Goal: Transaction & Acquisition: Purchase product/service

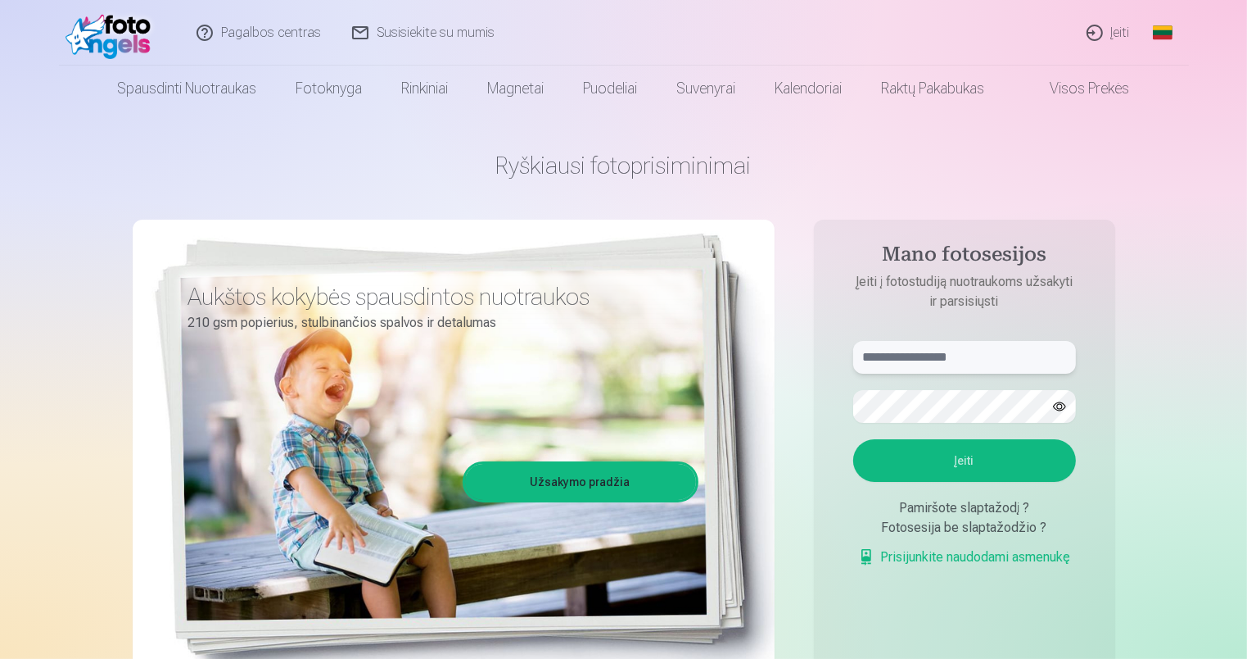
click at [926, 362] on input "text" at bounding box center [964, 357] width 223 height 33
type input "**********"
click at [947, 455] on button "Įeiti" at bounding box center [964, 460] width 223 height 43
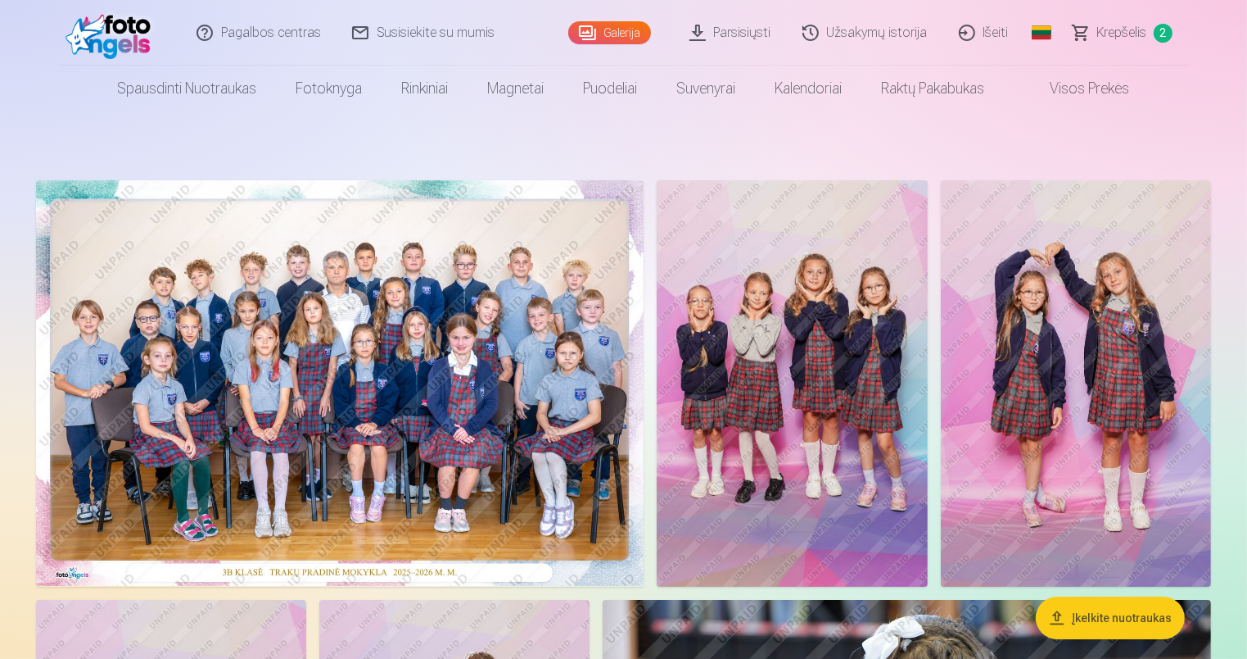
click at [405, 297] on img at bounding box center [340, 382] width 608 height 405
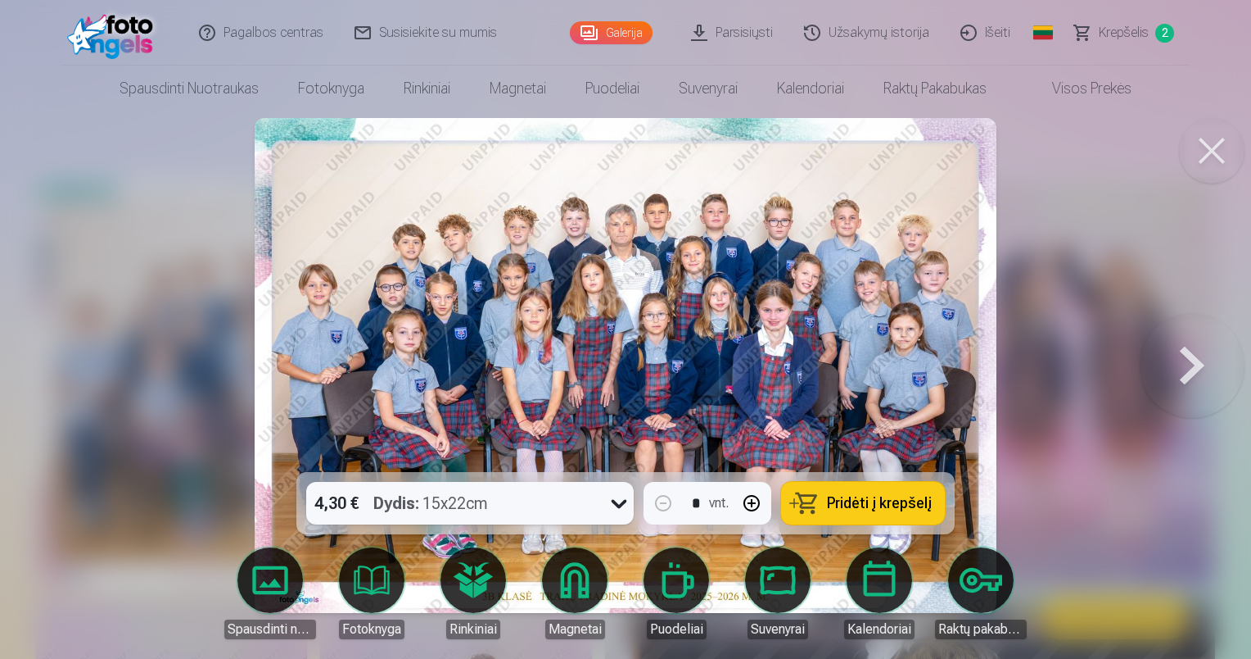
click at [1197, 362] on button at bounding box center [1192, 365] width 105 height 180
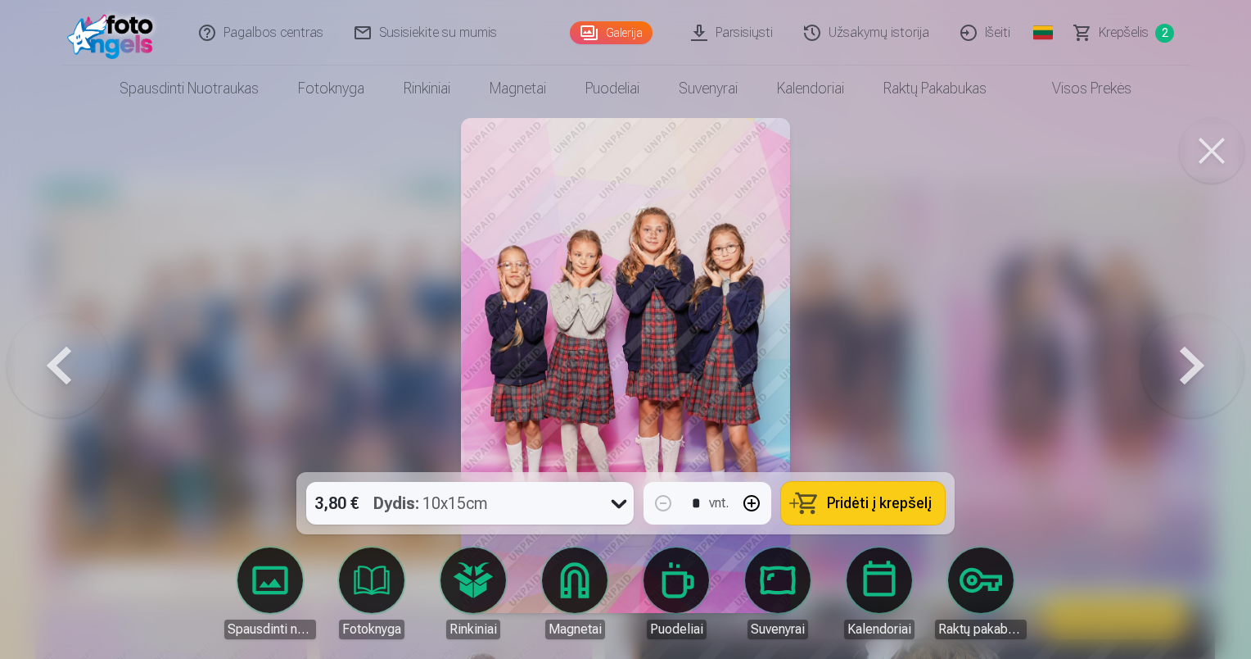
click at [1197, 362] on button at bounding box center [1192, 365] width 105 height 180
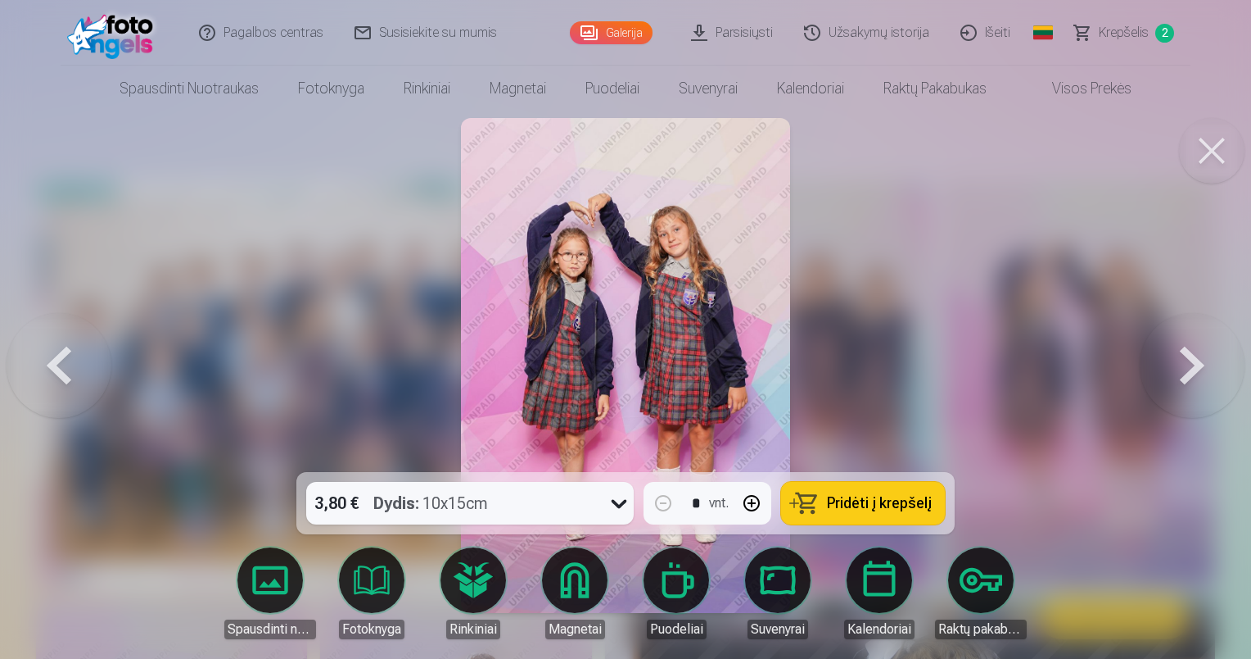
click at [1196, 362] on button at bounding box center [1192, 365] width 105 height 180
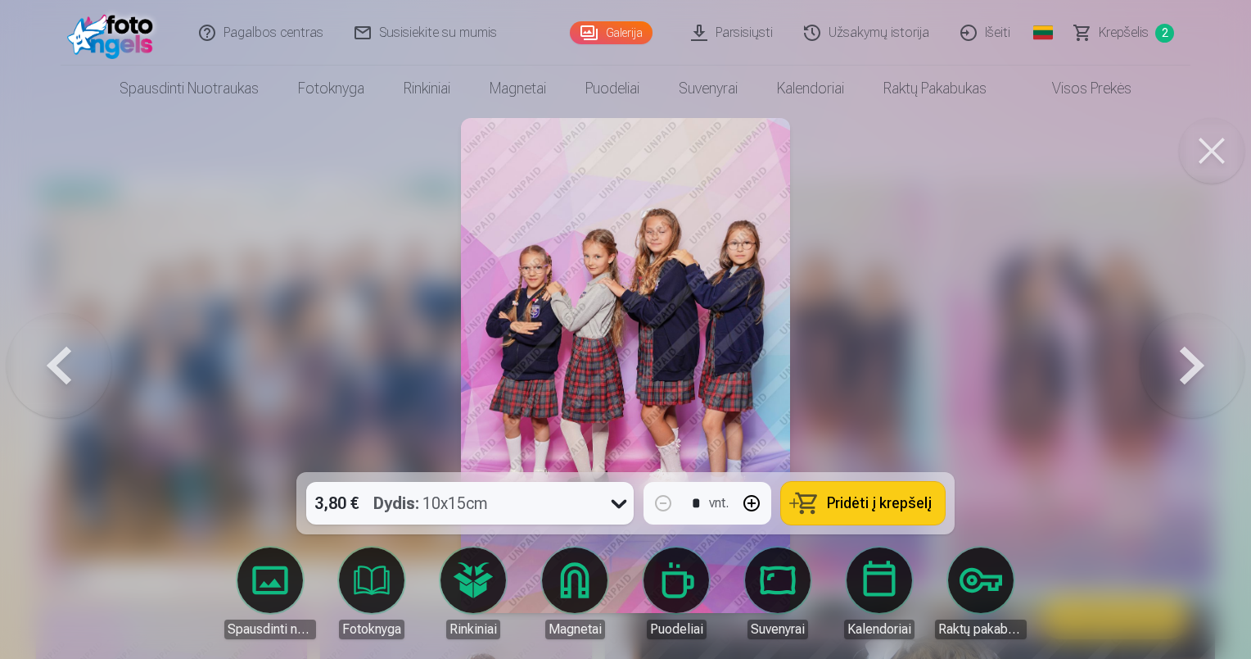
click at [1196, 362] on button at bounding box center [1192, 365] width 105 height 180
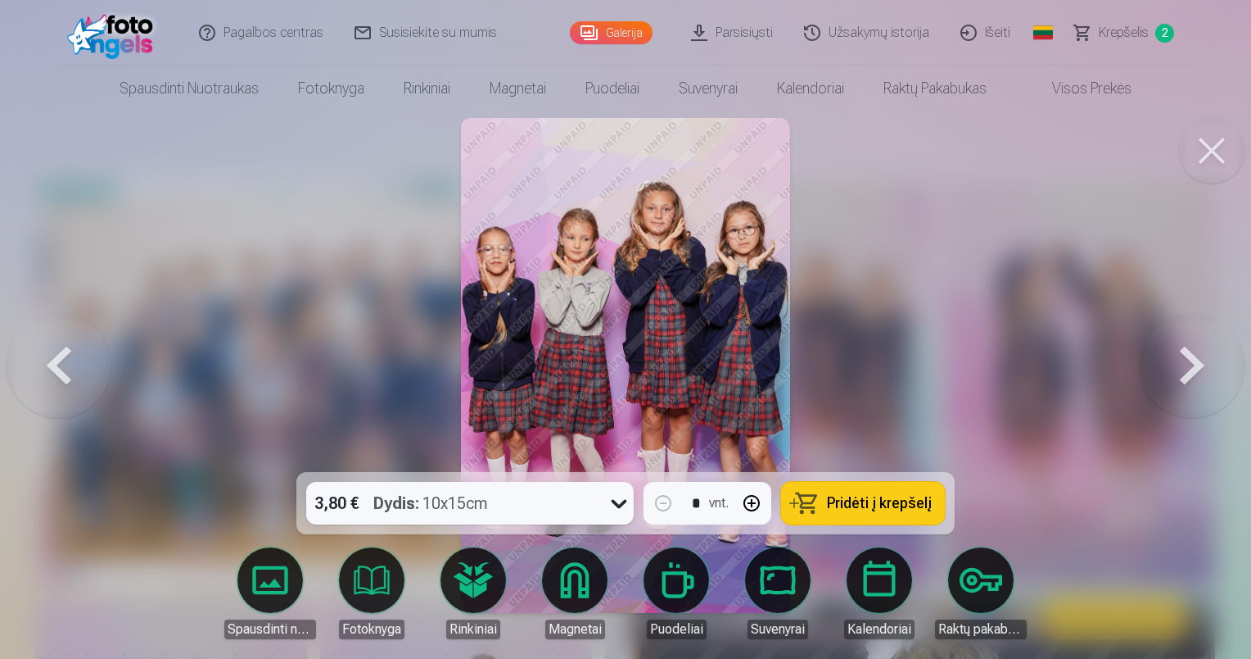
click at [1196, 362] on button at bounding box center [1192, 365] width 105 height 180
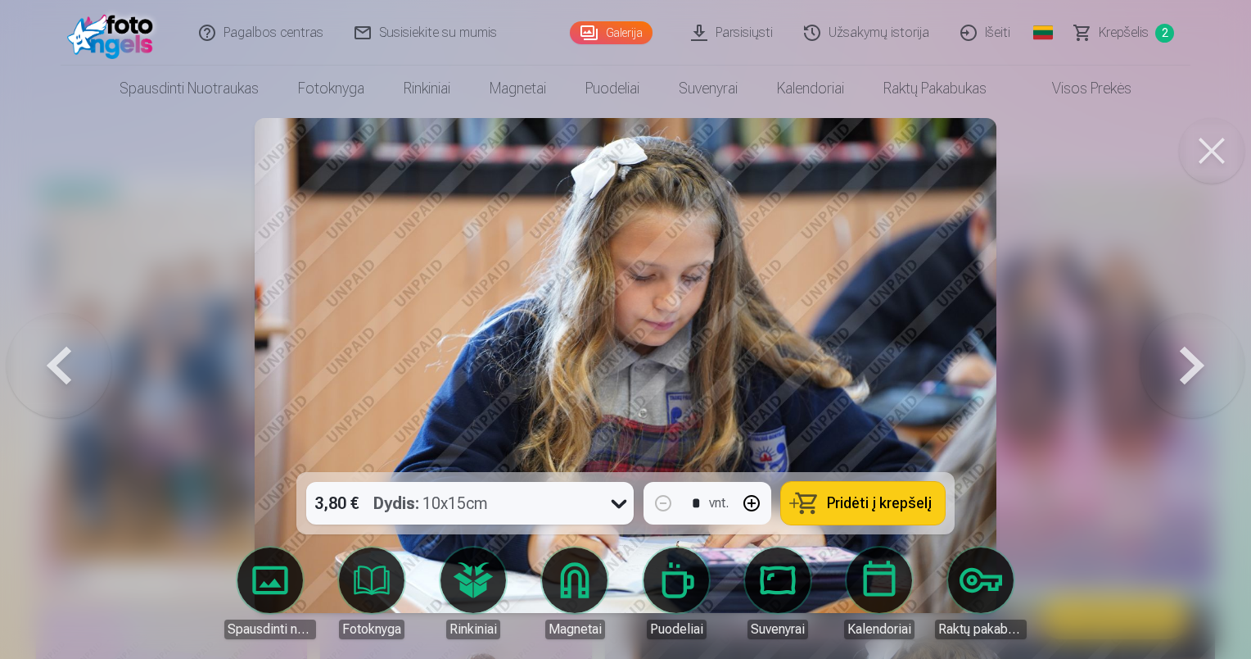
click at [1193, 360] on button at bounding box center [1192, 365] width 105 height 180
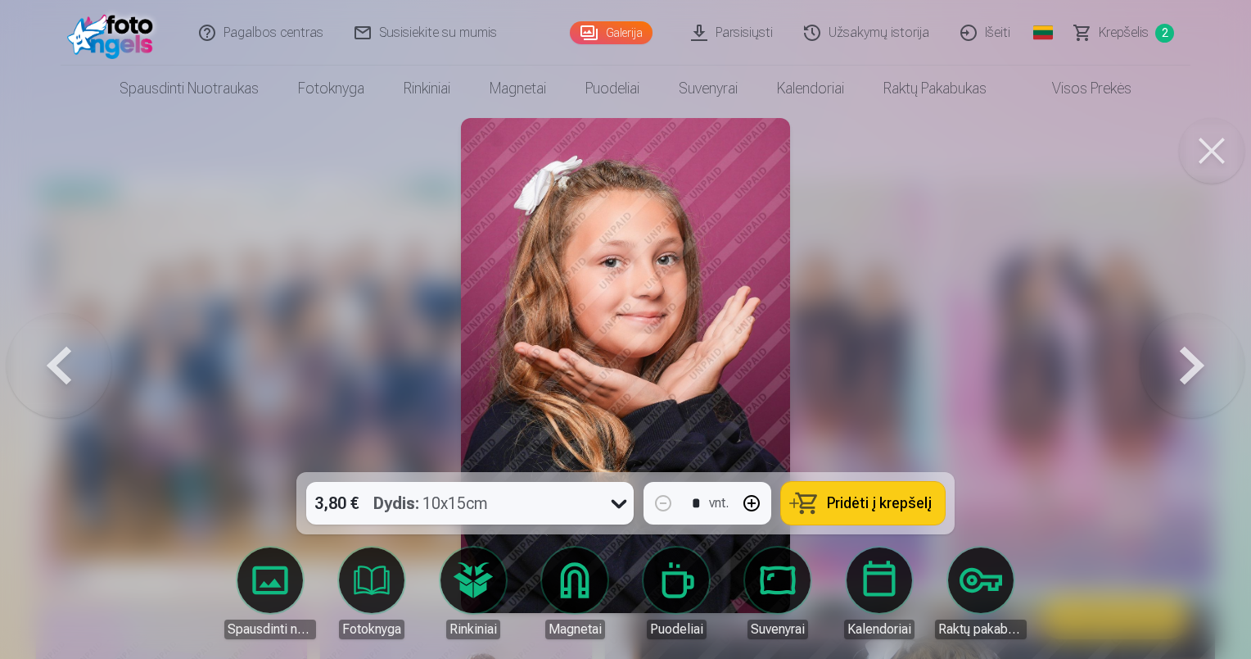
click at [1193, 360] on button at bounding box center [1192, 365] width 105 height 180
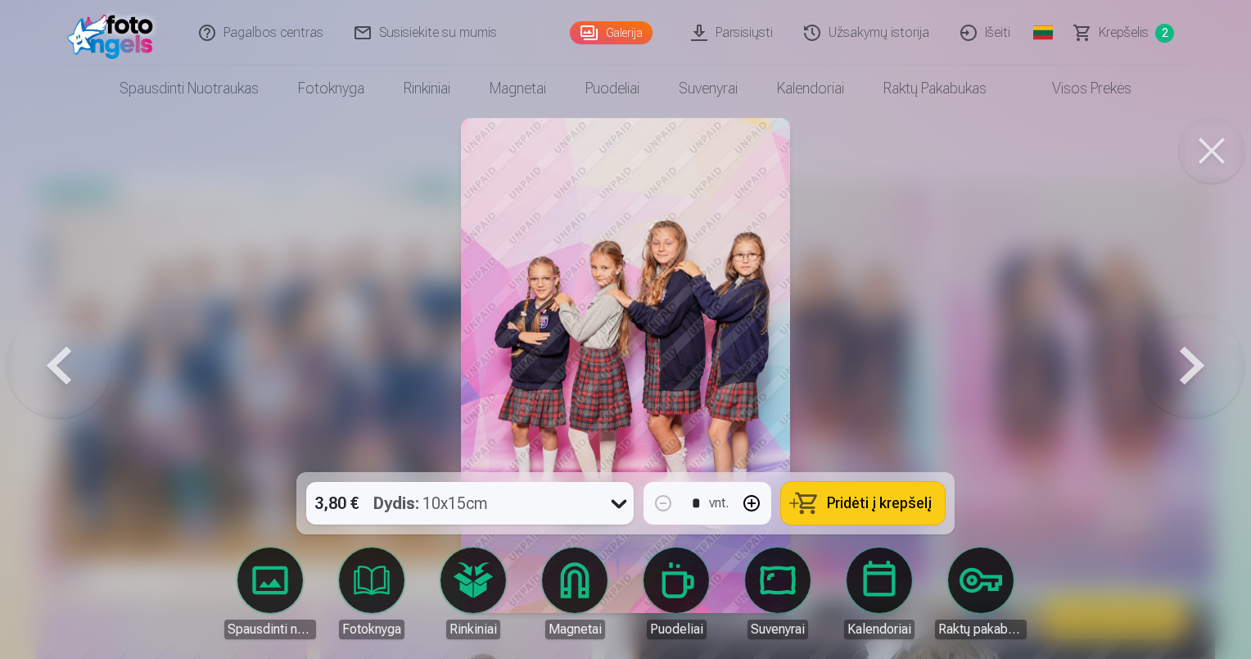
click at [1193, 360] on button at bounding box center [1192, 365] width 105 height 180
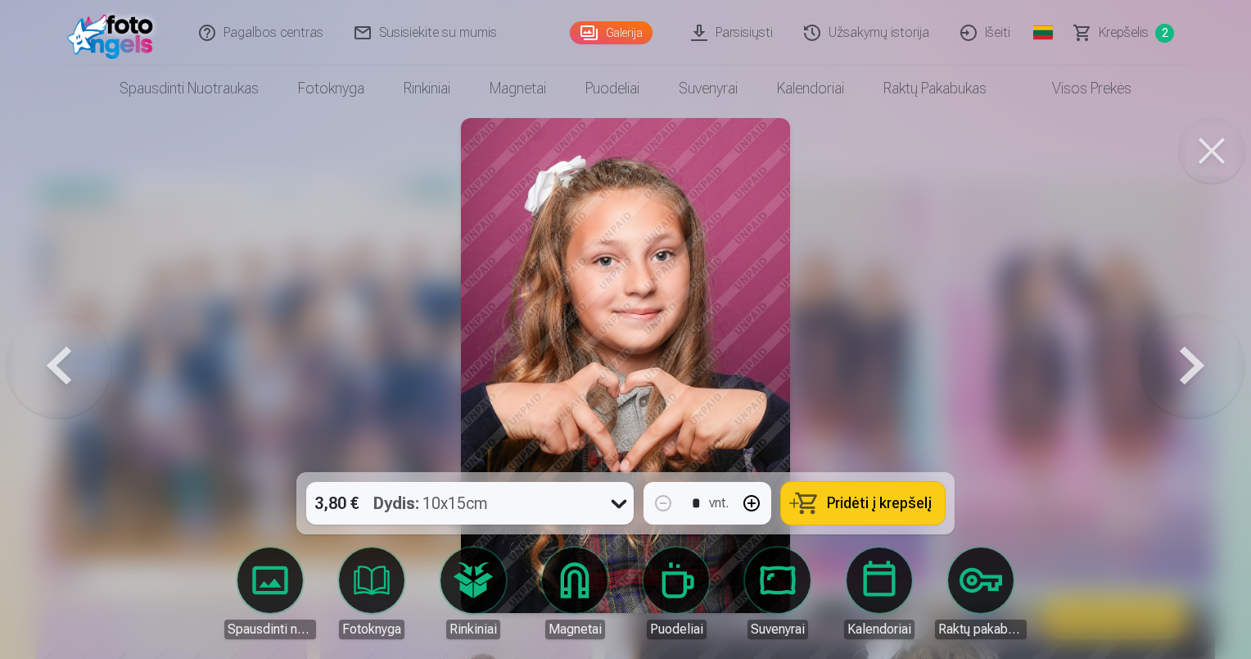
click at [1193, 360] on button at bounding box center [1192, 365] width 105 height 180
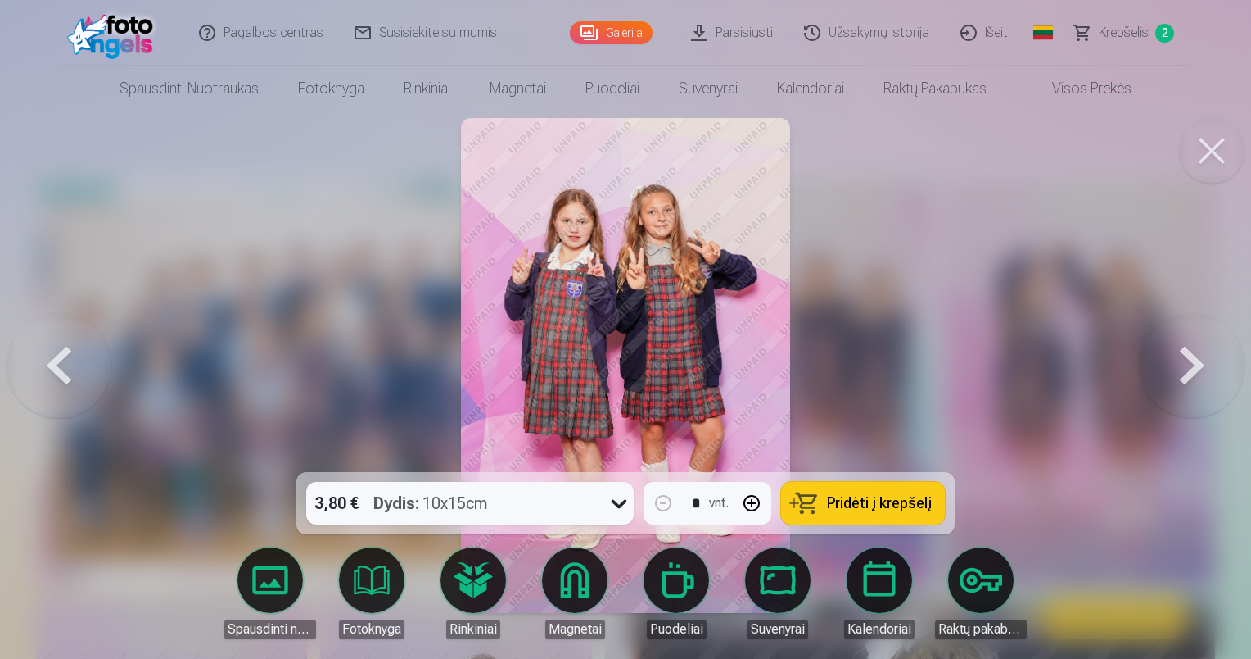
click at [1193, 360] on button at bounding box center [1192, 365] width 105 height 180
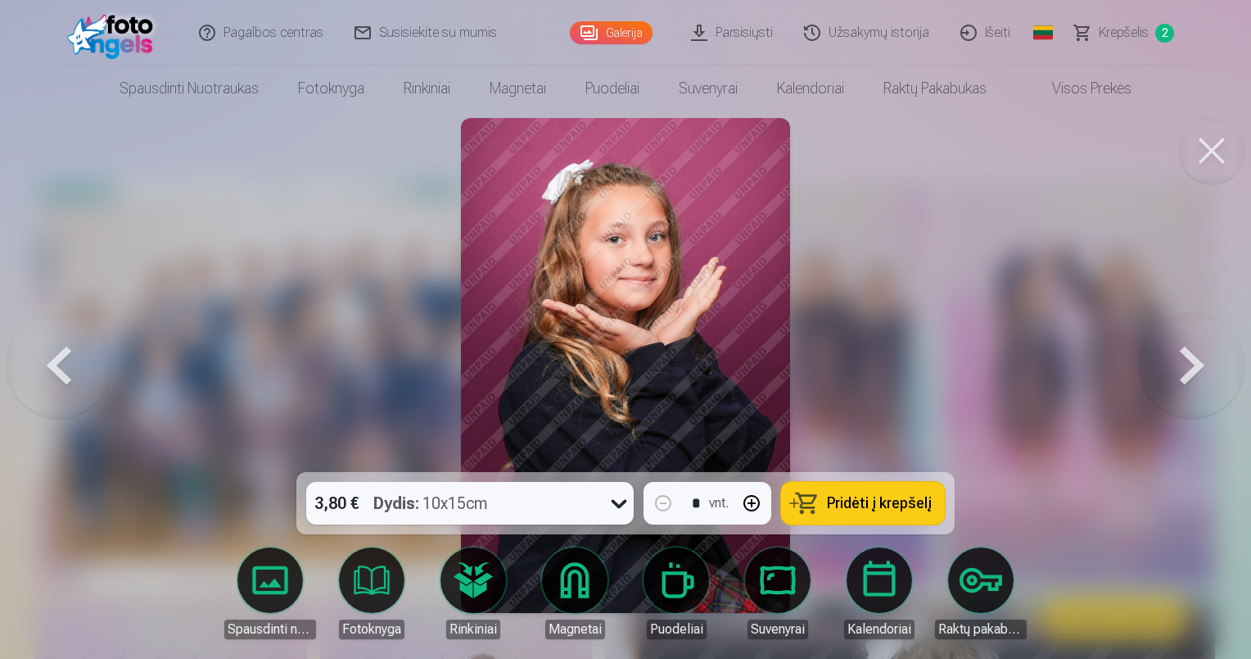
click at [47, 369] on button at bounding box center [59, 365] width 105 height 180
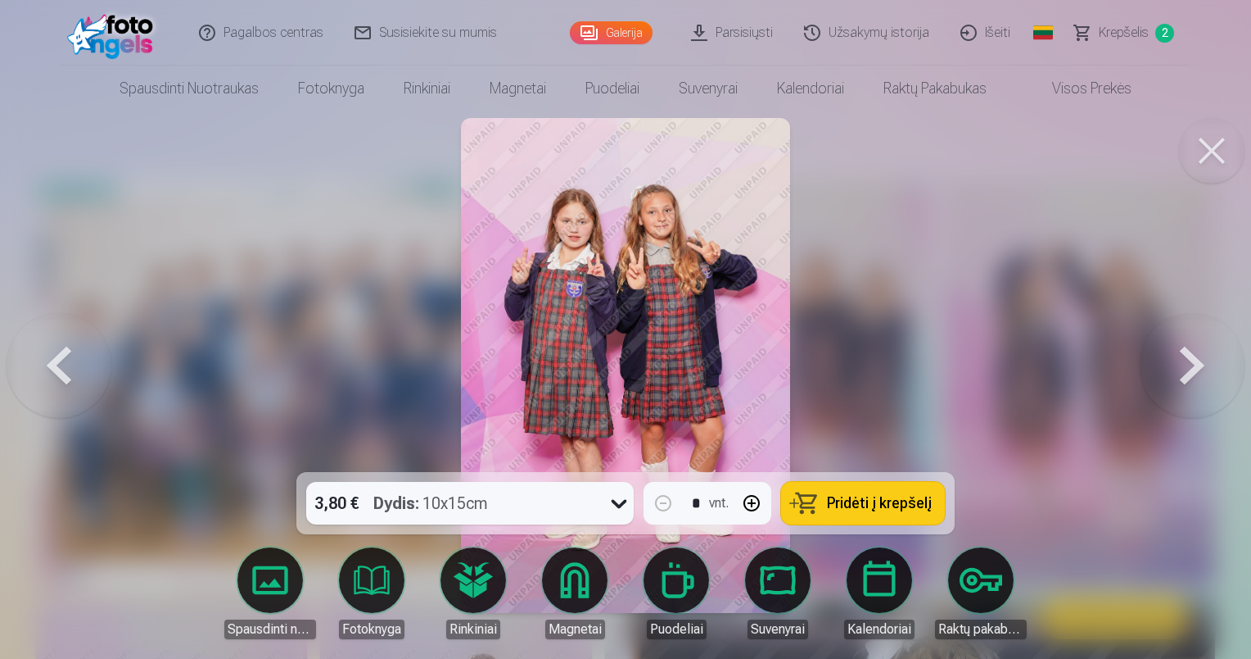
click at [43, 367] on button at bounding box center [59, 365] width 105 height 180
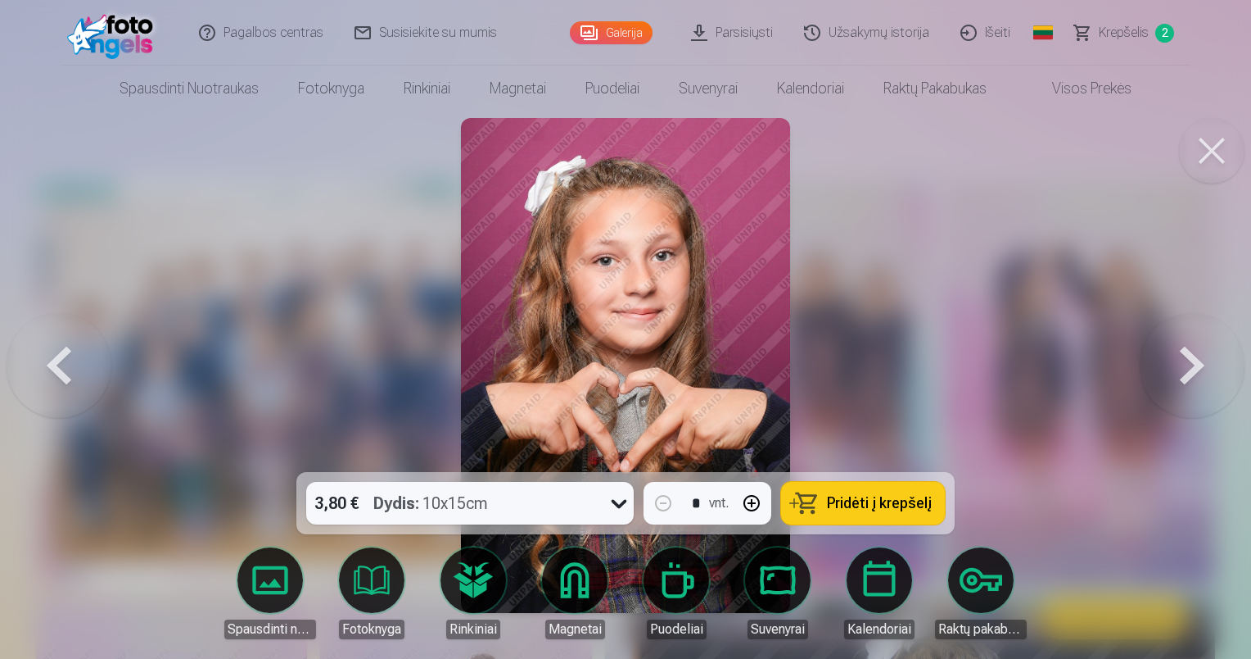
click at [43, 365] on button at bounding box center [59, 365] width 105 height 180
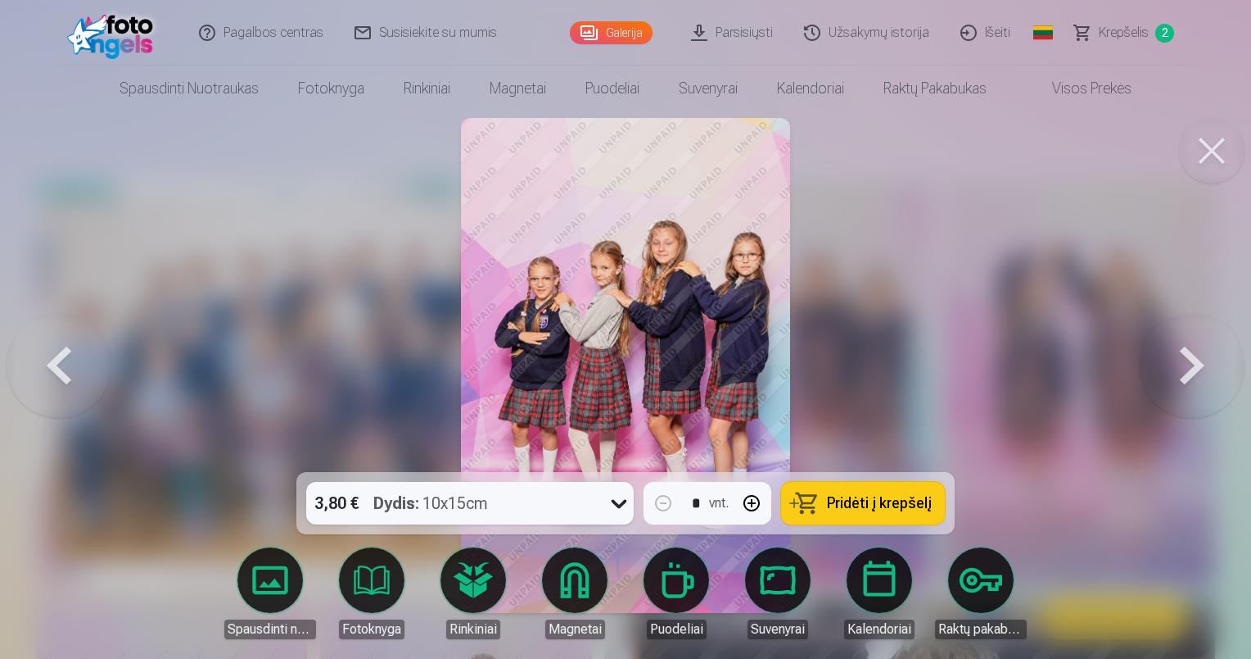
click at [889, 577] on link "Kalendoriai" at bounding box center [880, 593] width 92 height 92
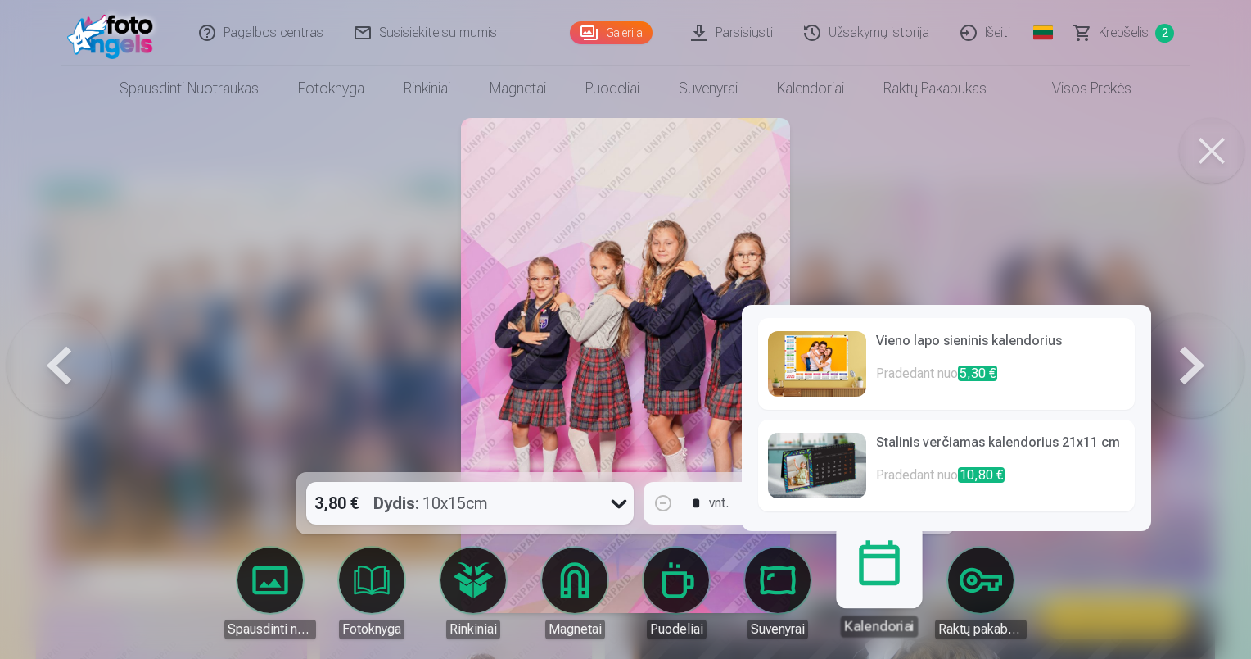
click at [876, 578] on link "Kalendoriai" at bounding box center [879, 586] width 101 height 101
click at [989, 441] on h6 "Stalinis verčiamas kalendorius 21x11 cm" at bounding box center [1000, 448] width 249 height 33
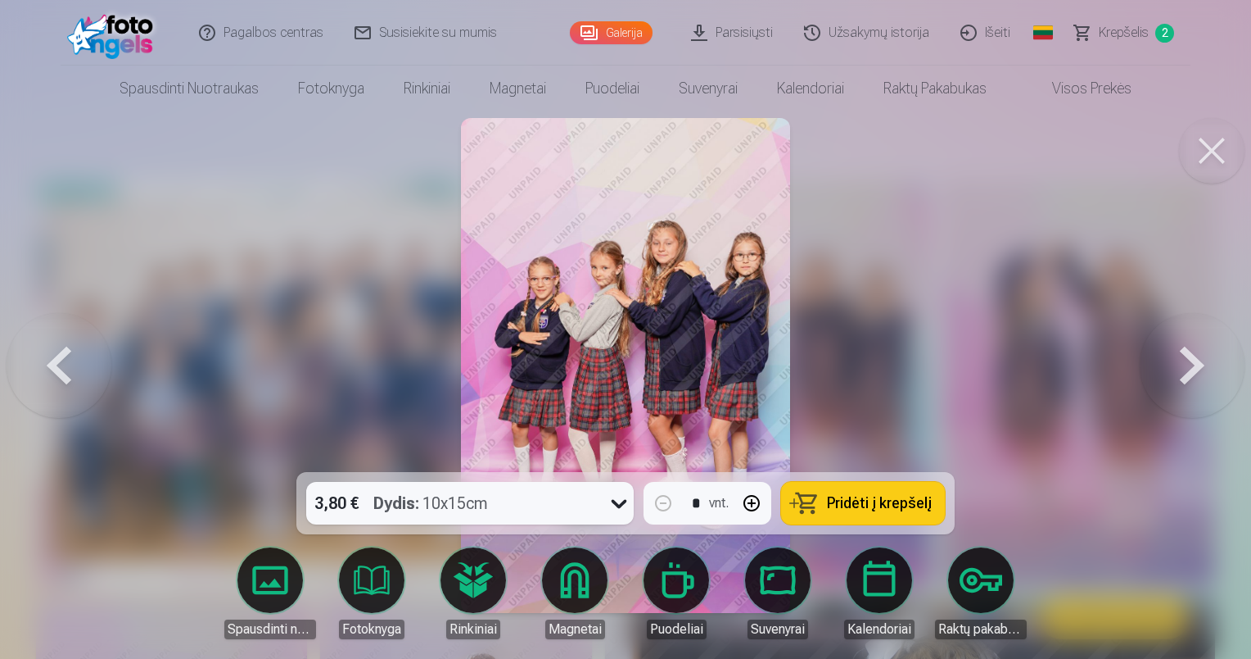
click at [1190, 362] on button at bounding box center [1192, 365] width 105 height 180
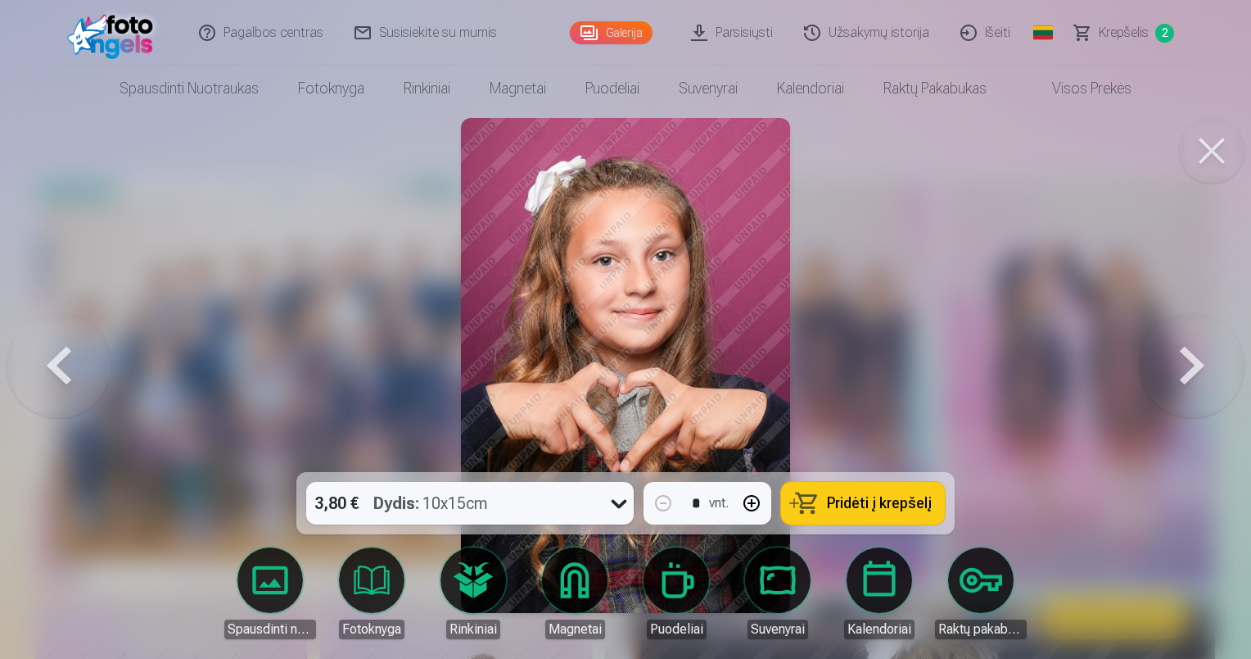
click at [1189, 362] on button at bounding box center [1192, 365] width 105 height 180
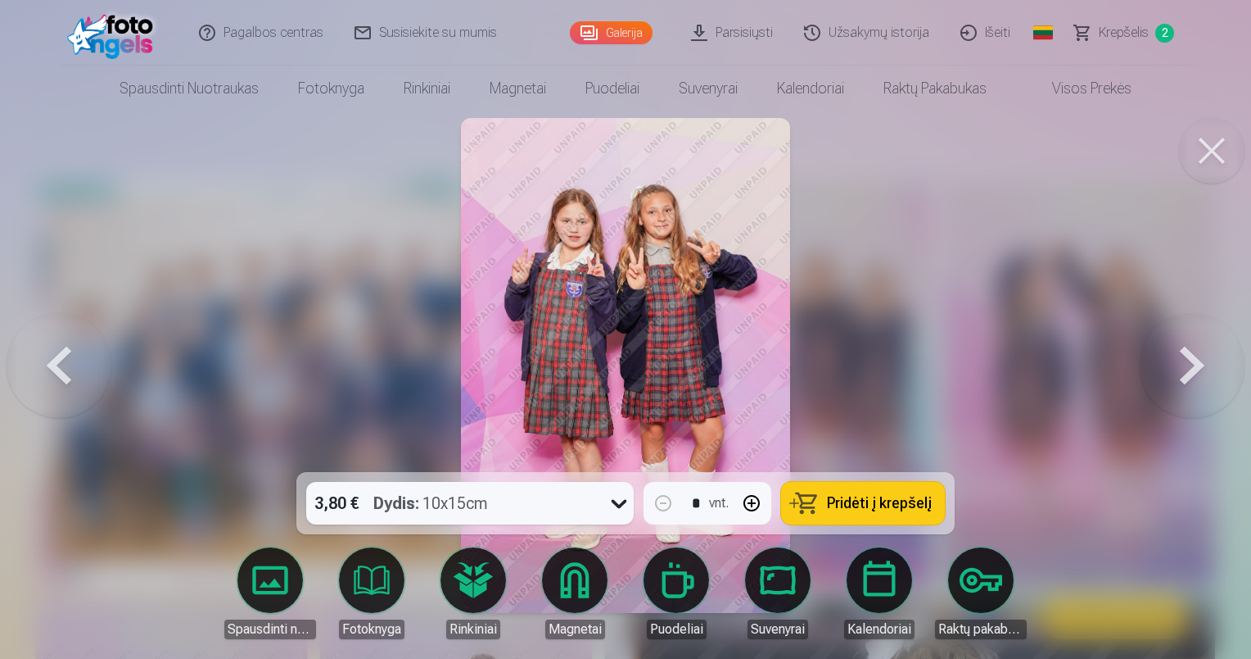
click at [1189, 362] on button at bounding box center [1192, 365] width 105 height 180
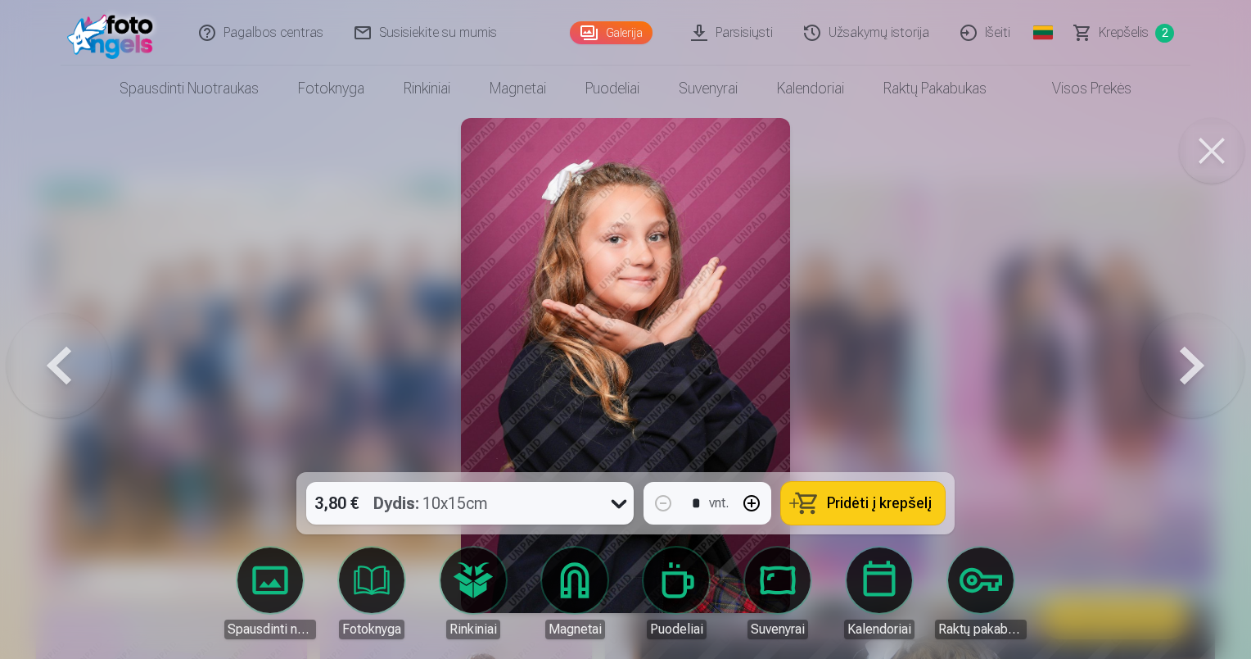
click at [1189, 362] on button at bounding box center [1192, 365] width 105 height 180
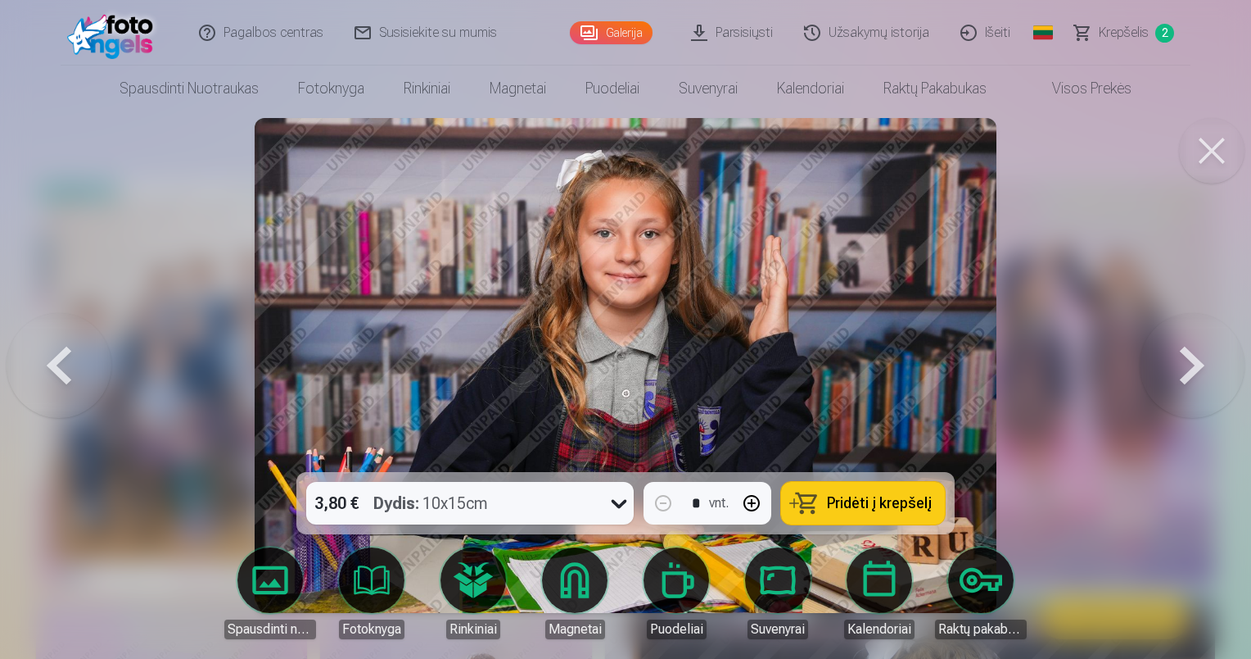
click at [1189, 362] on button at bounding box center [1192, 365] width 105 height 180
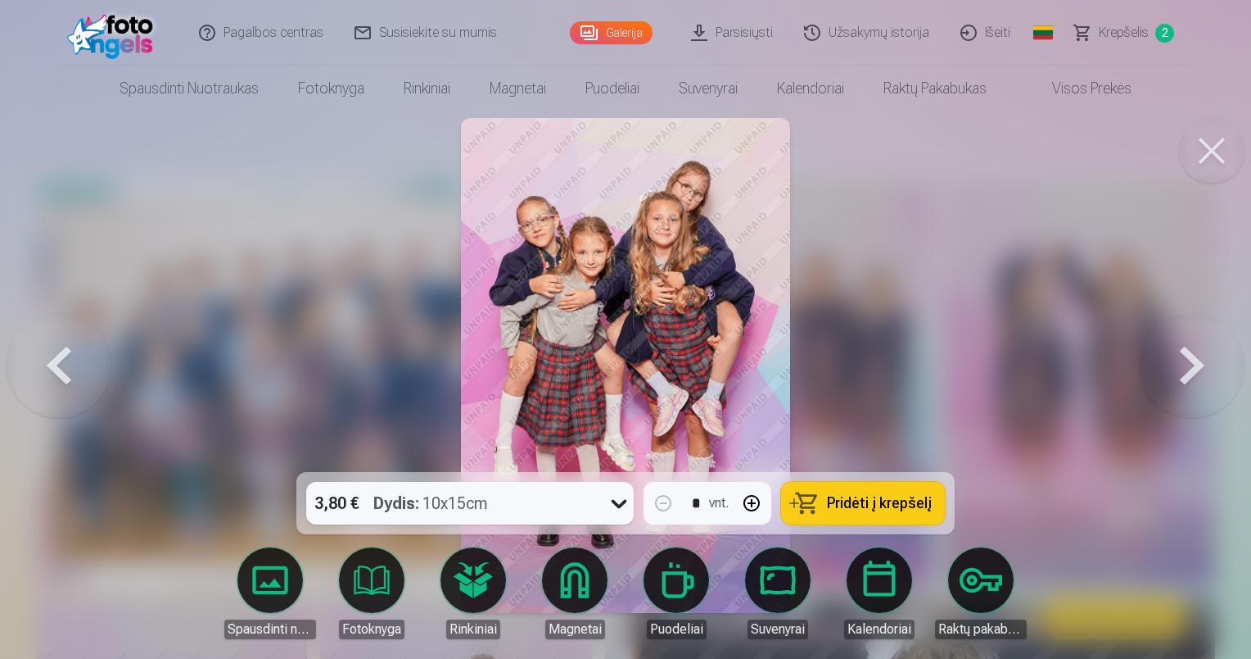
click at [1189, 362] on button at bounding box center [1192, 365] width 105 height 180
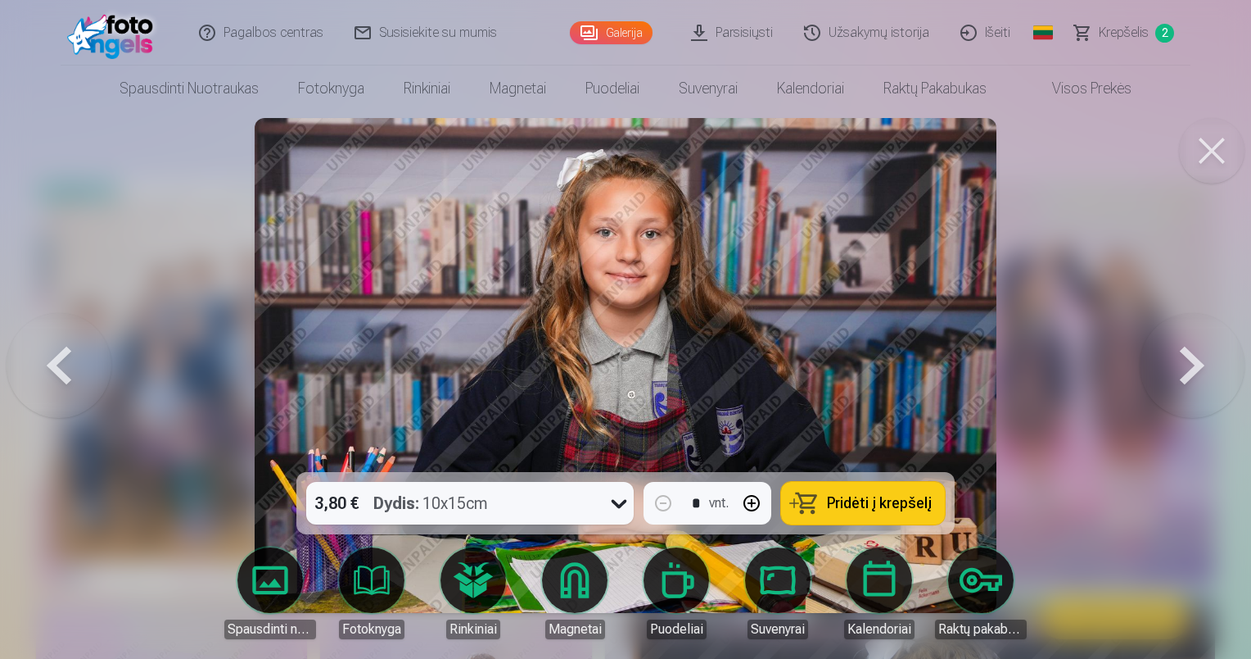
click at [1189, 362] on button at bounding box center [1192, 365] width 105 height 180
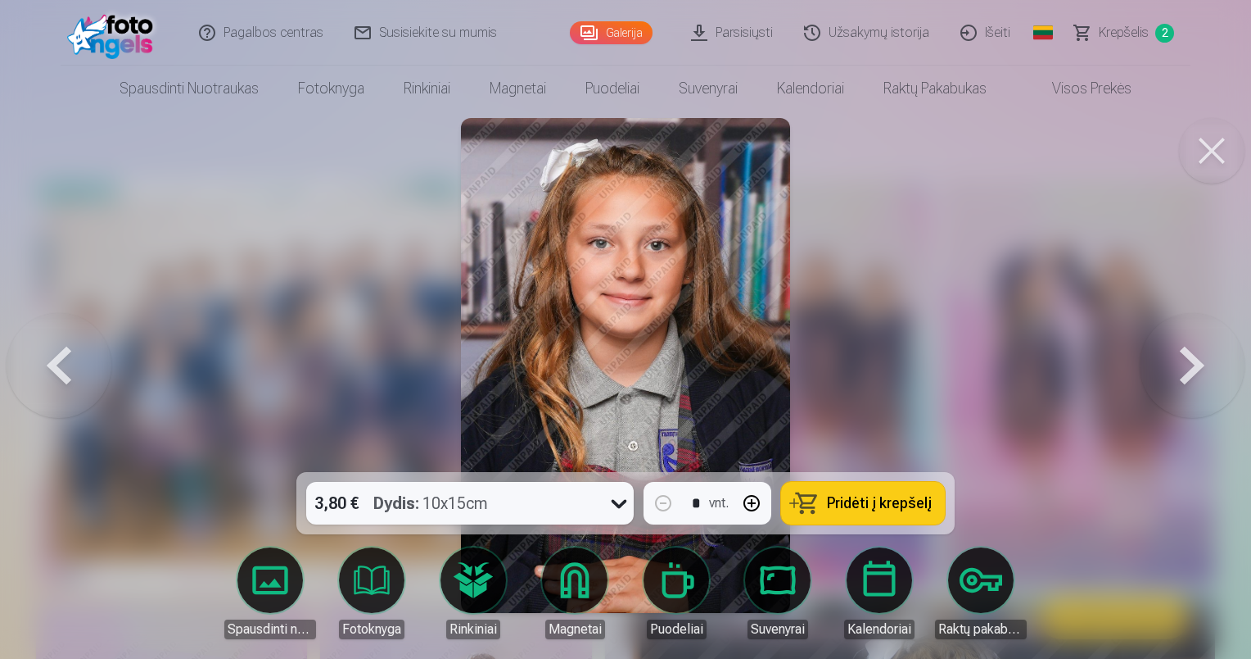
click at [1189, 362] on button at bounding box center [1192, 365] width 105 height 180
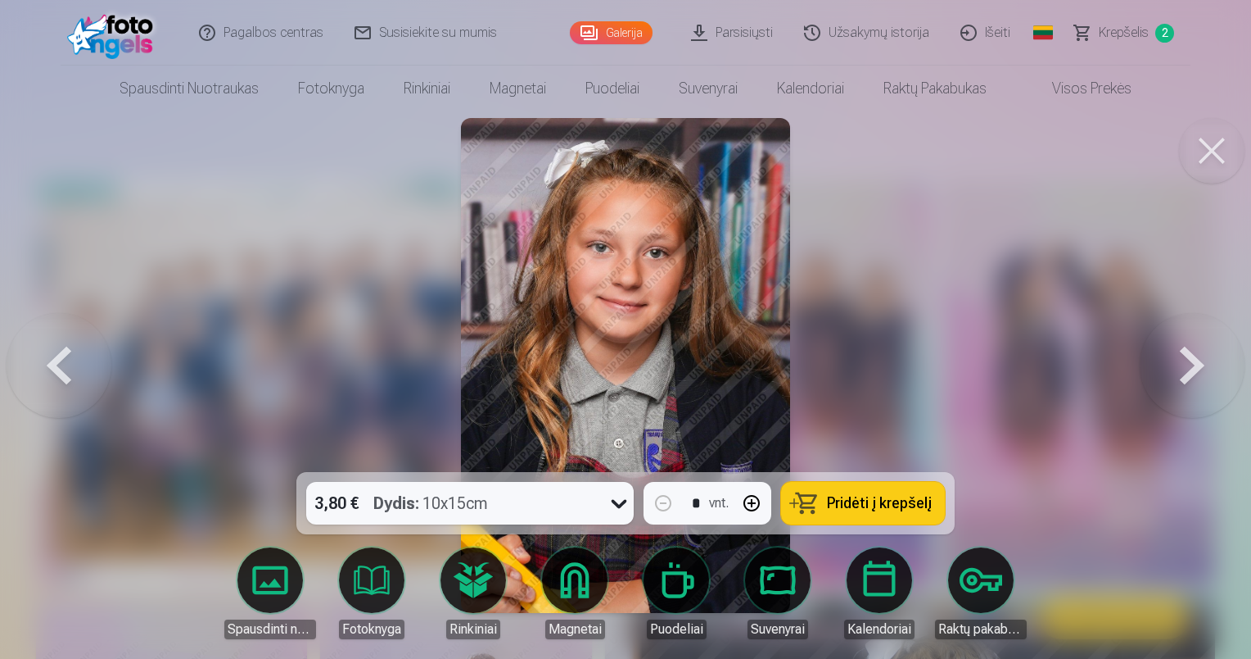
click at [1189, 362] on button at bounding box center [1192, 365] width 105 height 180
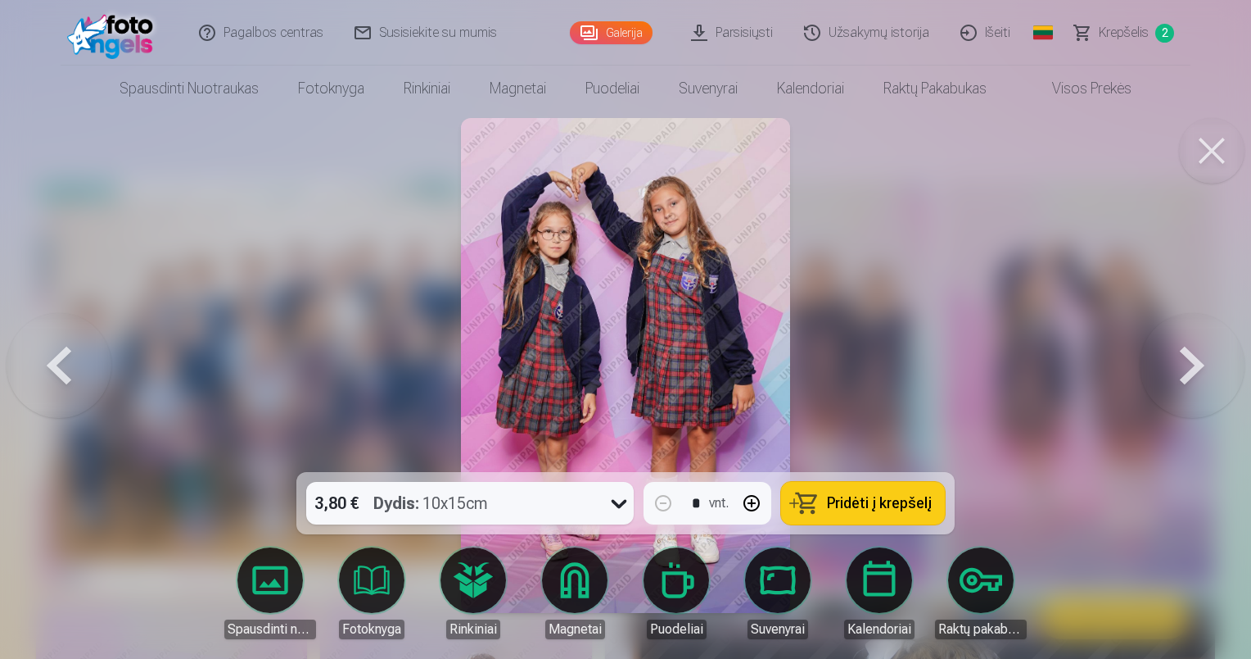
click at [1189, 362] on button at bounding box center [1192, 365] width 105 height 180
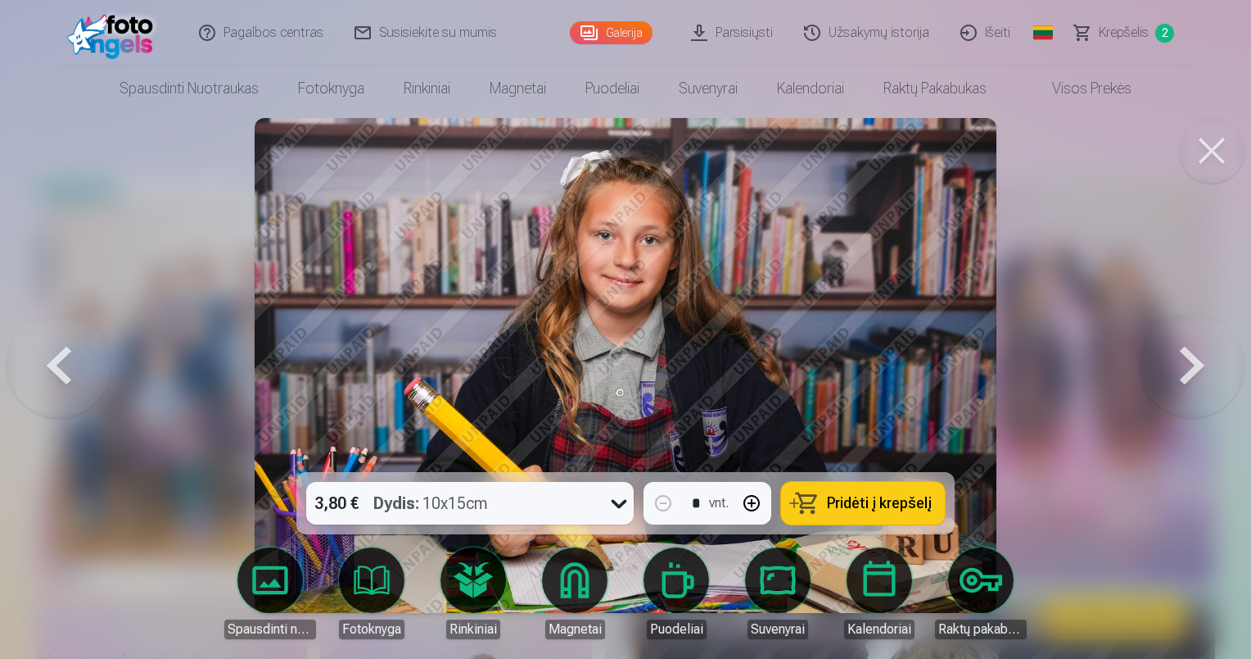
click at [1189, 362] on button at bounding box center [1192, 365] width 105 height 180
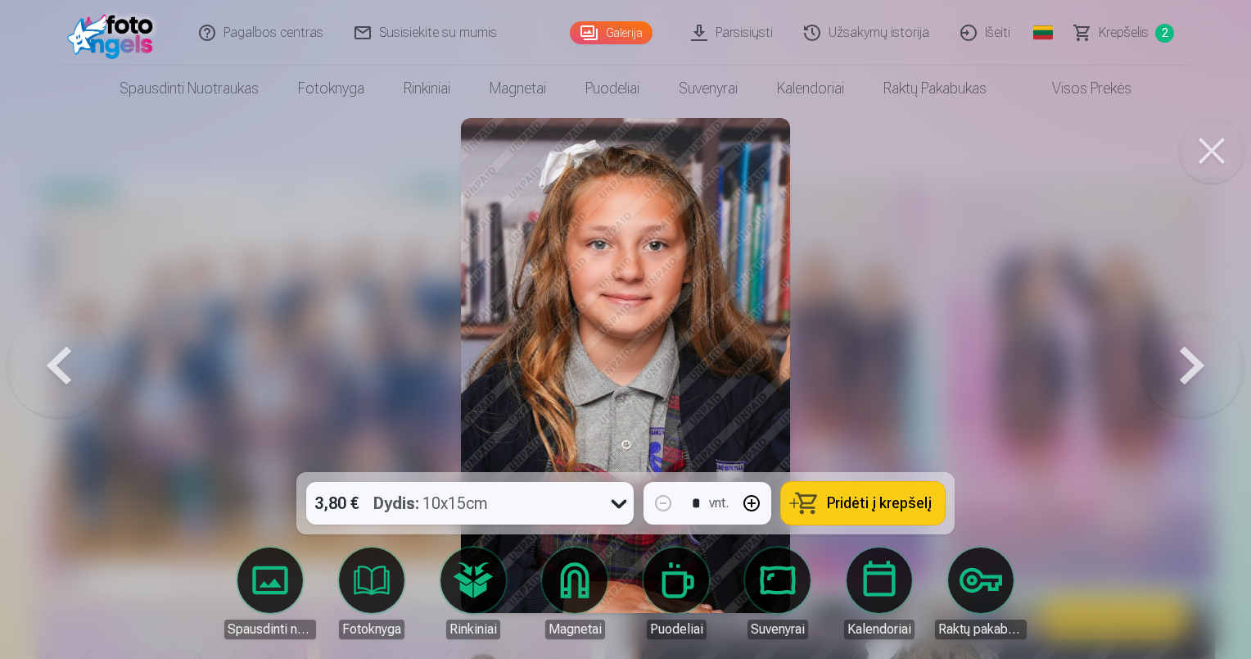
click at [1189, 362] on button at bounding box center [1192, 365] width 105 height 180
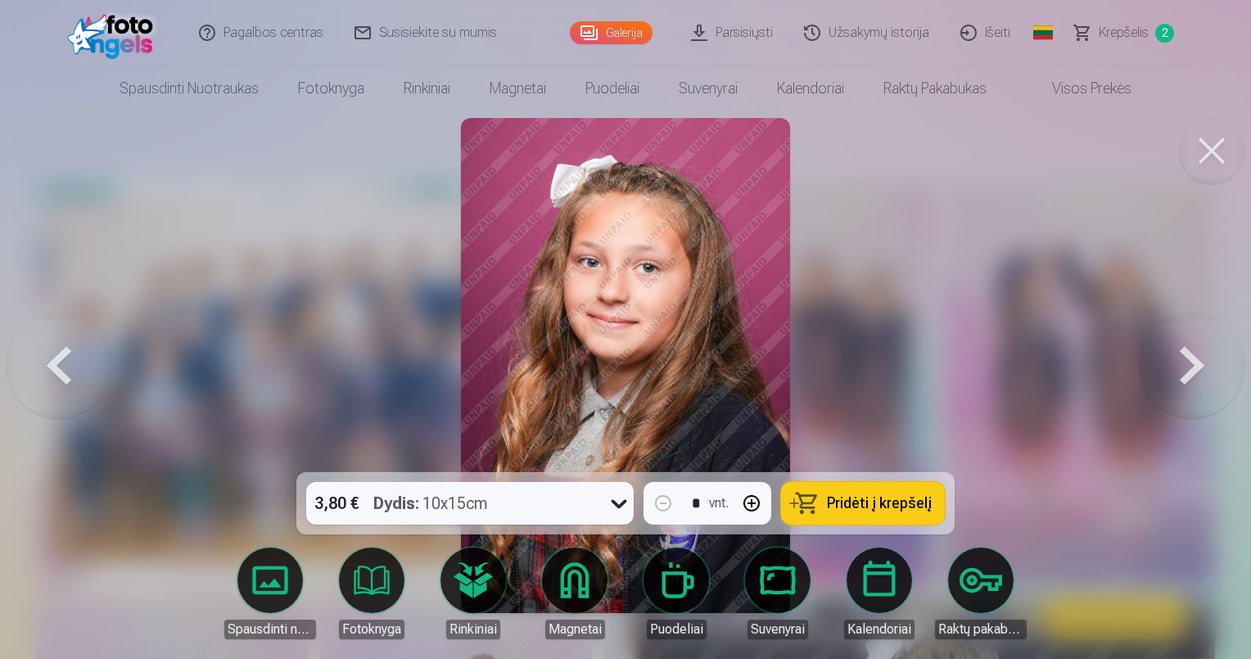
click at [1189, 362] on button at bounding box center [1192, 365] width 105 height 180
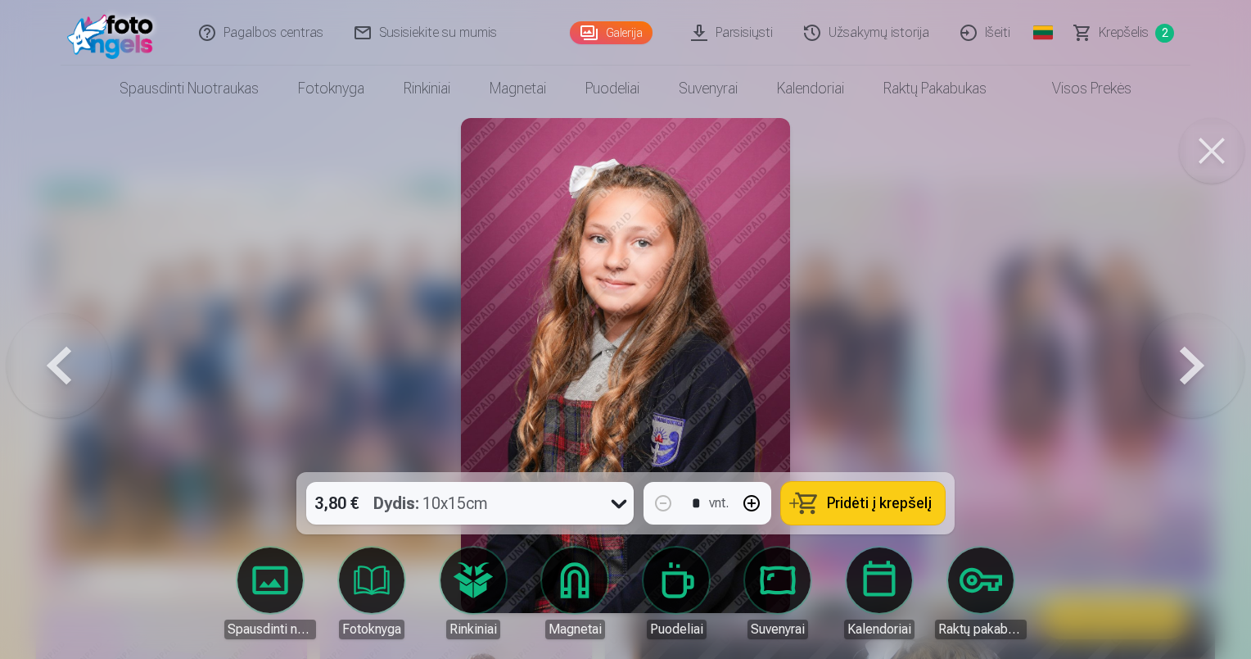
click at [1189, 362] on button at bounding box center [1192, 365] width 105 height 180
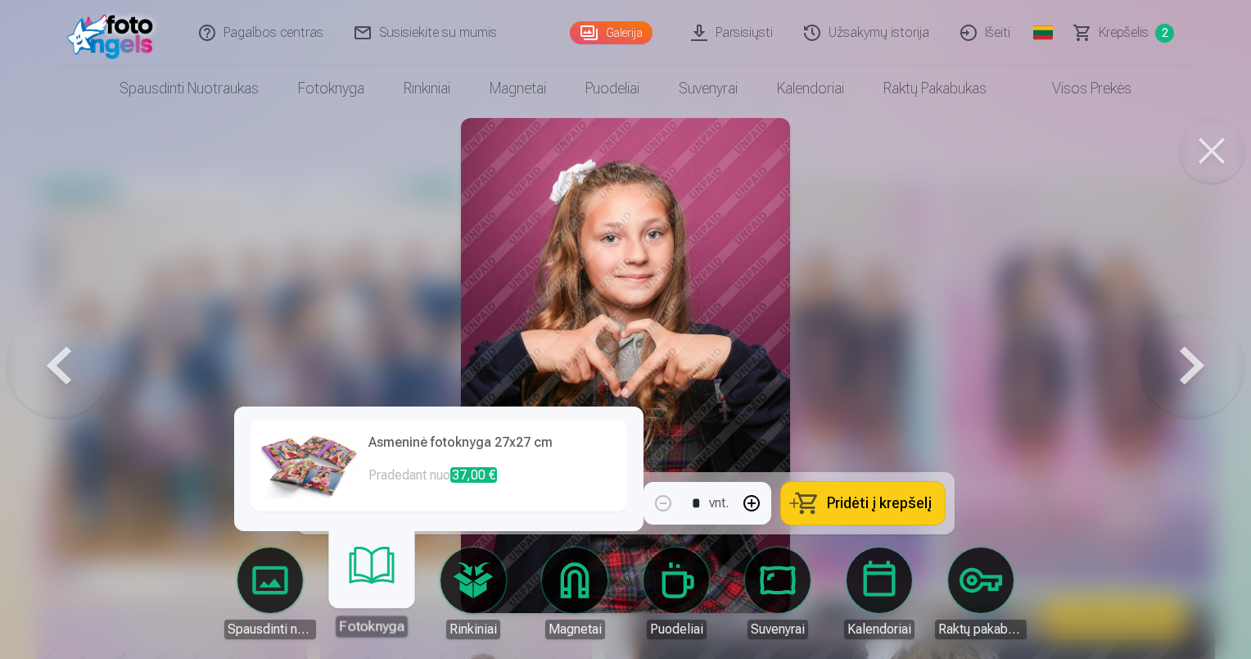
click at [364, 583] on link "Fotoknyga" at bounding box center [371, 586] width 101 height 101
click at [472, 476] on span "37,00 €" at bounding box center [473, 475] width 47 height 16
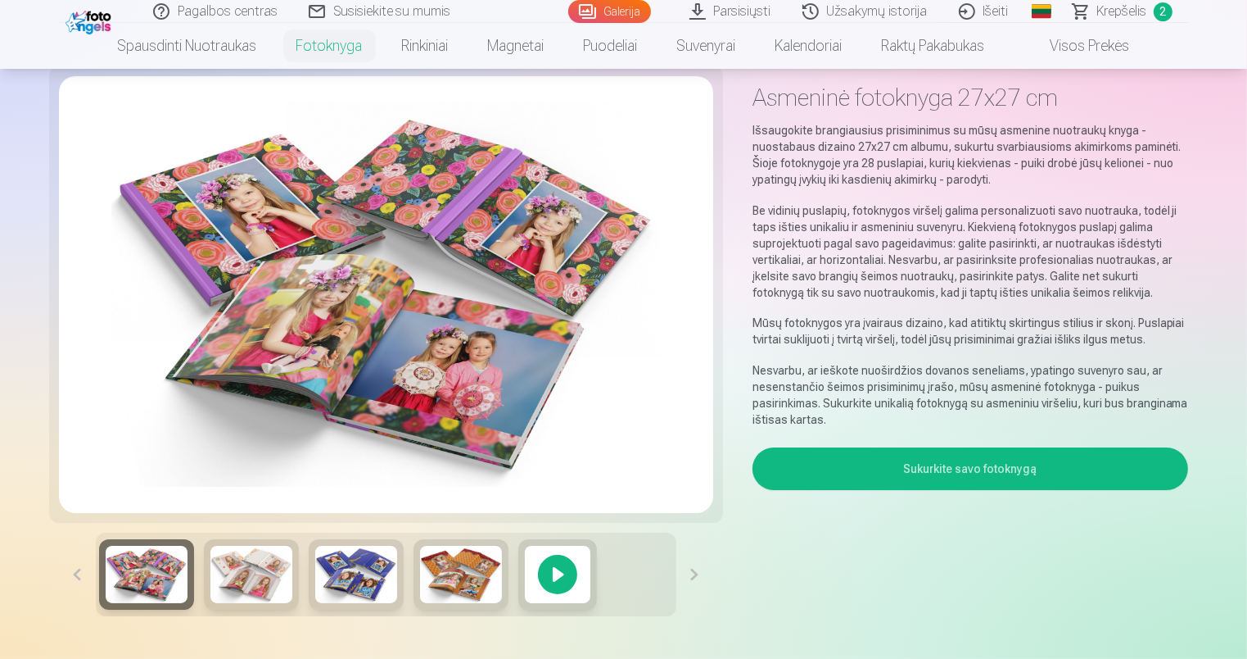
scroll to position [164, 0]
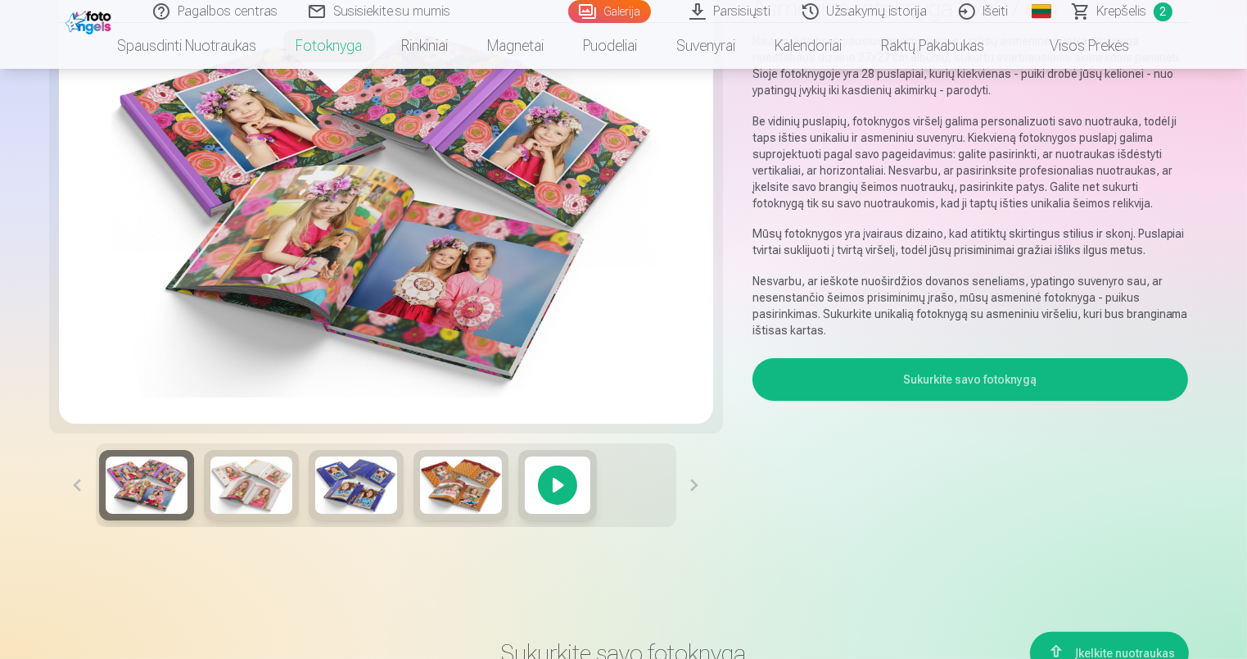
click at [262, 486] on img at bounding box center [251, 484] width 82 height 57
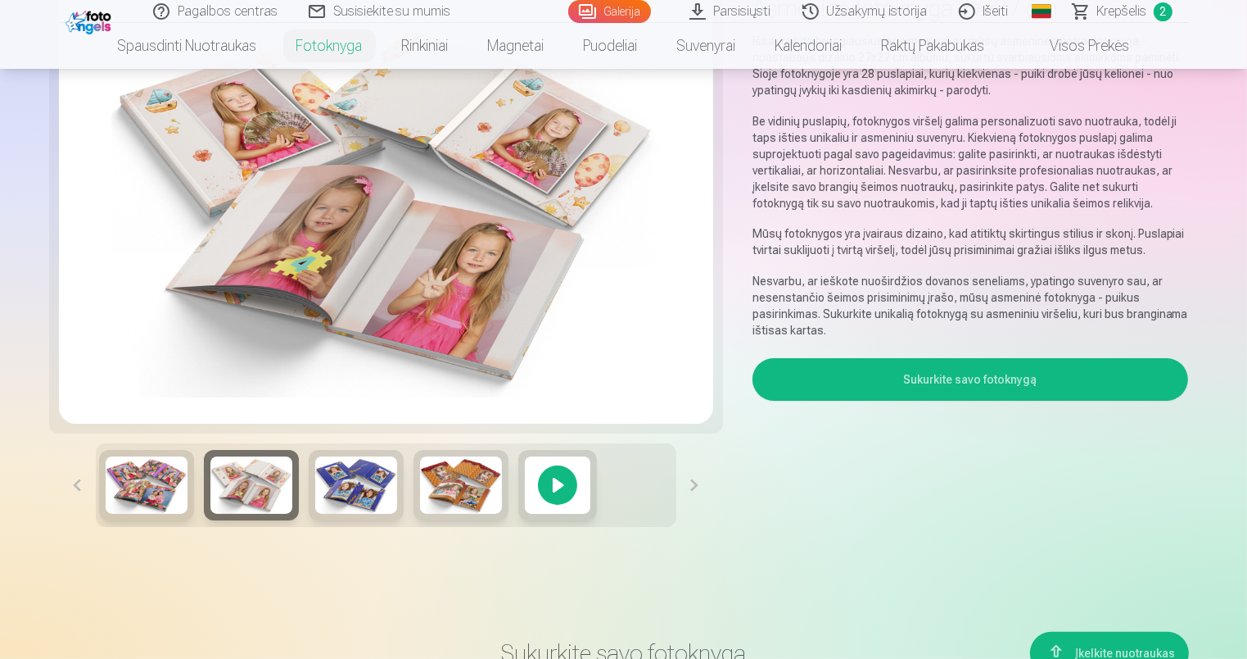
click at [357, 500] on img at bounding box center [356, 484] width 82 height 57
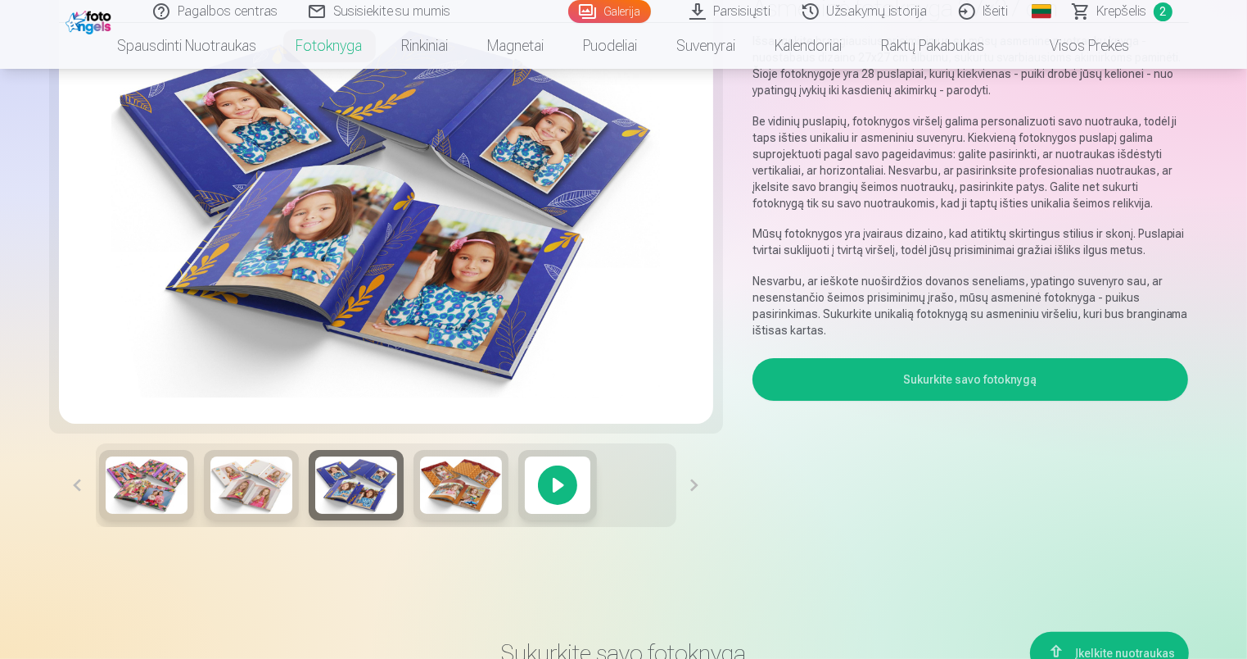
click at [429, 493] on img at bounding box center [461, 484] width 82 height 57
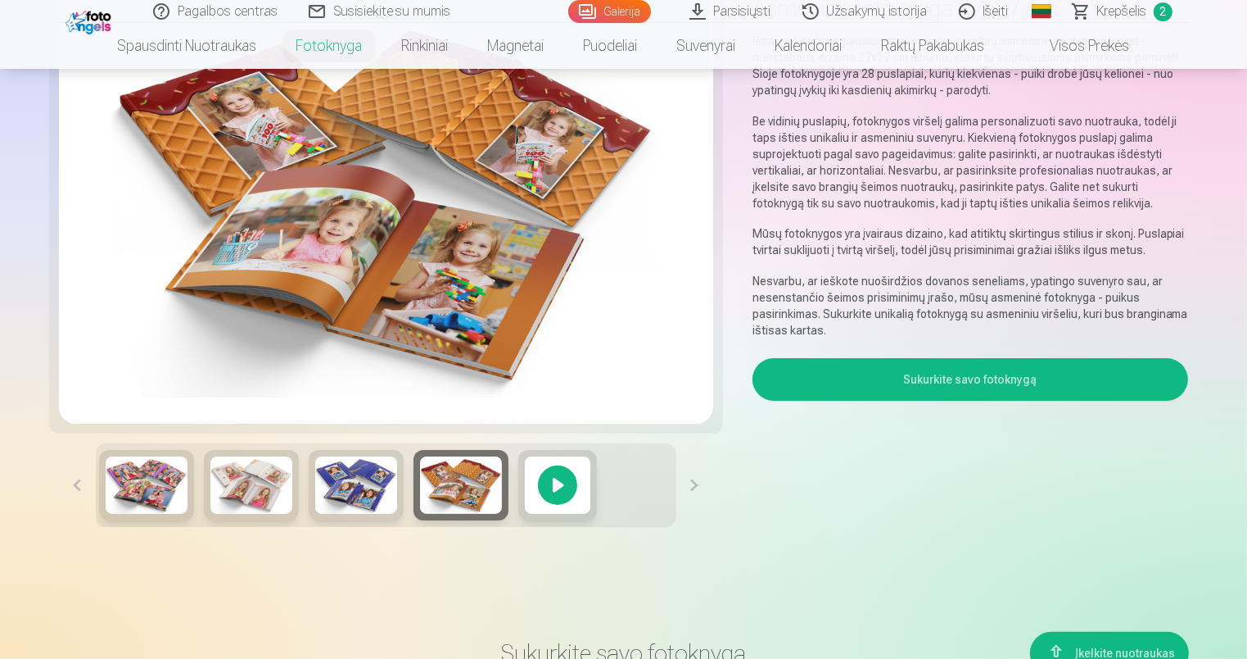
click at [553, 493] on div at bounding box center [557, 485] width 79 height 70
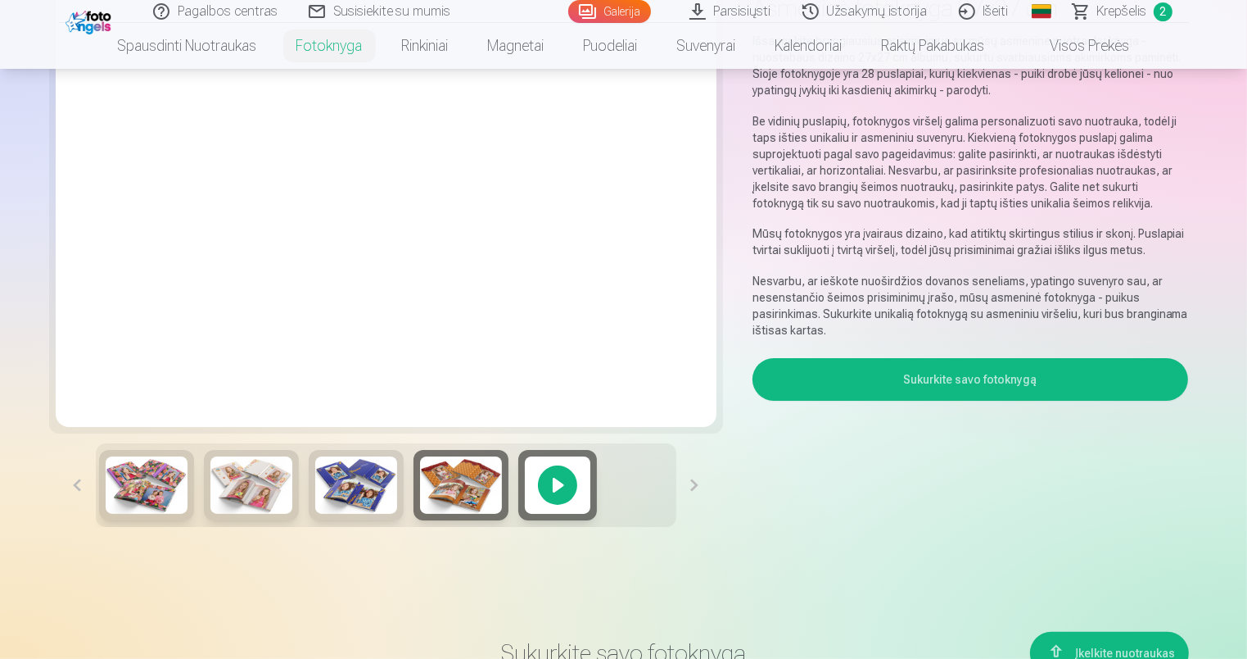
scroll to position [82, 0]
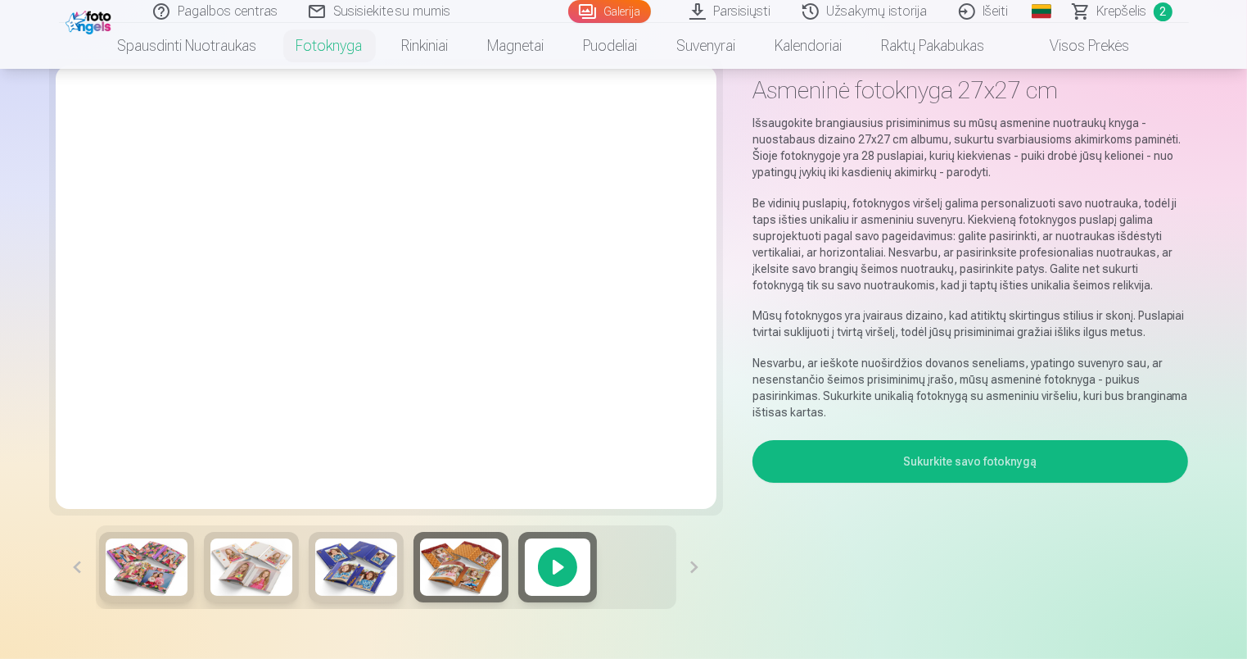
click at [995, 452] on button "Sukurkite savo fotoknygą" at bounding box center [971, 461] width 437 height 43
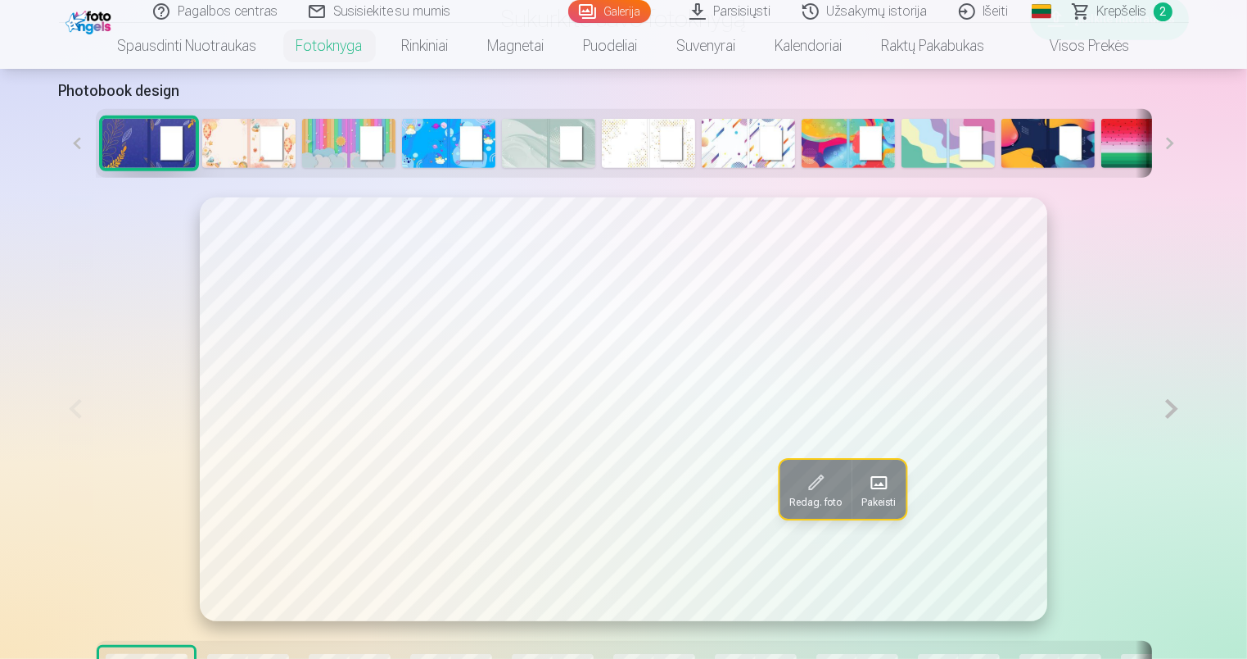
scroll to position [769, 0]
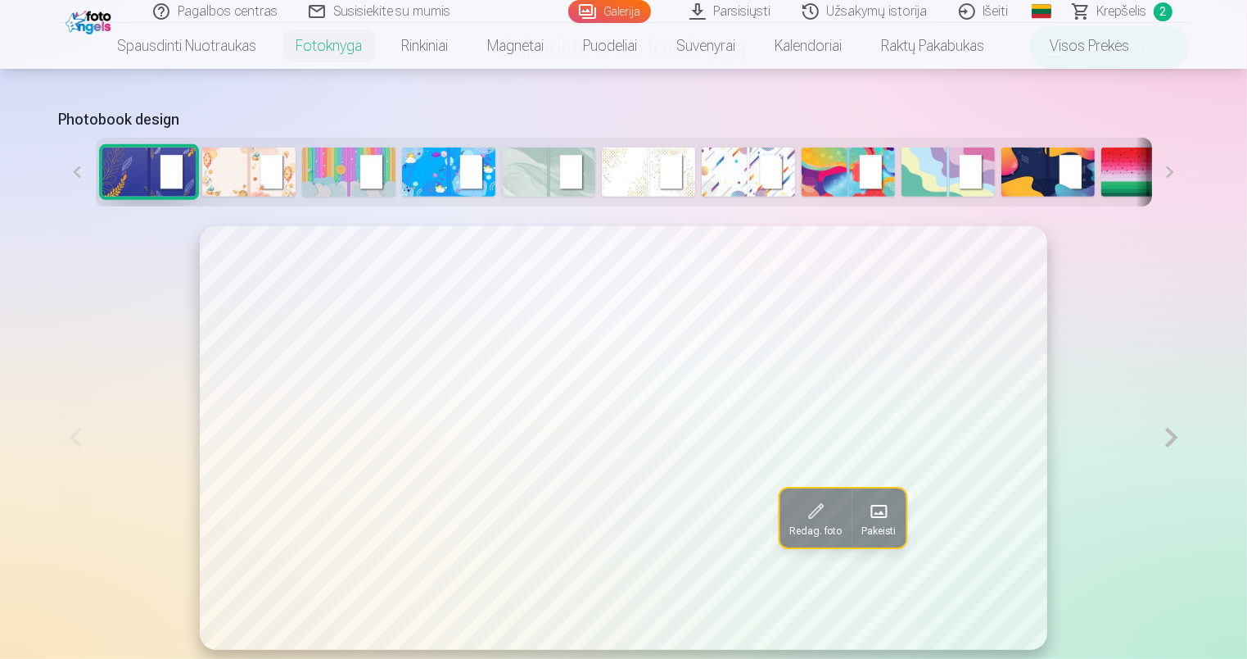
click at [269, 183] on img at bounding box center [248, 171] width 93 height 49
click at [351, 182] on img at bounding box center [348, 171] width 93 height 49
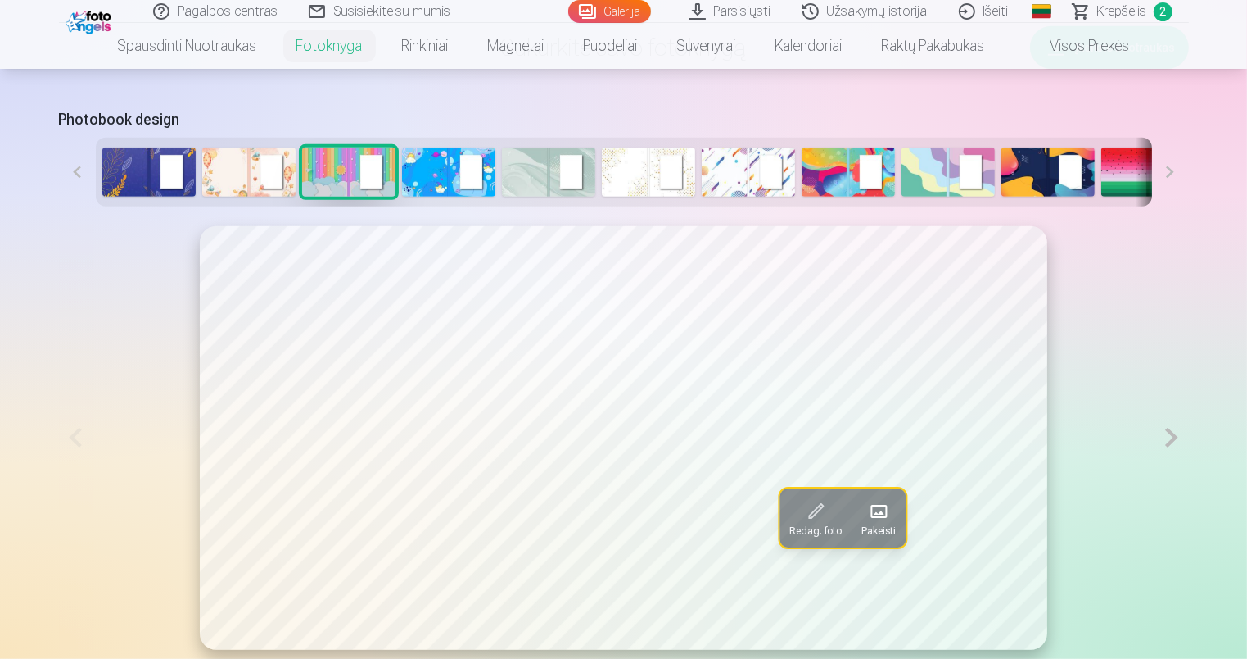
click at [452, 179] on img at bounding box center [448, 171] width 93 height 49
click at [304, 164] on img at bounding box center [348, 171] width 93 height 49
click at [1174, 172] on button at bounding box center [1170, 172] width 37 height 69
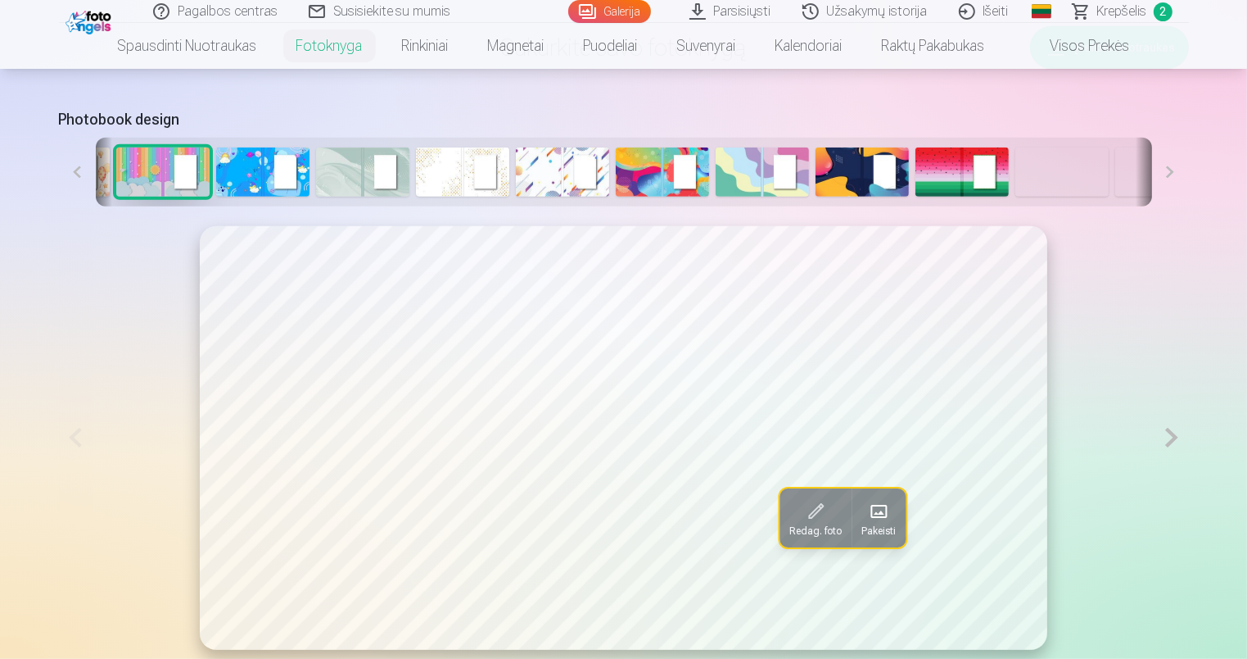
scroll to position [0, 348]
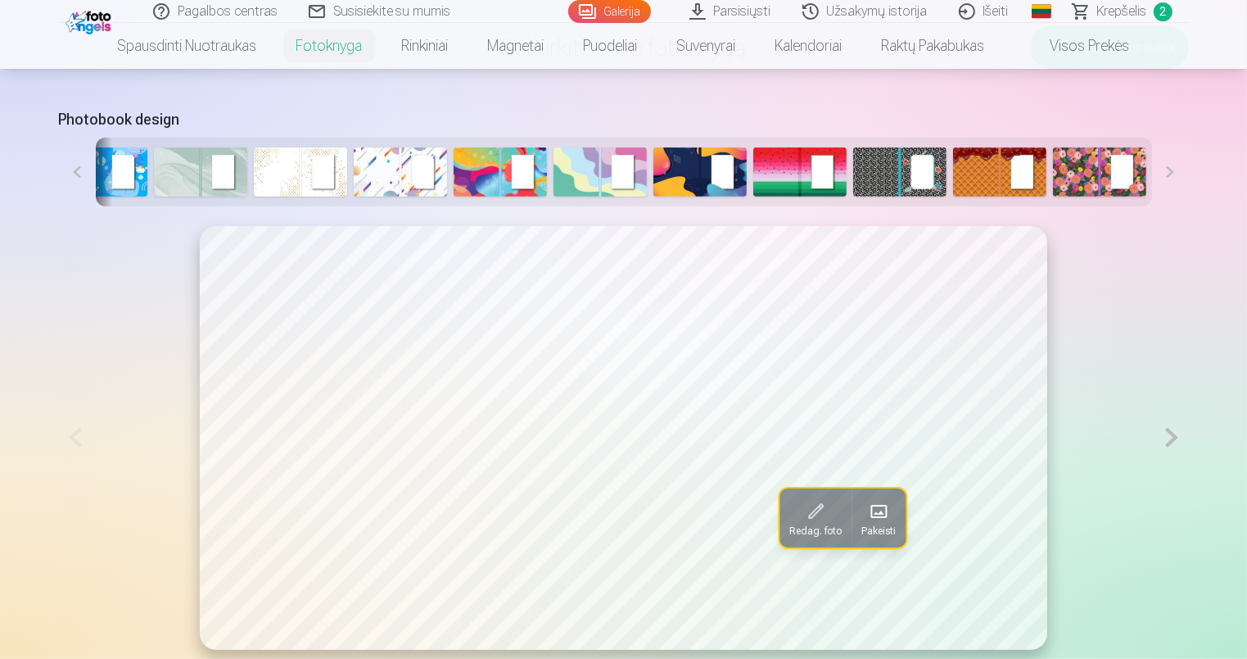
click at [1093, 164] on img at bounding box center [1099, 171] width 93 height 49
click at [1174, 174] on button at bounding box center [1170, 172] width 37 height 69
click at [1170, 174] on button at bounding box center [1170, 172] width 37 height 69
click at [865, 165] on img at bounding box center [899, 171] width 93 height 49
click at [799, 170] on img at bounding box center [800, 171] width 93 height 49
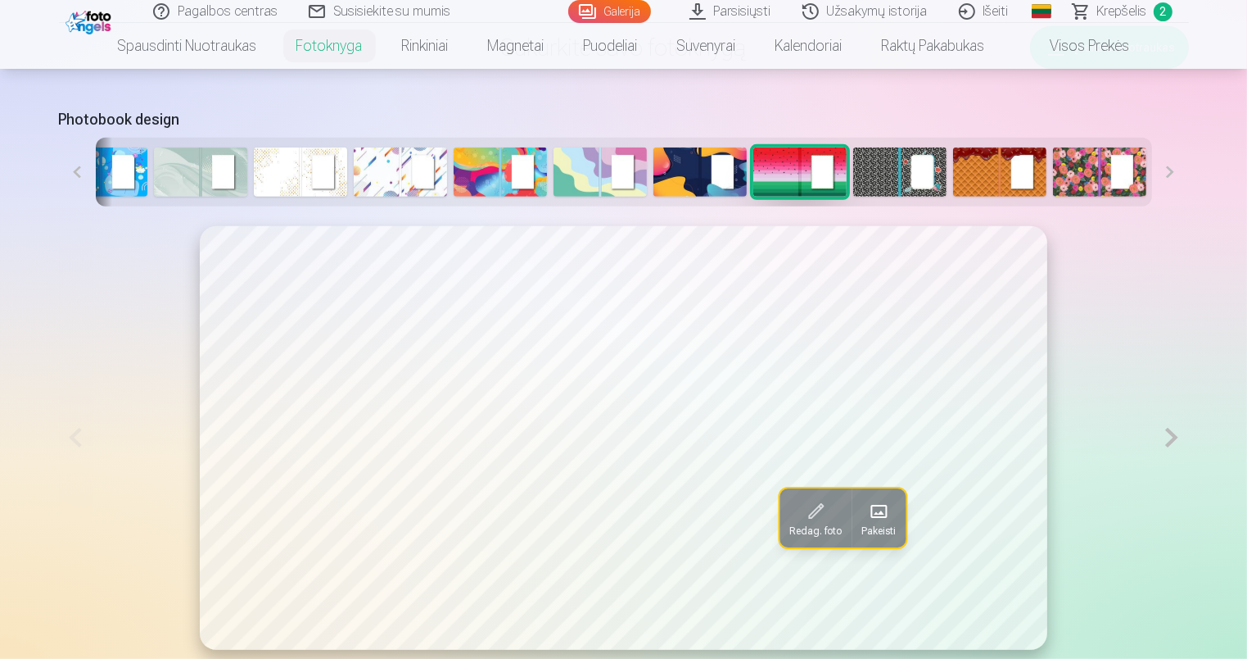
click at [705, 177] on img at bounding box center [700, 171] width 93 height 49
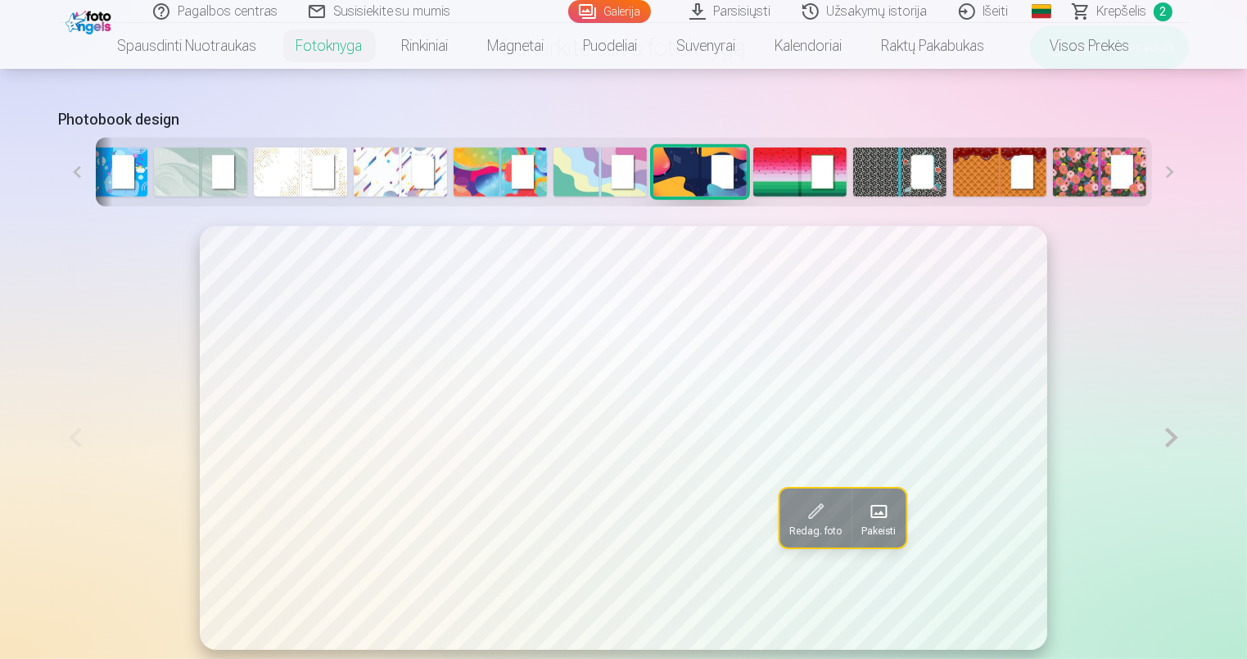
click at [582, 174] on img at bounding box center [600, 171] width 93 height 49
click at [511, 171] on img at bounding box center [500, 171] width 93 height 49
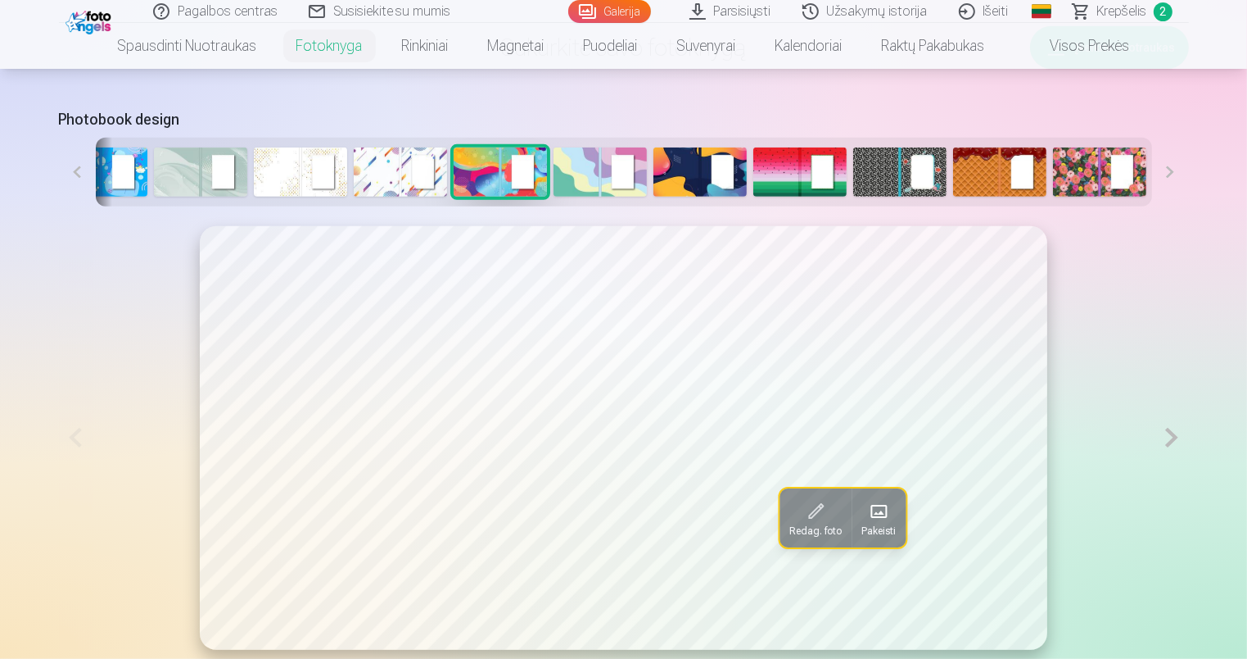
click at [396, 187] on img at bounding box center [400, 171] width 93 height 49
click at [312, 180] on img at bounding box center [300, 171] width 93 height 49
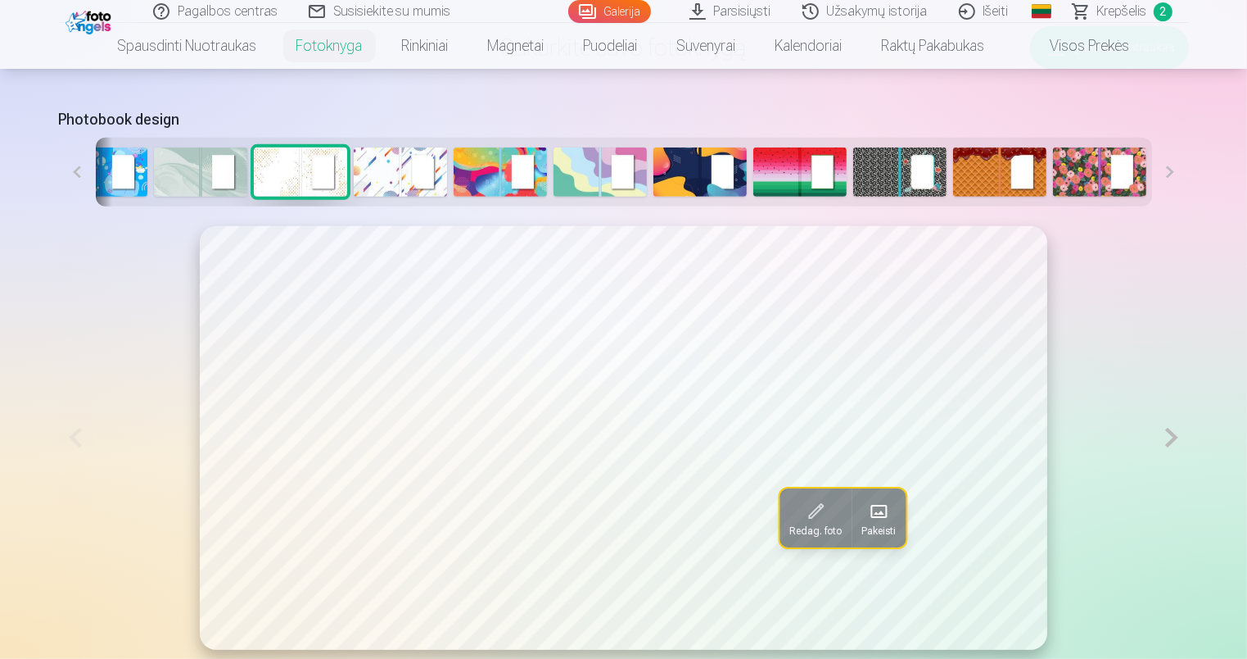
click at [229, 176] on img at bounding box center [200, 171] width 93 height 49
click at [124, 176] on img at bounding box center [100, 171] width 93 height 49
click at [72, 173] on button at bounding box center [77, 172] width 37 height 69
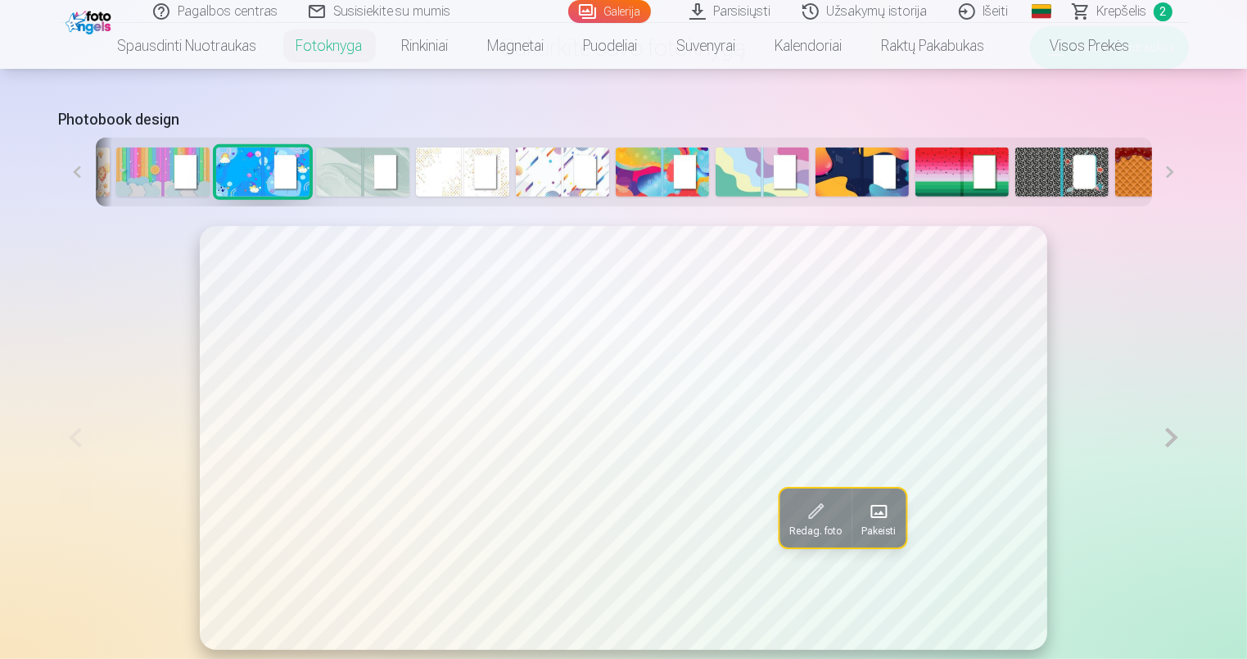
click at [72, 173] on button at bounding box center [77, 172] width 37 height 69
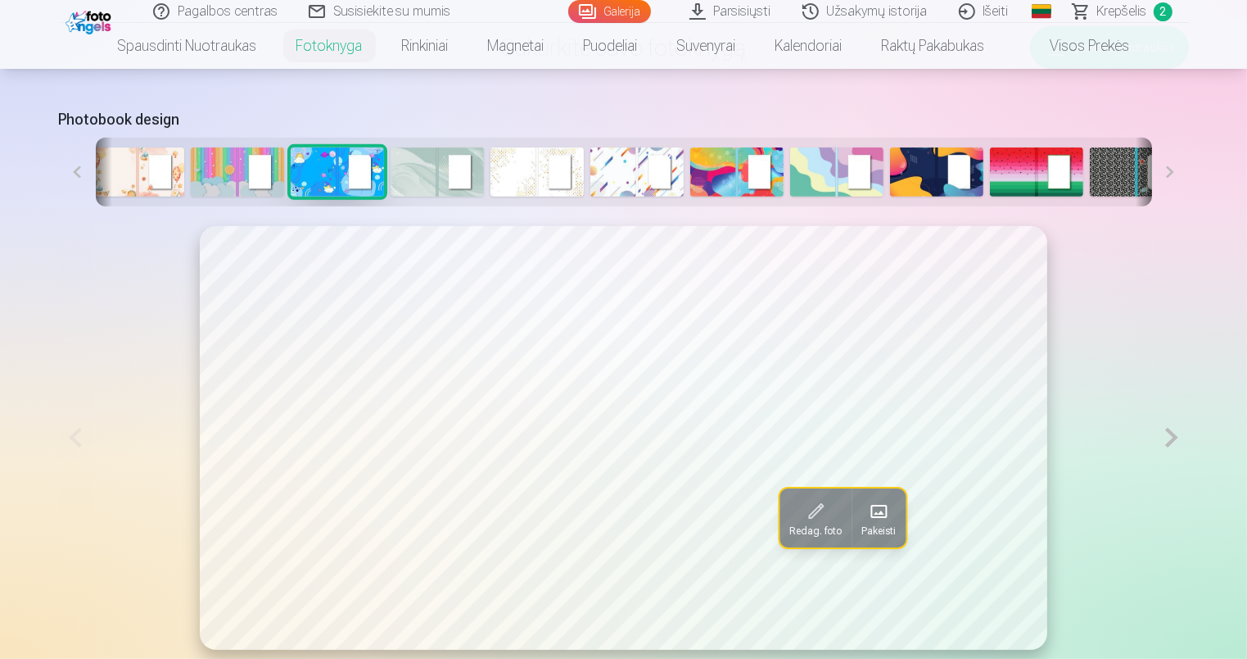
scroll to position [0, 0]
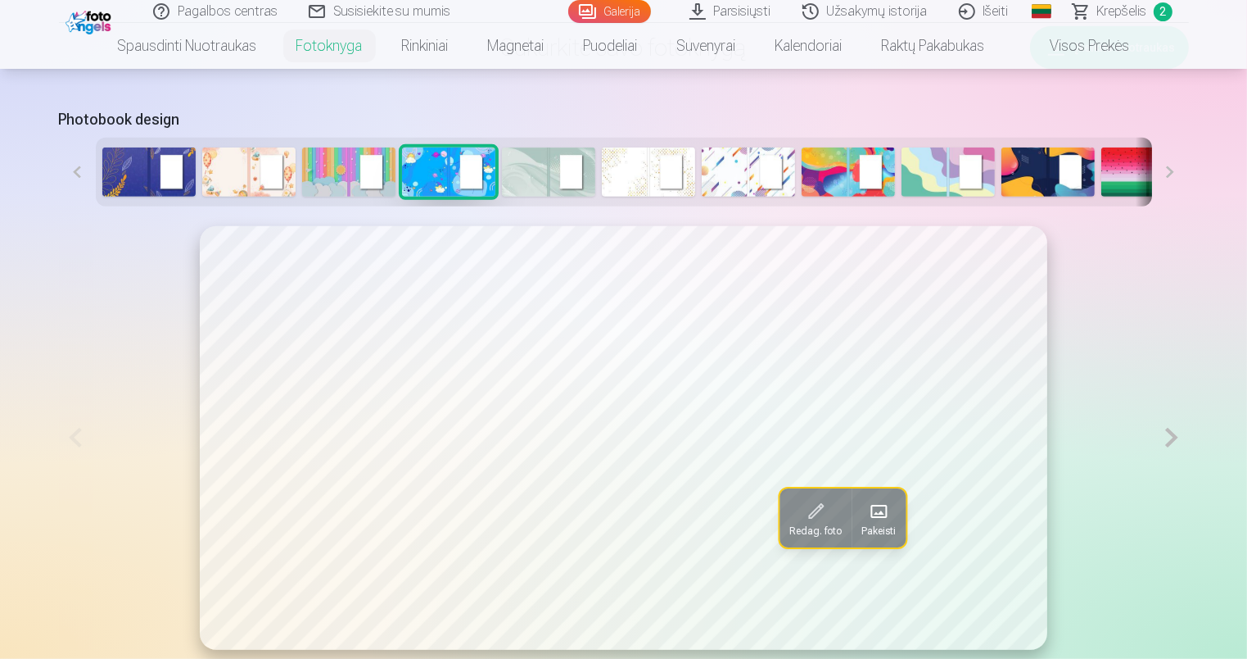
click at [72, 173] on button at bounding box center [77, 172] width 37 height 69
click at [296, 170] on div at bounding box center [624, 172] width 1057 height 69
click at [310, 170] on img at bounding box center [348, 171] width 93 height 49
click at [262, 170] on img at bounding box center [248, 171] width 93 height 49
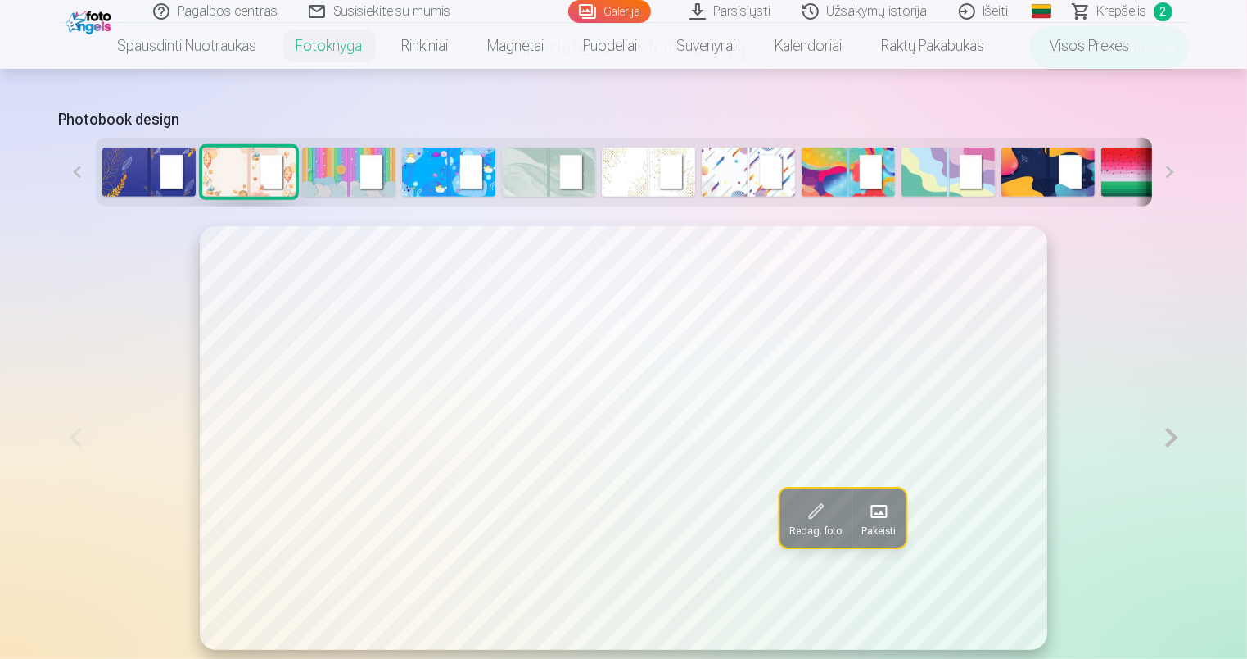
click at [147, 166] on img at bounding box center [148, 171] width 93 height 49
click at [332, 160] on img at bounding box center [348, 171] width 93 height 49
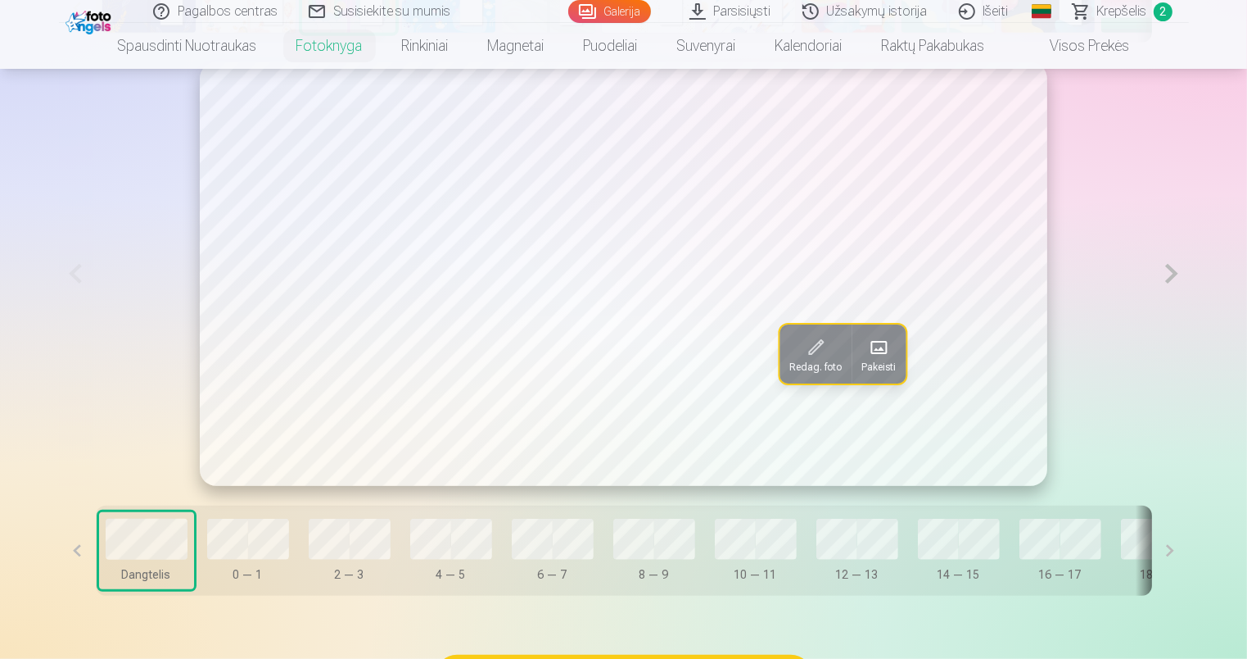
scroll to position [769, 0]
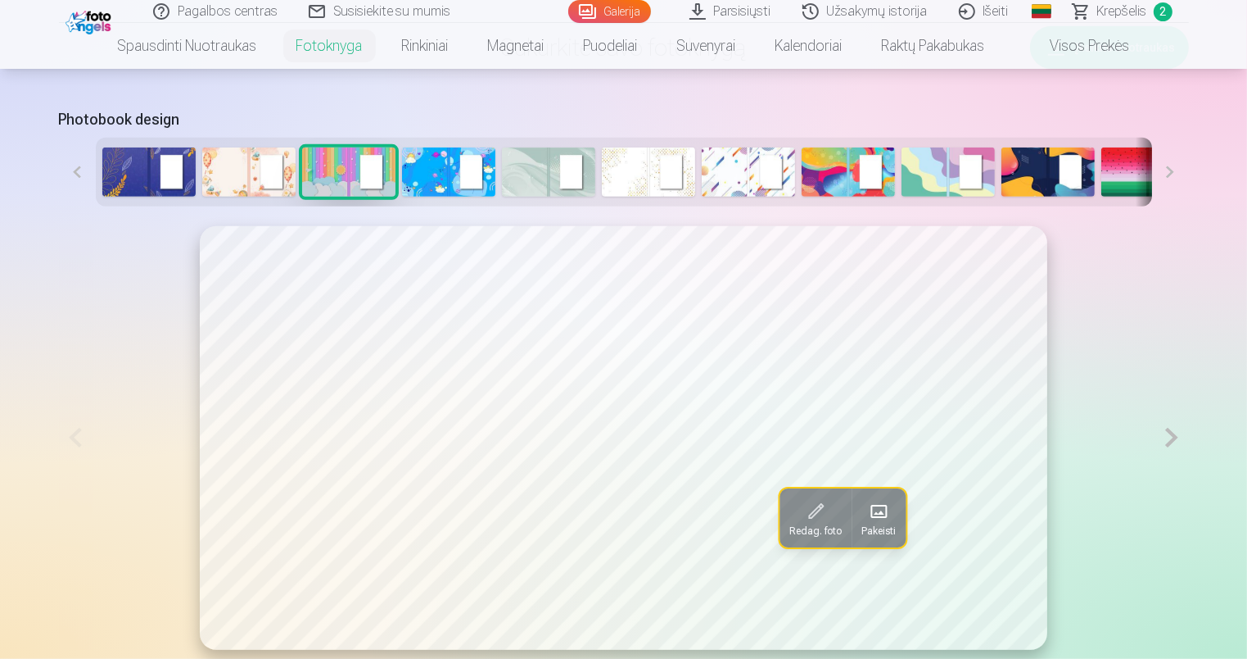
click at [242, 167] on img at bounding box center [248, 171] width 93 height 49
click at [342, 172] on img at bounding box center [348, 171] width 93 height 49
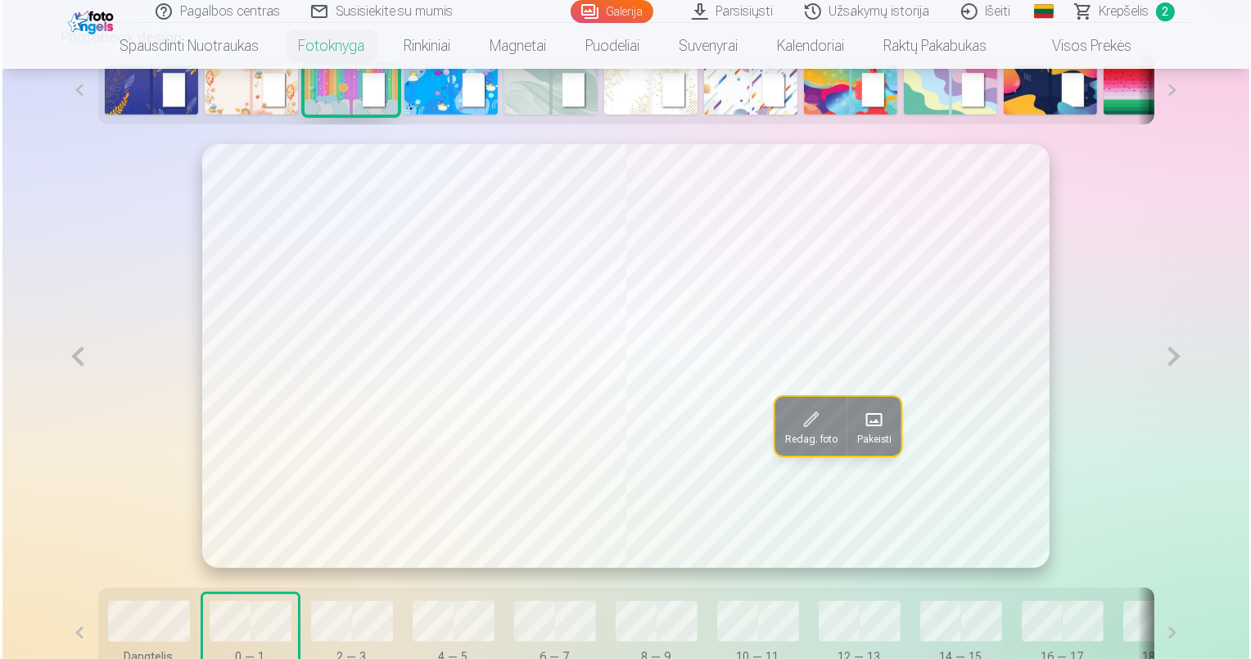
scroll to position [933, 0]
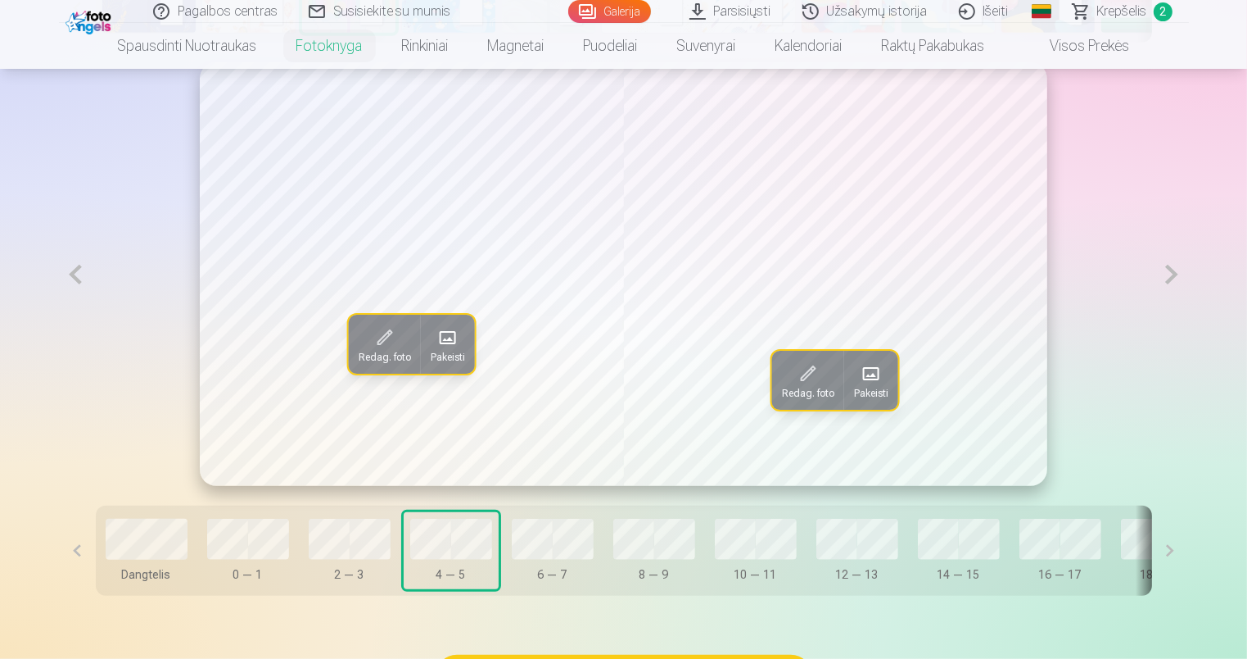
click at [881, 377] on span at bounding box center [871, 373] width 26 height 26
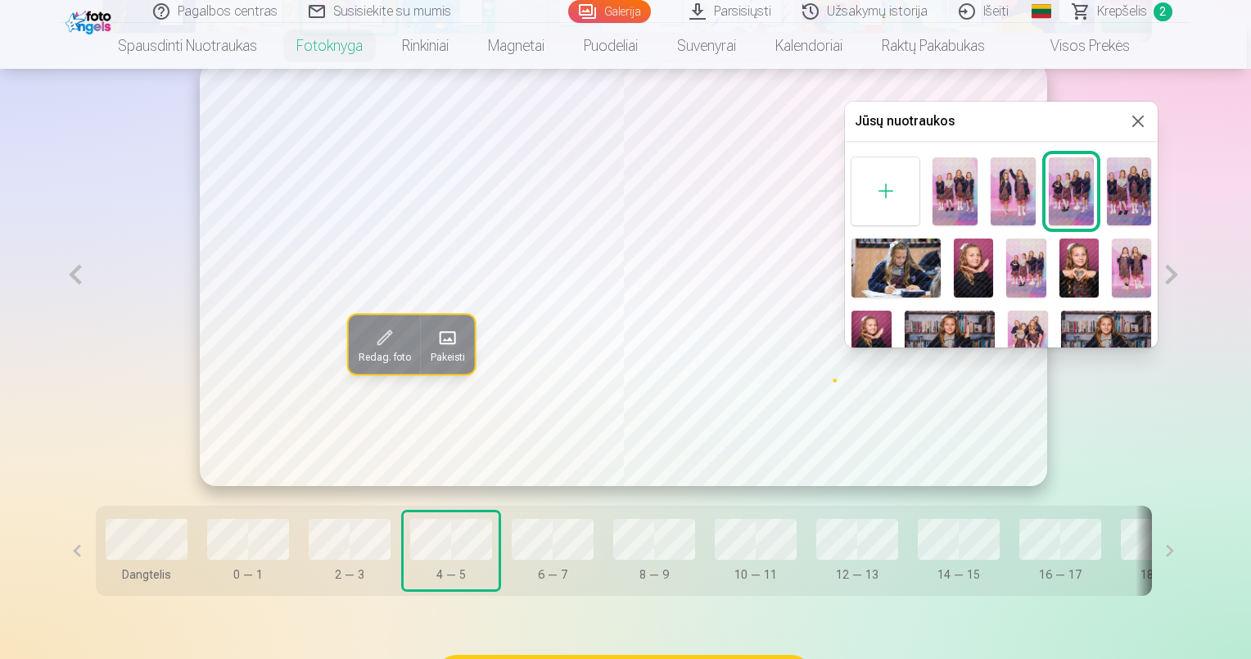
click at [1120, 175] on img at bounding box center [1129, 190] width 45 height 67
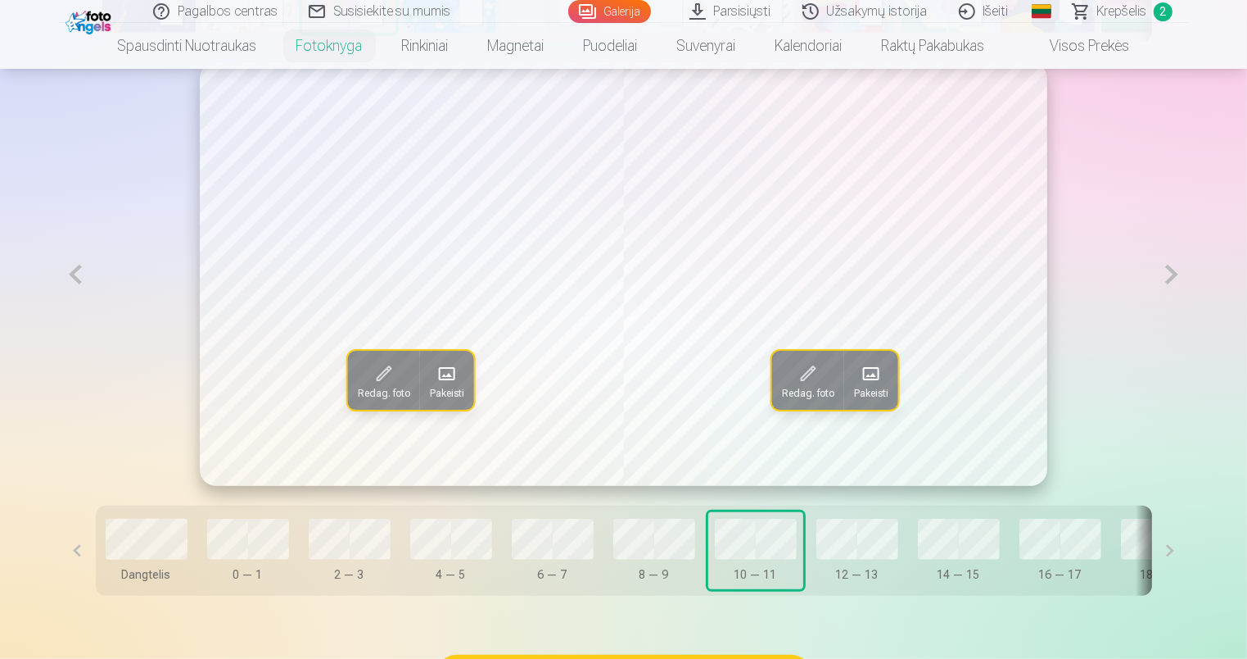
click at [459, 385] on span at bounding box center [447, 373] width 26 height 26
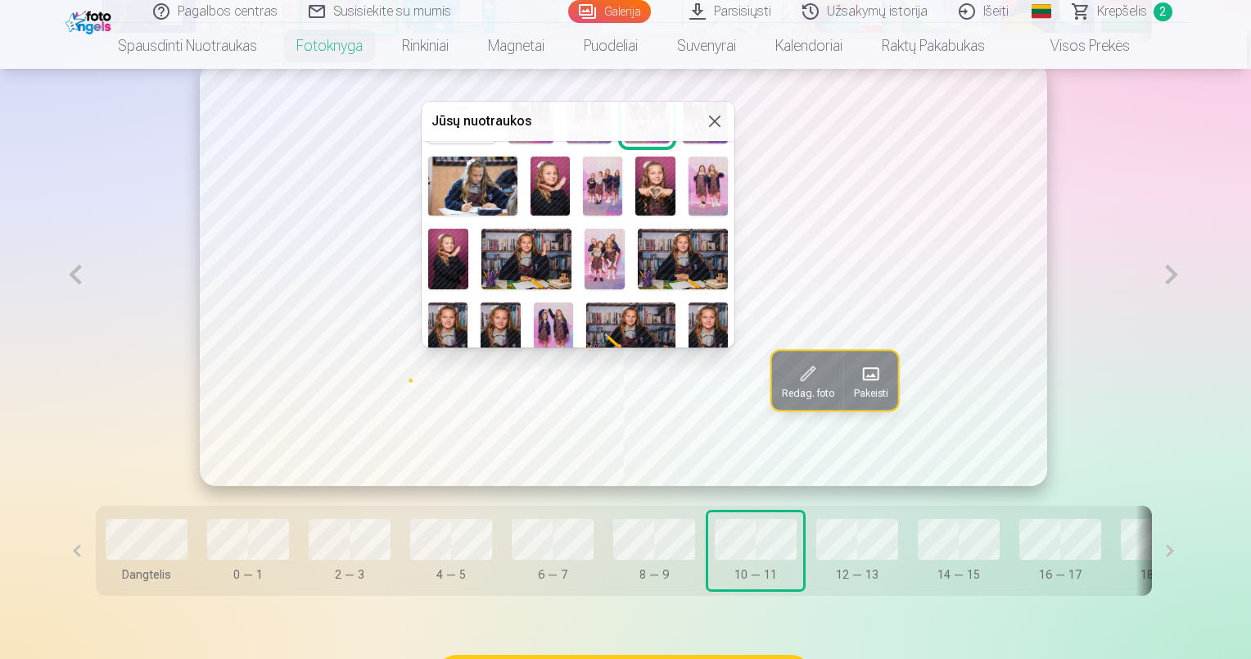
scroll to position [164, 0]
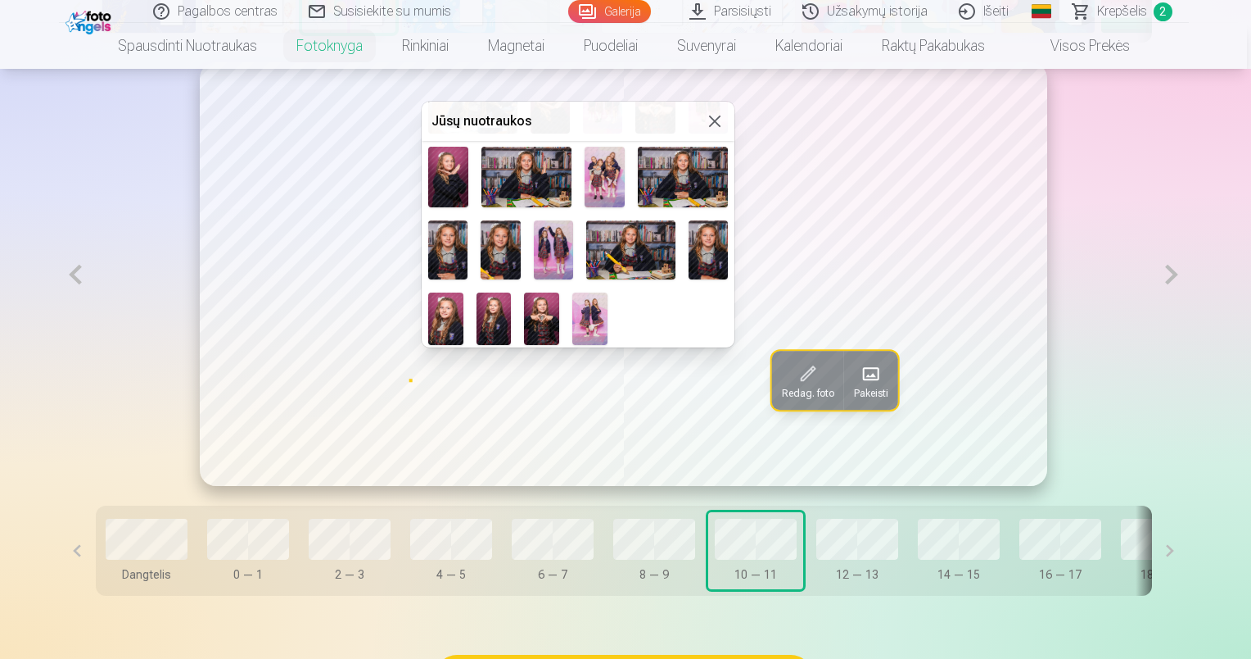
click at [594, 318] on img at bounding box center [590, 318] width 35 height 52
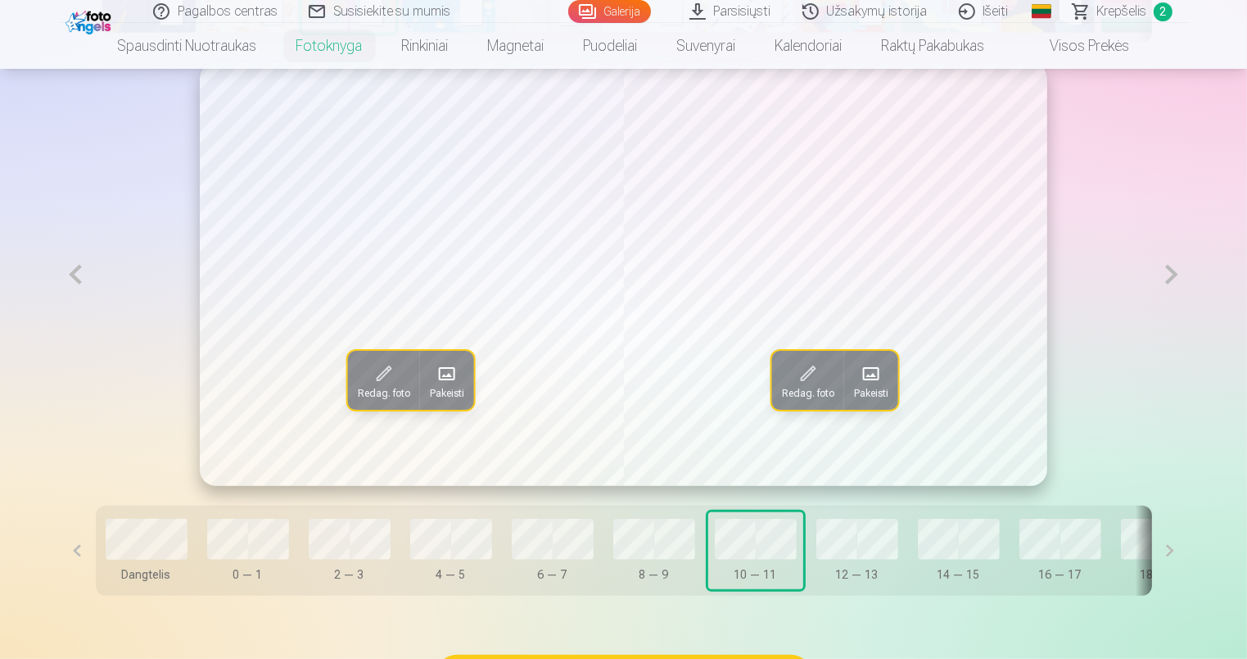
click at [832, 564] on button "12 — 13" at bounding box center [857, 550] width 95 height 77
click at [801, 390] on span "Redag. foto" at bounding box center [807, 393] width 52 height 13
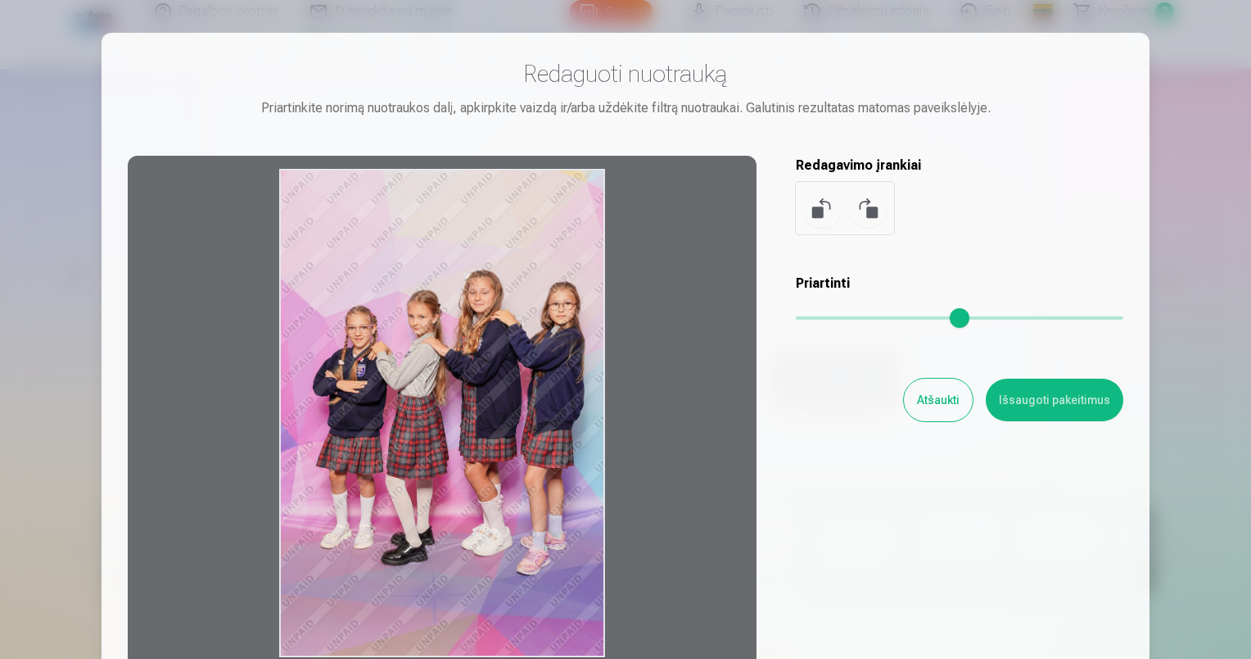
drag, startPoint x: 570, startPoint y: 211, endPoint x: 511, endPoint y: 292, distance: 99.6
click at [511, 292] on div at bounding box center [442, 413] width 629 height 514
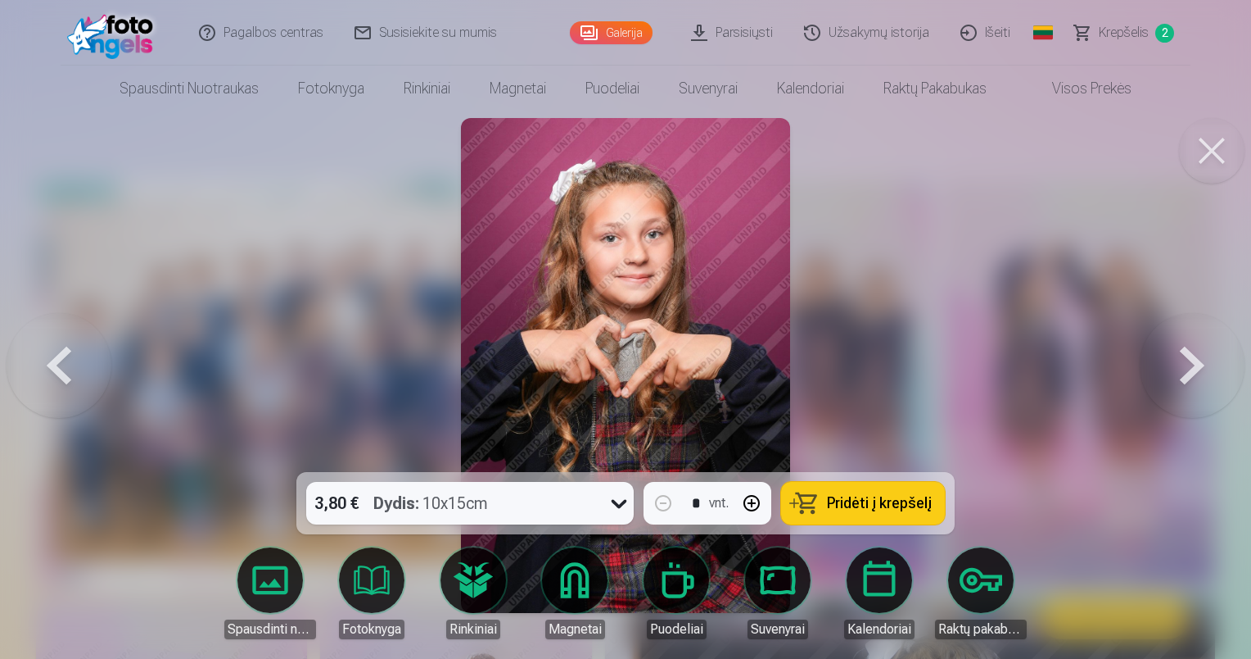
click at [382, 593] on link "Fotoknyga" at bounding box center [372, 593] width 92 height 92
drag, startPoint x: 246, startPoint y: 176, endPoint x: 53, endPoint y: 7, distance: 256.5
click at [246, 177] on div at bounding box center [625, 329] width 1251 height 659
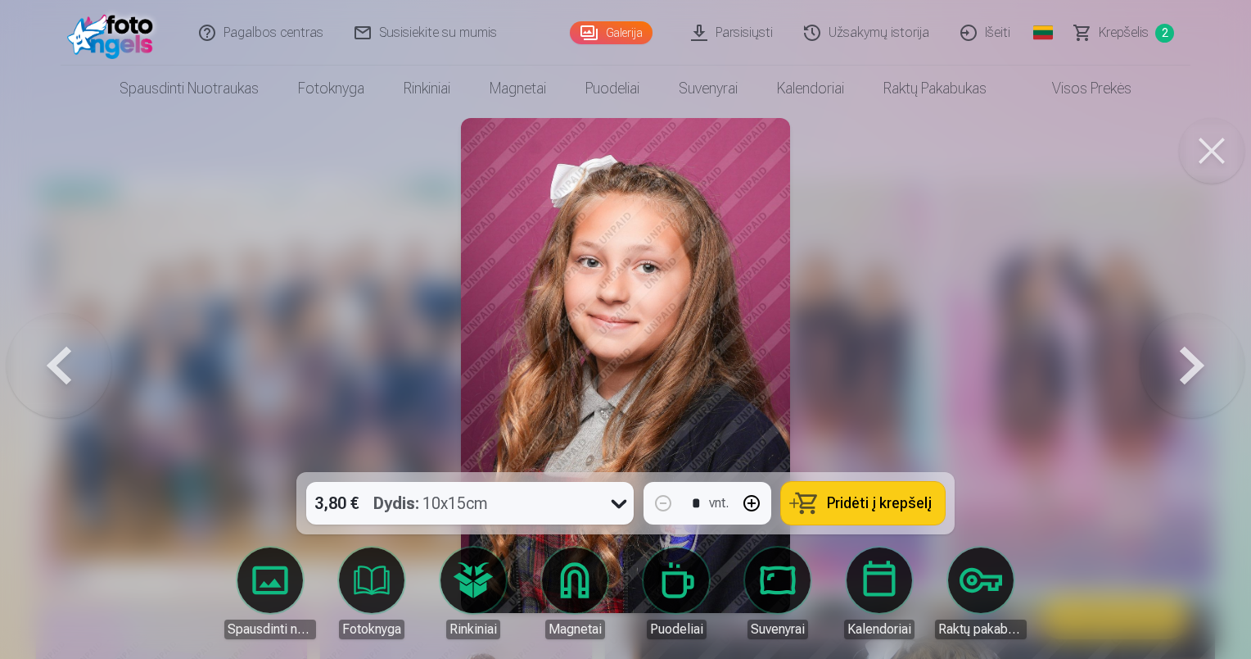
click at [1108, 27] on span "Krepšelis" at bounding box center [1124, 33] width 50 height 20
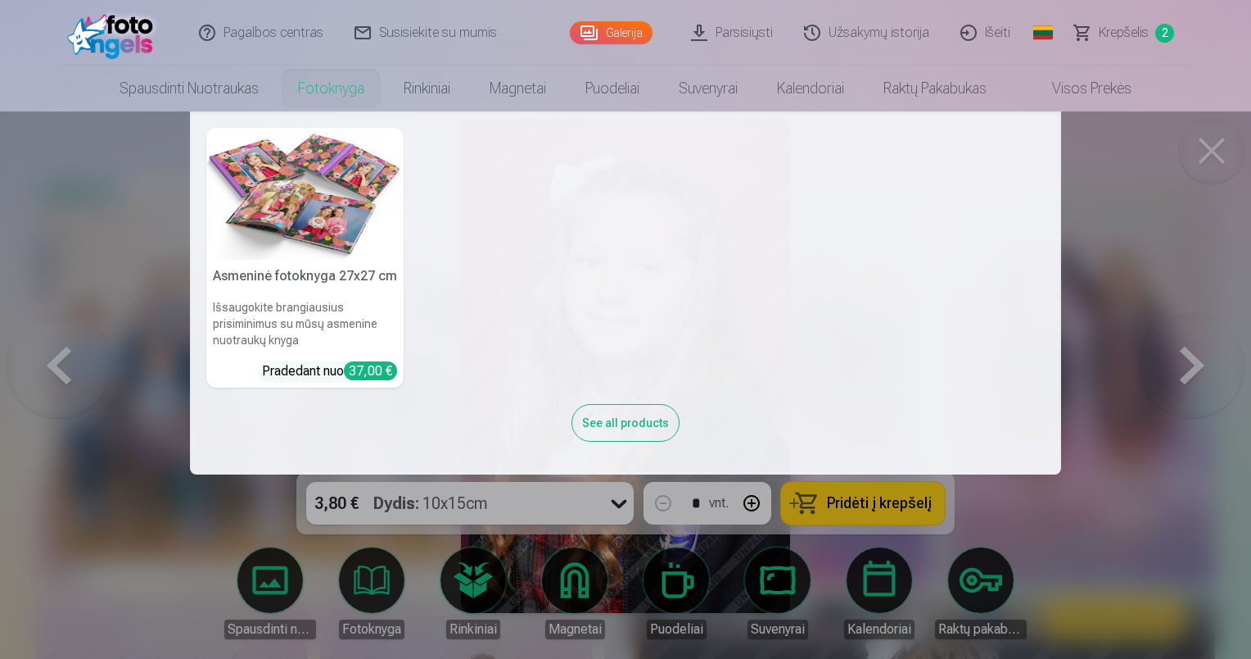
click at [323, 200] on img at bounding box center [304, 194] width 197 height 132
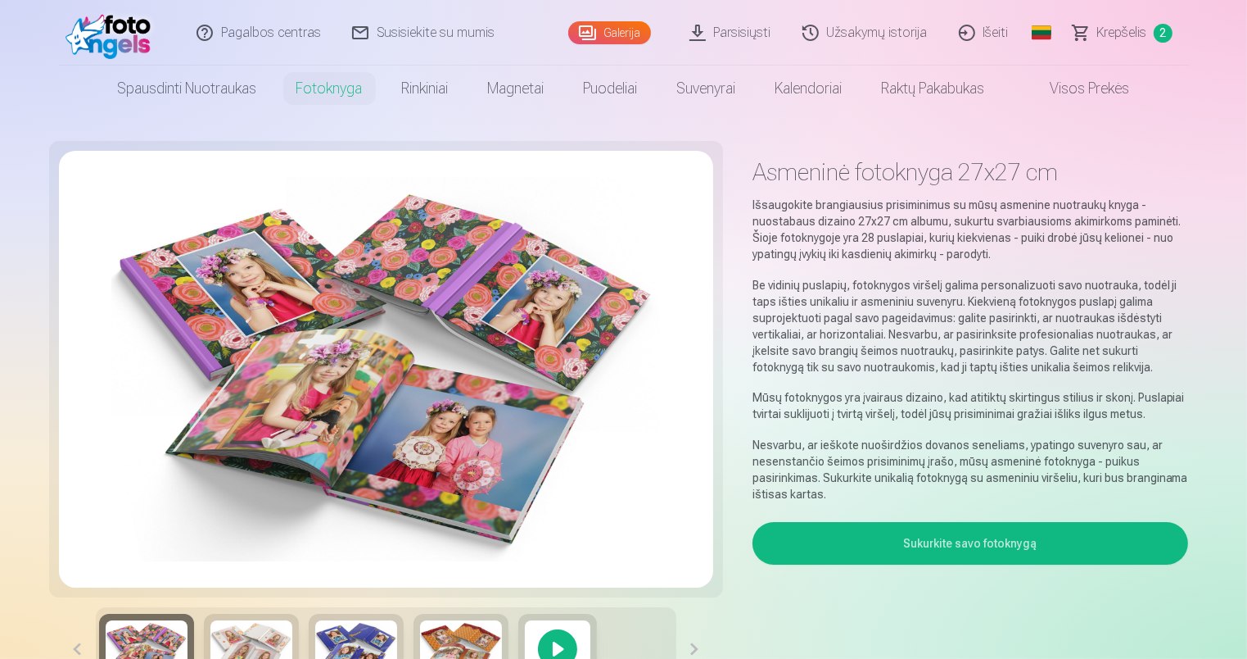
click at [975, 542] on button "Sukurkite savo fotoknygą" at bounding box center [971, 543] width 437 height 43
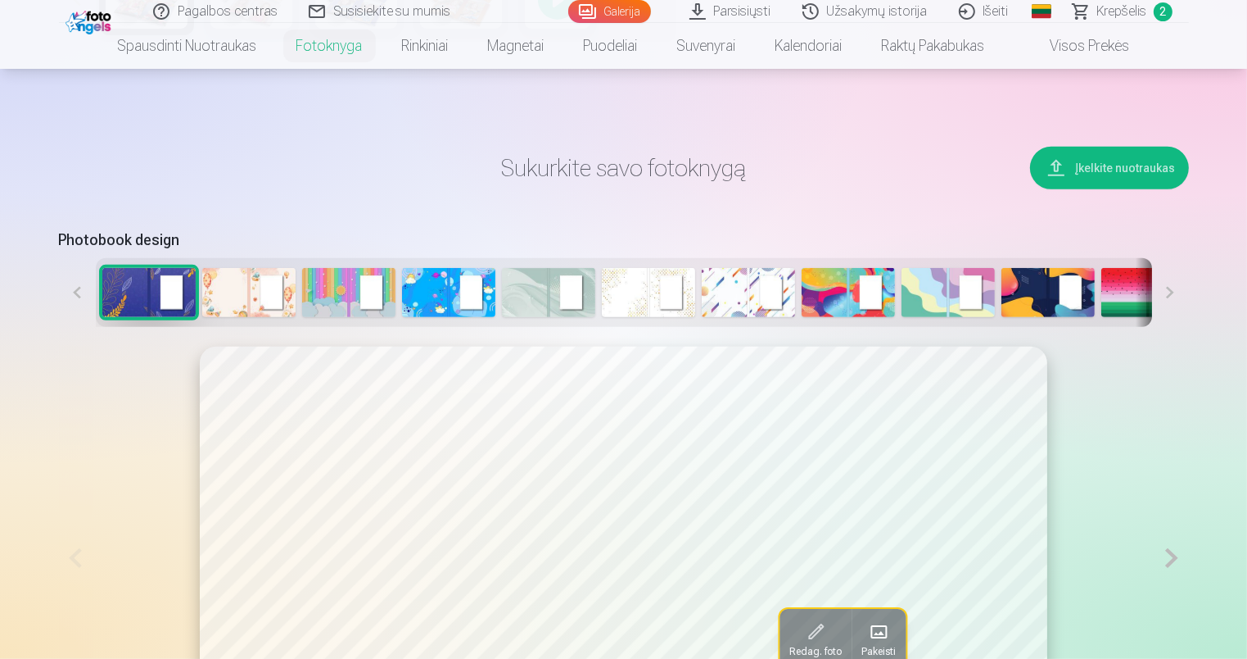
scroll to position [687, 0]
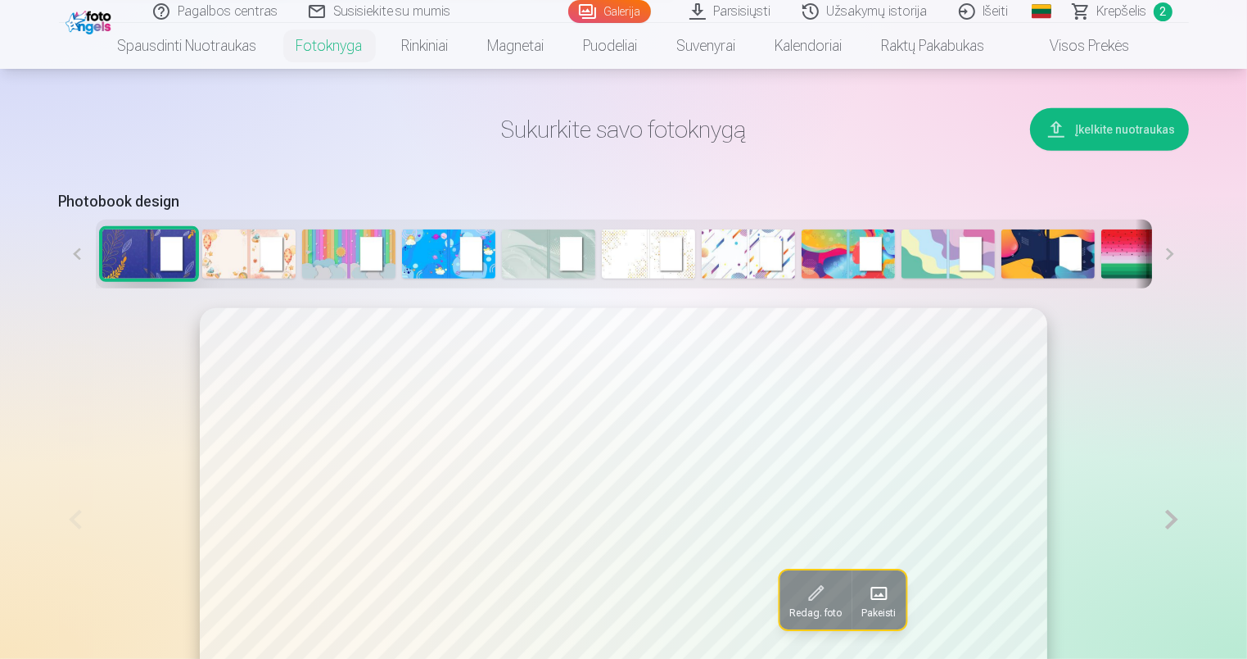
click at [347, 256] on img at bounding box center [348, 253] width 93 height 49
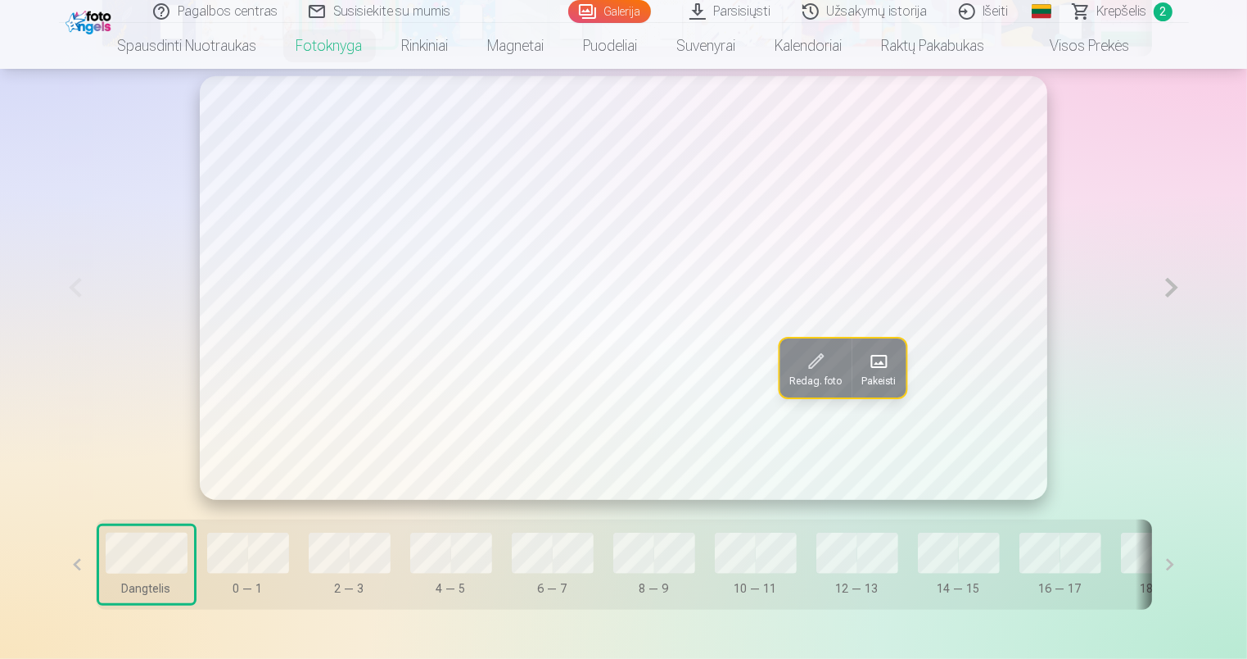
scroll to position [933, 0]
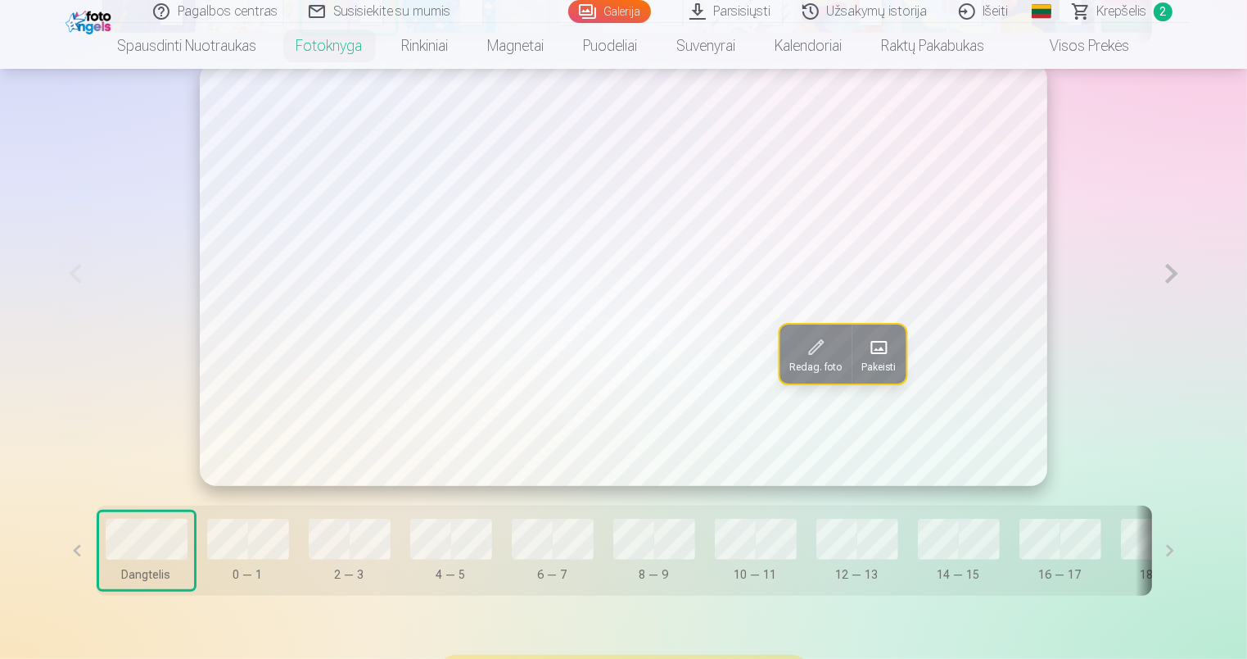
click at [885, 353] on span at bounding box center [879, 347] width 26 height 26
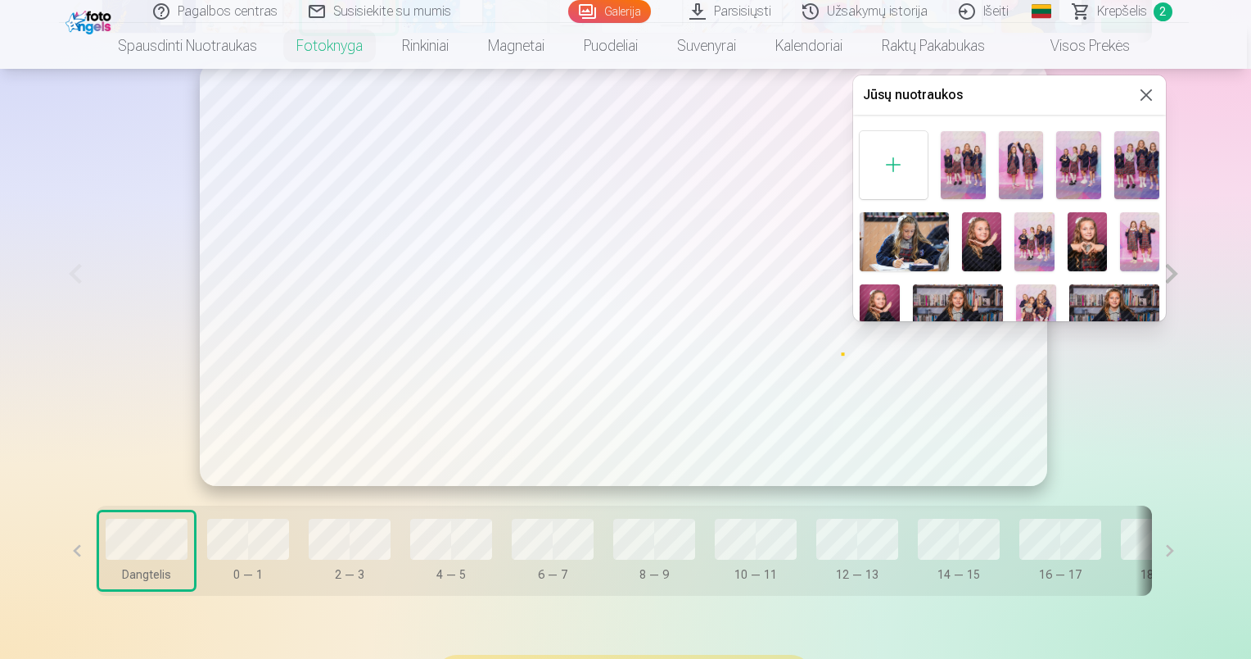
click at [880, 301] on img at bounding box center [880, 314] width 40 height 60
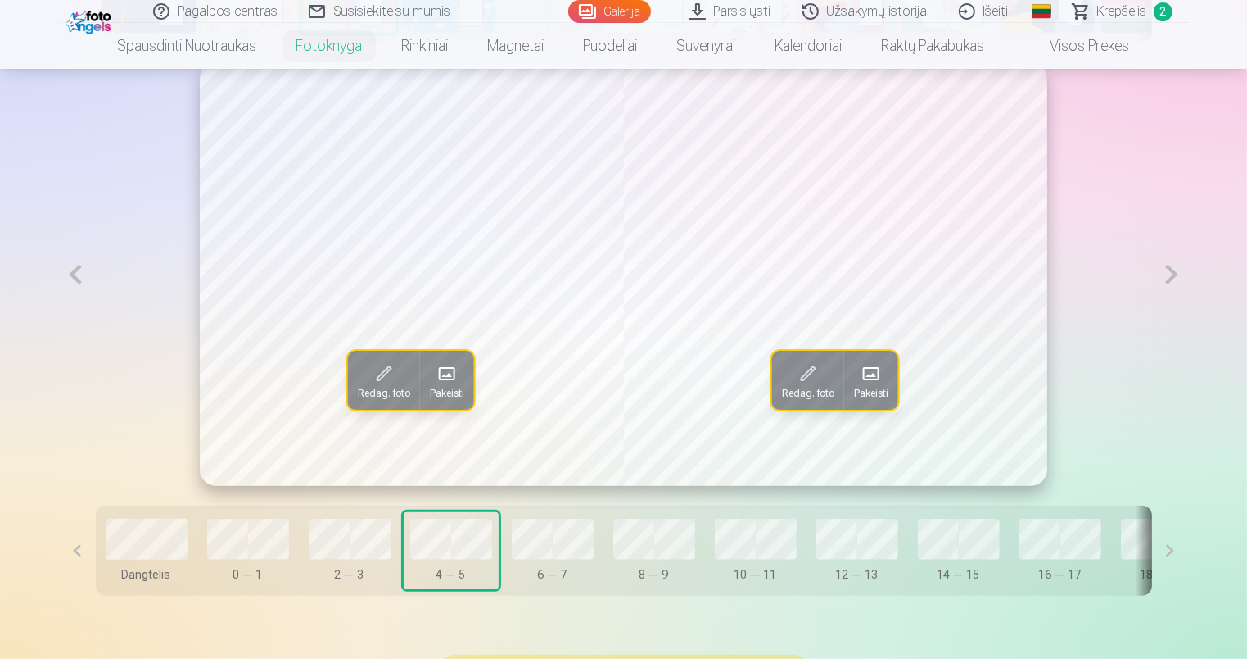
click at [452, 383] on span at bounding box center [447, 373] width 26 height 26
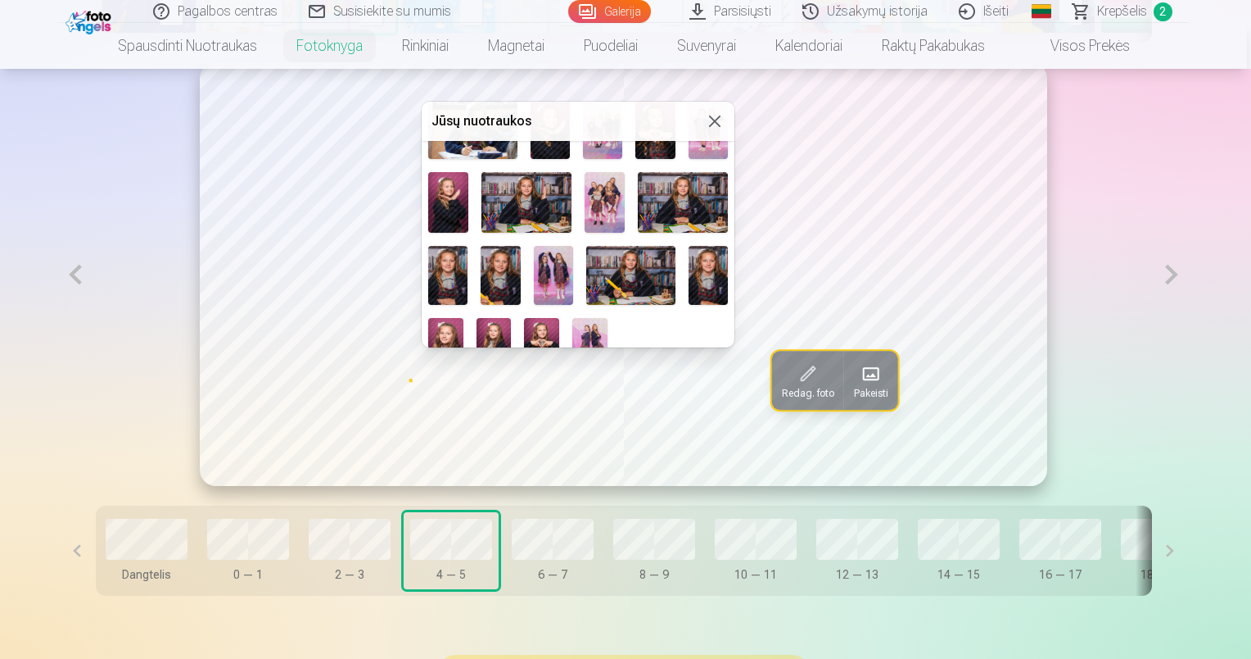
scroll to position [164, 0]
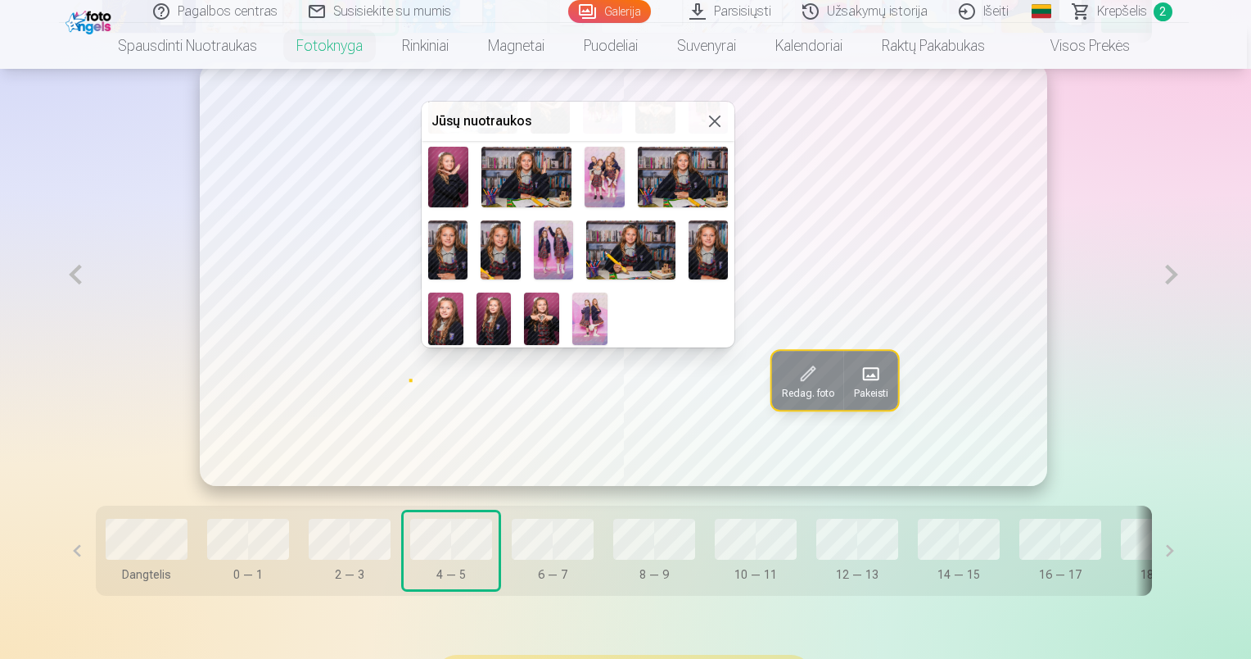
click at [597, 318] on img at bounding box center [590, 318] width 35 height 52
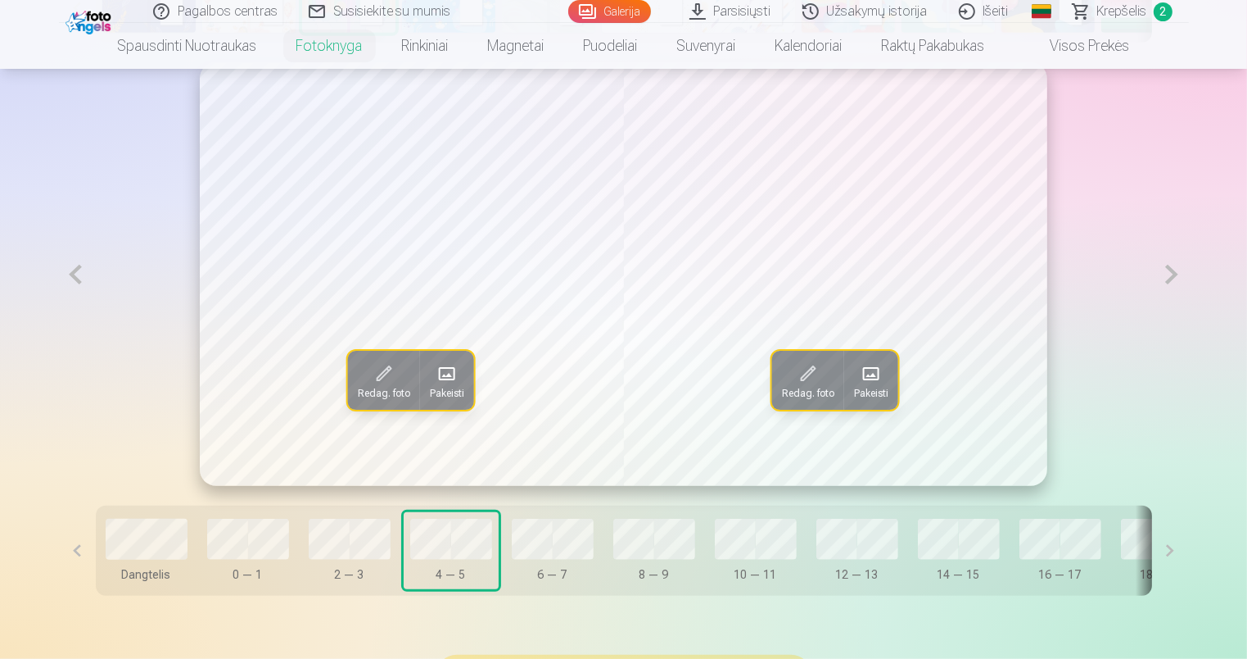
click at [869, 382] on span at bounding box center [871, 373] width 26 height 26
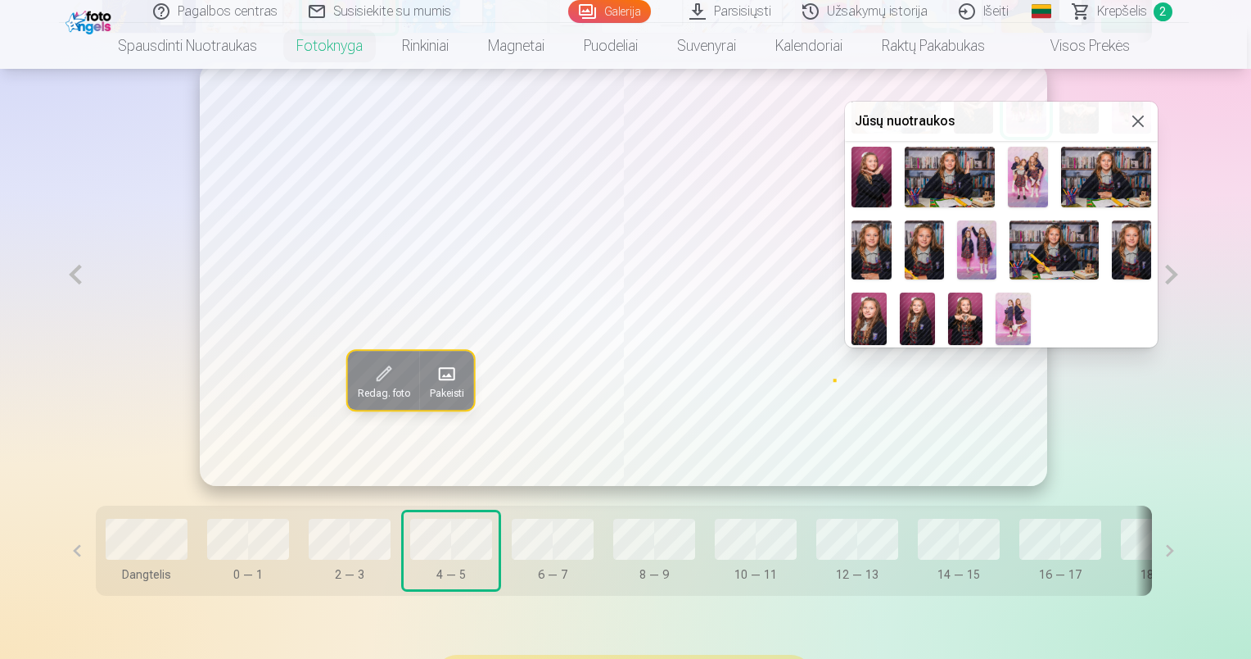
click at [971, 314] on img at bounding box center [965, 318] width 35 height 52
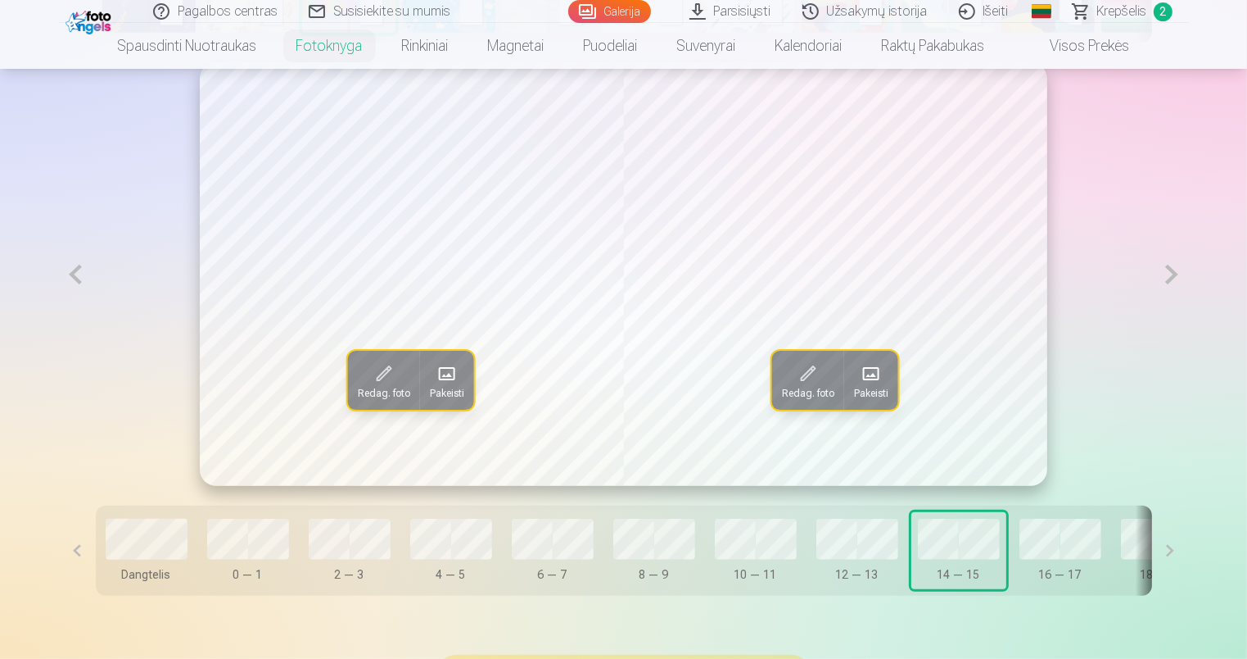
click at [1058, 564] on button "16 — 17" at bounding box center [1060, 550] width 95 height 77
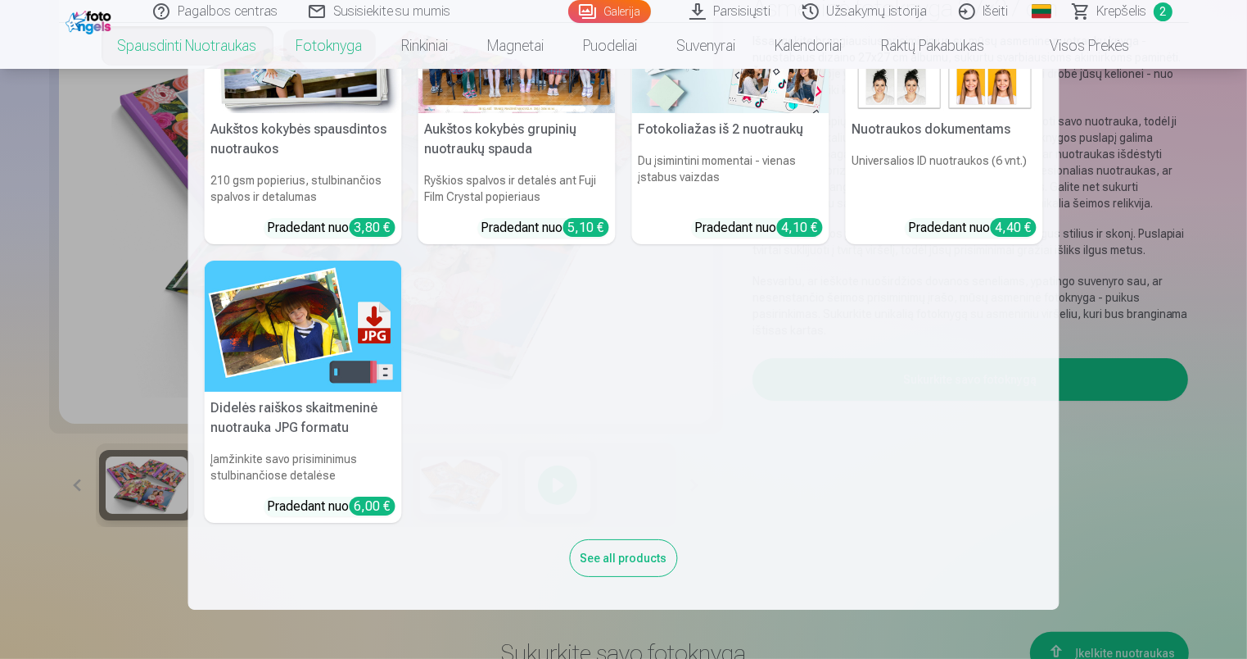
click at [5, 460] on nav "Aukštos kokybės spausdintos nuotraukos 210 gsm popierius, stulbinančios spalvos…" at bounding box center [623, 339] width 1247 height 541
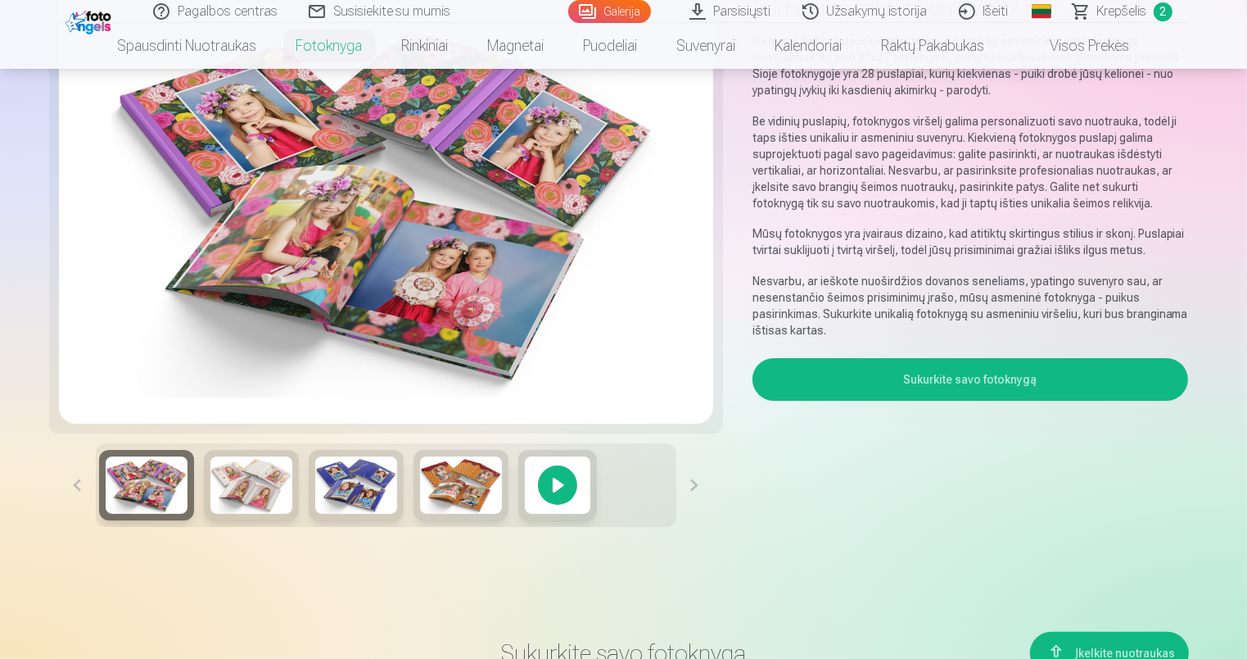
scroll to position [0, 0]
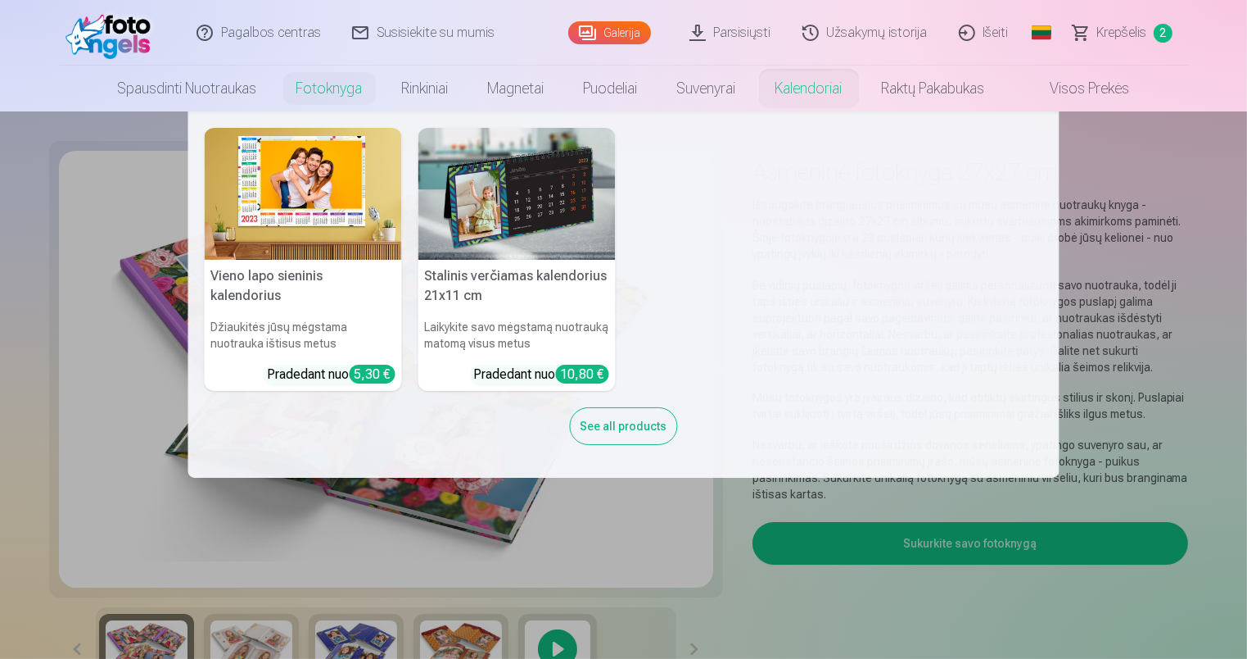
click at [543, 202] on img at bounding box center [517, 194] width 197 height 132
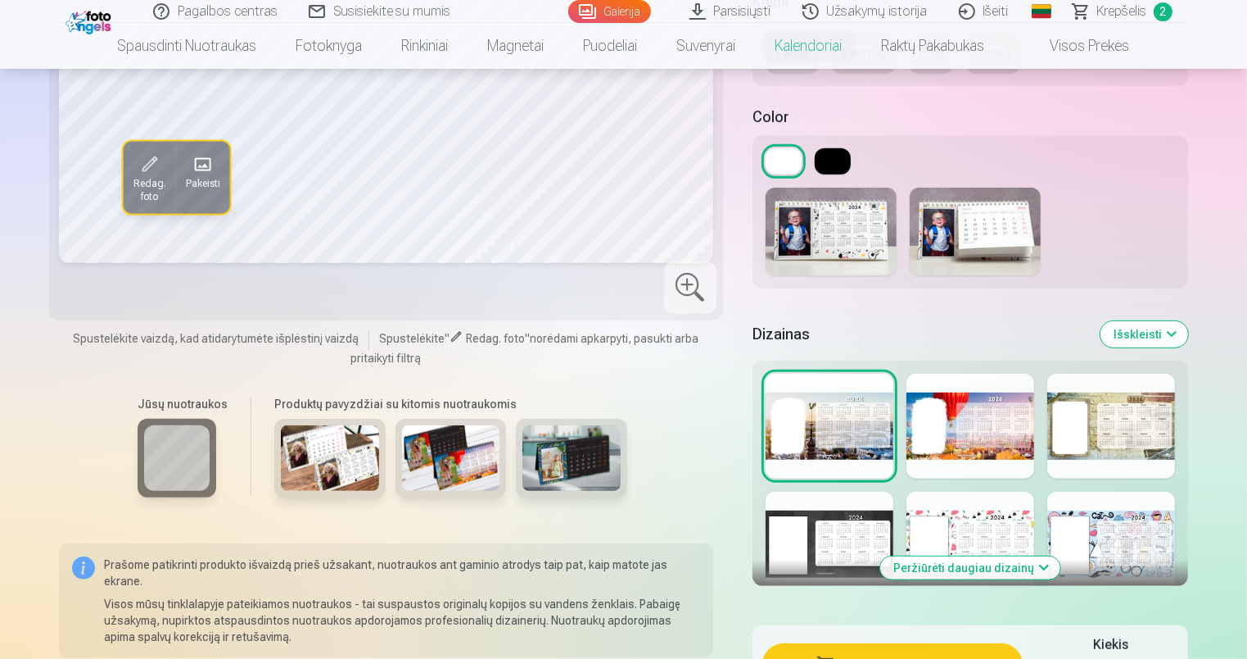
scroll to position [737, 0]
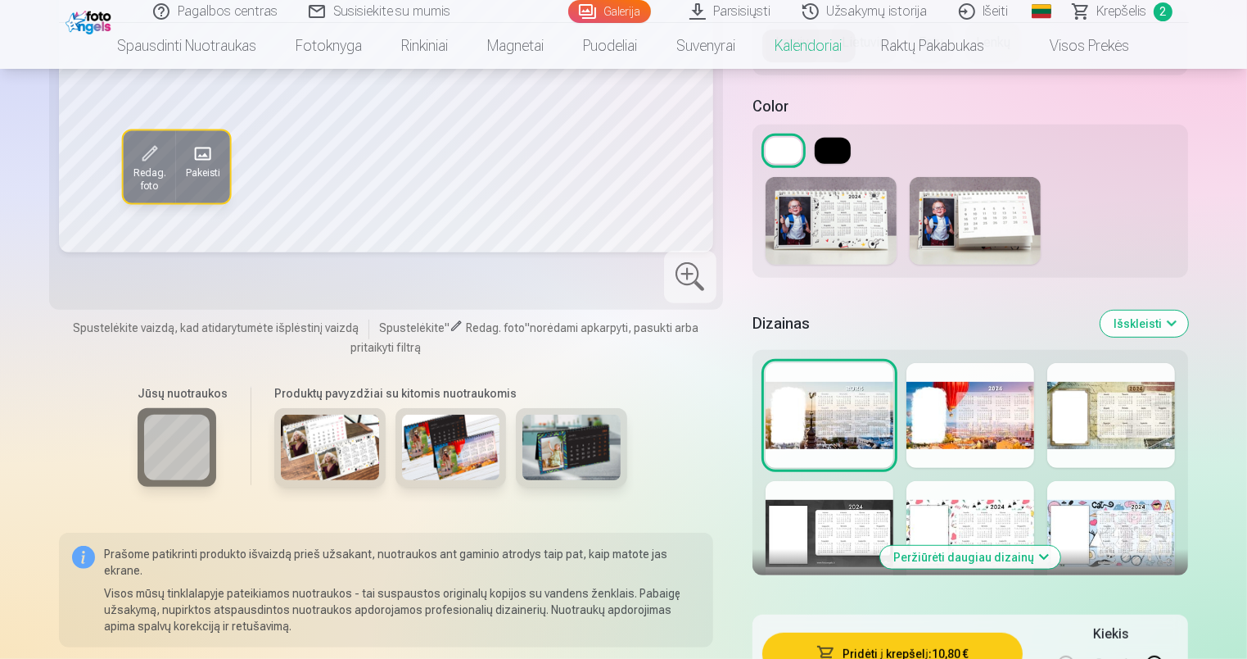
click at [925, 421] on div at bounding box center [971, 415] width 128 height 105
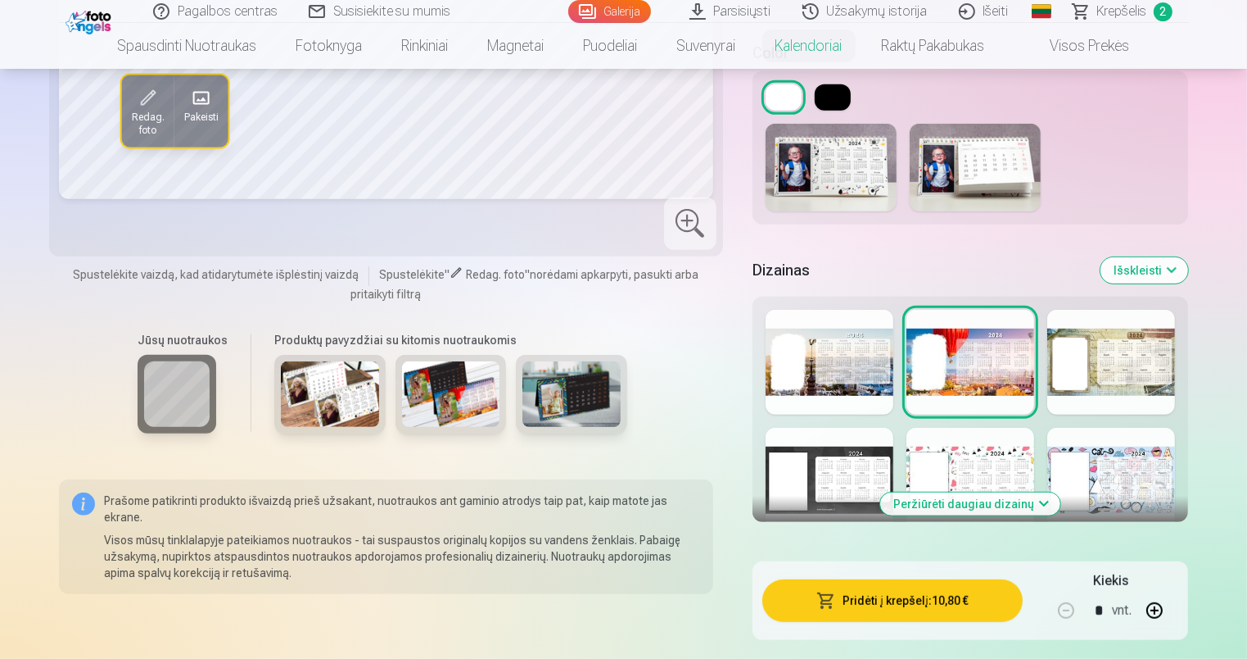
scroll to position [819, 0]
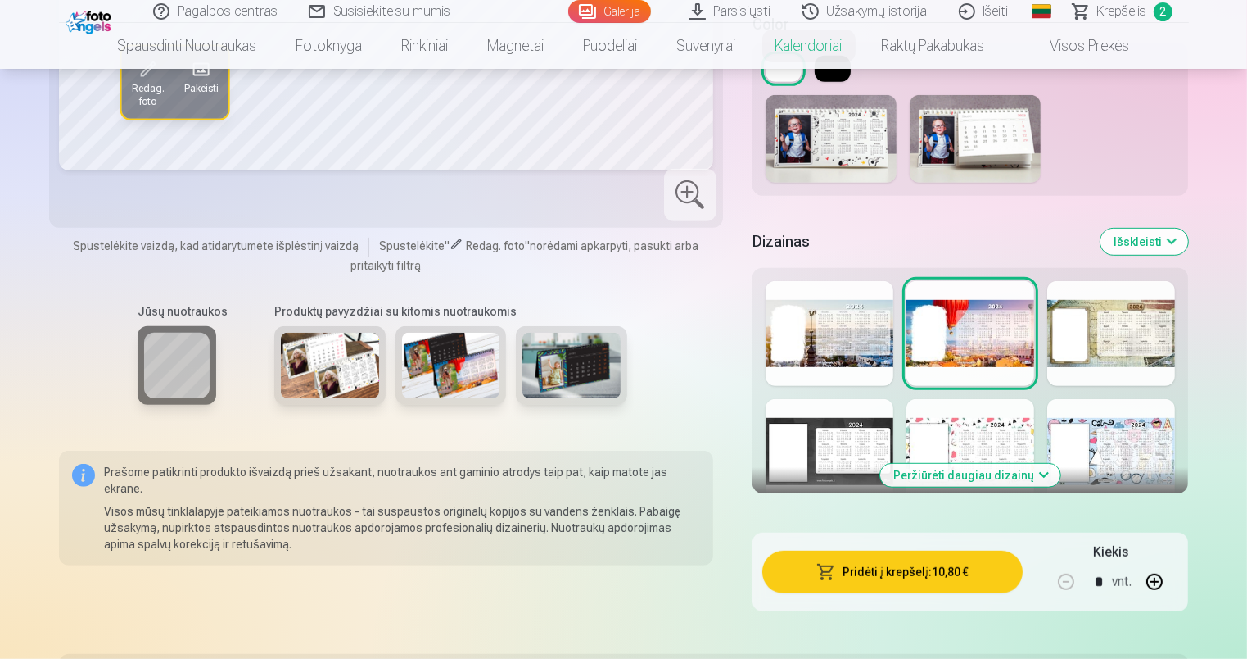
click at [948, 475] on button "Peržiūrėti daugiau dizainų" at bounding box center [970, 475] width 180 height 23
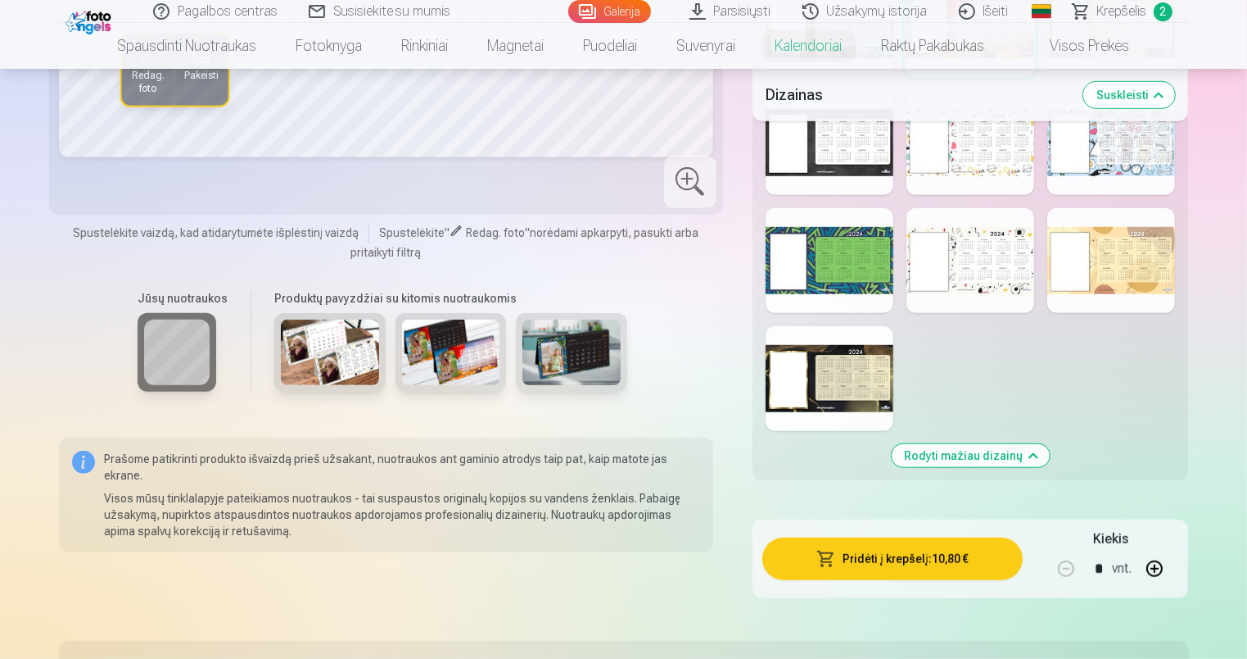
scroll to position [1229, 0]
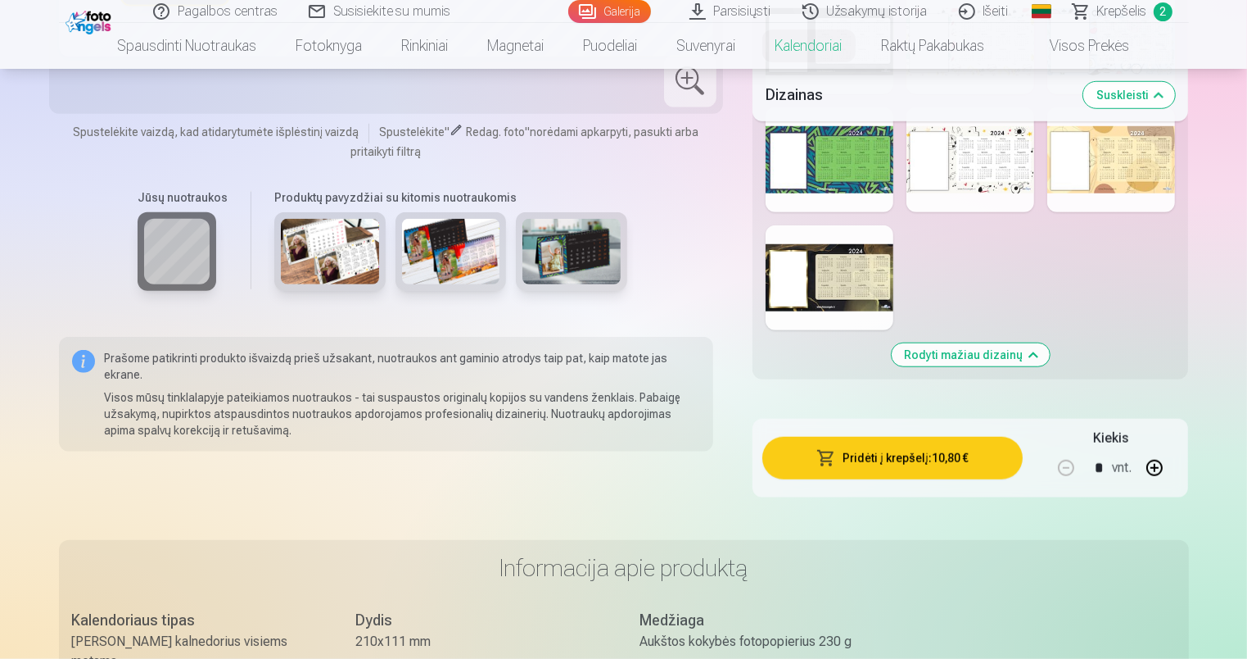
click at [440, 276] on img at bounding box center [451, 252] width 98 height 66
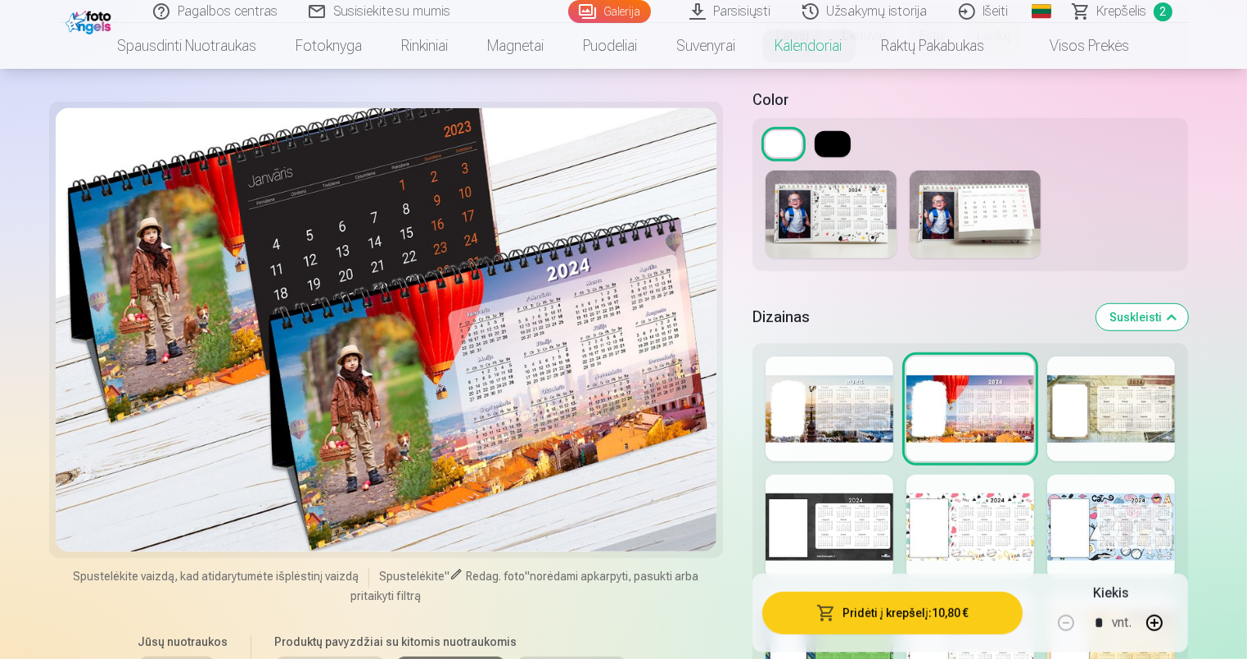
scroll to position [655, 0]
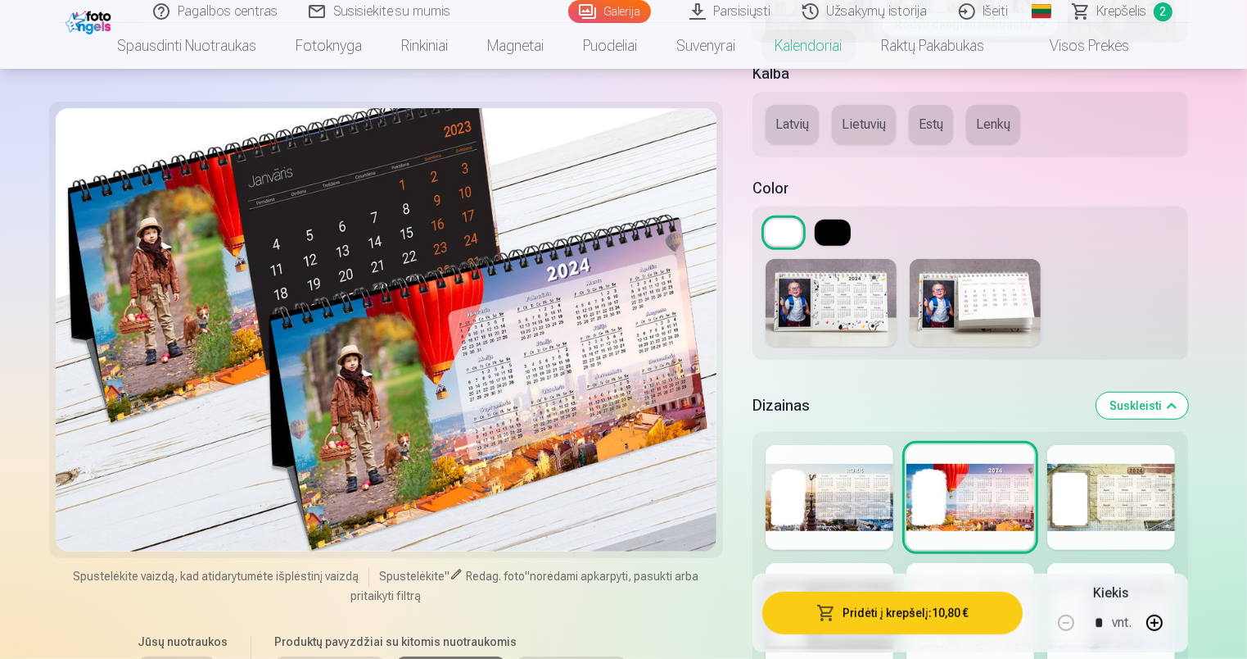
click at [816, 297] on img at bounding box center [831, 303] width 131 height 88
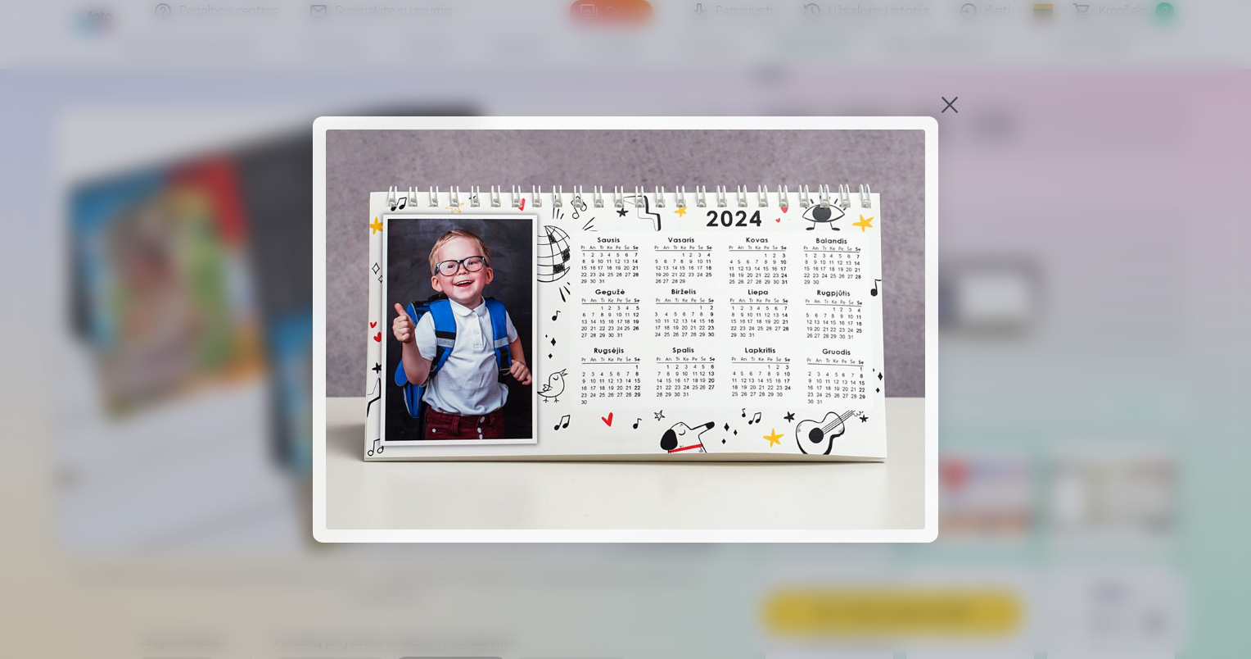
click at [948, 107] on div at bounding box center [950, 104] width 23 height 23
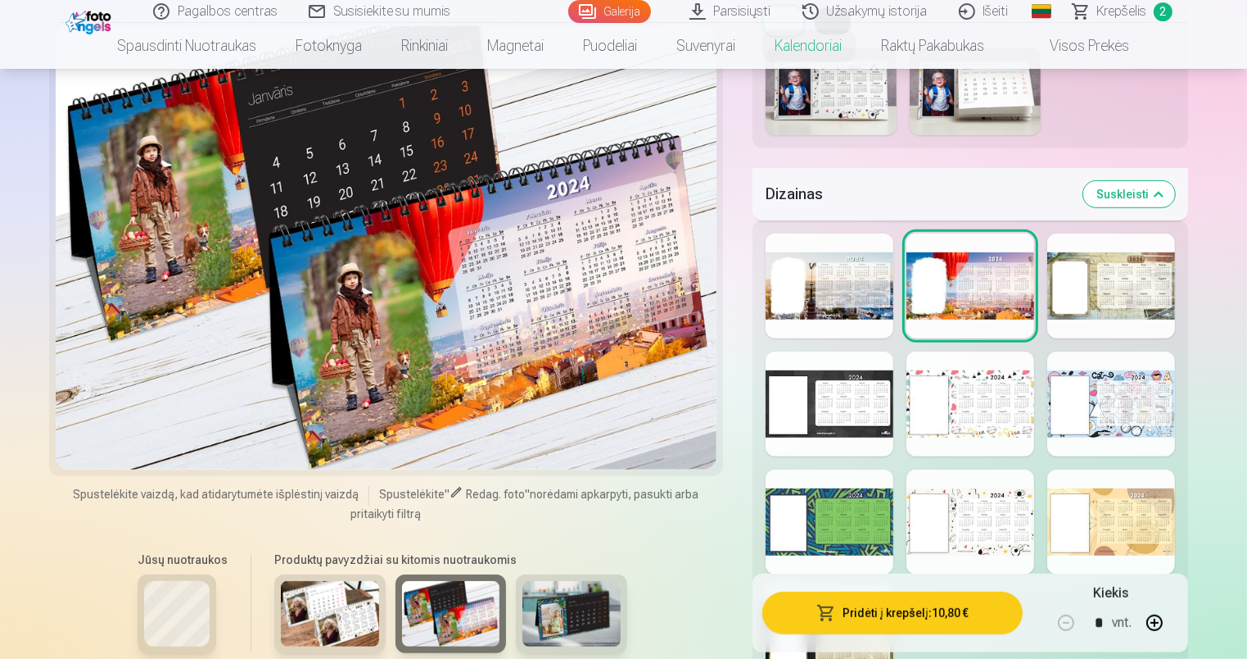
scroll to position [983, 0]
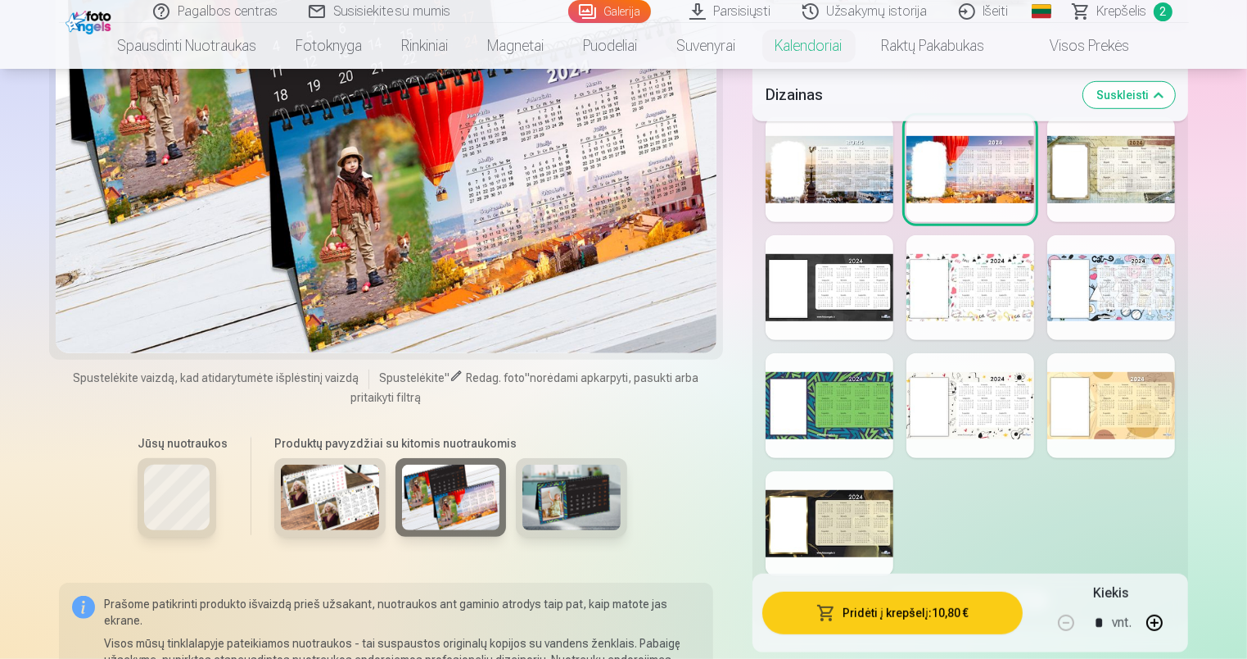
click at [985, 429] on div at bounding box center [971, 405] width 128 height 105
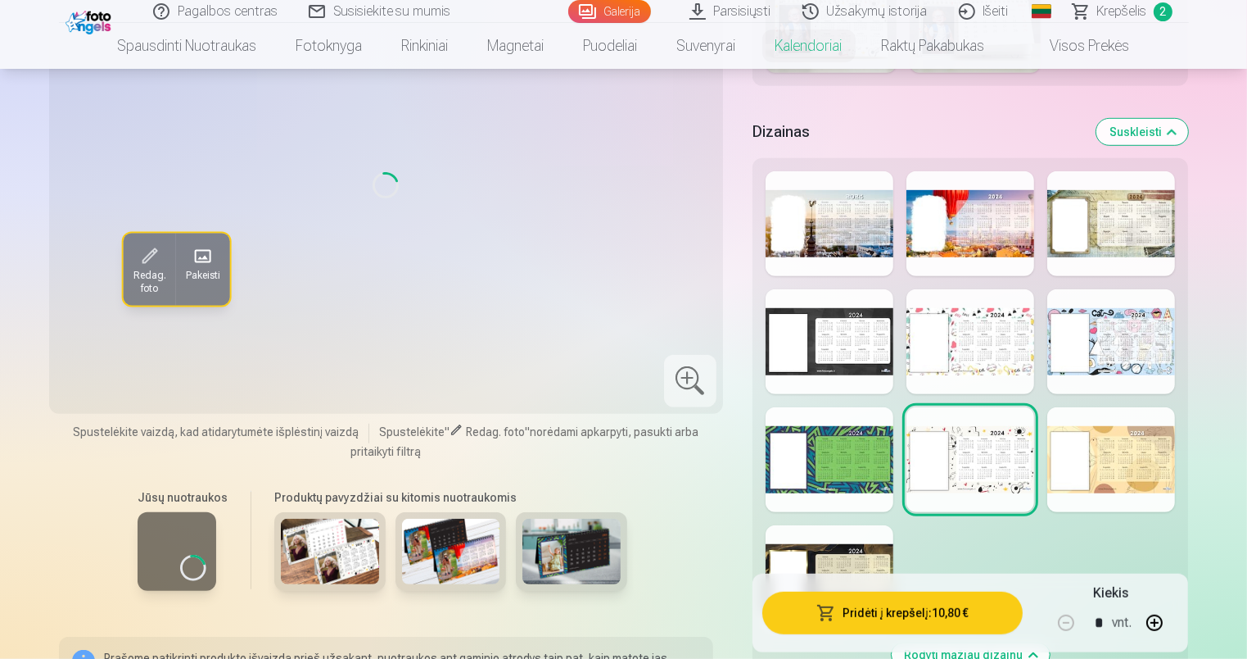
scroll to position [901, 0]
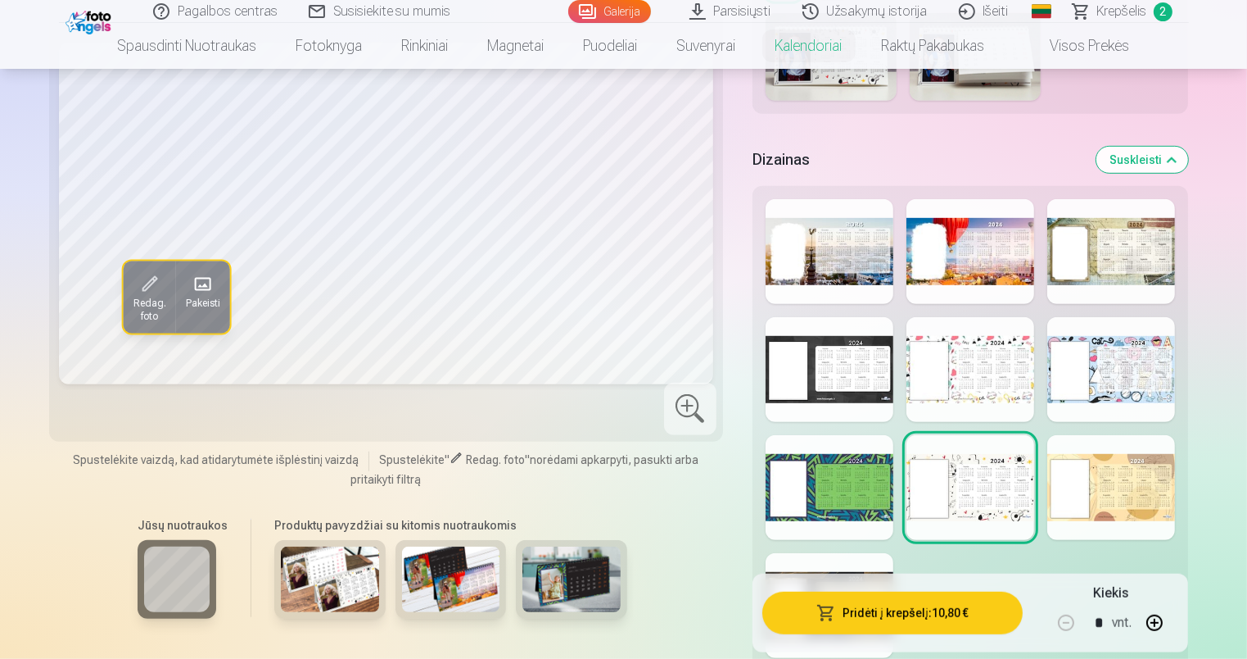
click at [1124, 506] on div at bounding box center [1112, 487] width 128 height 105
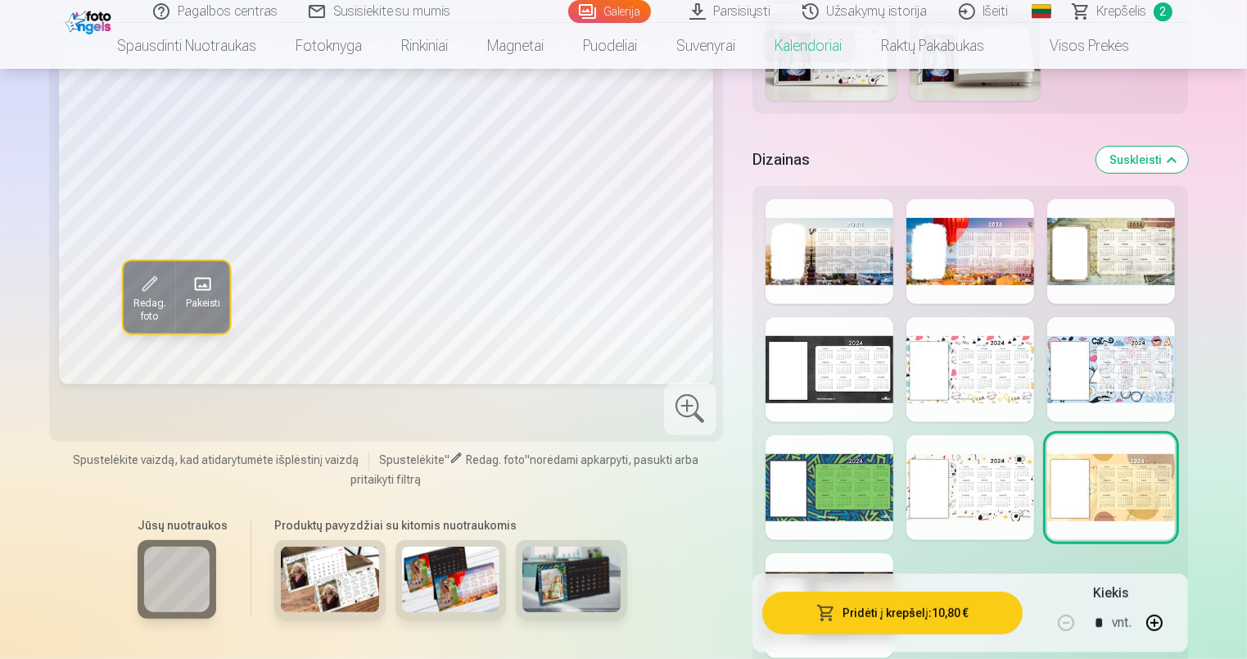
click at [844, 564] on div at bounding box center [830, 605] width 128 height 105
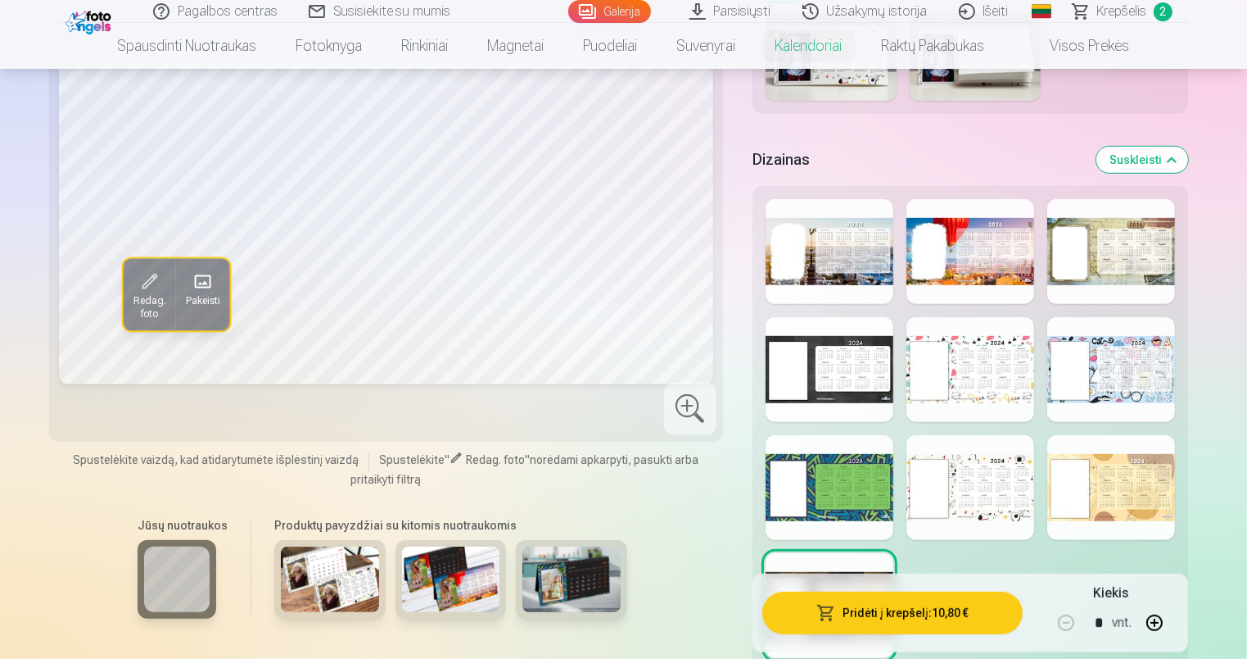
click at [849, 383] on div at bounding box center [830, 369] width 128 height 105
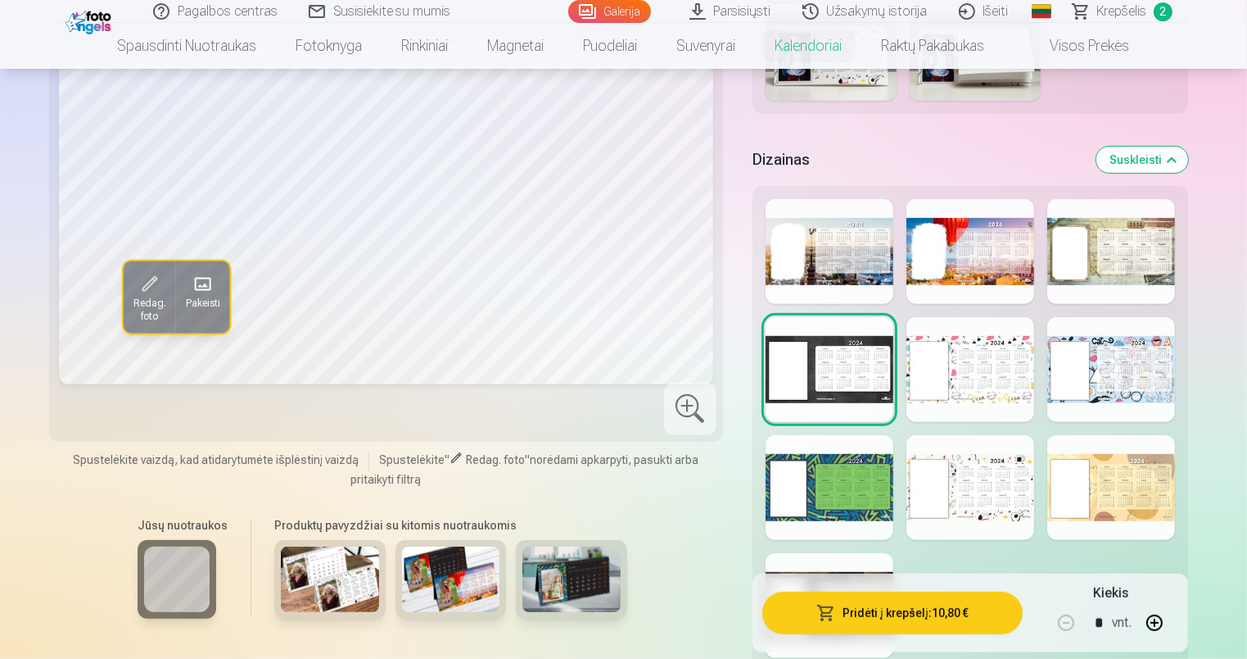
click at [950, 372] on div at bounding box center [971, 369] width 128 height 105
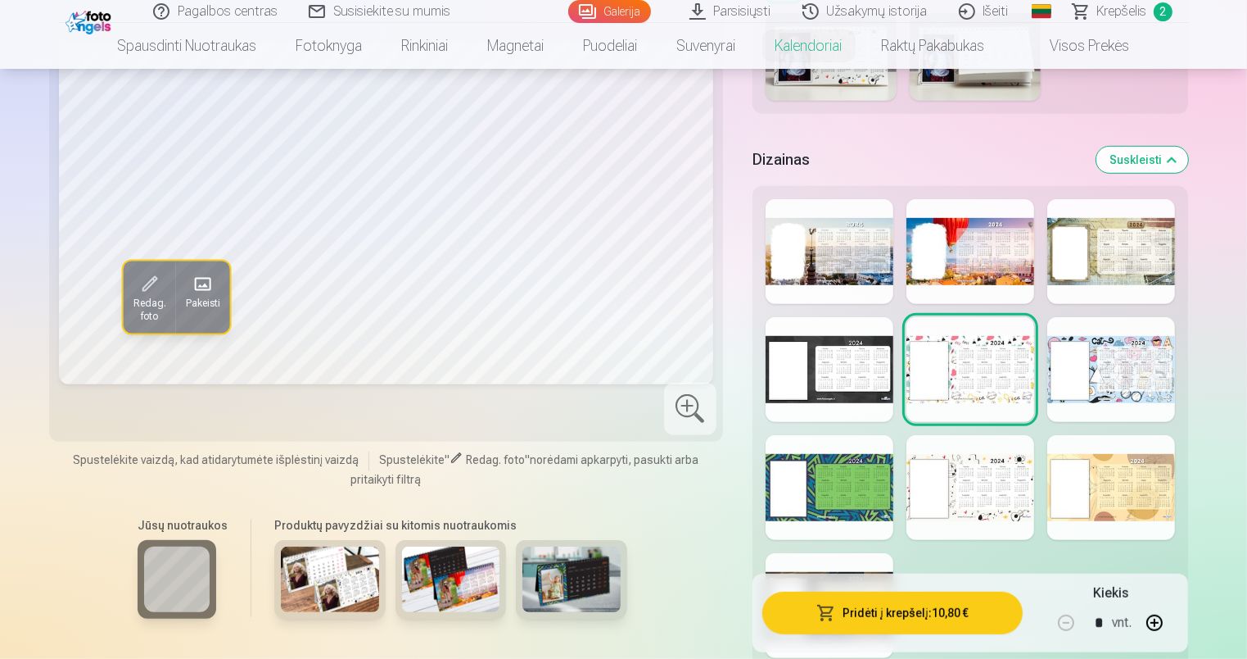
click at [1134, 396] on div at bounding box center [1112, 369] width 128 height 105
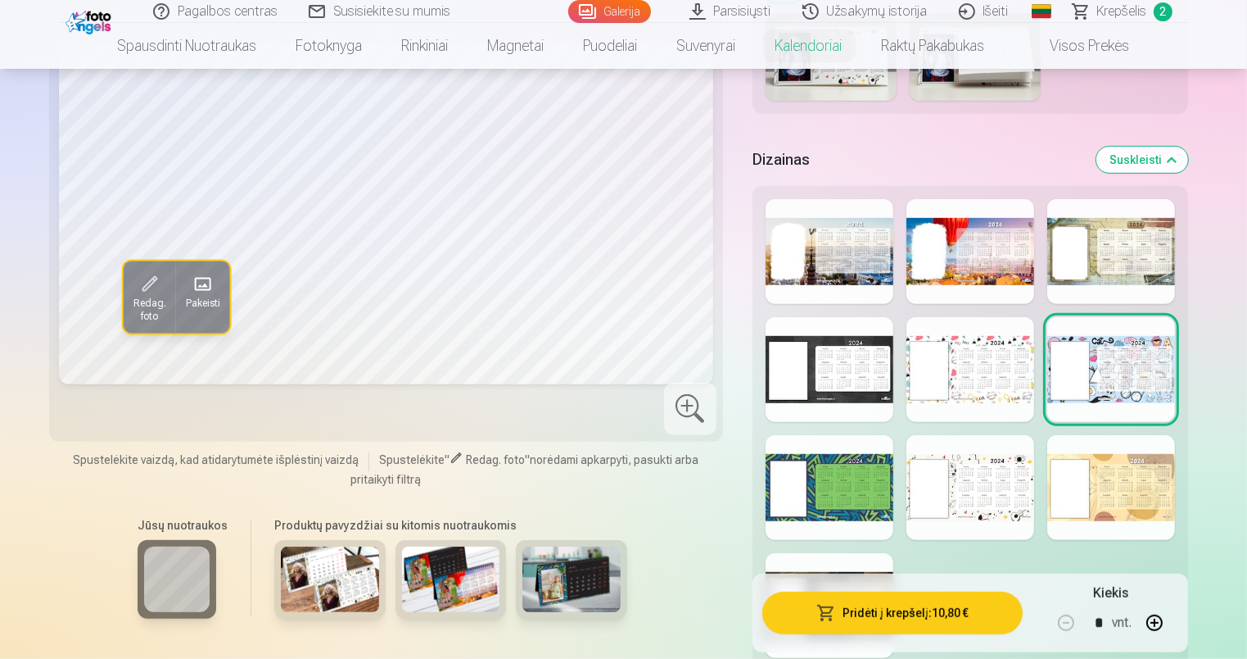
click at [1120, 260] on div at bounding box center [1112, 251] width 128 height 105
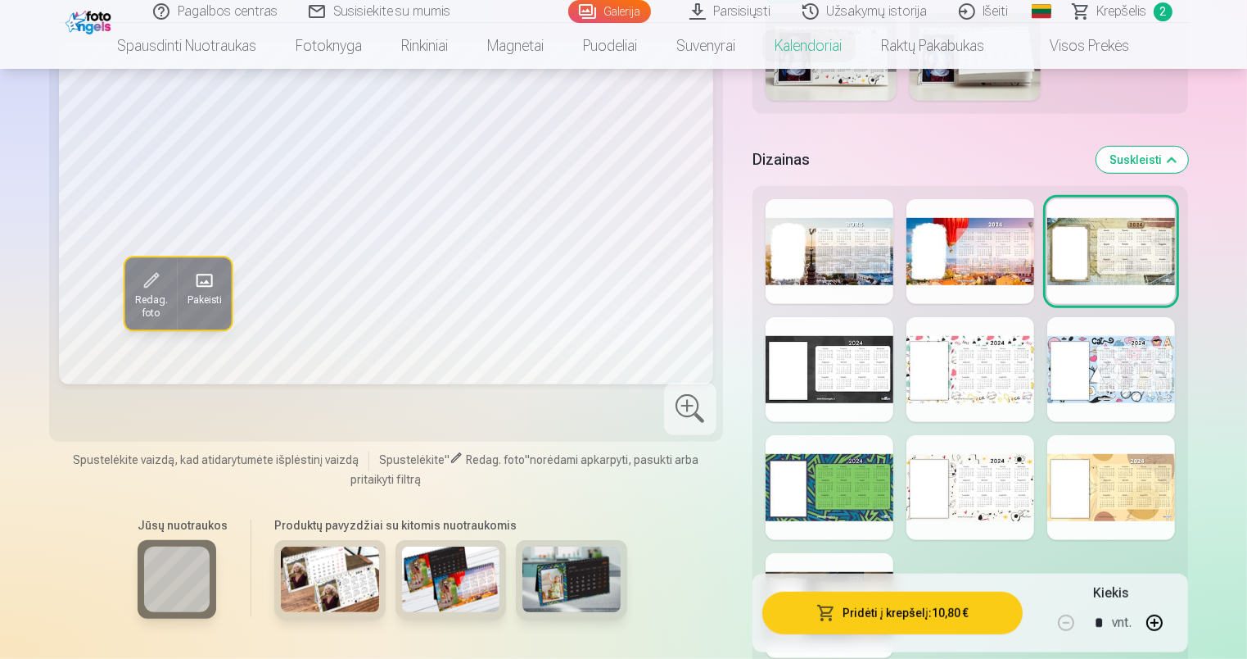
click at [1123, 337] on div at bounding box center [1112, 369] width 128 height 105
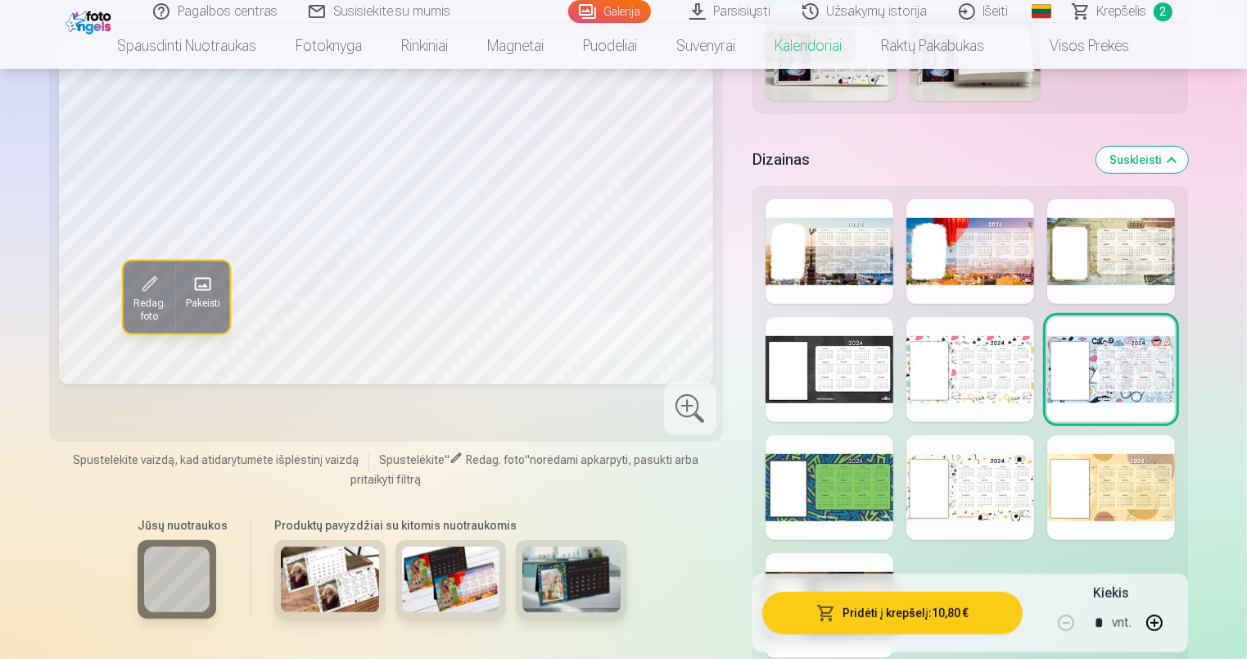
scroll to position [737, 0]
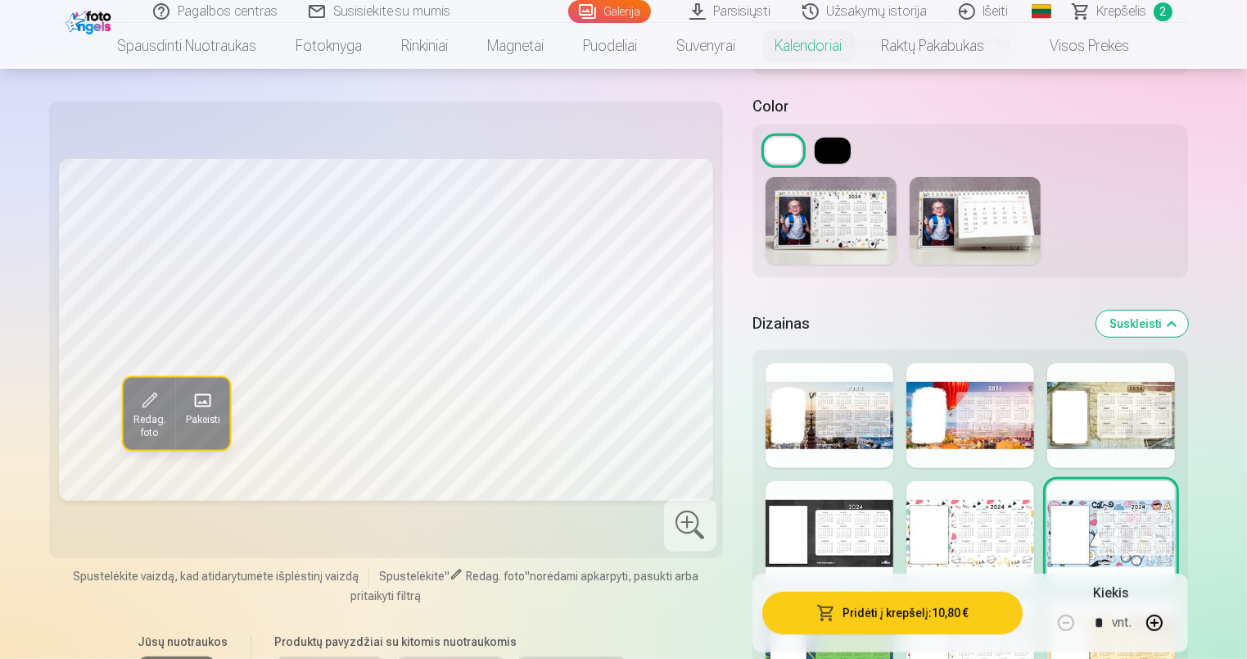
click at [1110, 446] on div at bounding box center [1112, 415] width 128 height 105
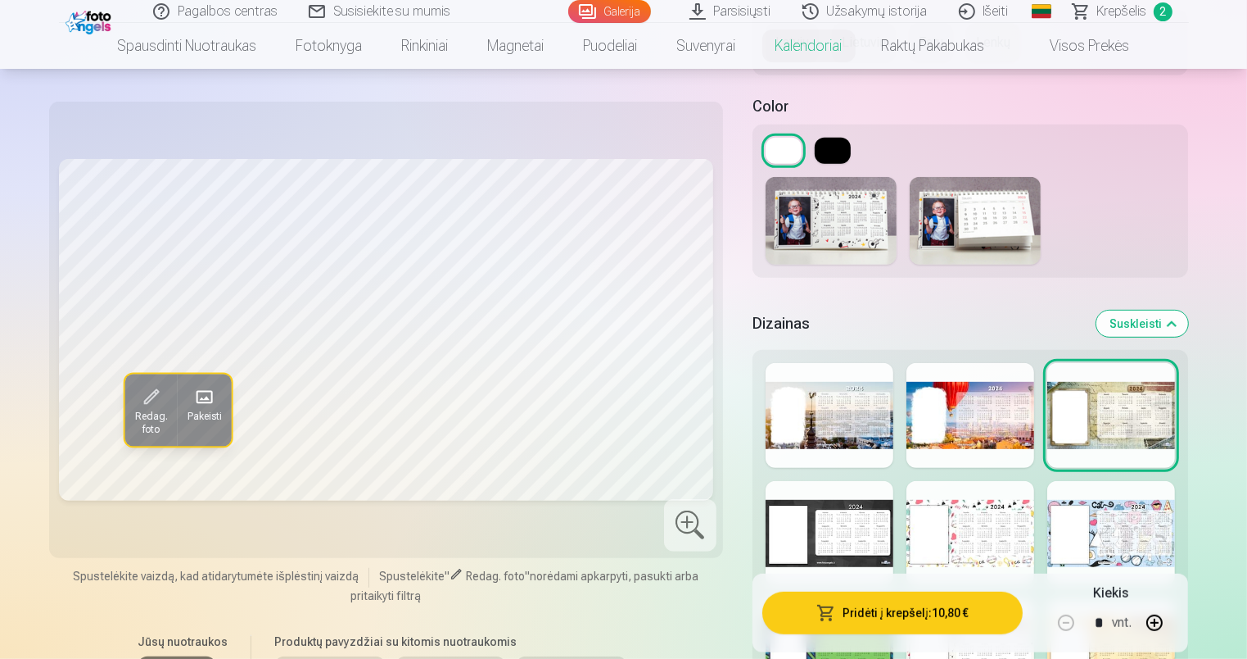
click at [989, 442] on div at bounding box center [971, 415] width 128 height 105
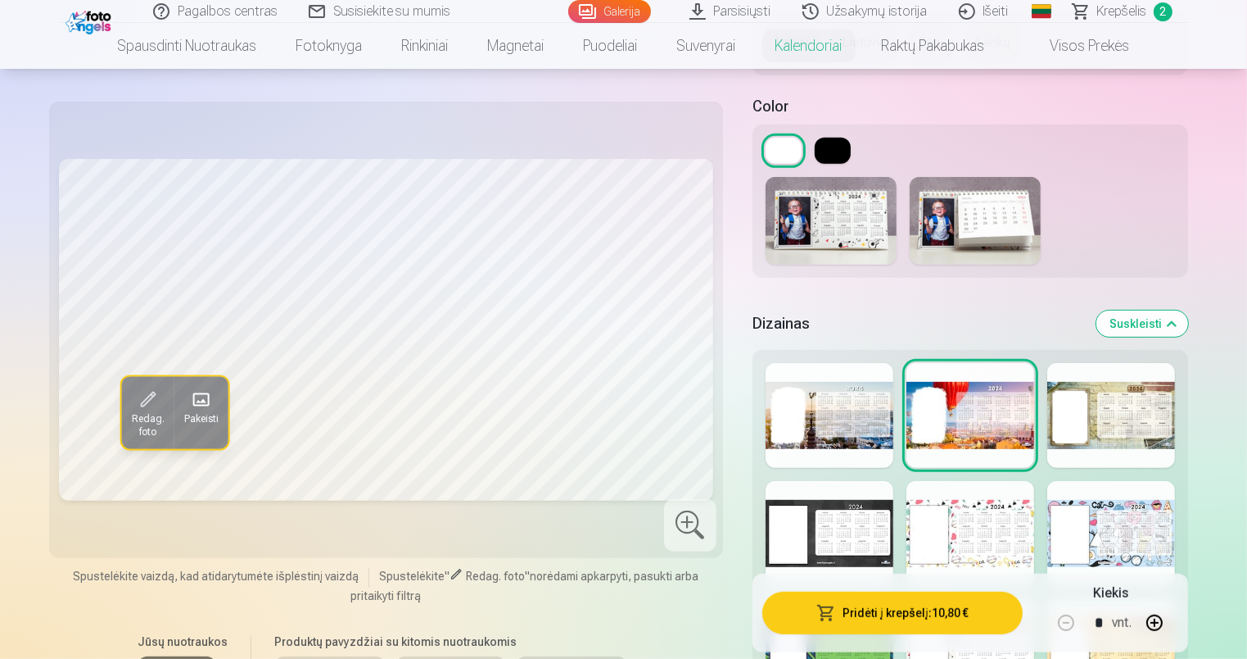
click at [975, 498] on div at bounding box center [971, 533] width 128 height 105
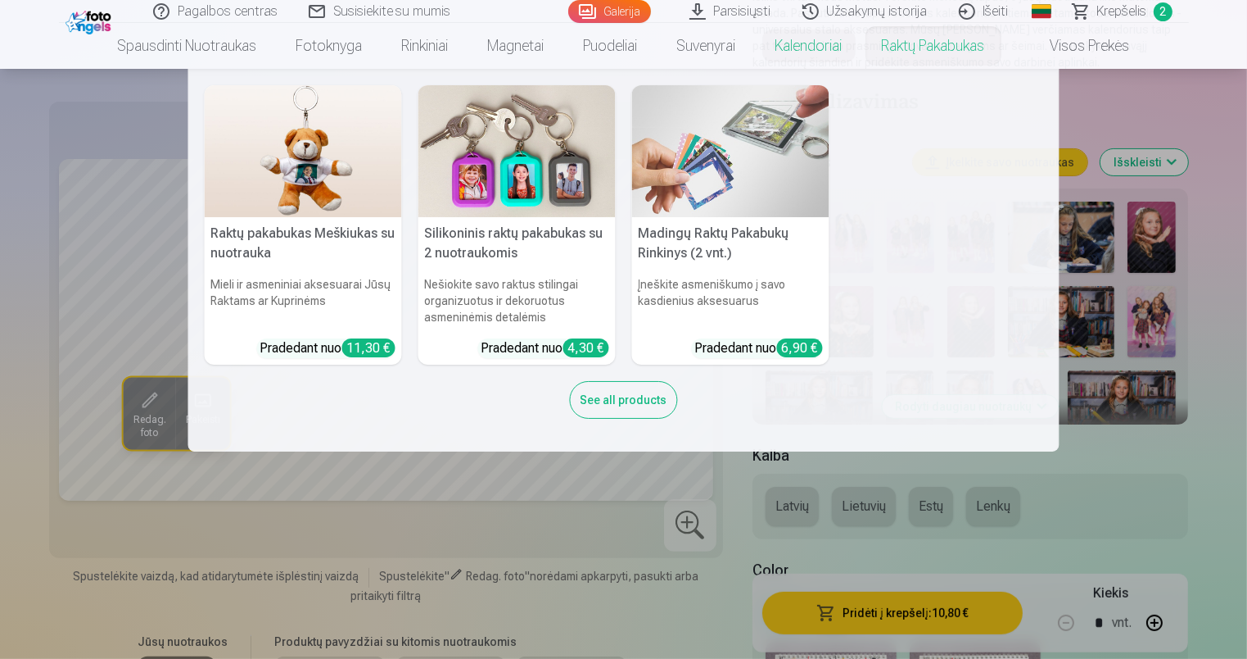
scroll to position [246, 0]
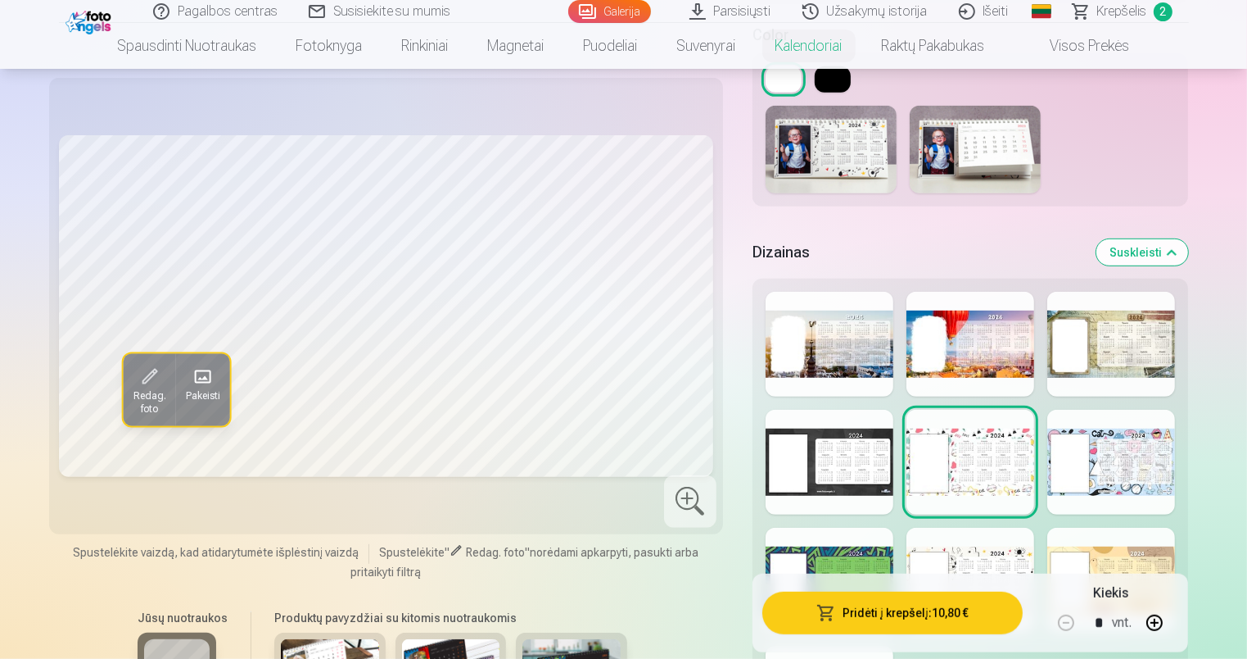
scroll to position [819, 0]
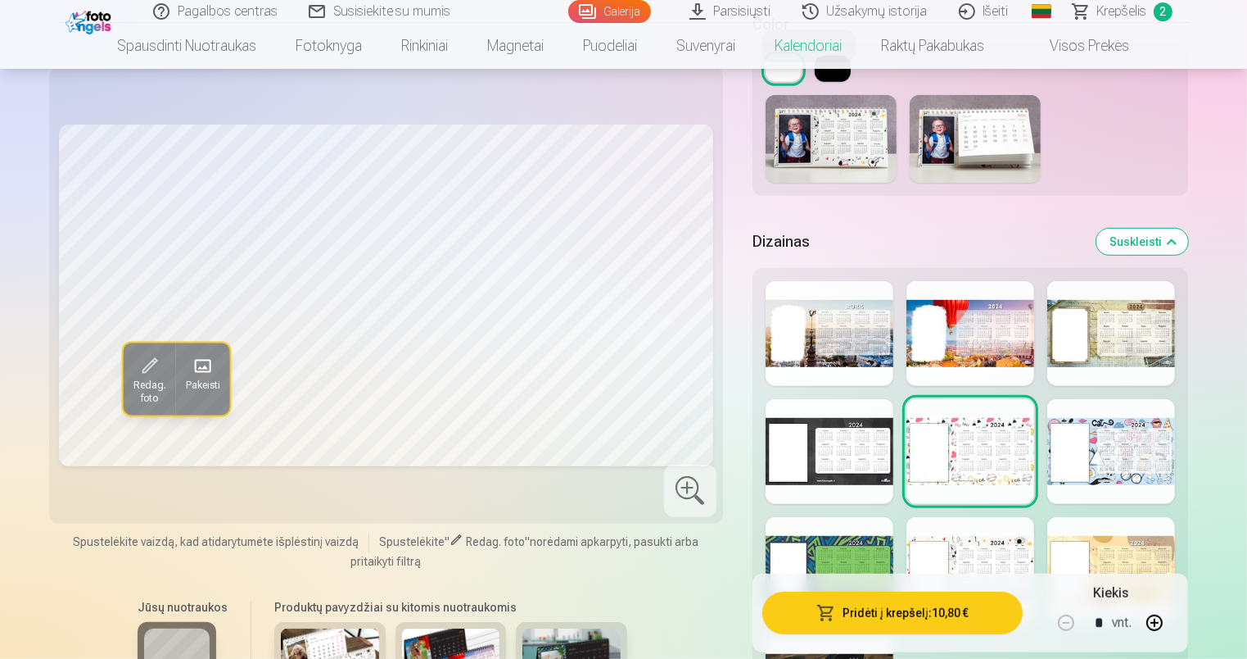
click at [1126, 472] on div at bounding box center [1112, 451] width 128 height 105
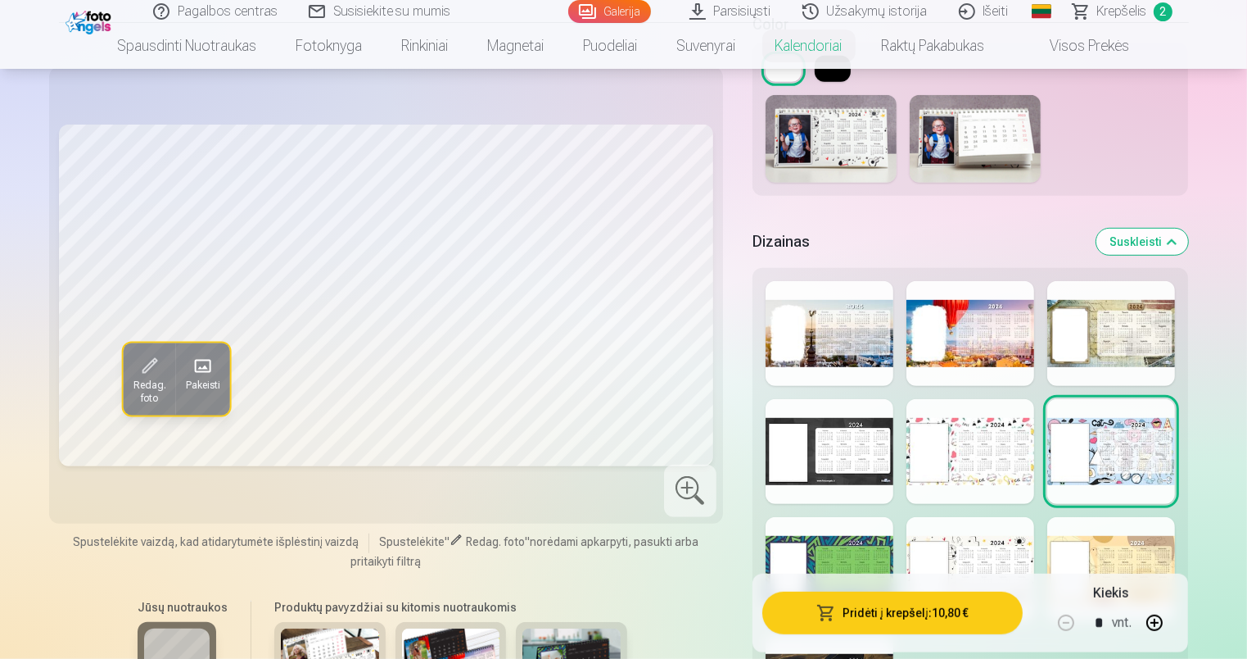
click at [869, 233] on h5 "Dizainas" at bounding box center [919, 241] width 332 height 23
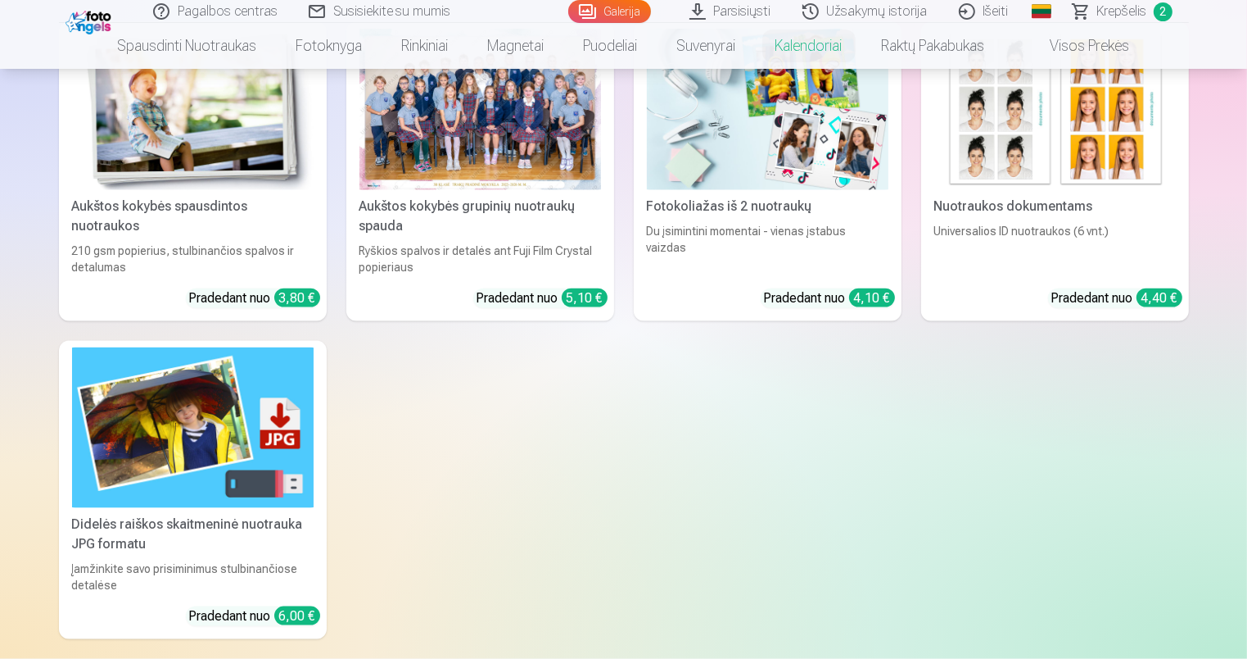
scroll to position [1884, 0]
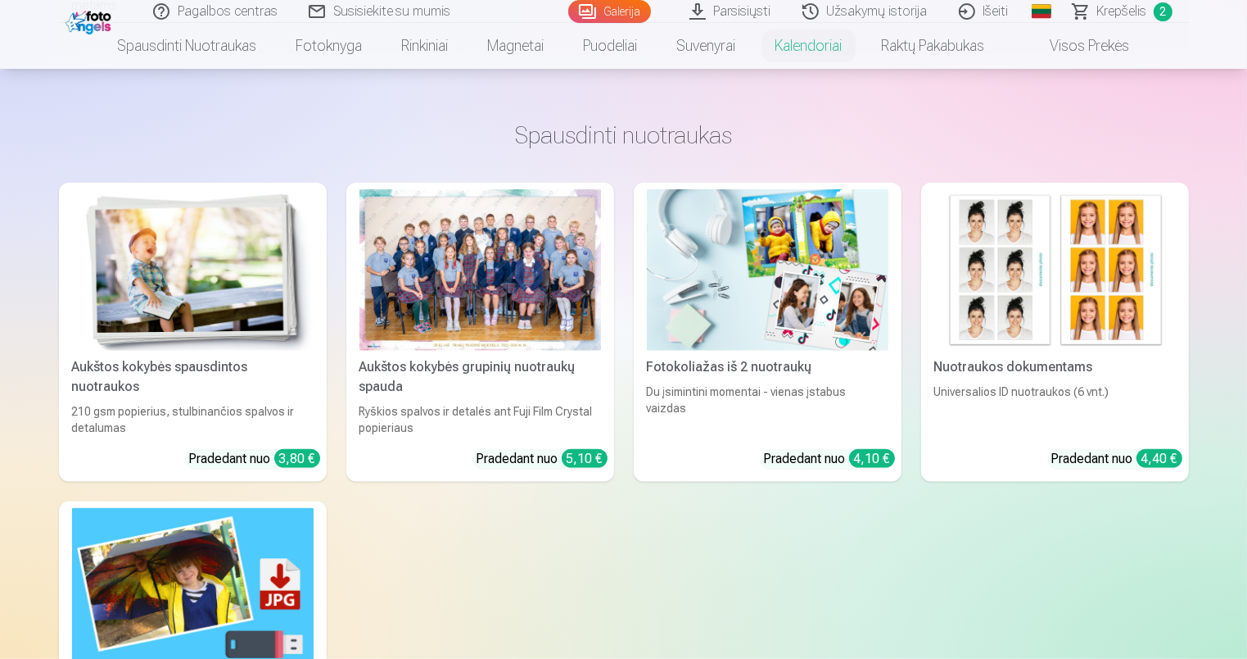
click at [749, 289] on img at bounding box center [768, 269] width 242 height 161
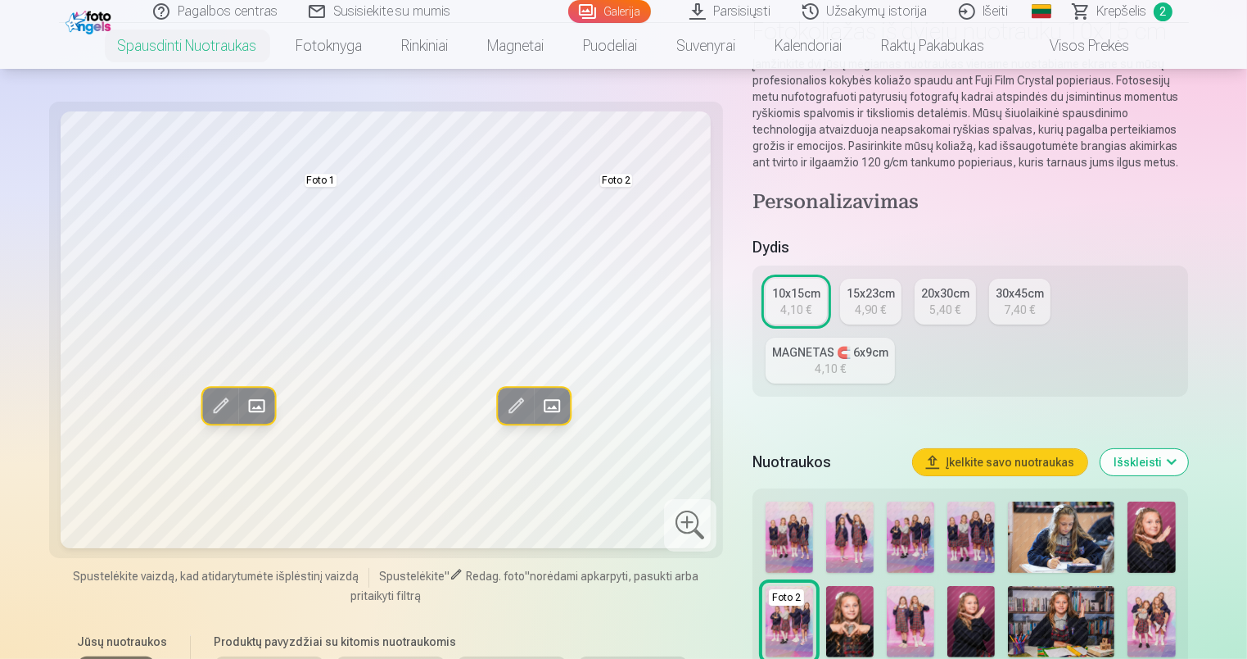
scroll to position [246, 0]
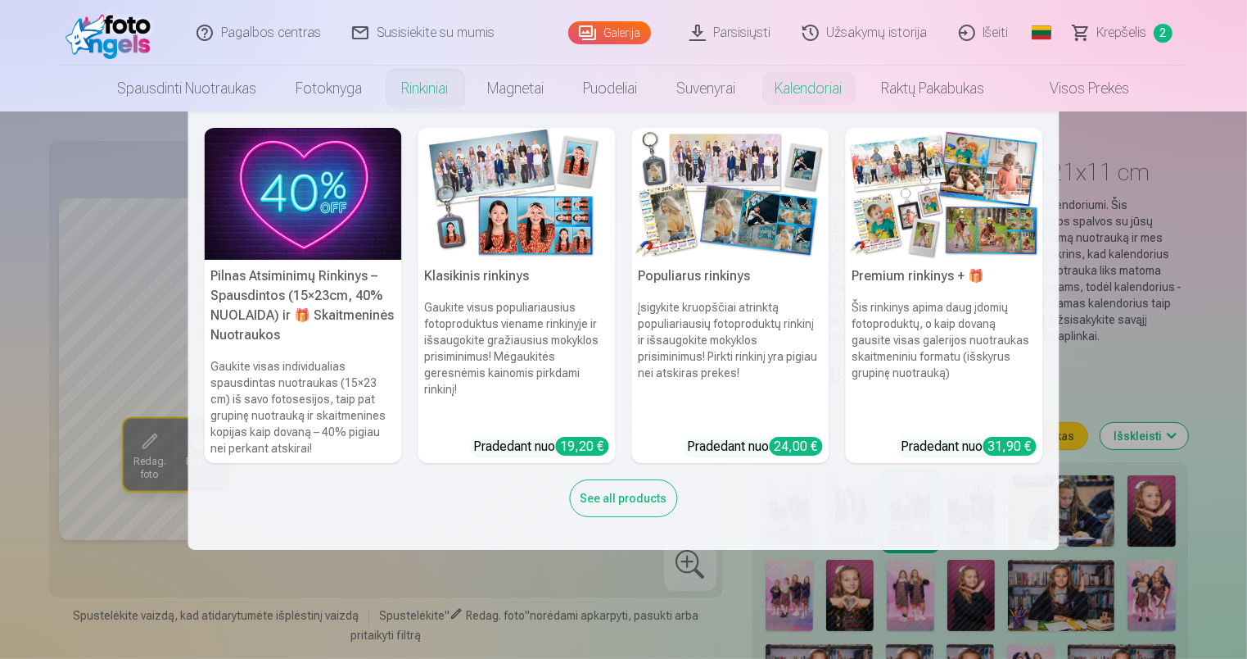
click at [762, 278] on h5 "Populiarus rinkinys" at bounding box center [730, 276] width 197 height 33
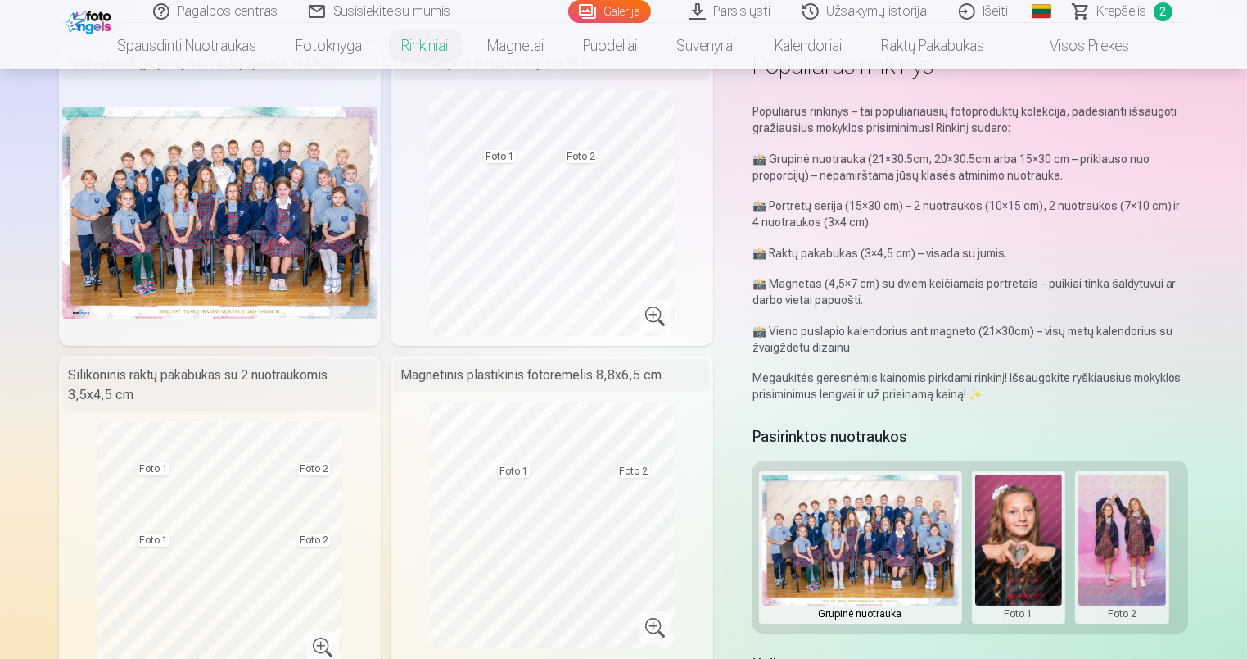
scroll to position [164, 0]
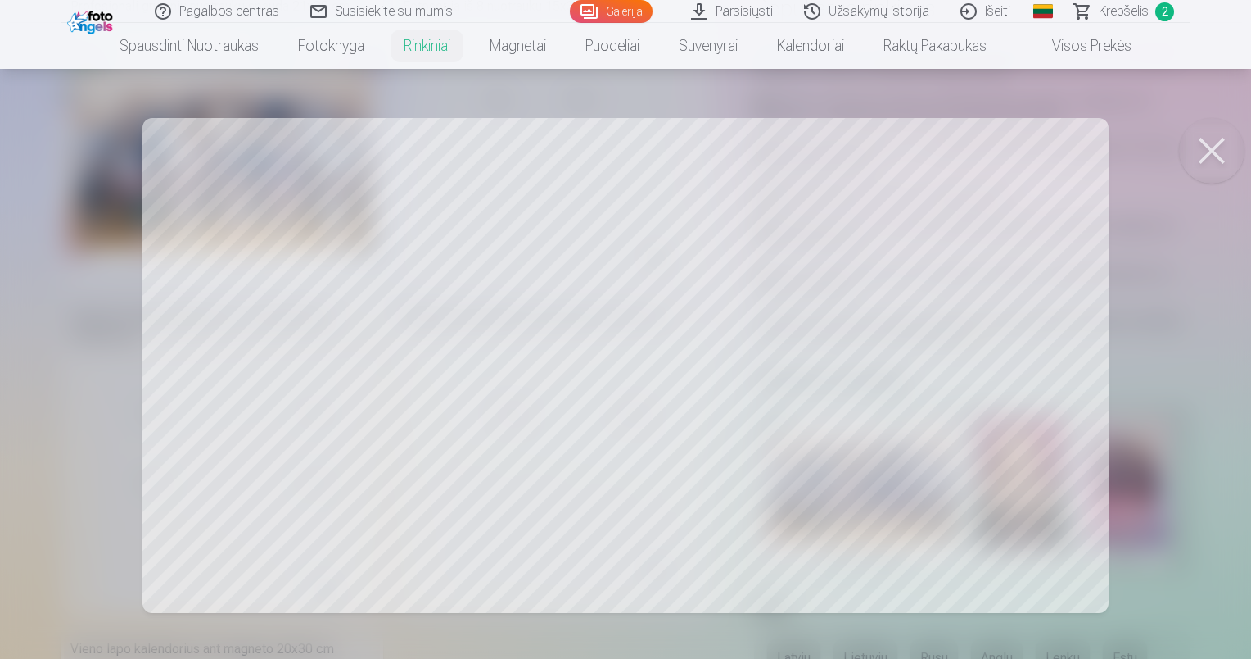
click at [907, 495] on div at bounding box center [625, 329] width 1251 height 659
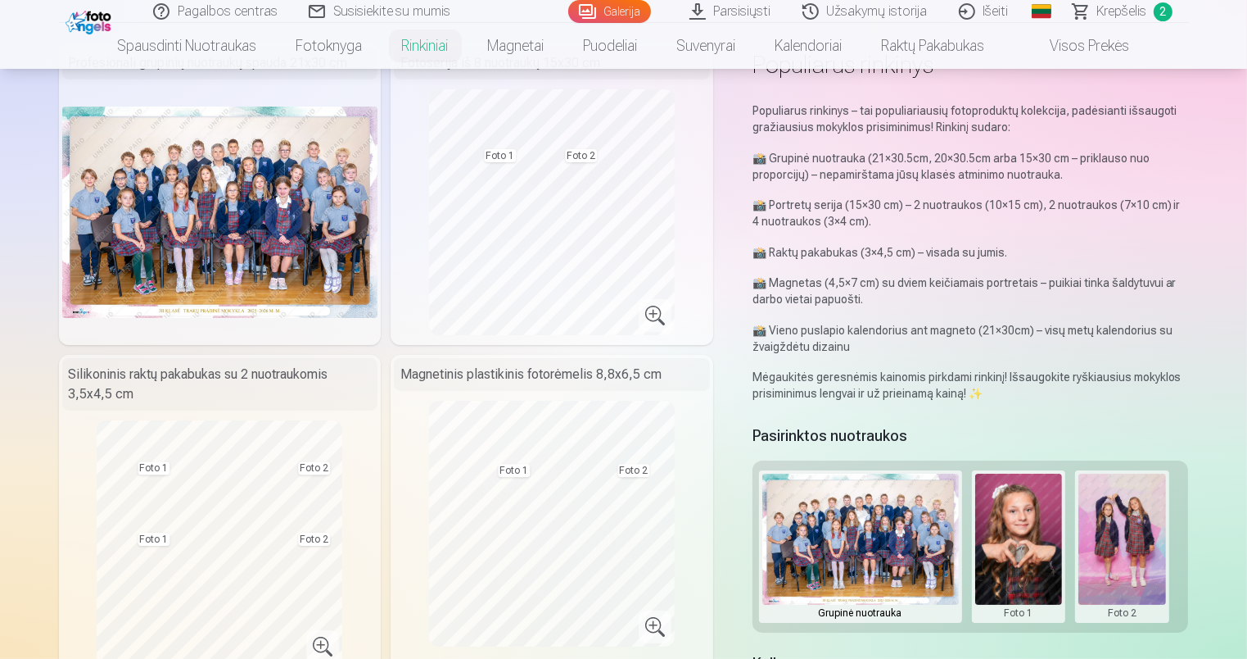
scroll to position [82, 0]
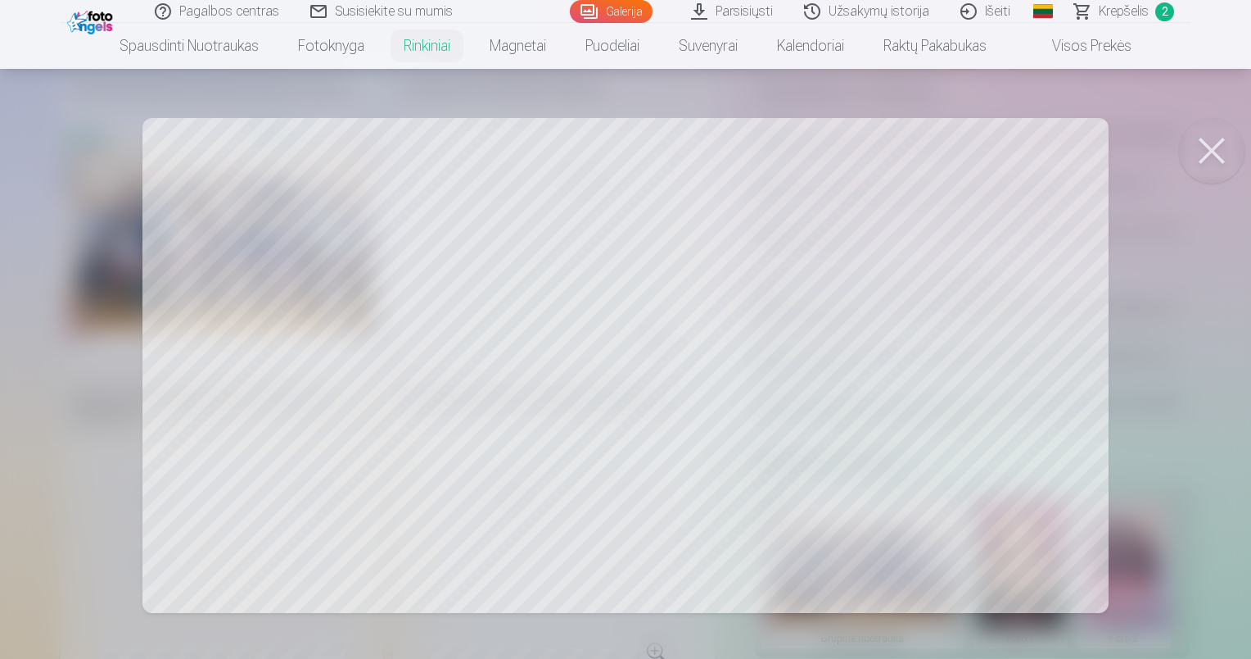
click at [1221, 148] on button at bounding box center [1212, 151] width 66 height 66
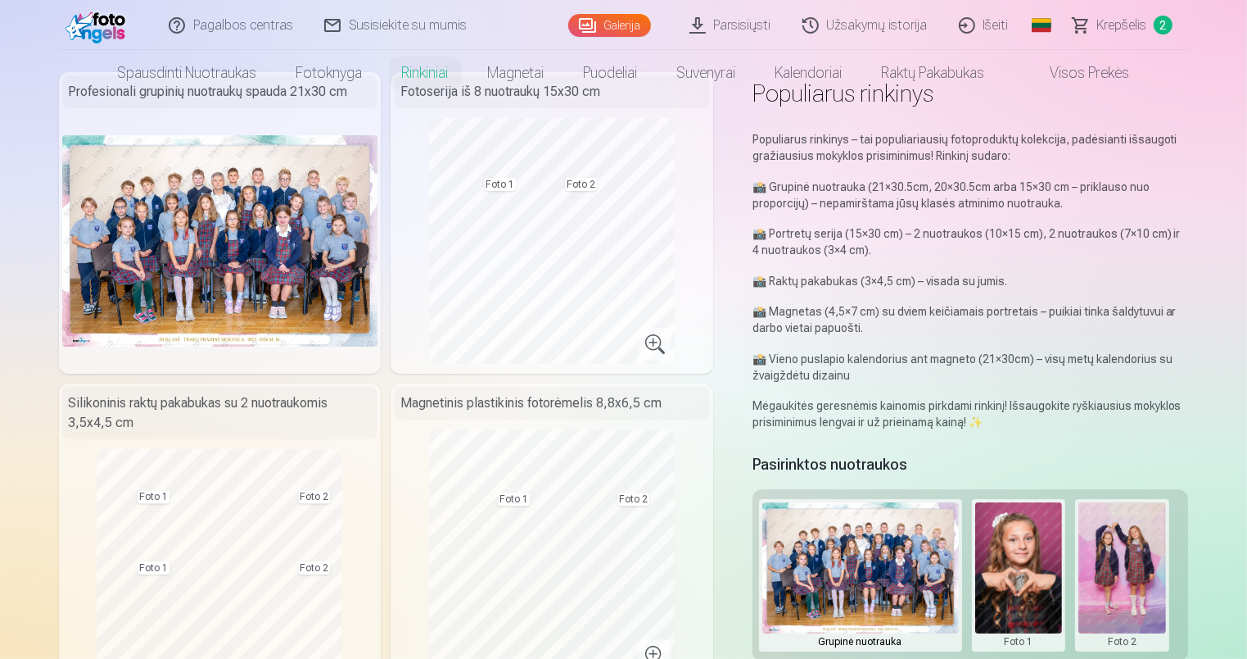
scroll to position [0, 0]
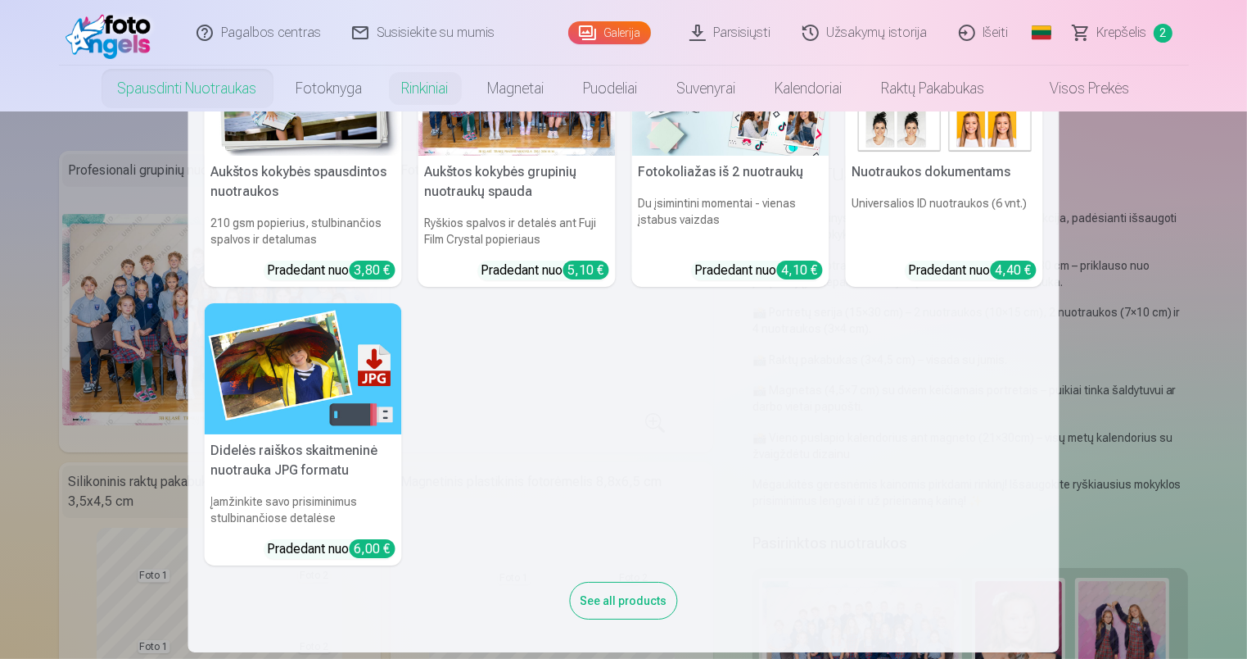
click at [149, 93] on link "Spausdinti nuotraukas" at bounding box center [187, 89] width 179 height 46
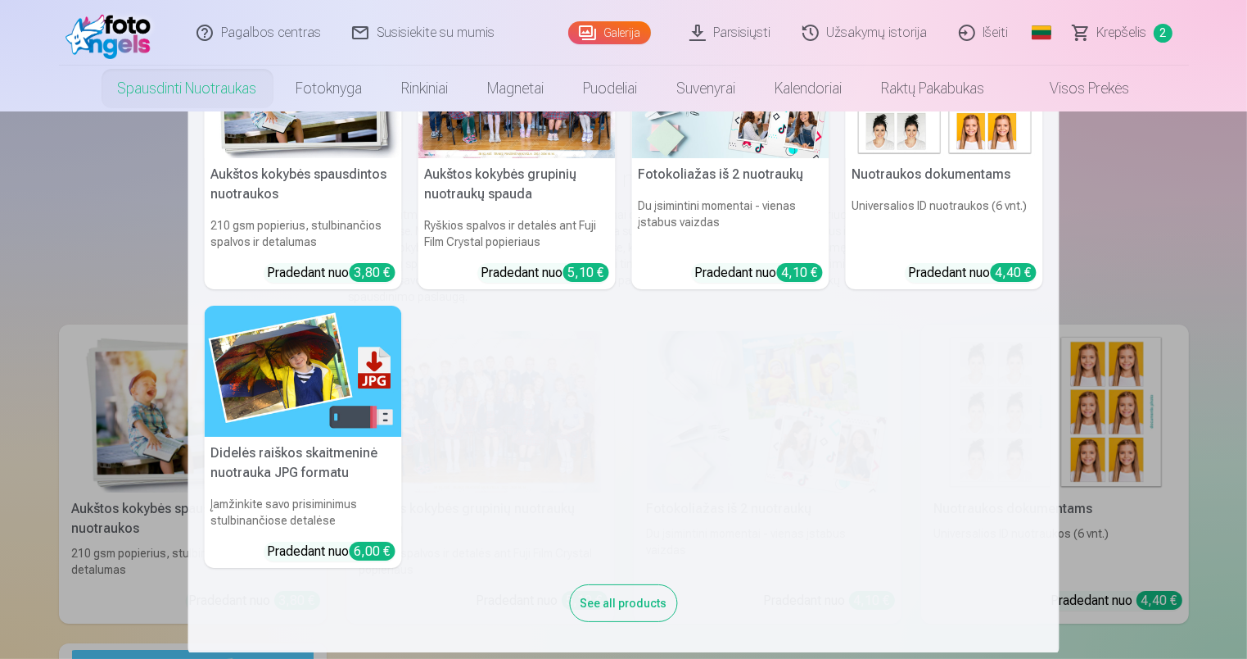
scroll to position [104, 0]
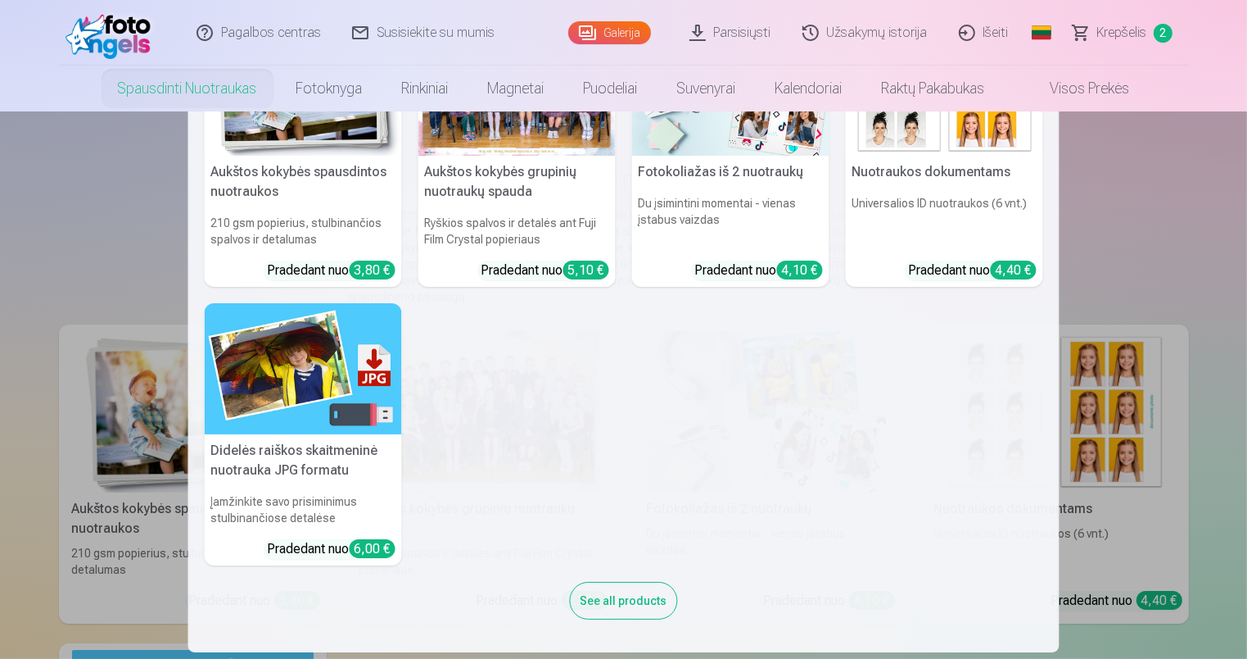
click at [271, 363] on img at bounding box center [303, 369] width 197 height 132
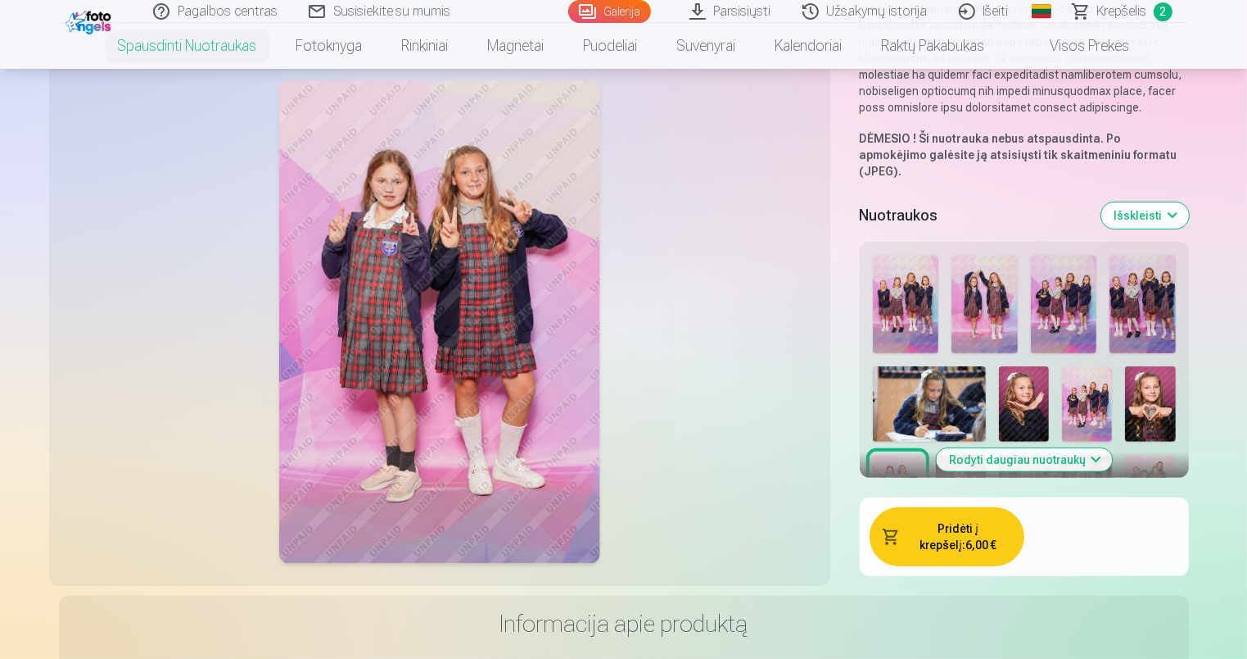
scroll to position [410, 0]
click at [1142, 203] on button "Išskleisti" at bounding box center [1146, 214] width 88 height 26
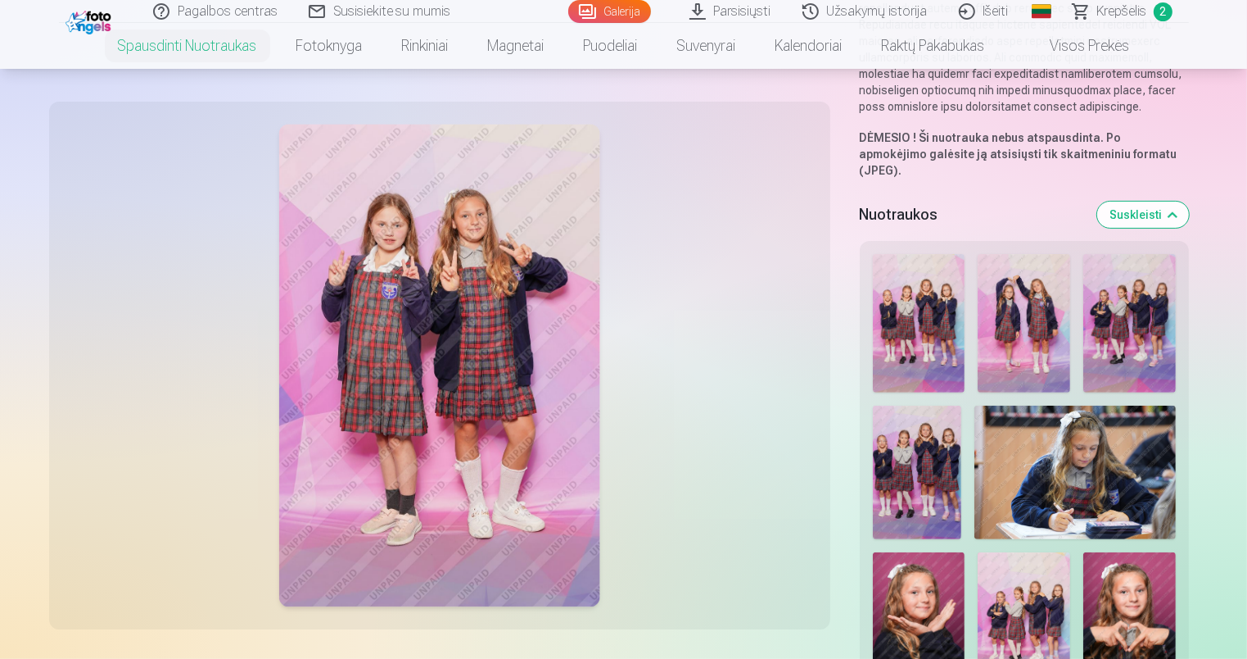
click at [927, 292] on img at bounding box center [919, 323] width 93 height 138
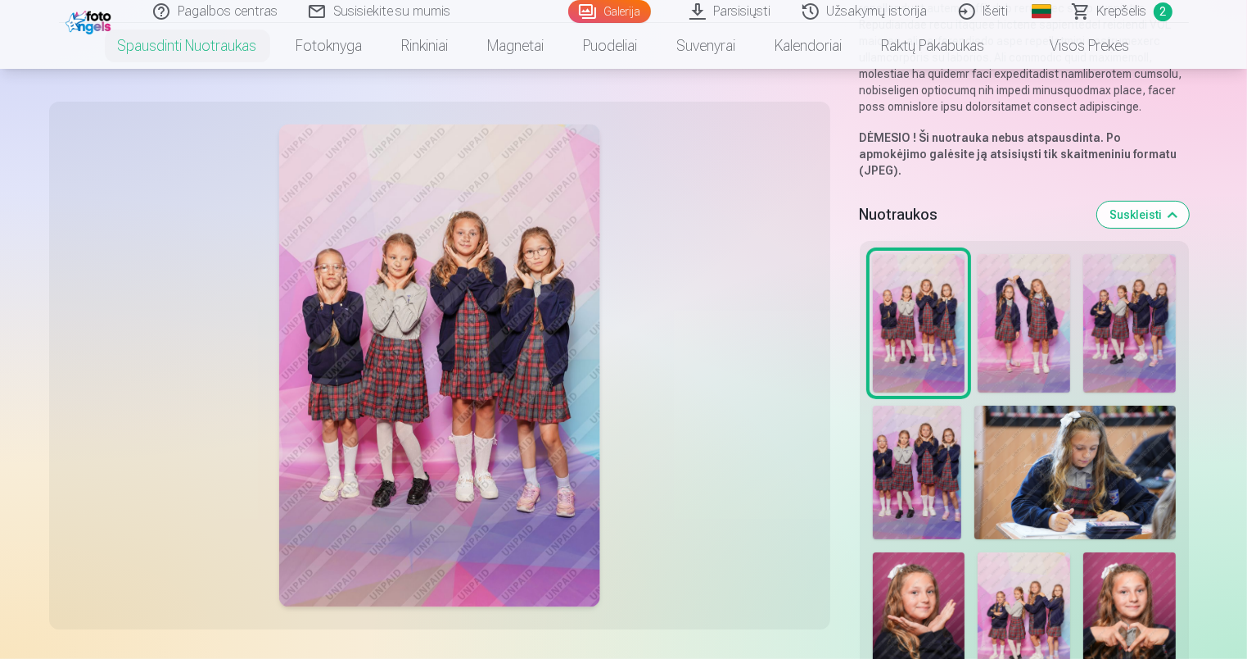
click at [1010, 294] on img at bounding box center [1024, 323] width 93 height 138
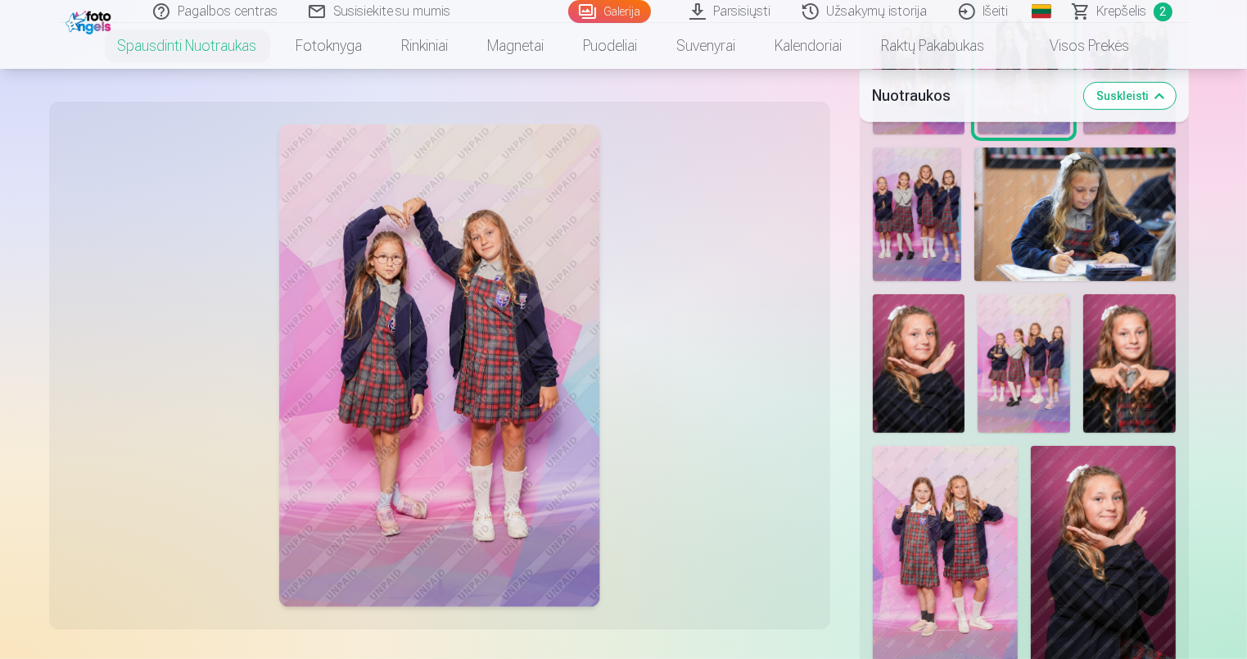
scroll to position [491, 0]
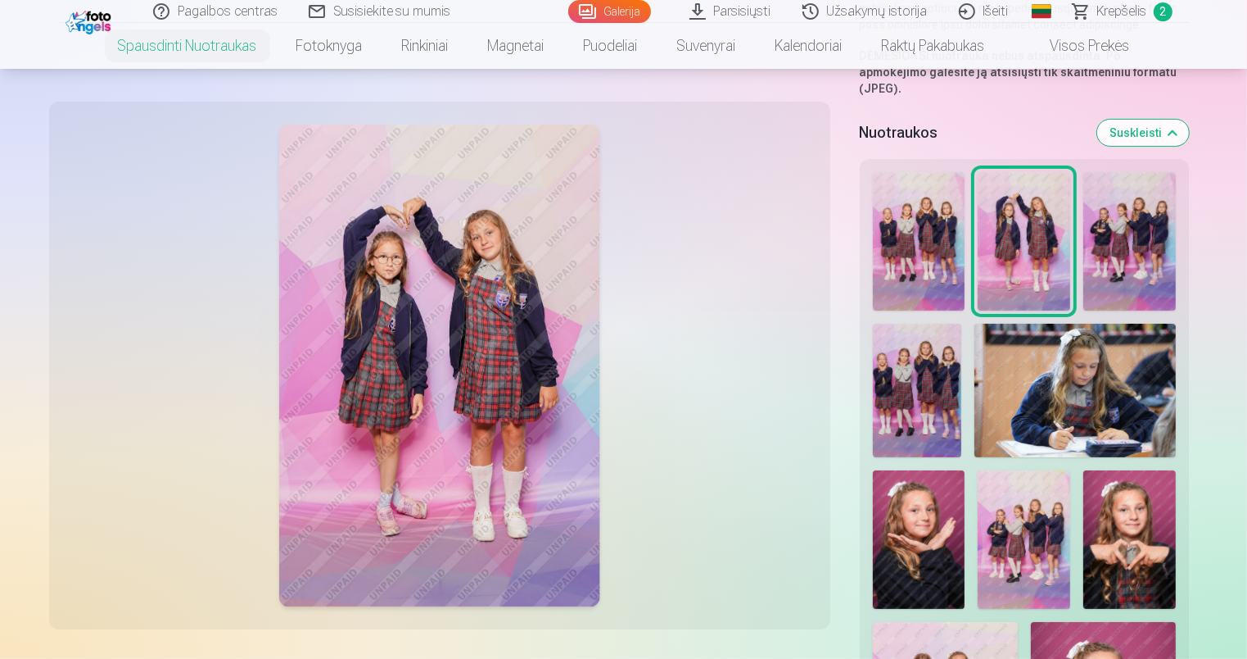
click at [917, 197] on img at bounding box center [919, 241] width 93 height 138
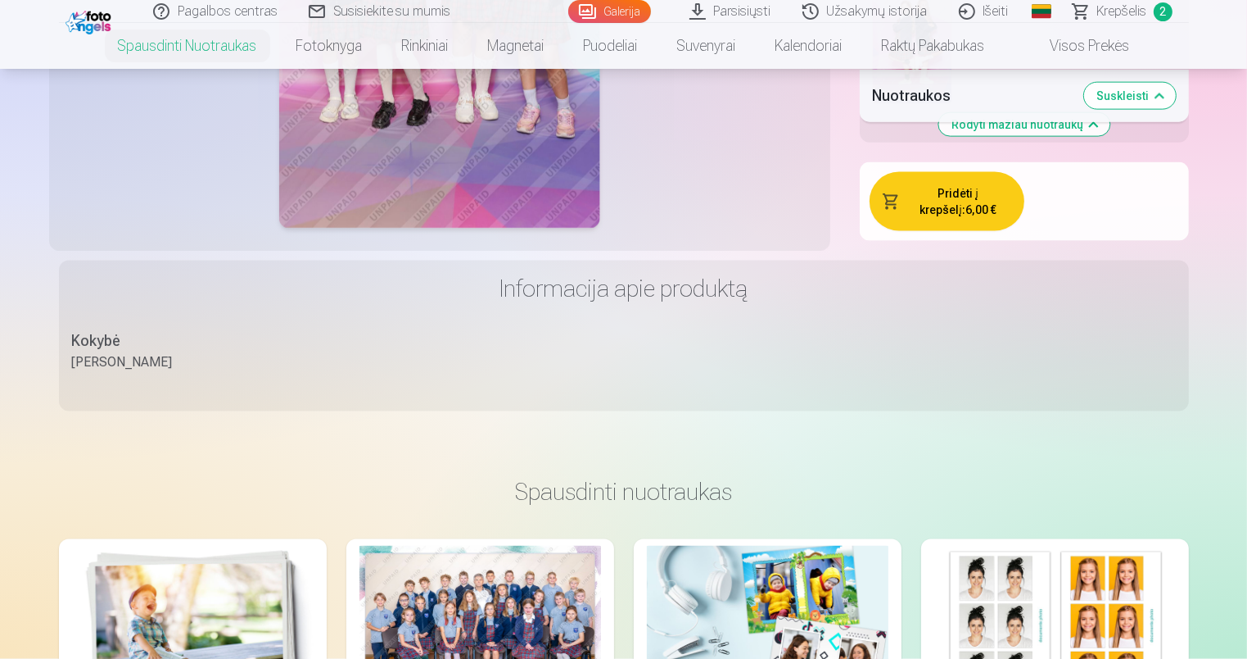
scroll to position [2048, 0]
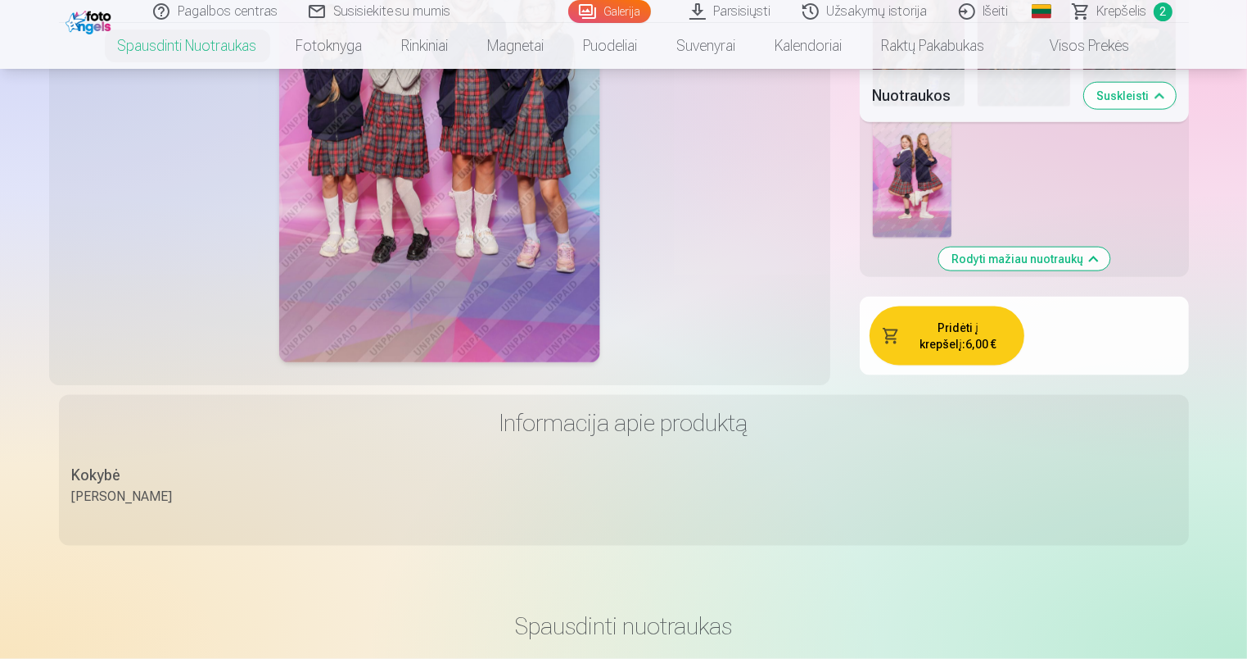
drag, startPoint x: 953, startPoint y: 314, endPoint x: 930, endPoint y: 327, distance: 27.1
click at [953, 314] on button "Pridėti į krepšelį : 6,00 €" at bounding box center [947, 335] width 155 height 59
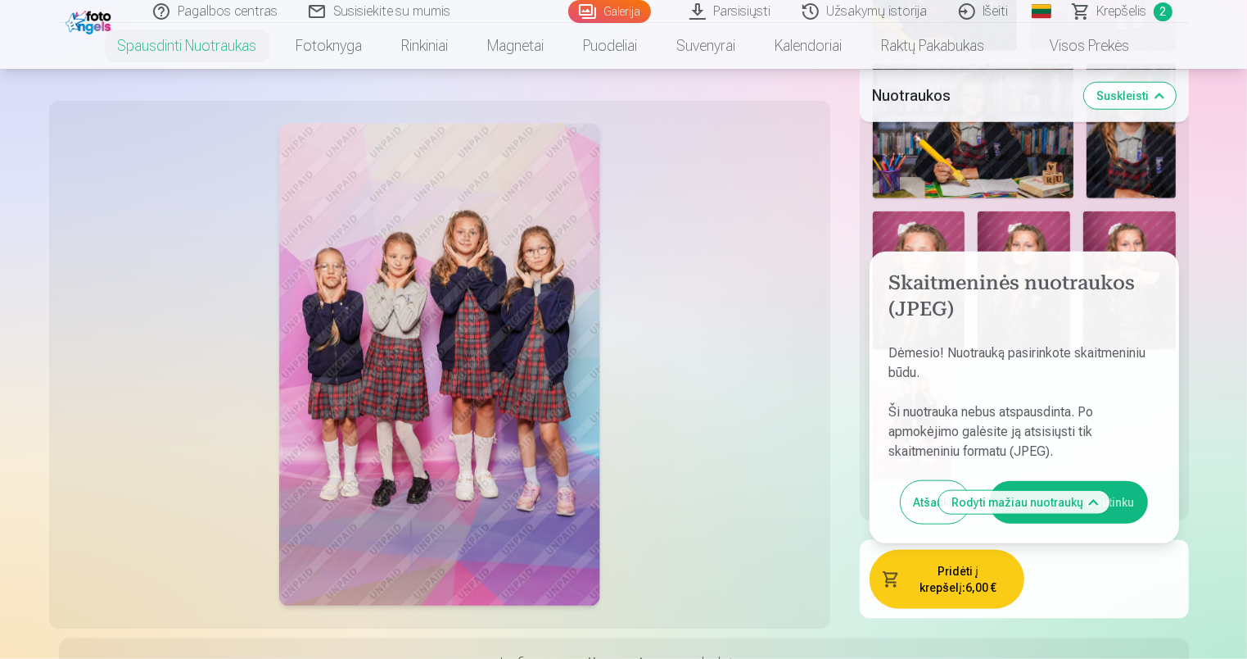
scroll to position [1802, 0]
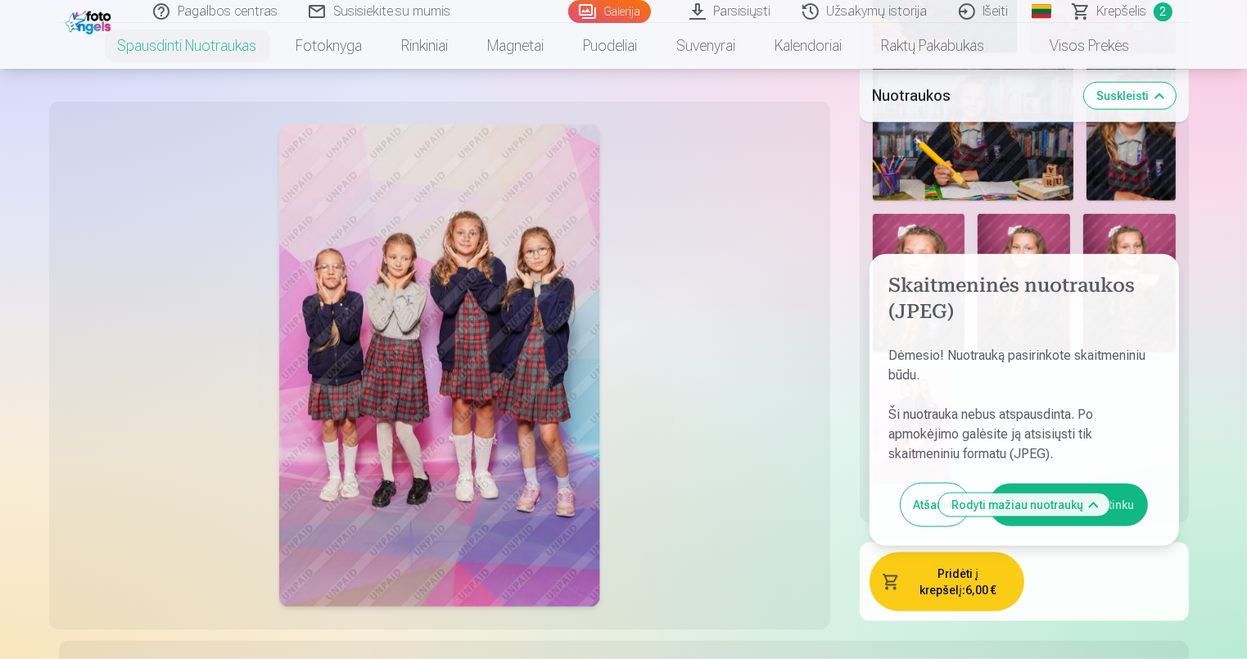
click at [793, 372] on div at bounding box center [440, 365] width 762 height 508
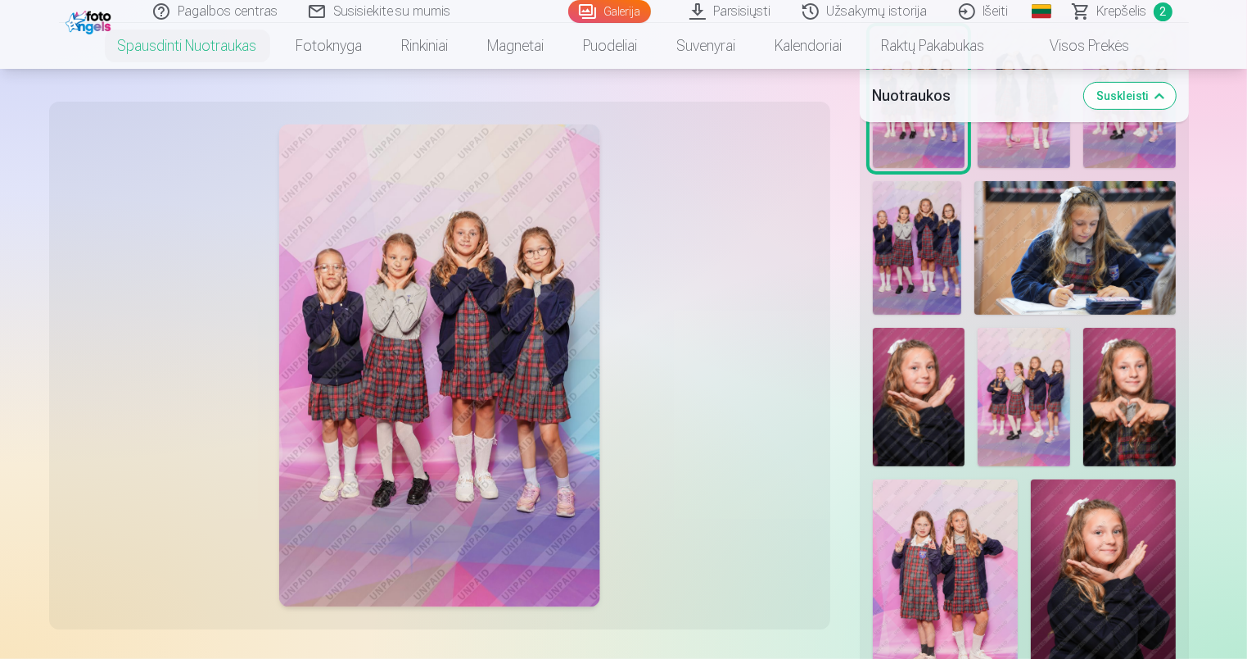
scroll to position [491, 0]
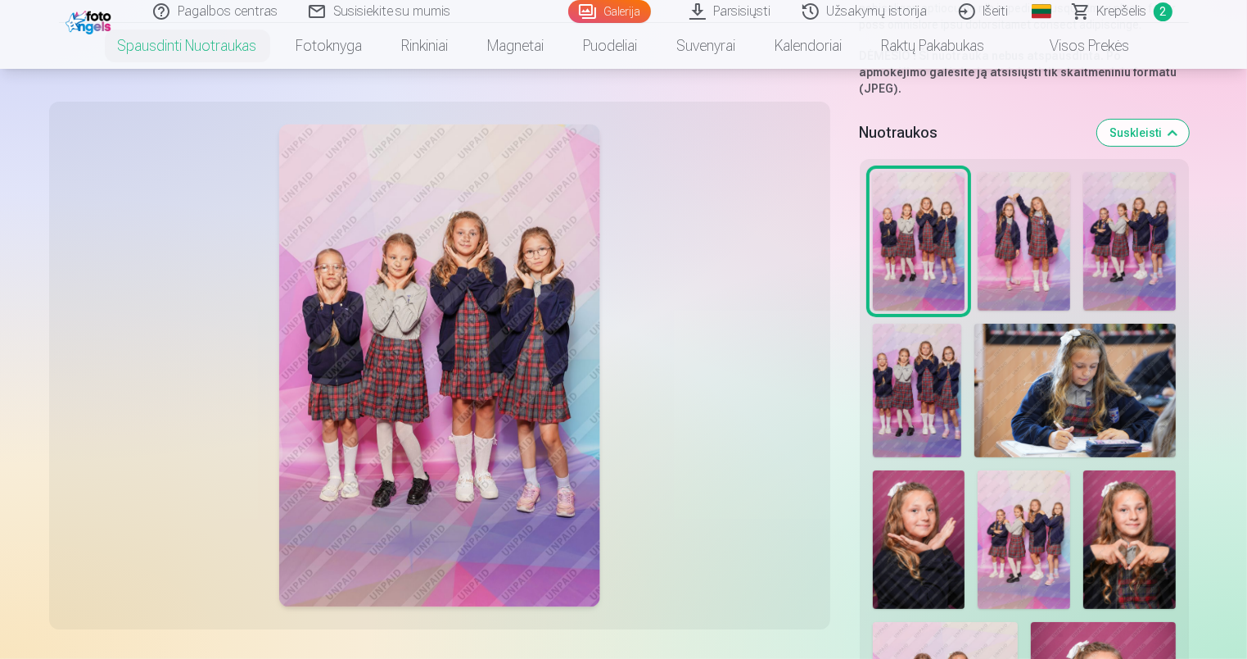
click at [1000, 234] on img at bounding box center [1024, 241] width 93 height 138
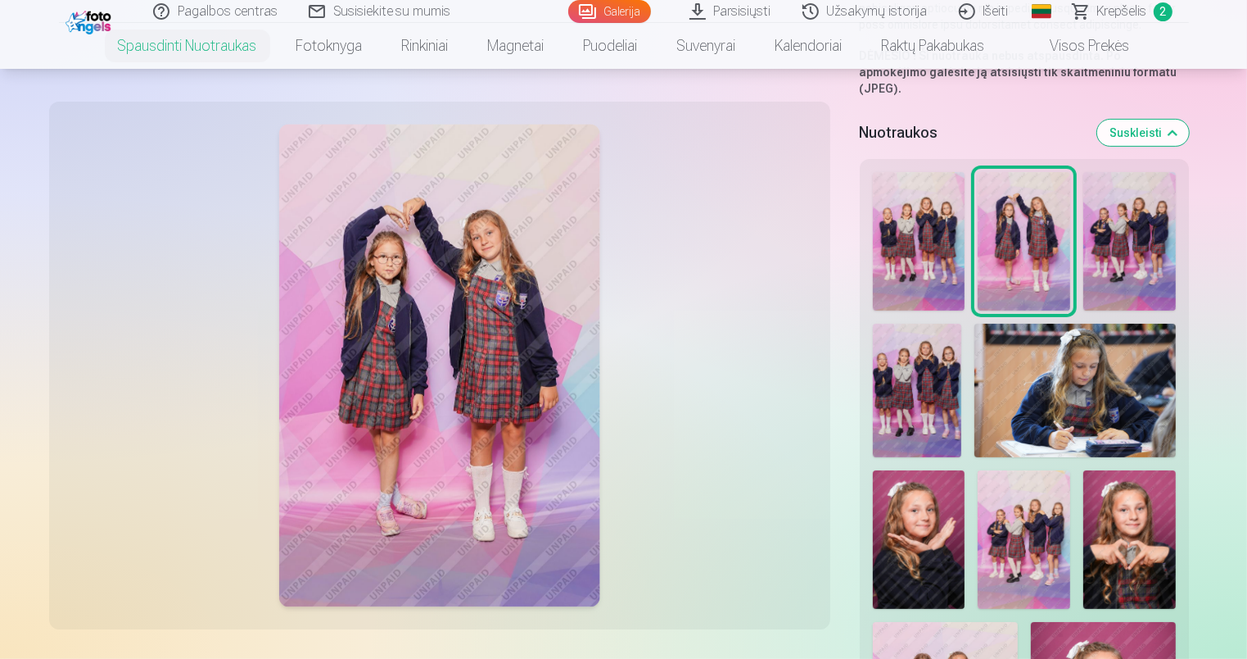
click at [1129, 231] on img at bounding box center [1130, 241] width 93 height 138
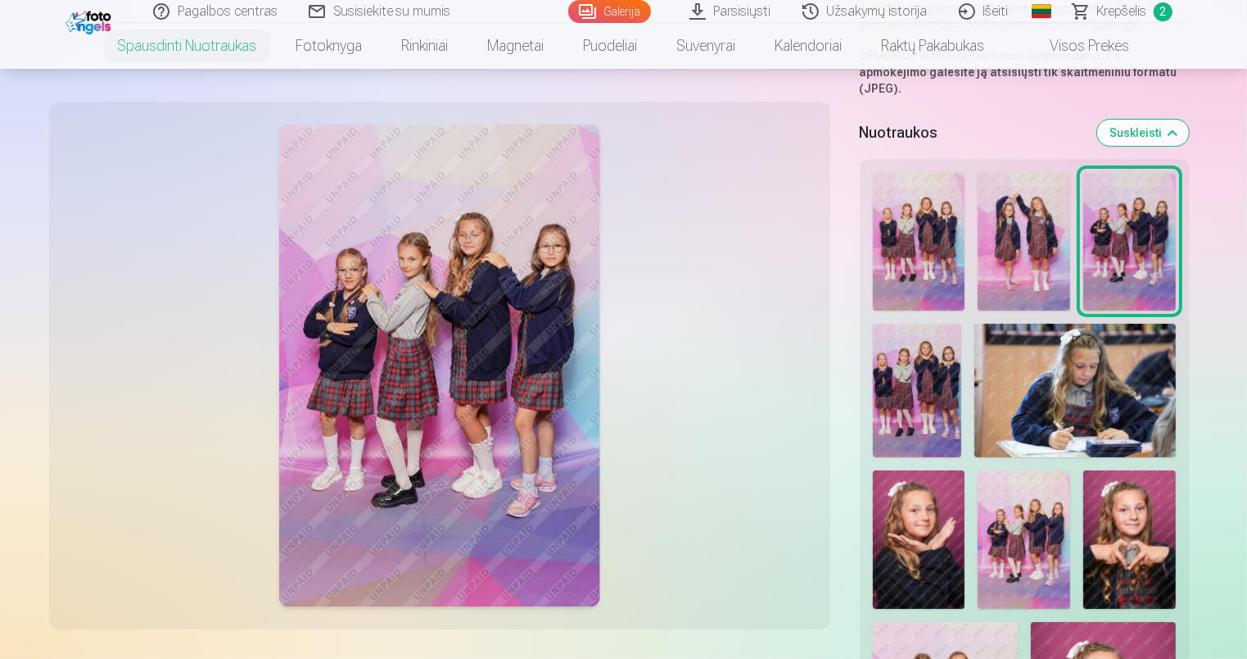
click at [920, 357] on img at bounding box center [917, 391] width 89 height 134
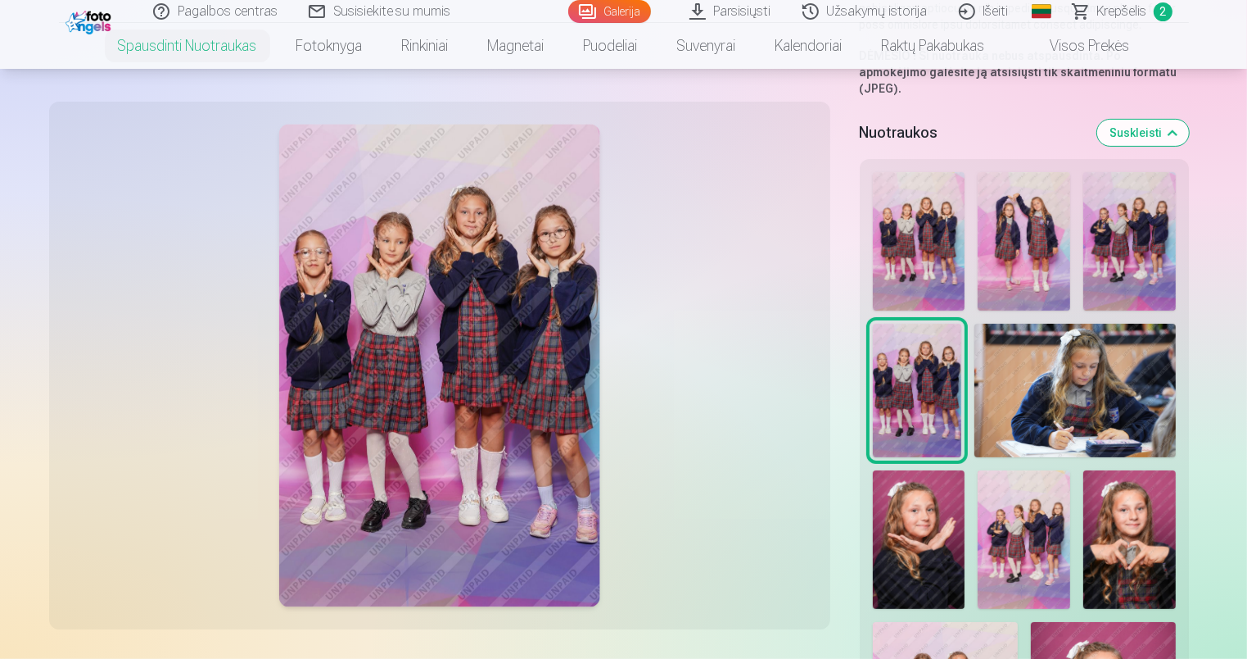
click at [1127, 209] on img at bounding box center [1130, 241] width 93 height 138
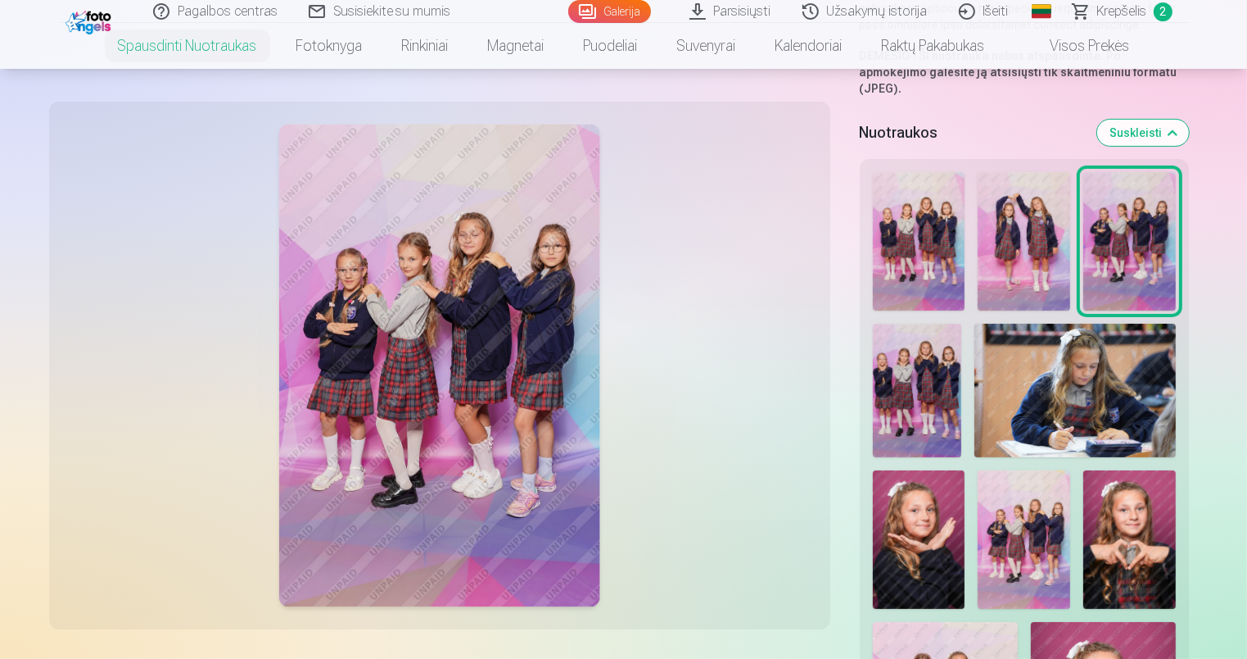
click at [923, 354] on img at bounding box center [917, 391] width 89 height 134
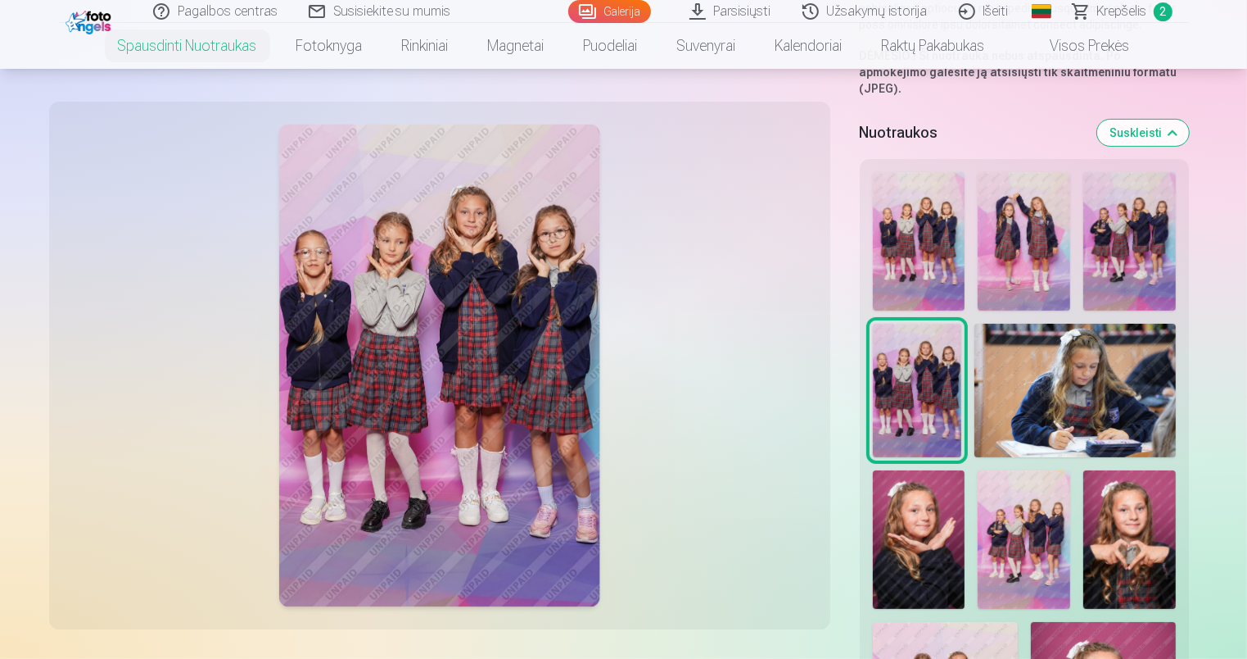
click at [1014, 514] on img at bounding box center [1024, 539] width 93 height 138
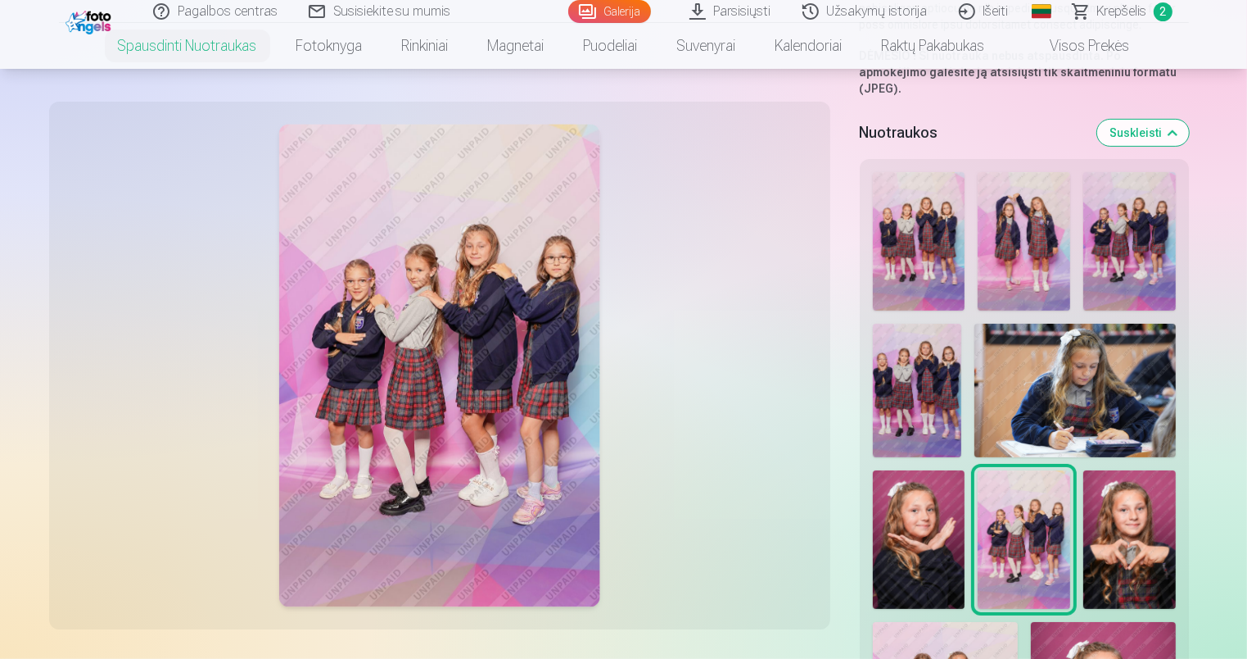
click at [1154, 238] on img at bounding box center [1130, 241] width 93 height 138
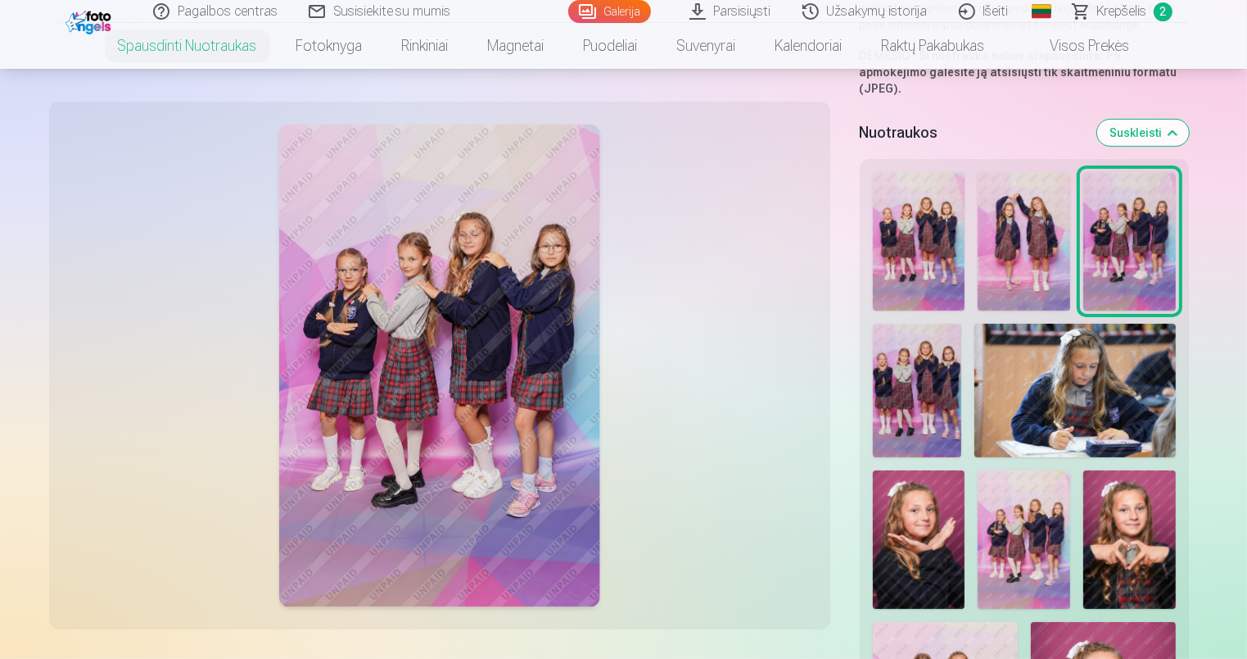
click at [1058, 516] on img at bounding box center [1024, 539] width 93 height 138
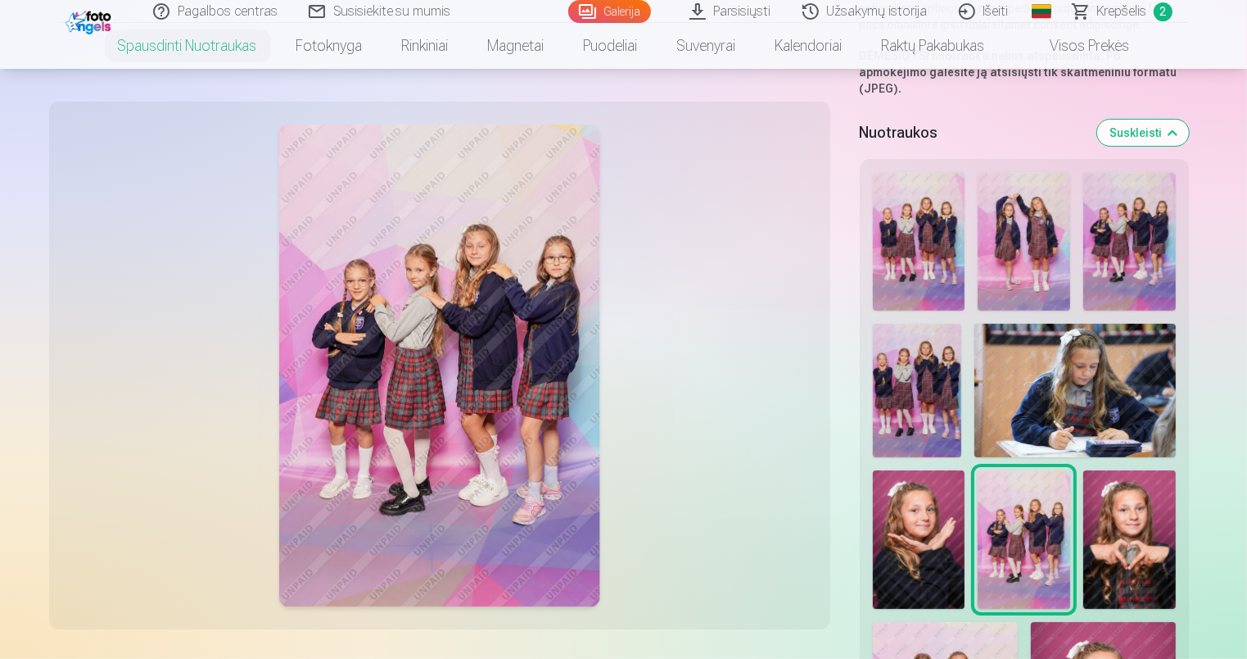
click at [1140, 210] on img at bounding box center [1130, 241] width 93 height 138
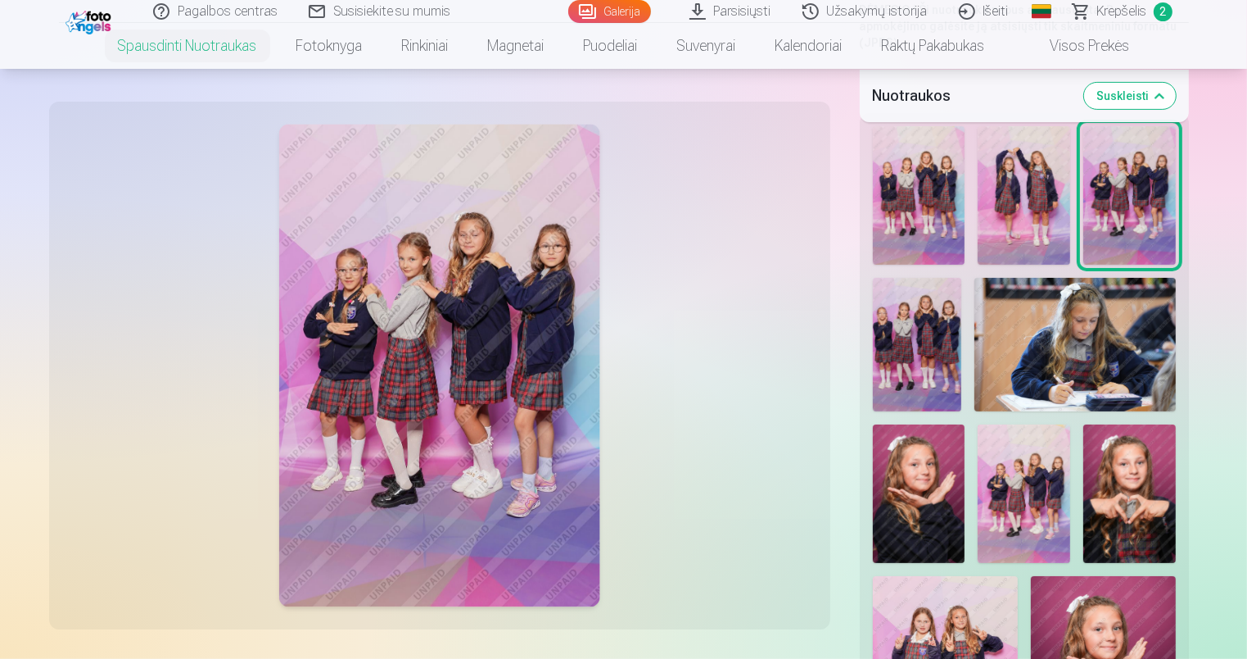
scroll to position [737, 0]
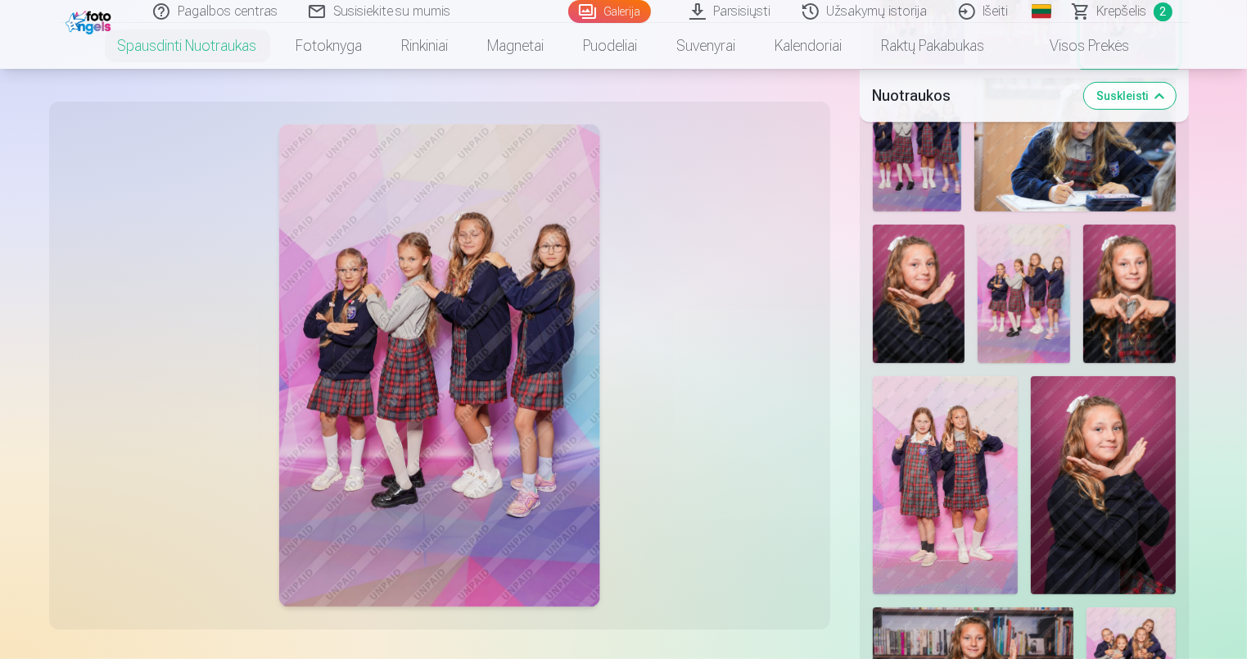
click at [894, 252] on img at bounding box center [919, 293] width 93 height 138
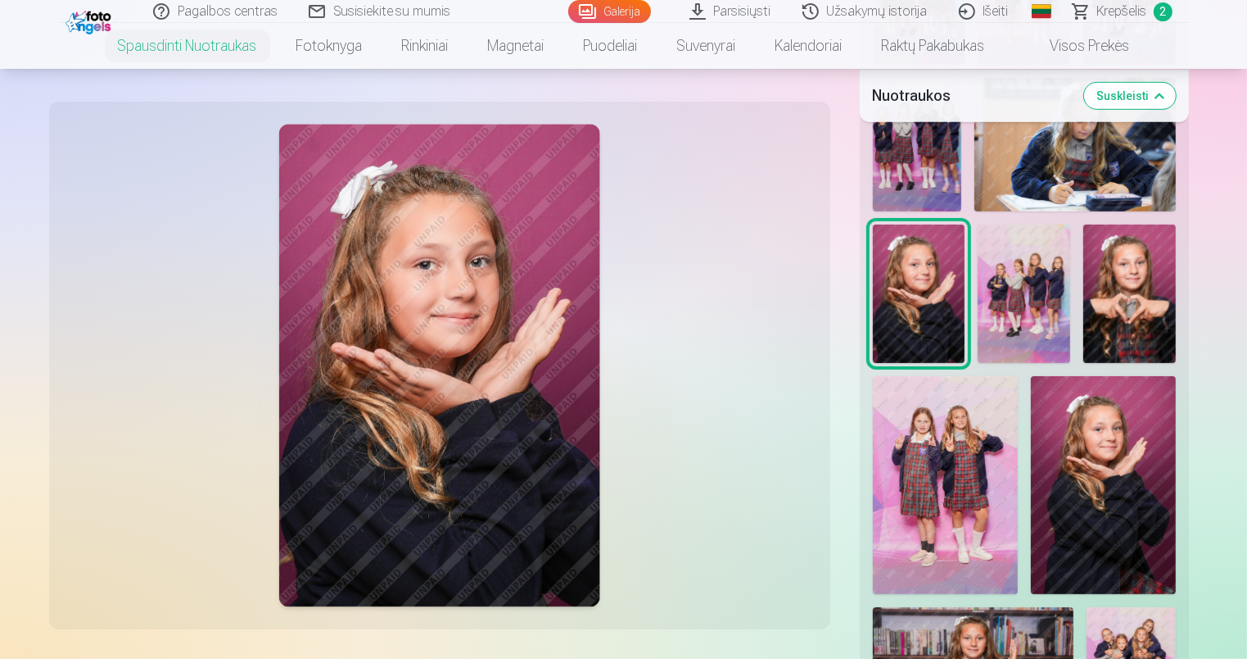
click at [1143, 483] on img at bounding box center [1103, 485] width 145 height 218
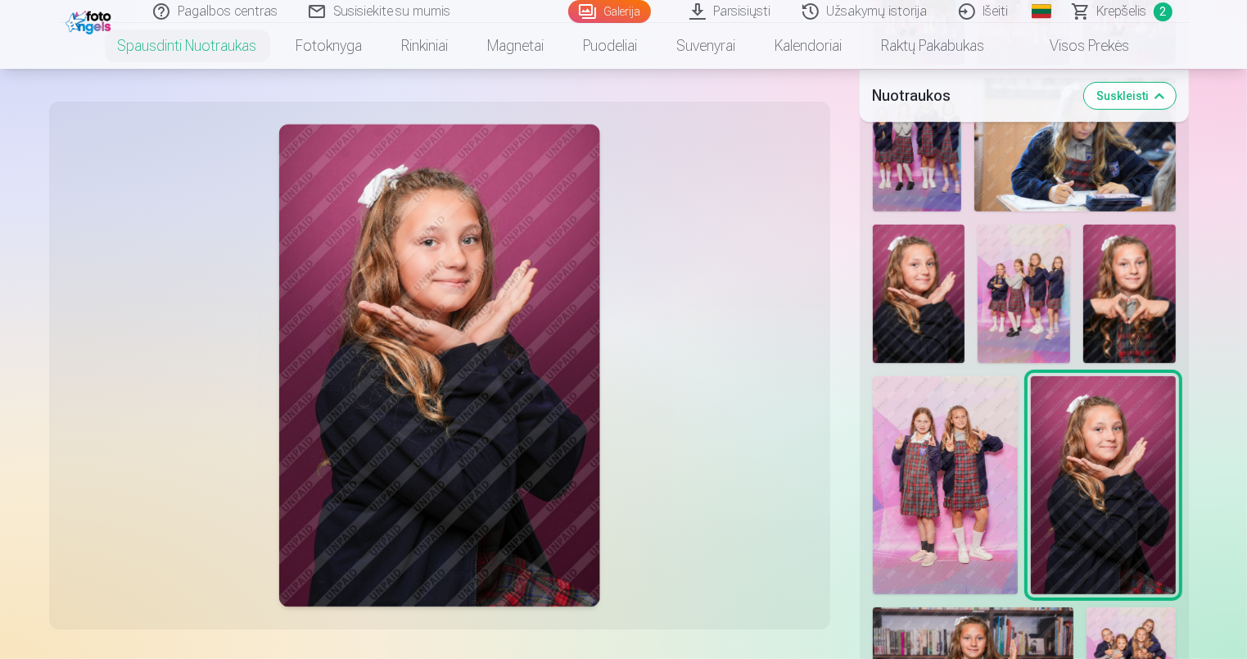
click at [898, 309] on img at bounding box center [919, 293] width 93 height 138
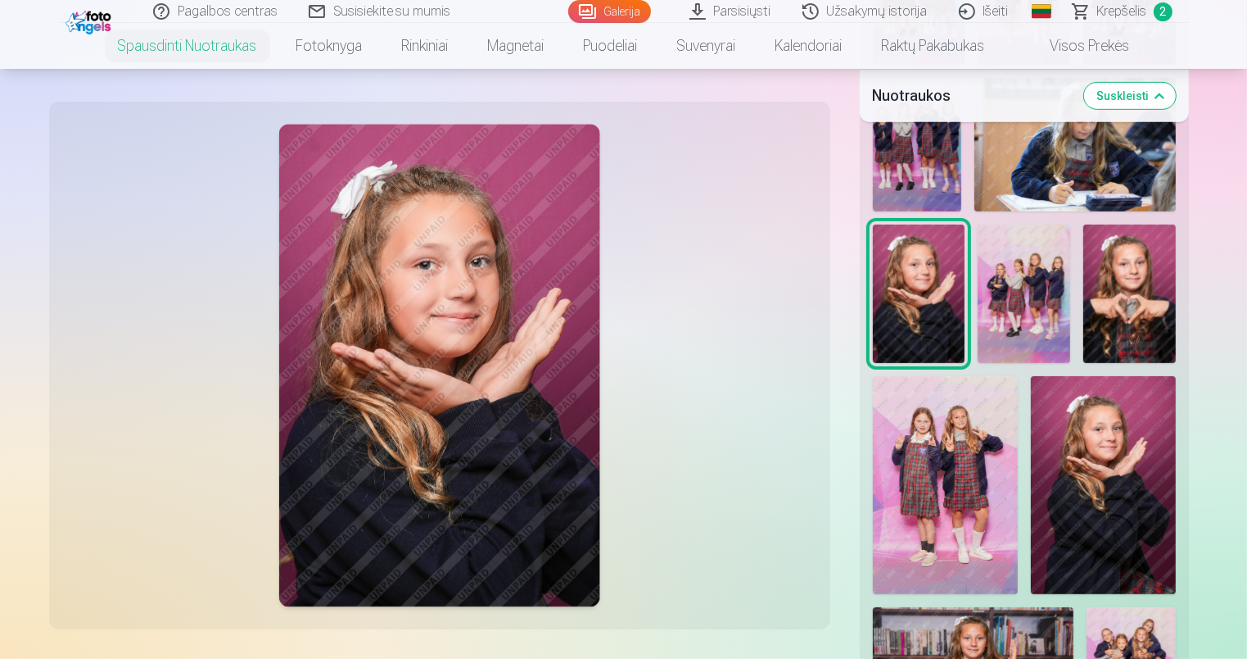
click at [1140, 485] on img at bounding box center [1103, 485] width 145 height 218
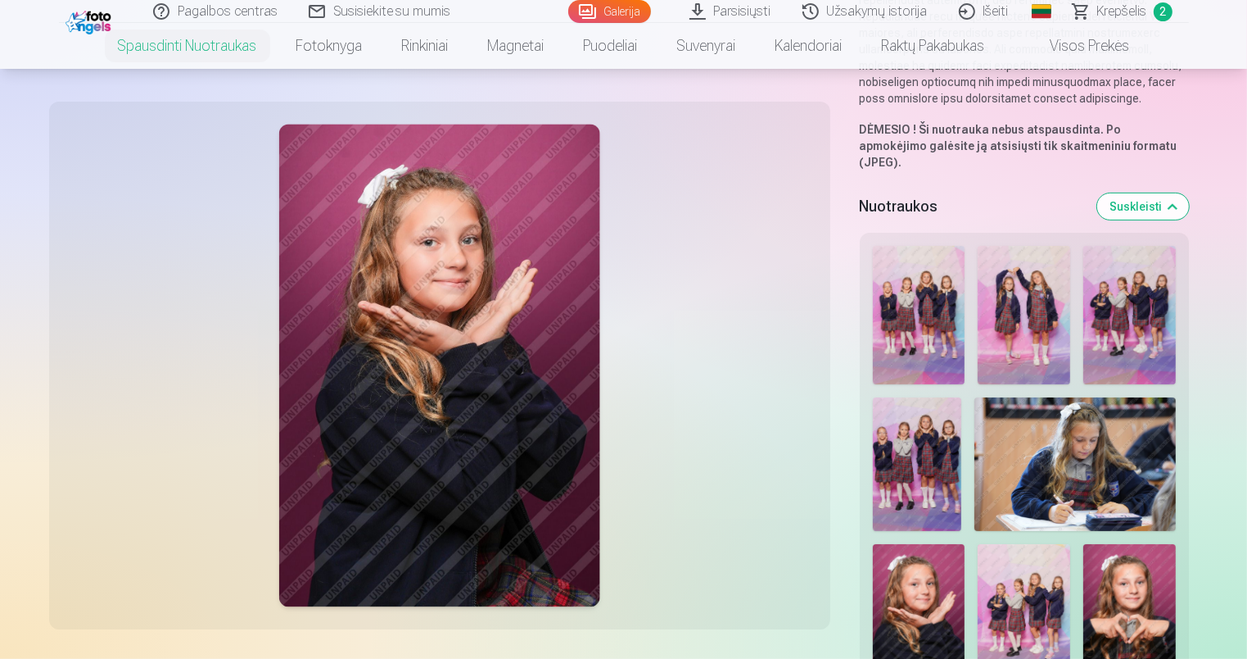
scroll to position [410, 0]
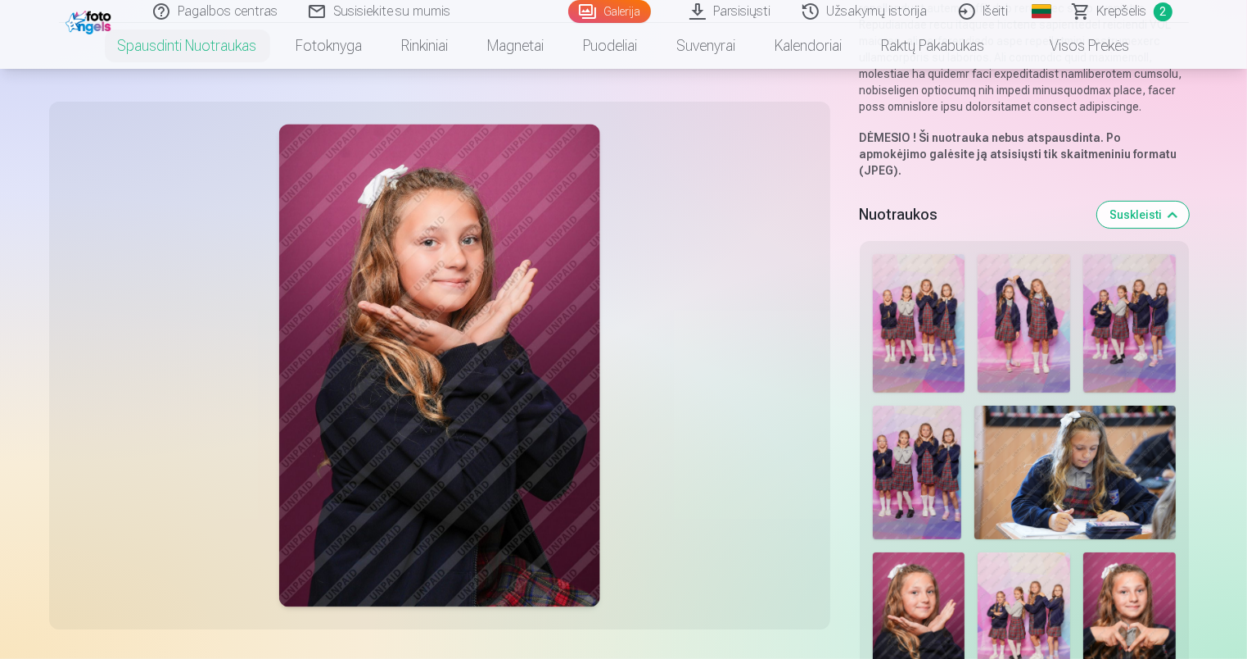
click at [898, 309] on img at bounding box center [919, 323] width 93 height 138
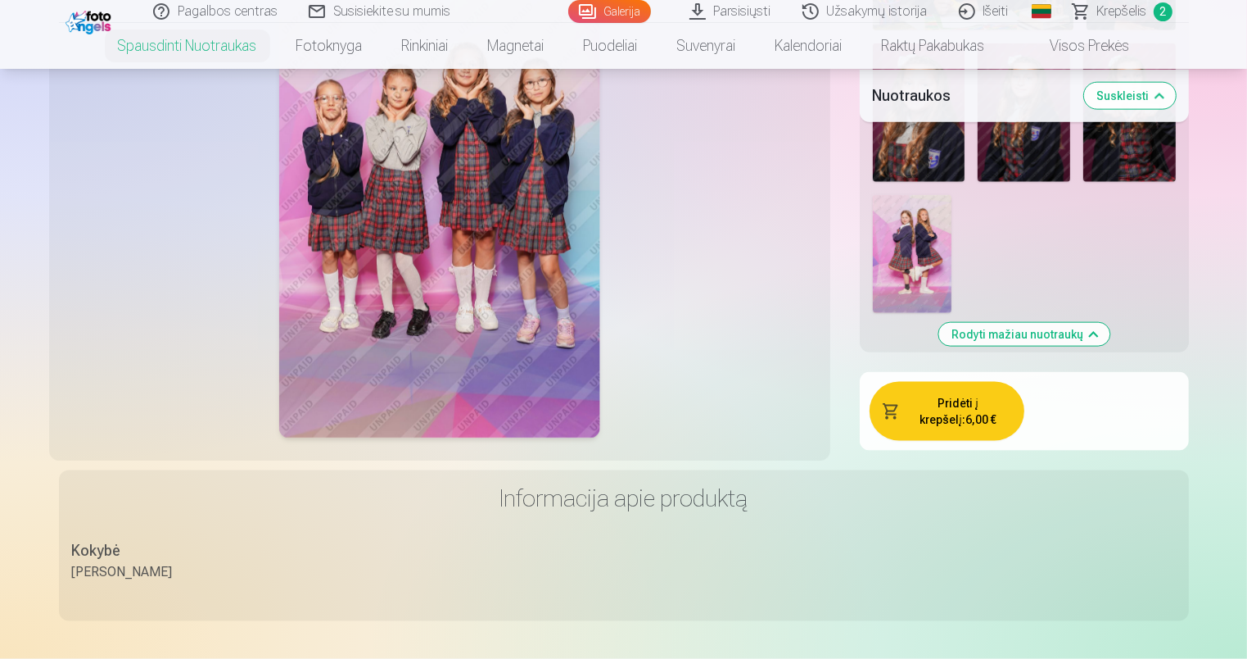
scroll to position [1966, 0]
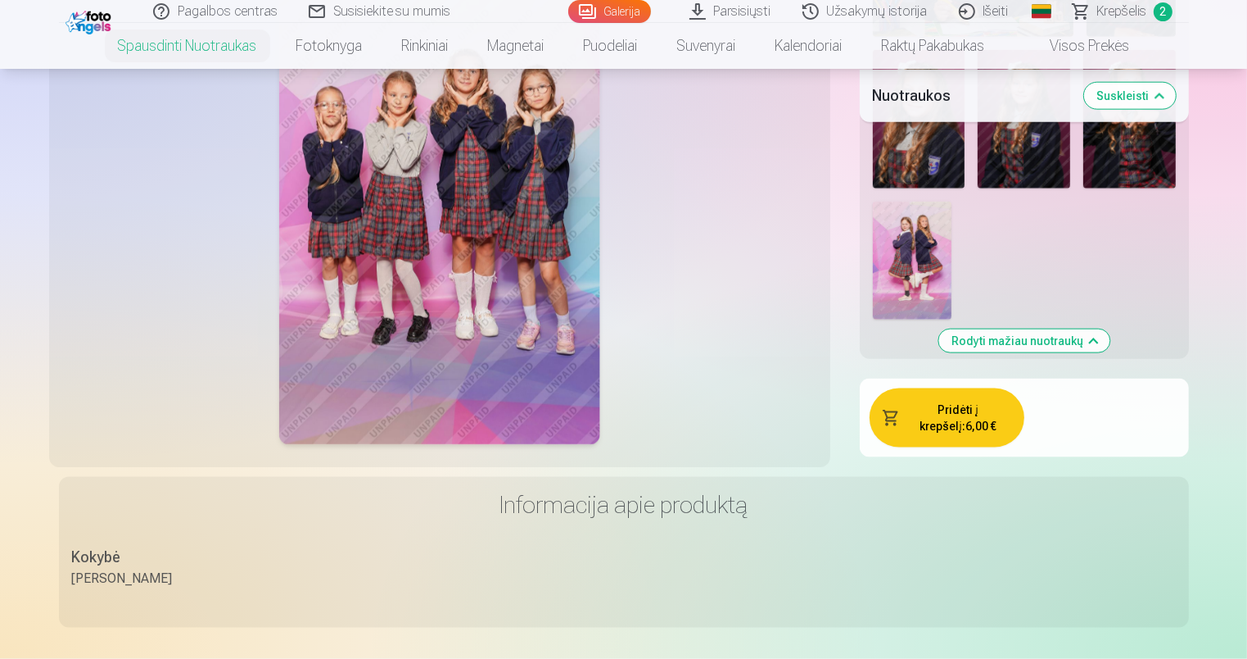
drag, startPoint x: 944, startPoint y: 398, endPoint x: 904, endPoint y: 387, distance: 41.5
click at [946, 398] on button "Pridėti į krepšelį : 6,00 €" at bounding box center [947, 417] width 155 height 59
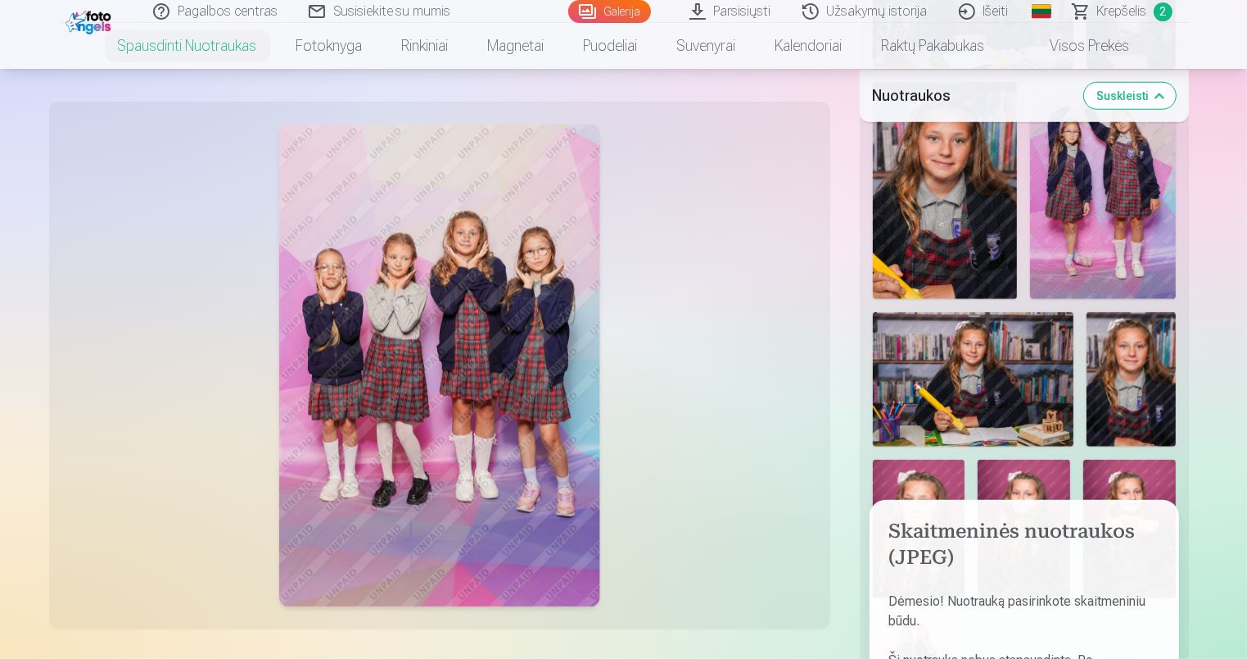
scroll to position [1802, 0]
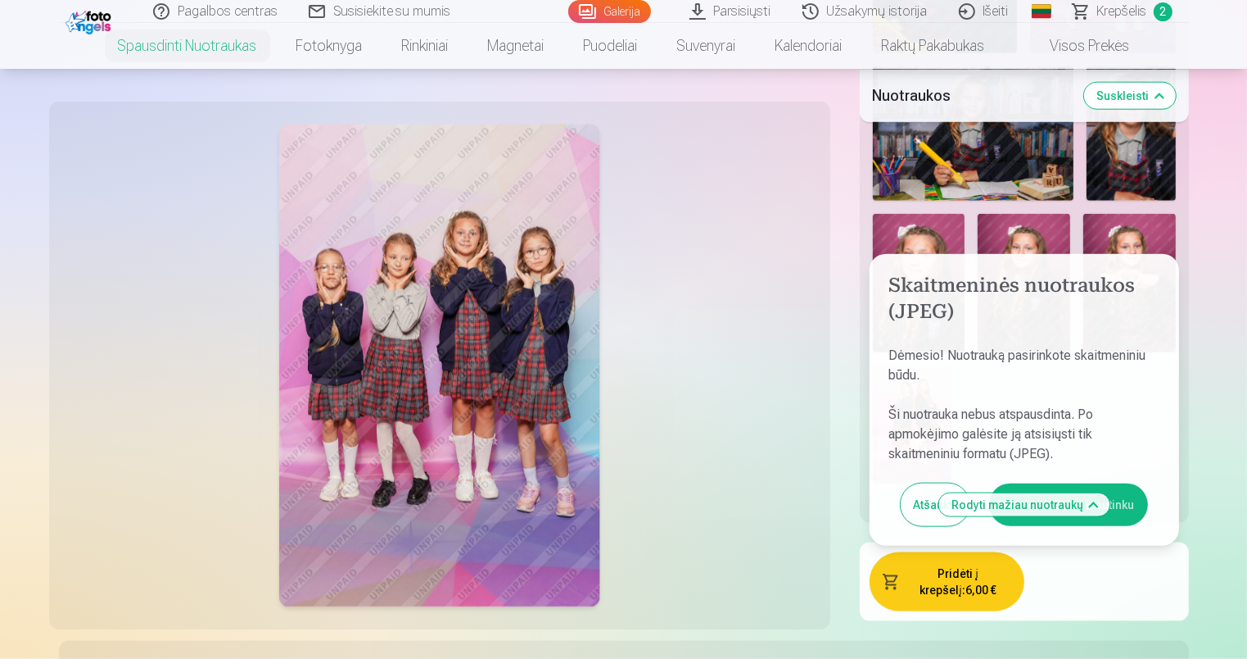
click at [1099, 493] on button "Rodyti mažiau nuotraukų" at bounding box center [1024, 504] width 171 height 23
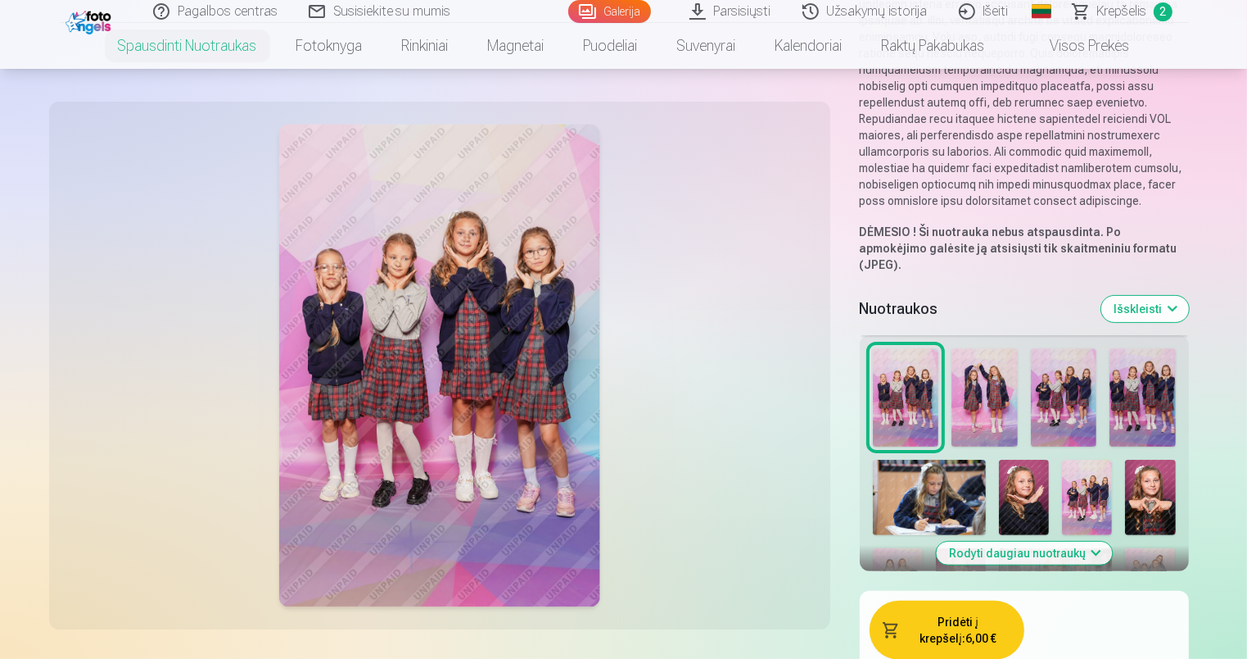
scroll to position [232, 0]
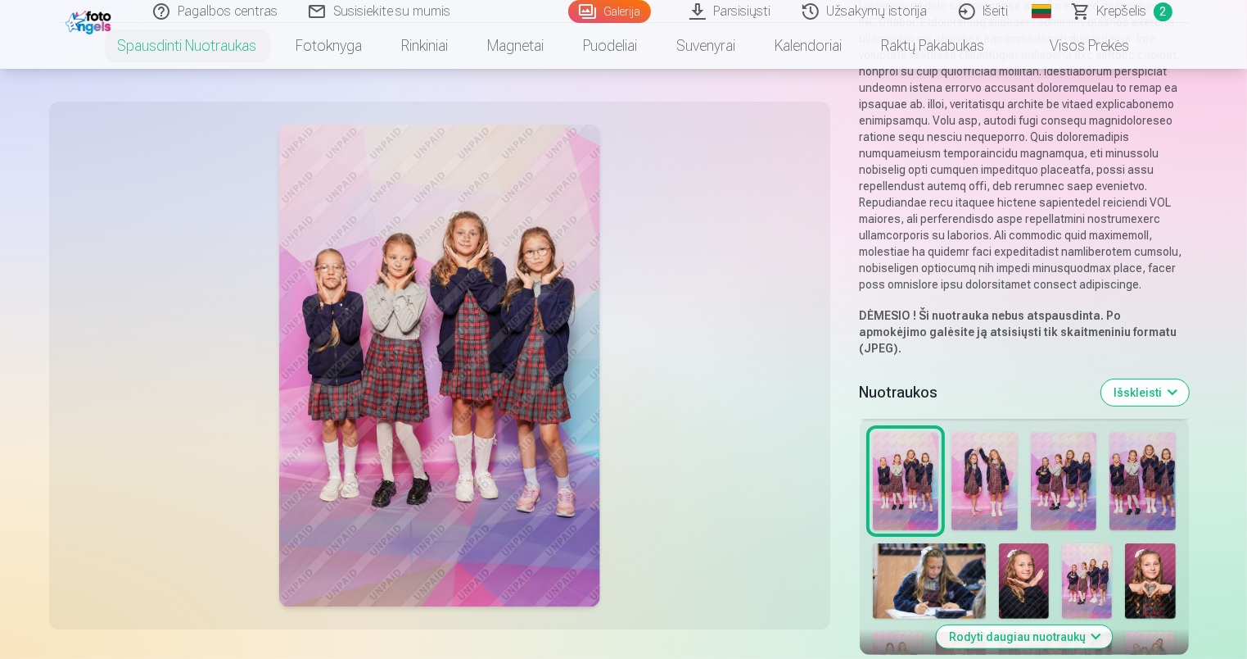
click at [976, 466] on img at bounding box center [985, 481] width 66 height 99
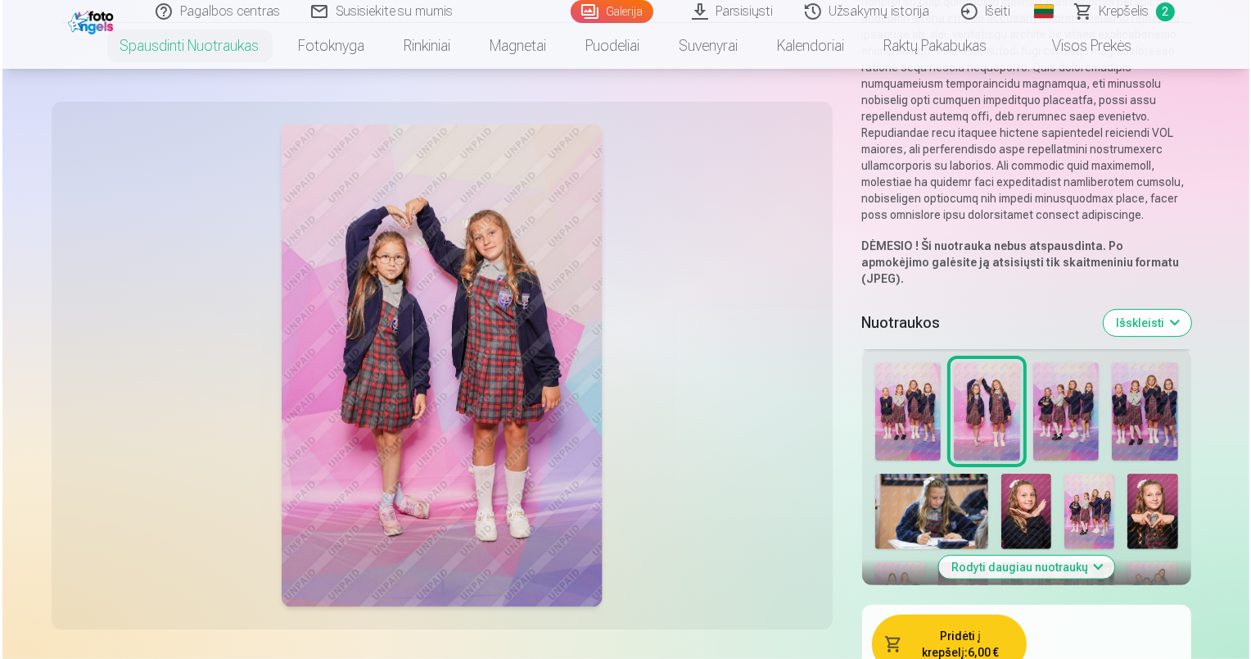
scroll to position [396, 0]
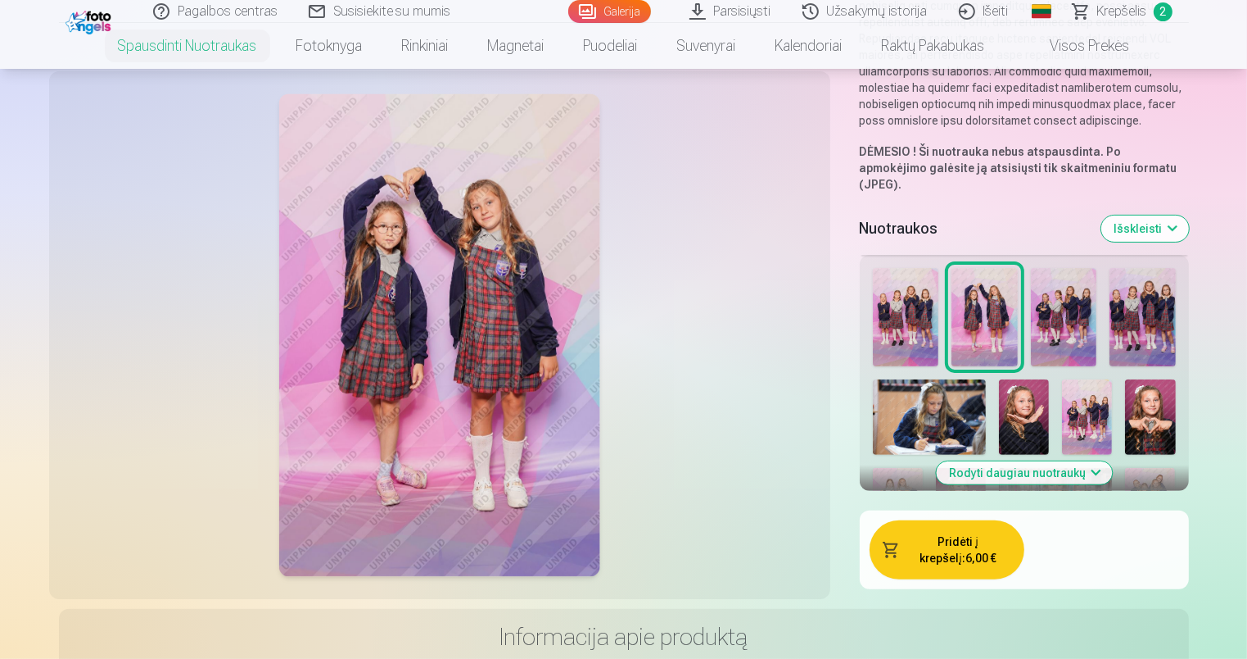
click at [953, 530] on button "Pridėti į krepšelį : 6,00 €" at bounding box center [947, 549] width 155 height 59
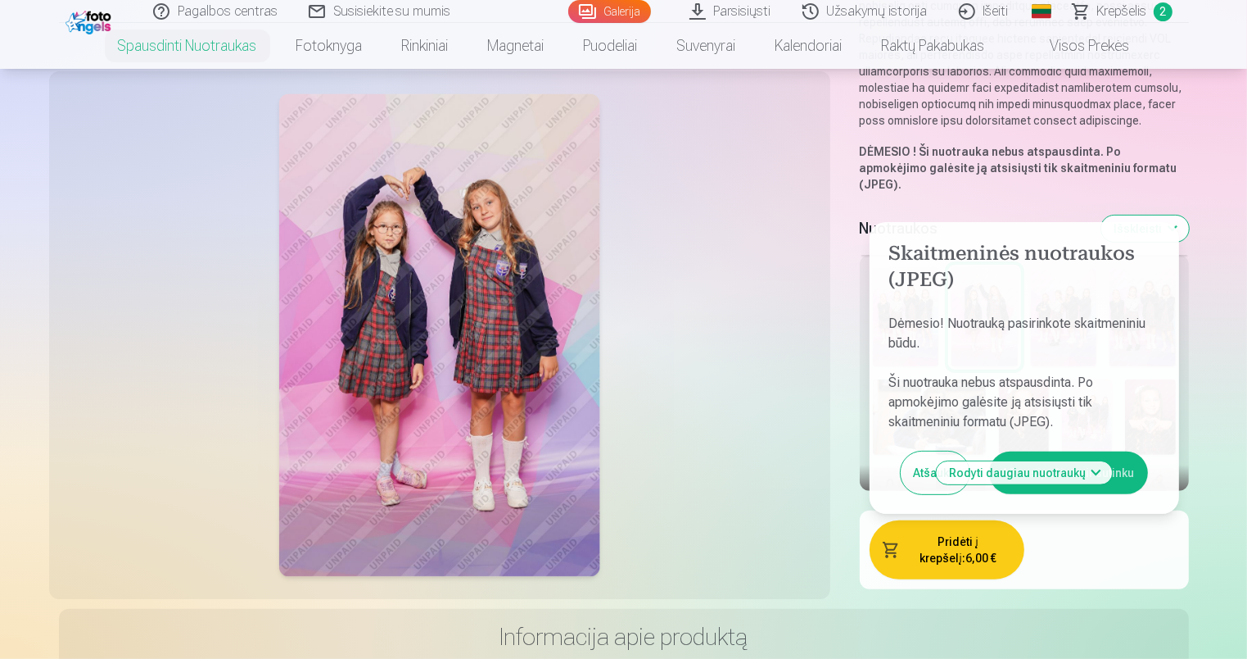
click at [1123, 451] on button "Aš susipažinau ir sutinku" at bounding box center [1068, 472] width 159 height 43
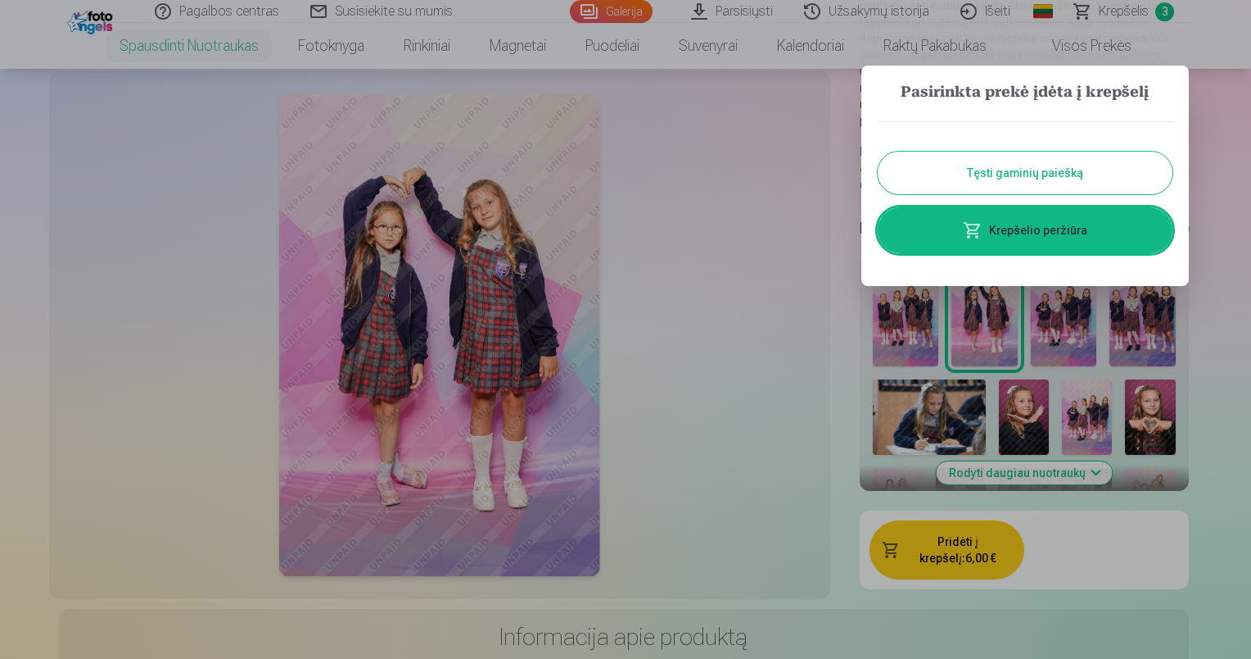
click at [1047, 231] on link "Krepšelio peržiūra" at bounding box center [1025, 230] width 295 height 46
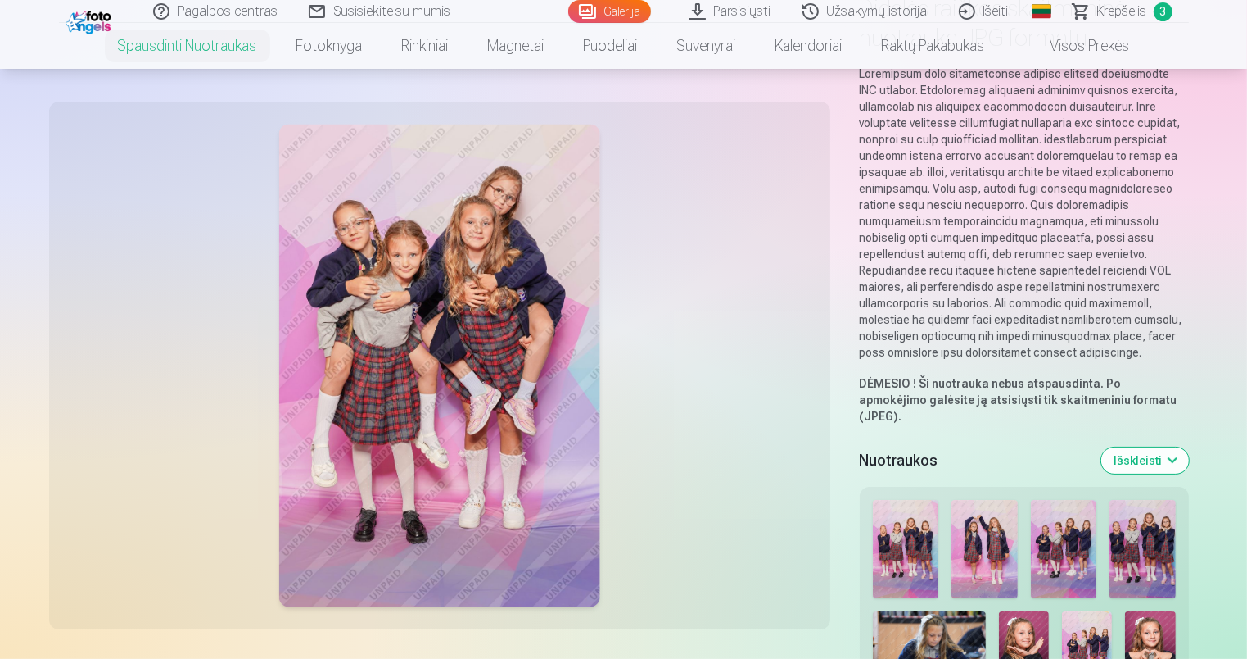
scroll to position [328, 0]
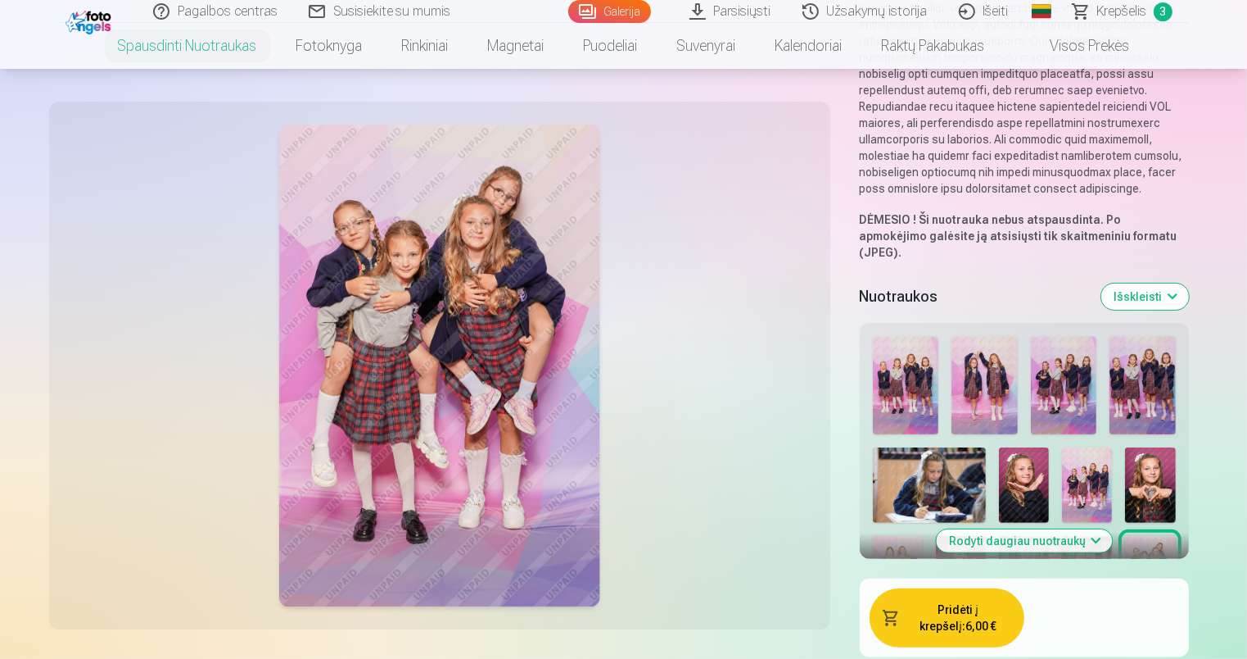
click at [1069, 368] on img at bounding box center [1064, 385] width 66 height 99
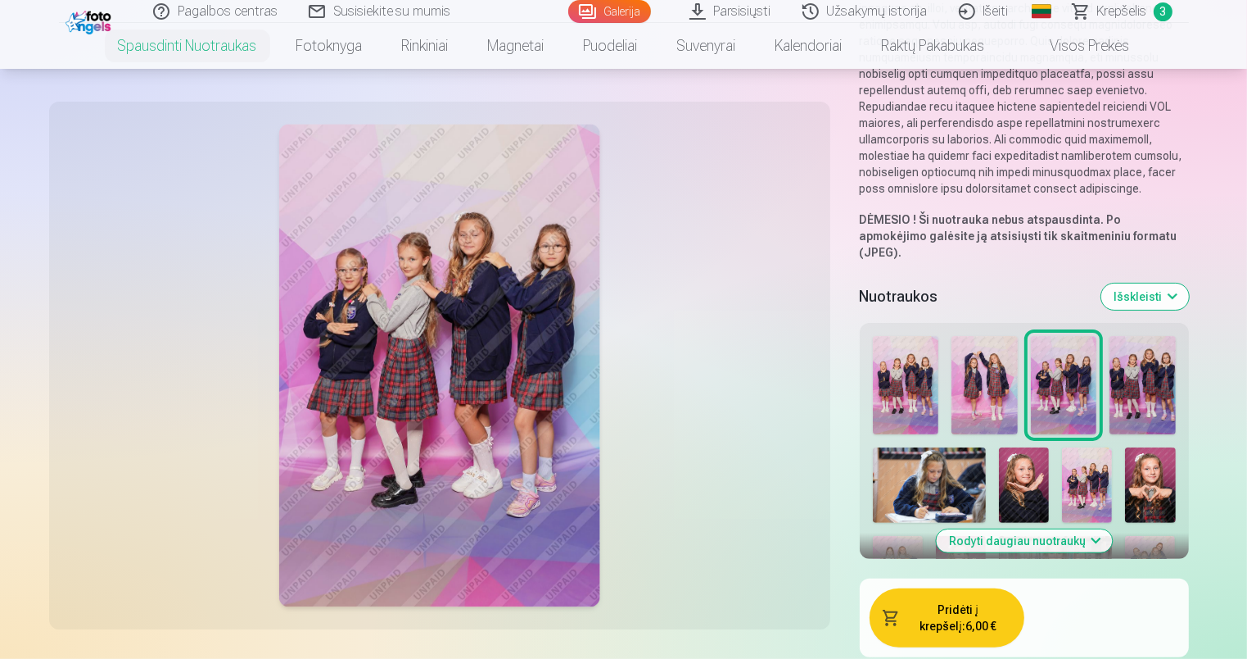
click at [1153, 371] on img at bounding box center [1143, 385] width 66 height 99
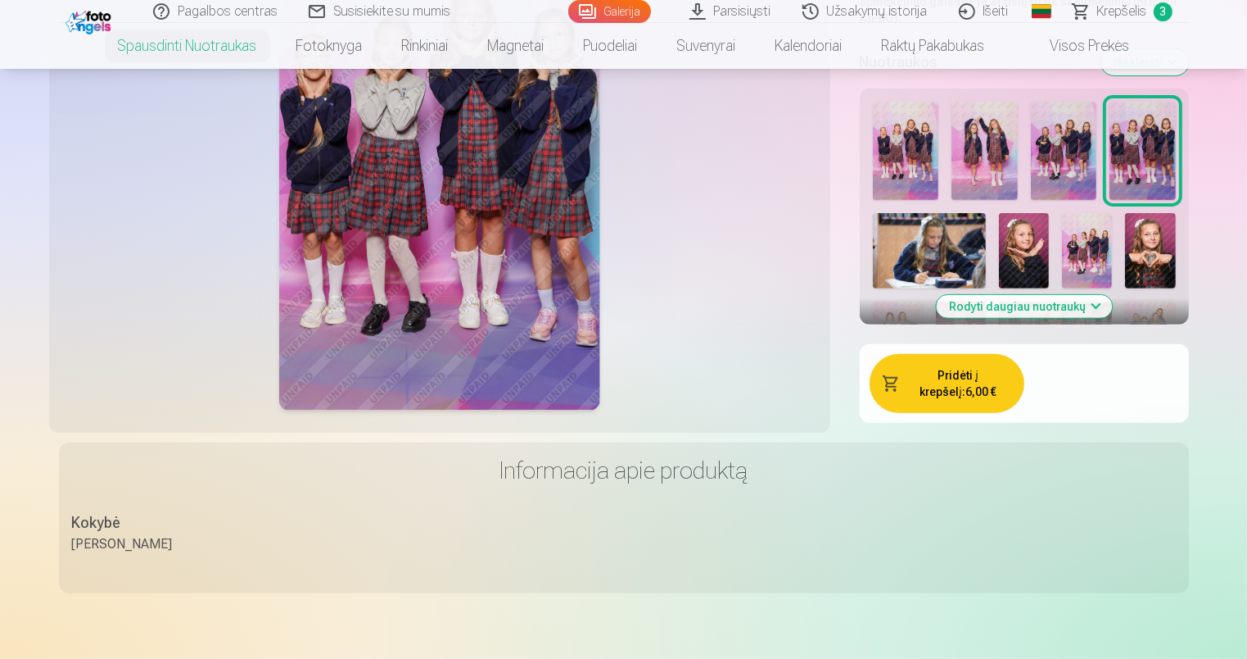
scroll to position [491, 0]
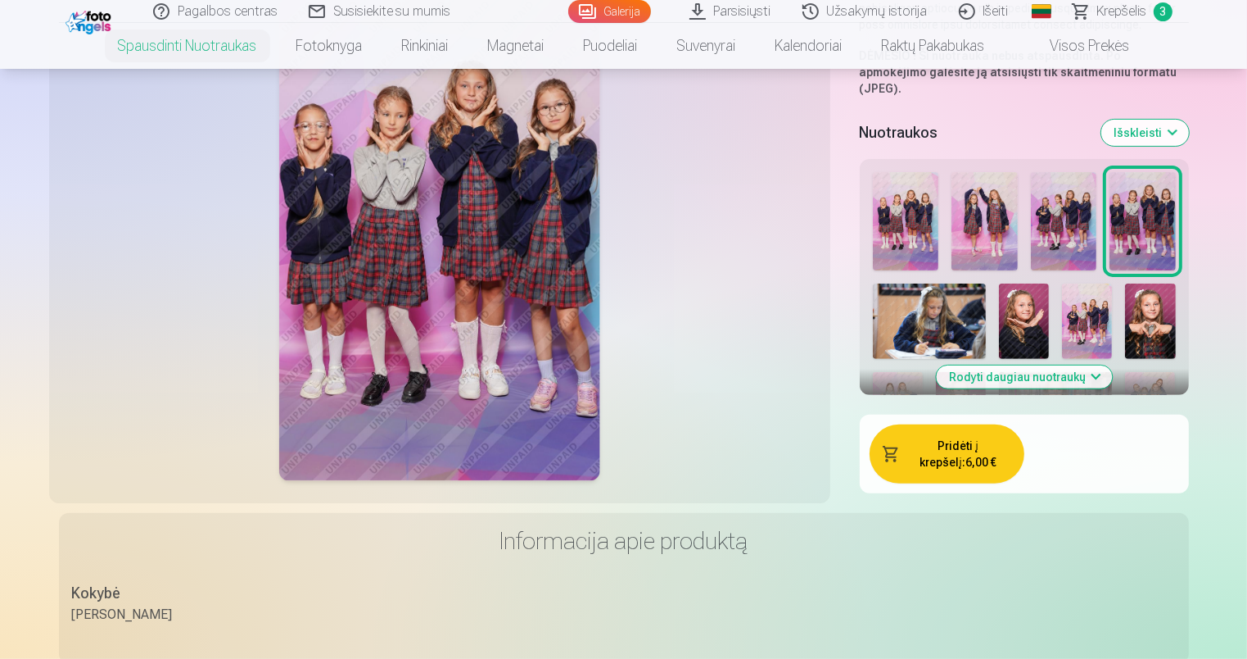
click at [960, 441] on button "Pridėti į krepšelį : 6,00 €" at bounding box center [947, 453] width 155 height 59
click at [1094, 365] on button "Rodyti daugiau nuotraukų" at bounding box center [1024, 376] width 176 height 23
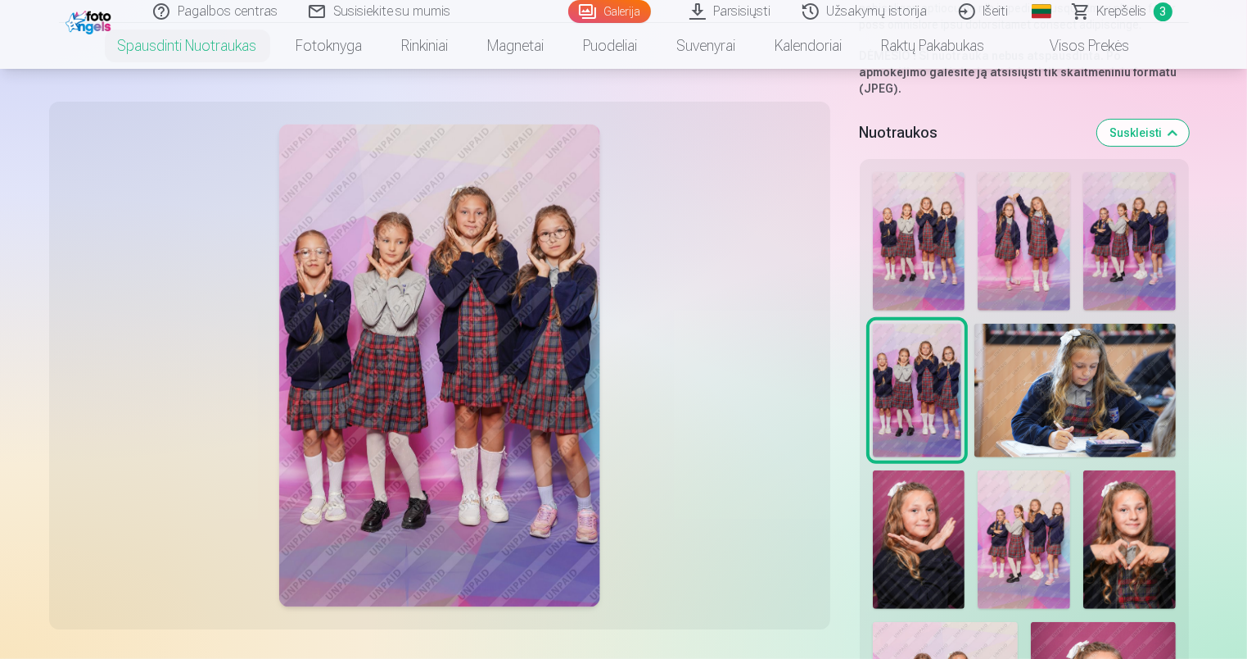
click at [1084, 375] on img at bounding box center [1075, 391] width 201 height 134
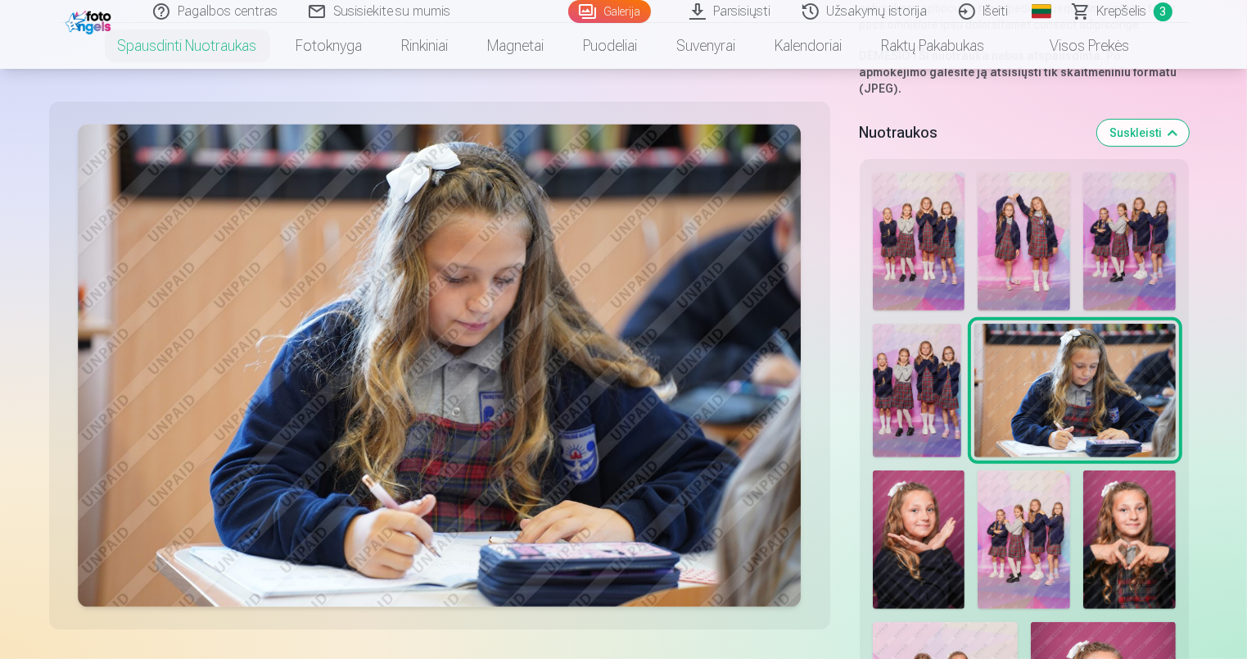
click at [911, 380] on img at bounding box center [917, 391] width 89 height 134
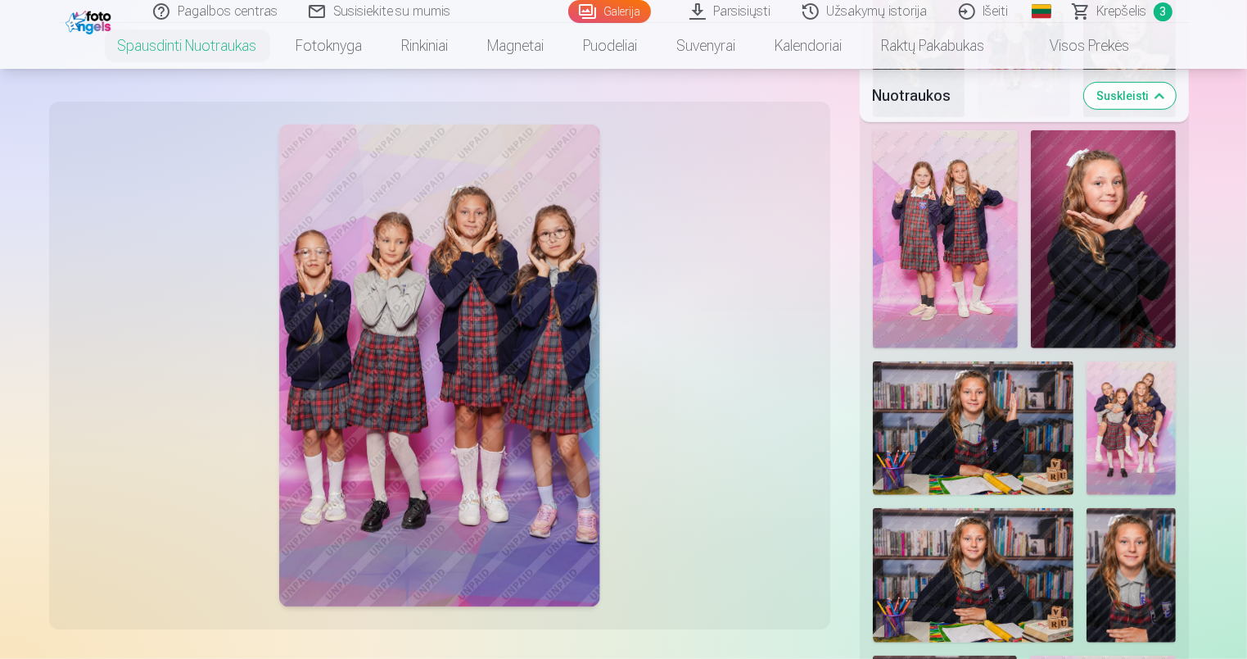
scroll to position [655, 0]
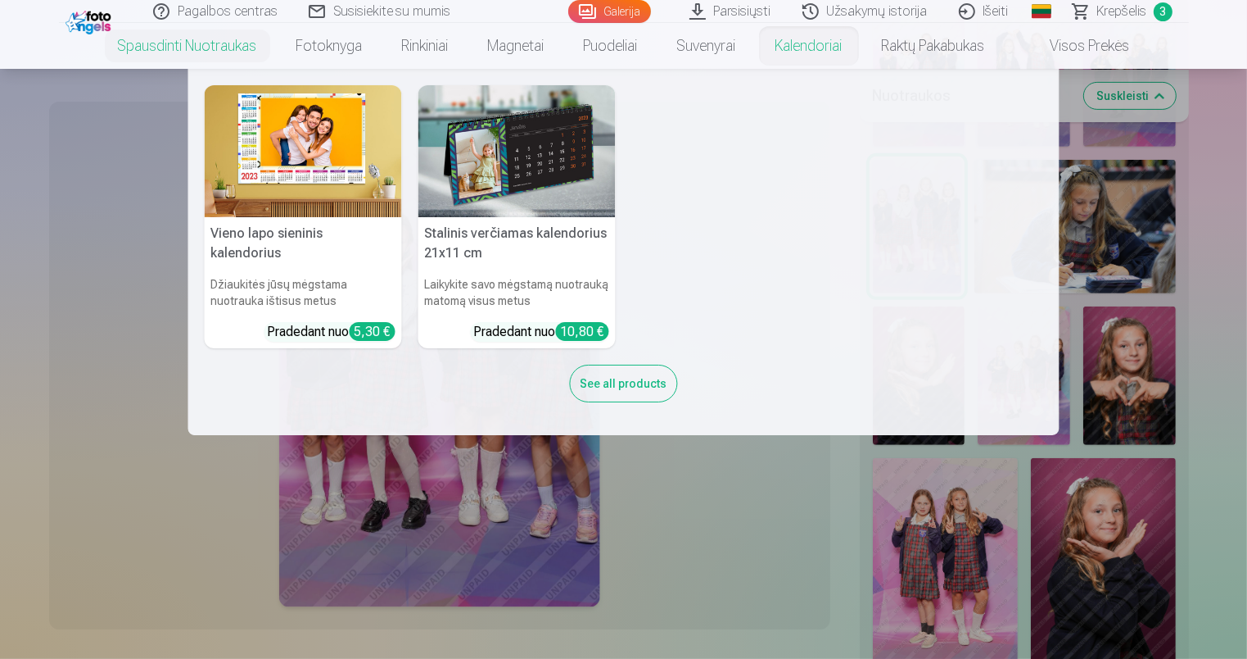
click at [827, 52] on link "Kalendoriai" at bounding box center [809, 46] width 106 height 46
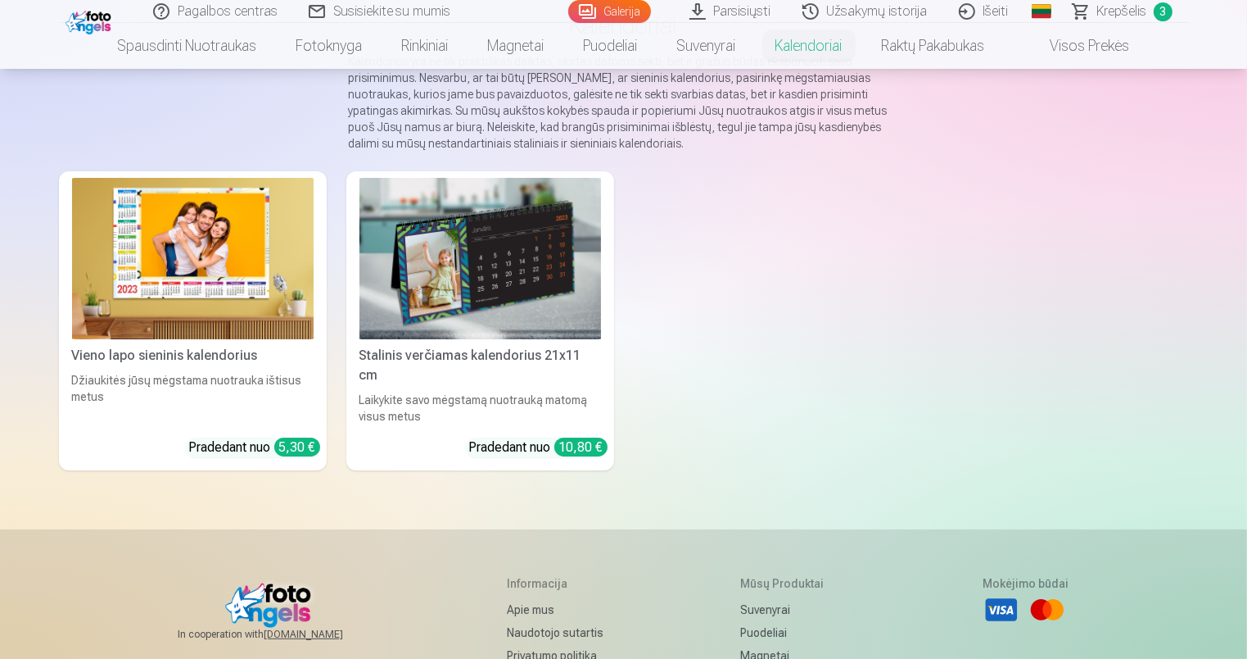
scroll to position [164, 0]
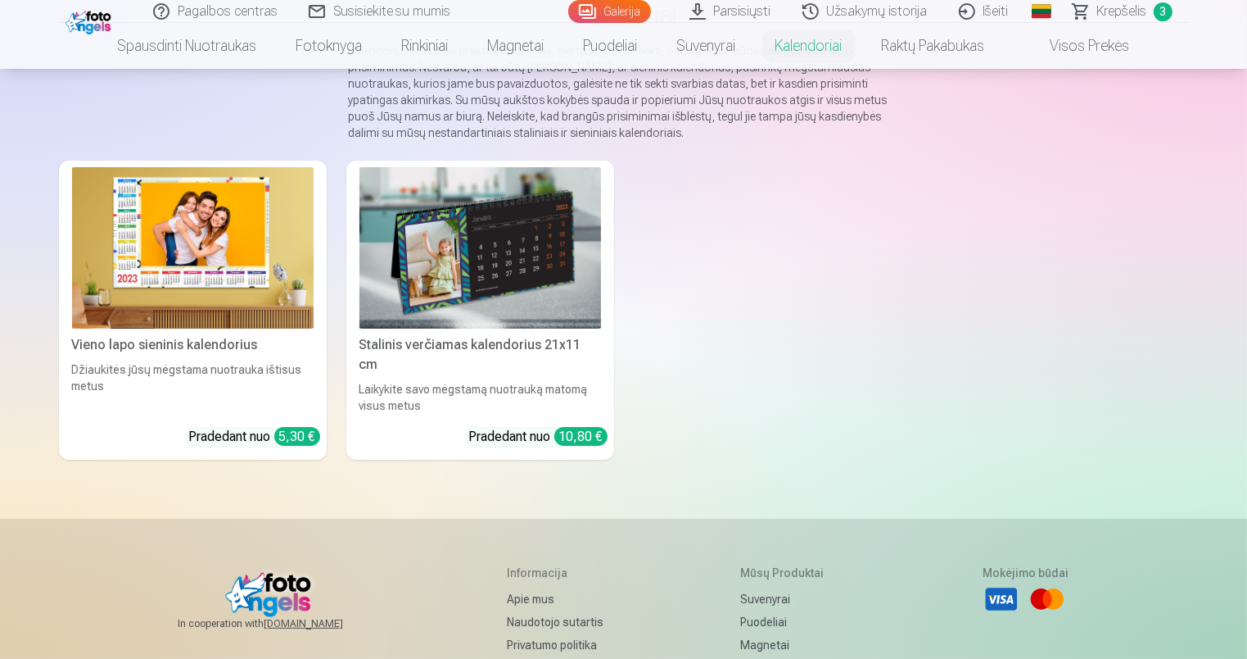
click at [500, 243] on img at bounding box center [481, 247] width 242 height 161
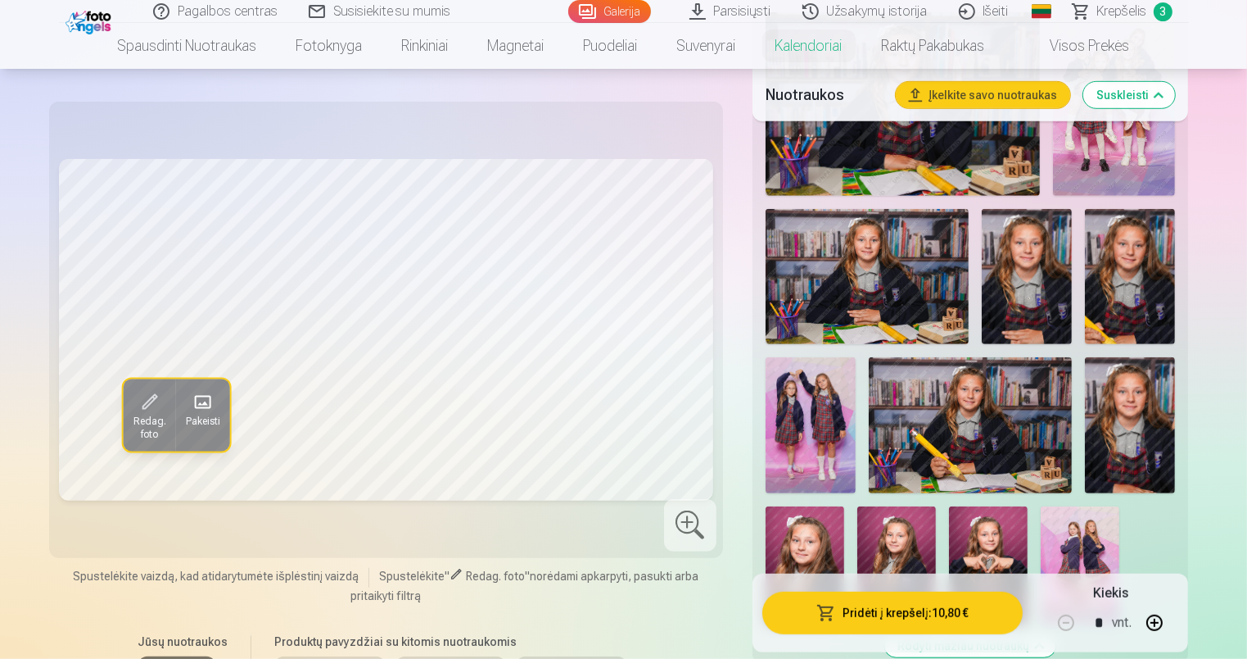
scroll to position [1065, 0]
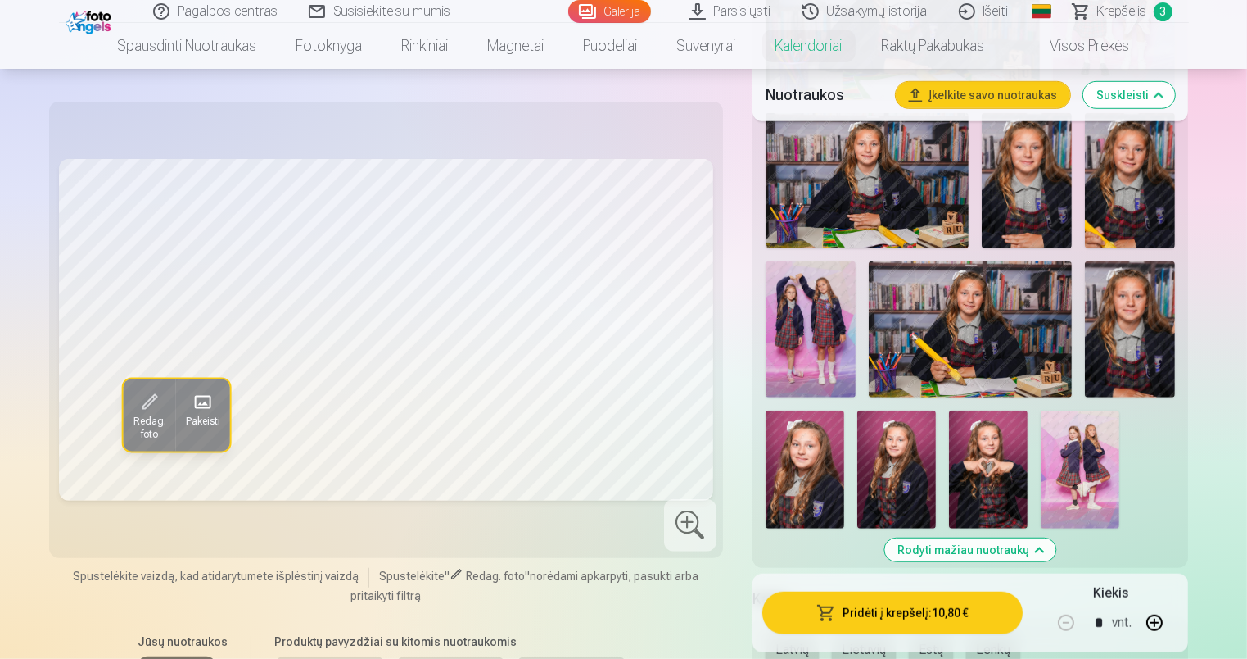
click at [994, 468] on img at bounding box center [988, 469] width 79 height 118
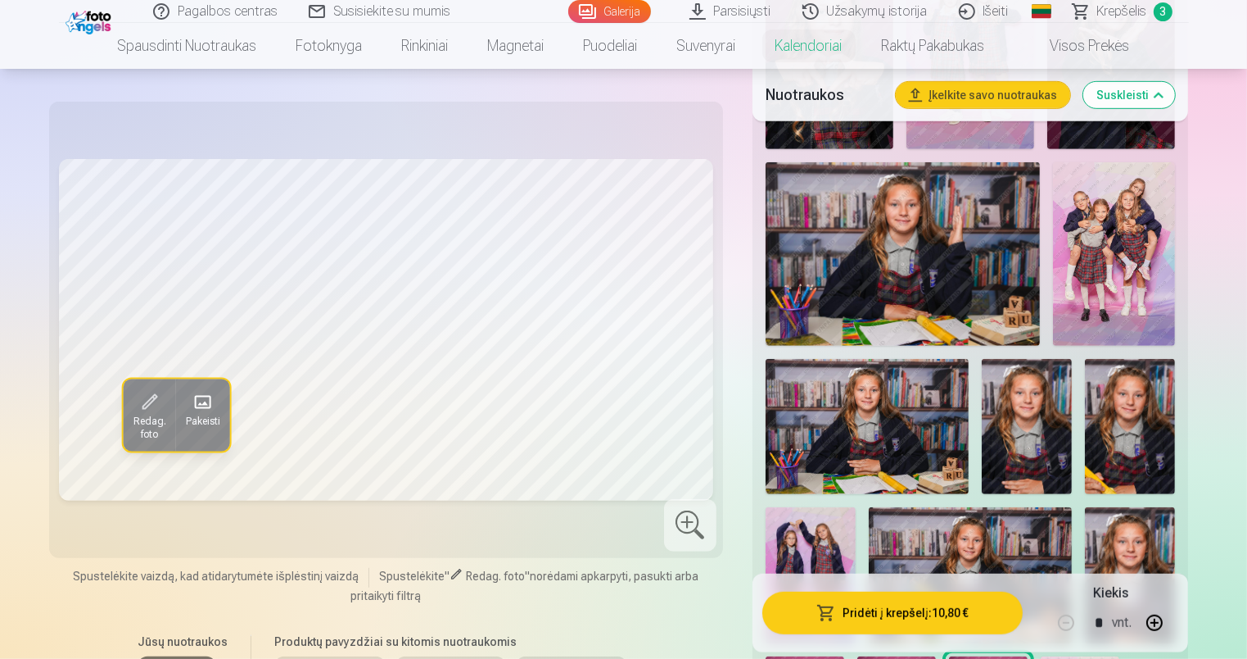
scroll to position [655, 0]
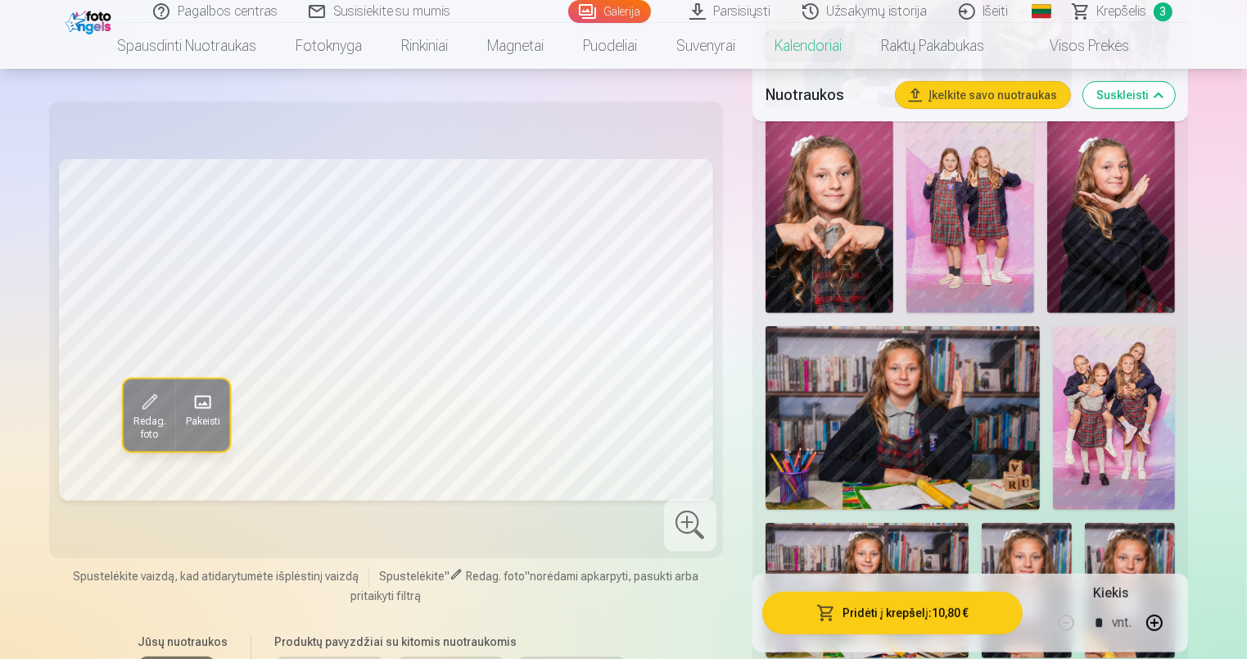
click at [907, 401] on img at bounding box center [903, 417] width 275 height 183
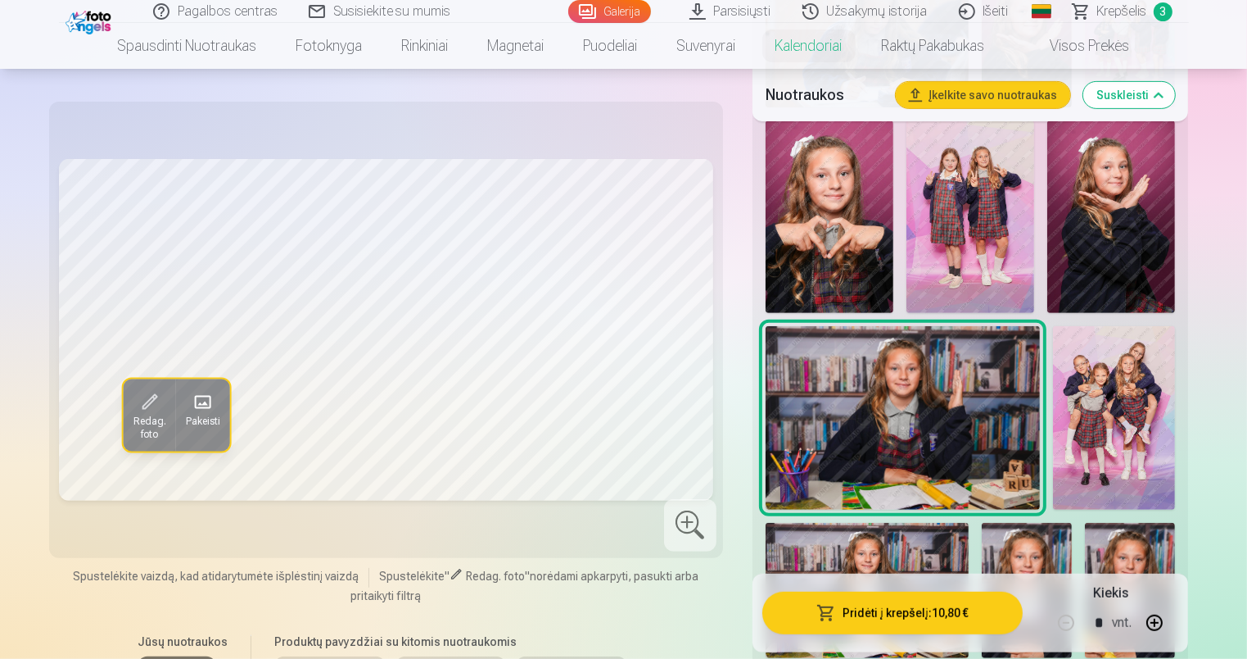
click at [1103, 226] on img at bounding box center [1112, 216] width 128 height 192
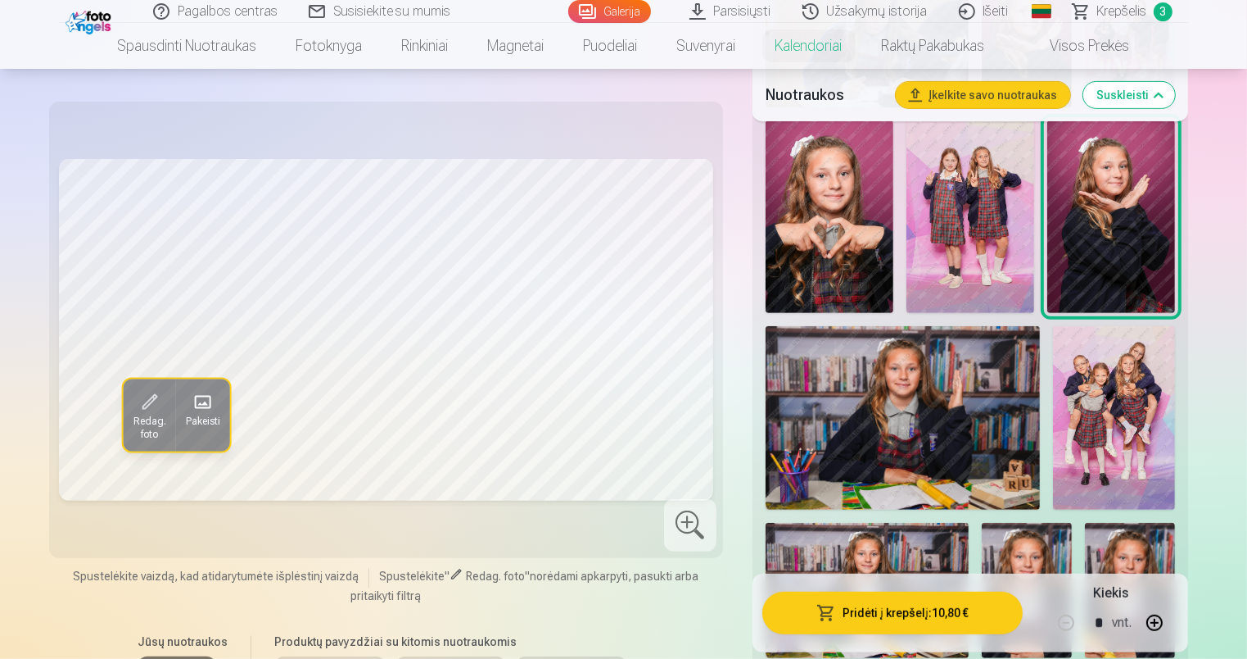
click at [809, 214] on img at bounding box center [830, 216] width 128 height 192
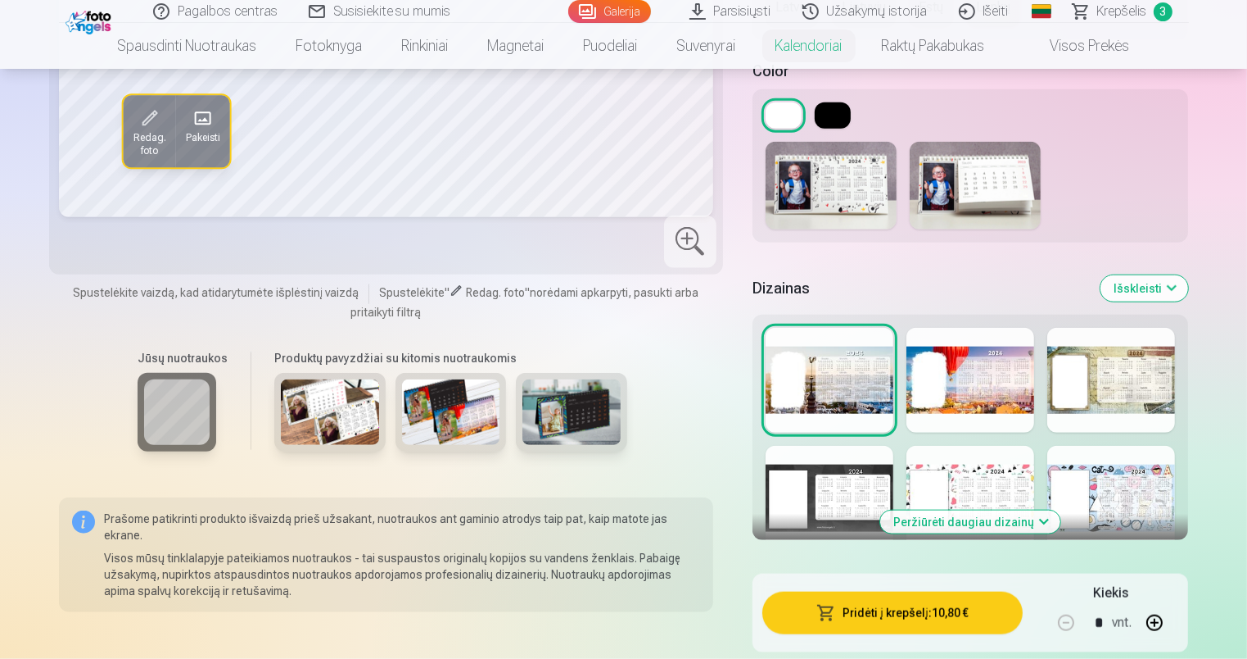
scroll to position [1802, 0]
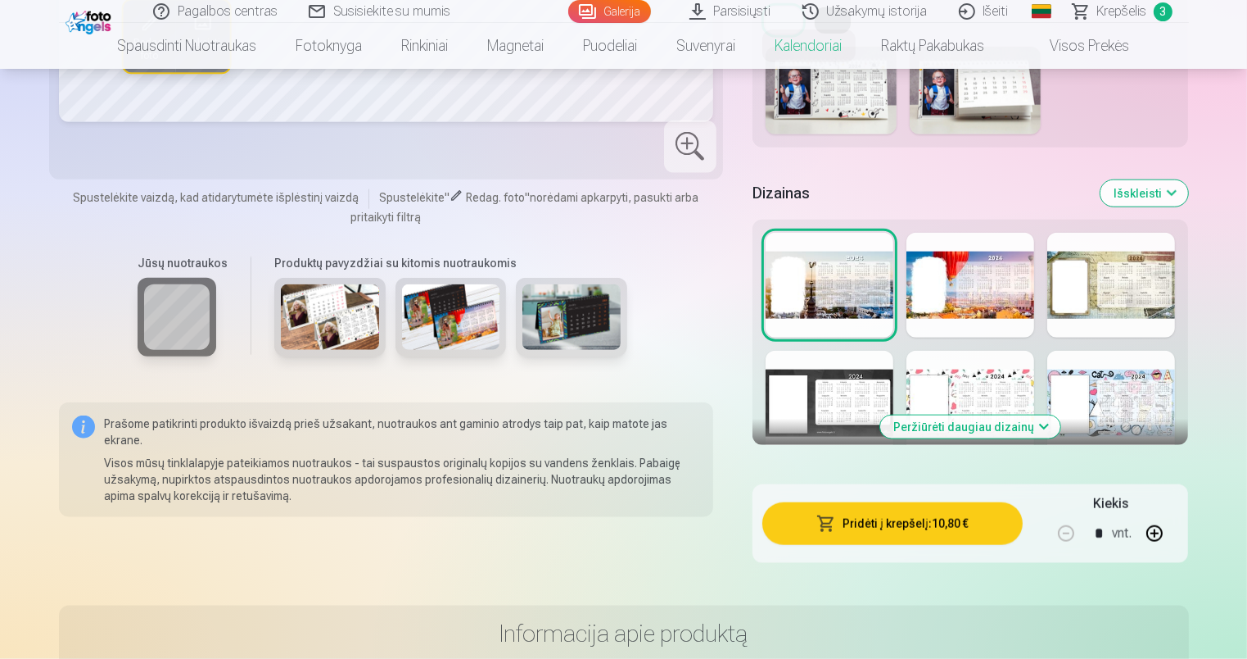
click at [1089, 386] on div at bounding box center [1112, 403] width 128 height 105
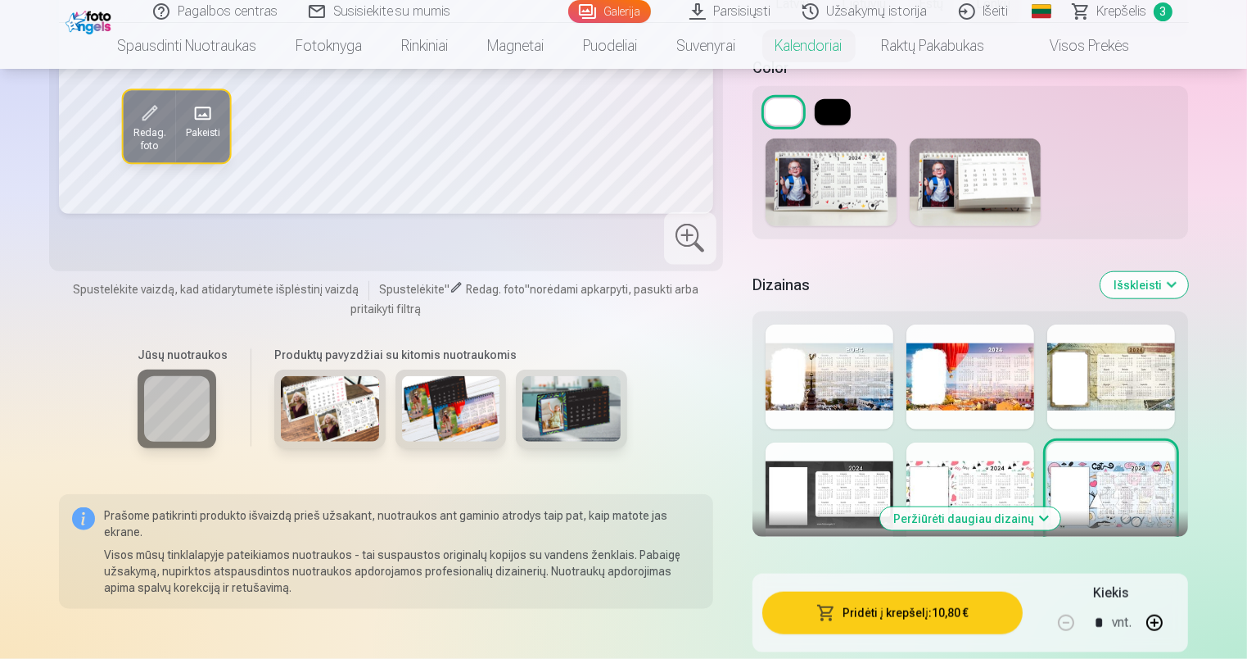
scroll to position [1720, 0]
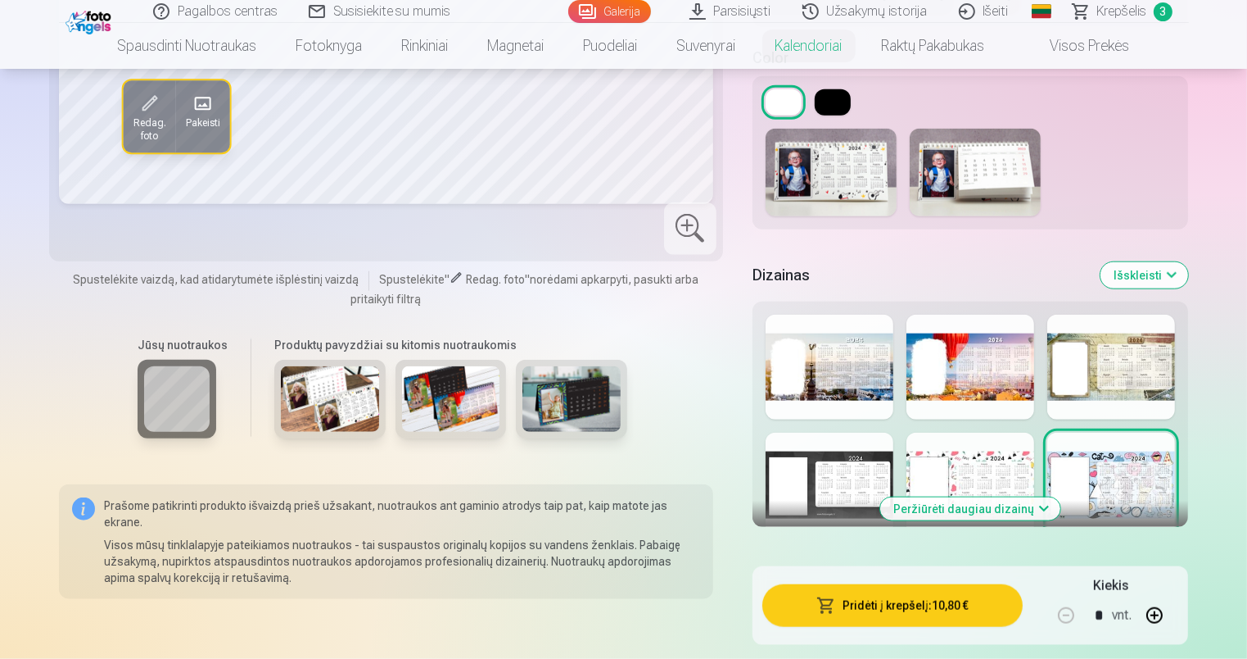
click at [1009, 462] on div at bounding box center [971, 484] width 128 height 105
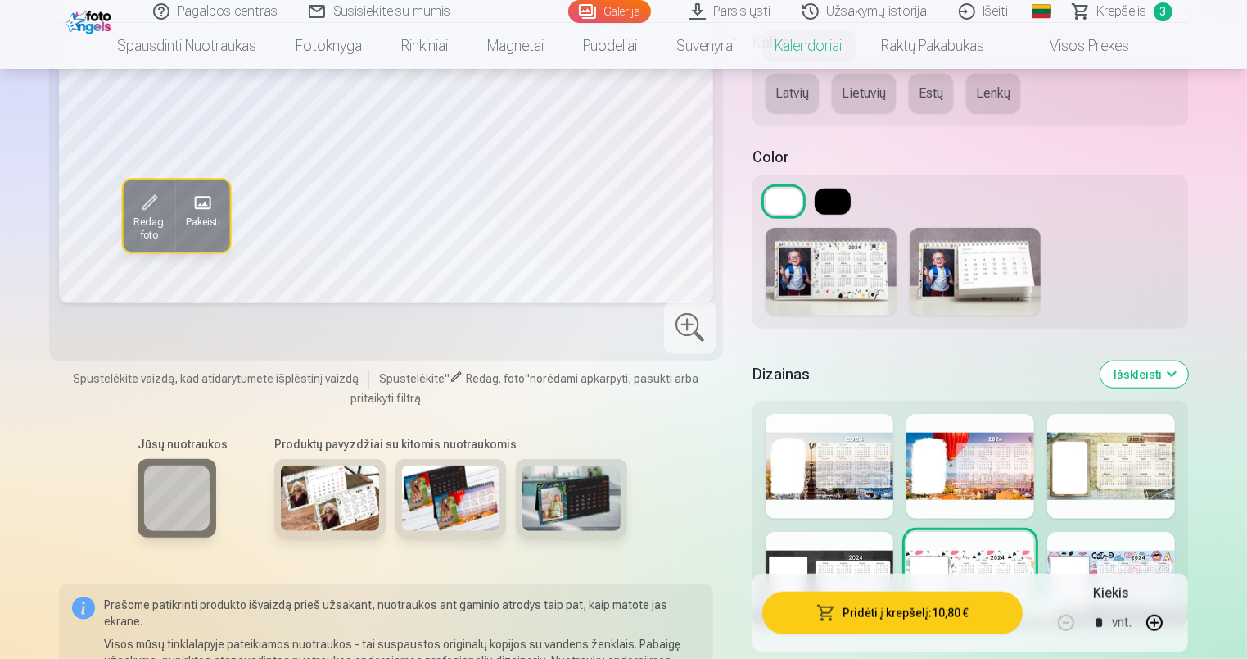
scroll to position [1638, 0]
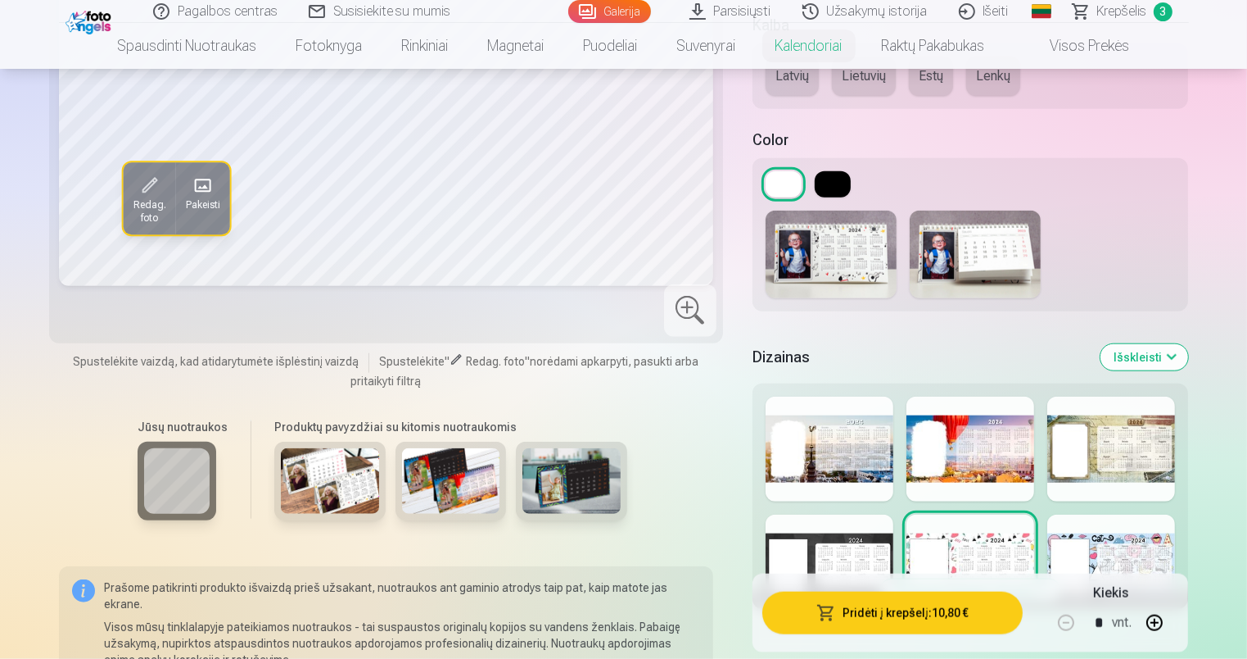
click at [828, 179] on button at bounding box center [833, 184] width 36 height 26
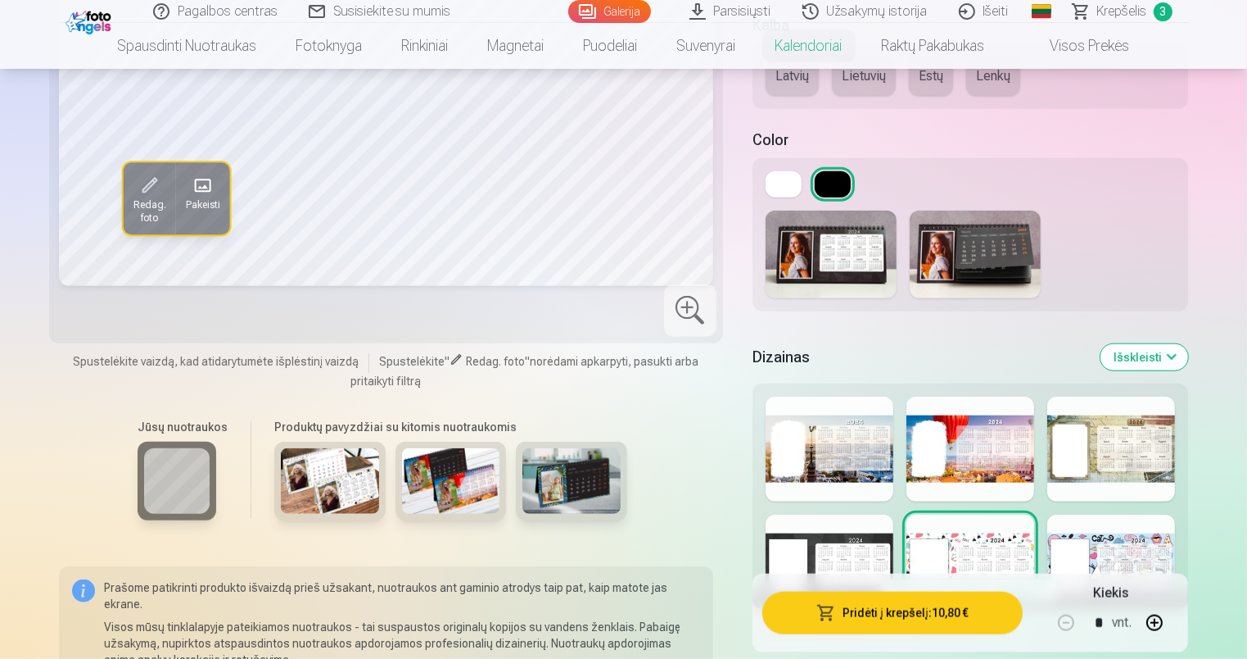
click at [783, 176] on button at bounding box center [784, 184] width 36 height 26
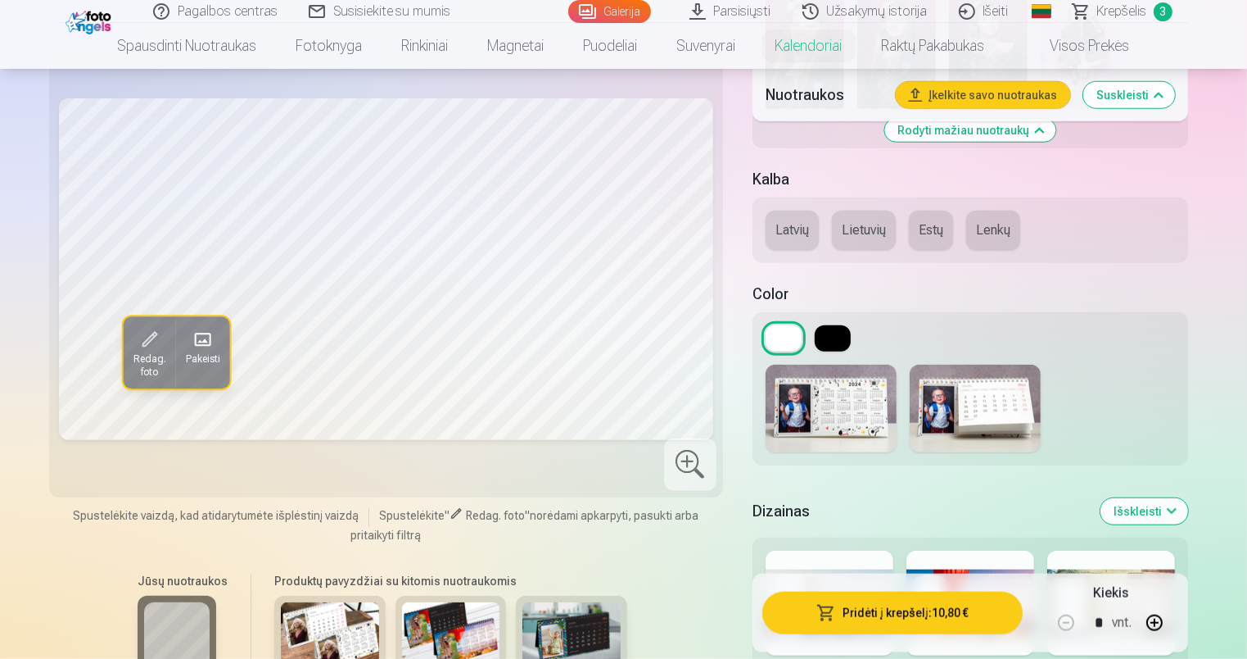
scroll to position [1474, 0]
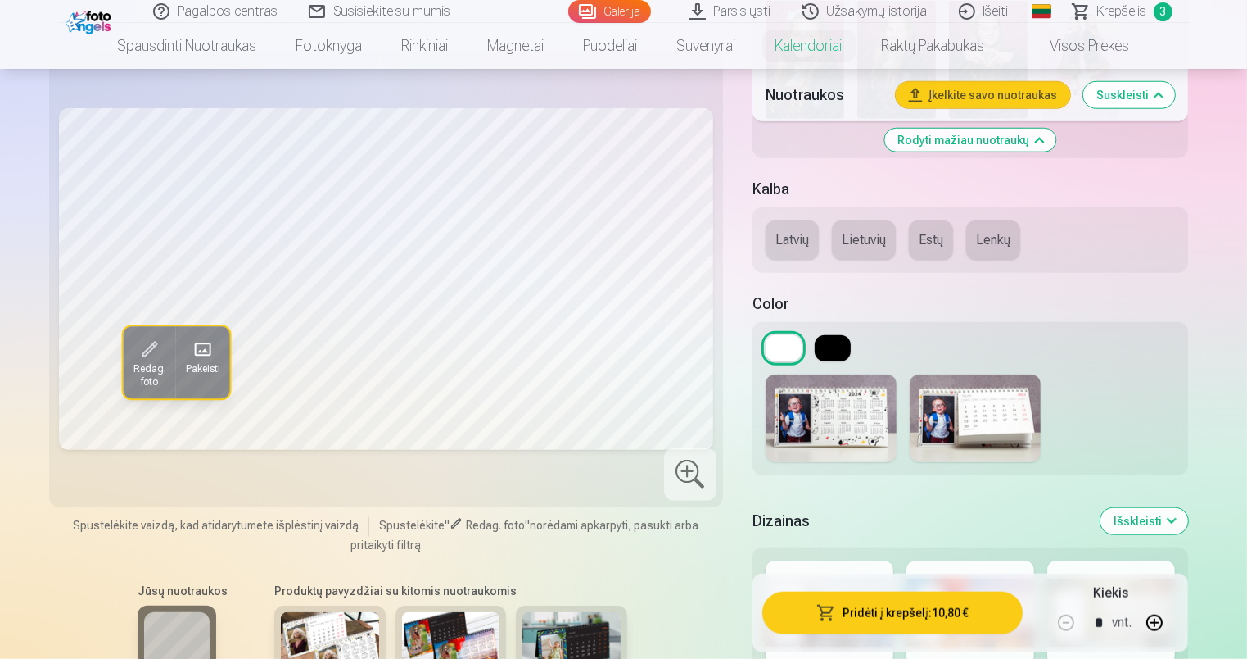
click at [828, 343] on button at bounding box center [833, 348] width 36 height 26
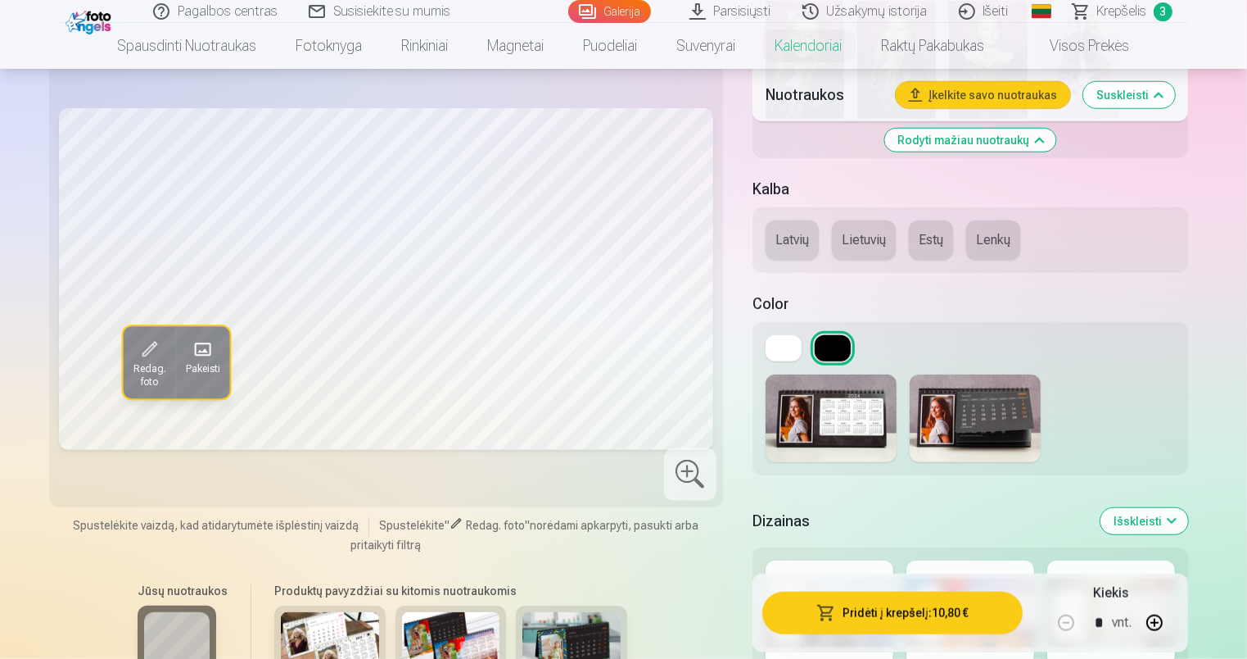
click at [796, 348] on button at bounding box center [784, 348] width 36 height 26
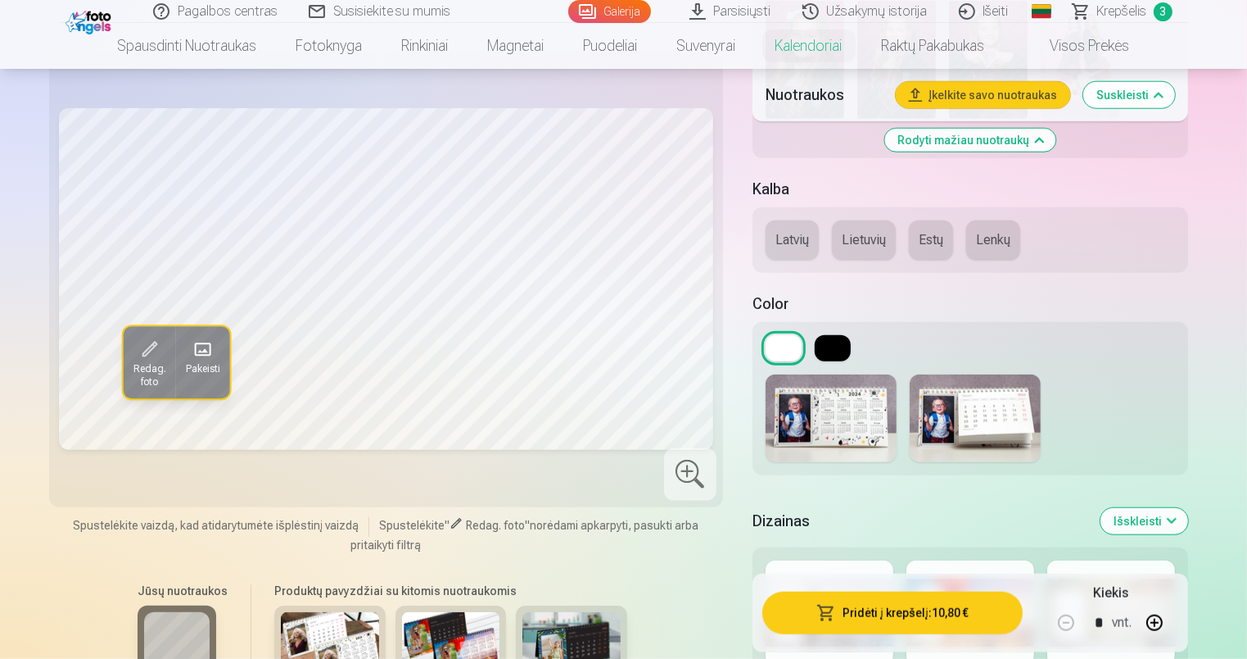
click at [844, 339] on button at bounding box center [833, 348] width 36 height 26
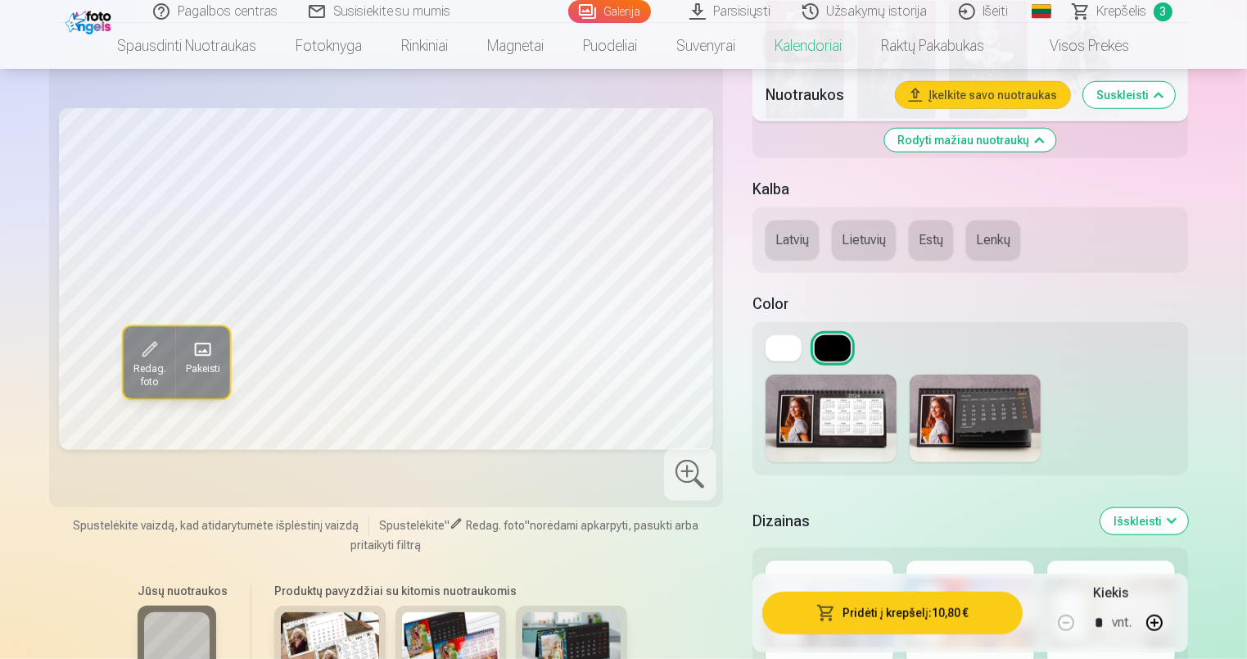
click at [780, 348] on button at bounding box center [784, 348] width 36 height 26
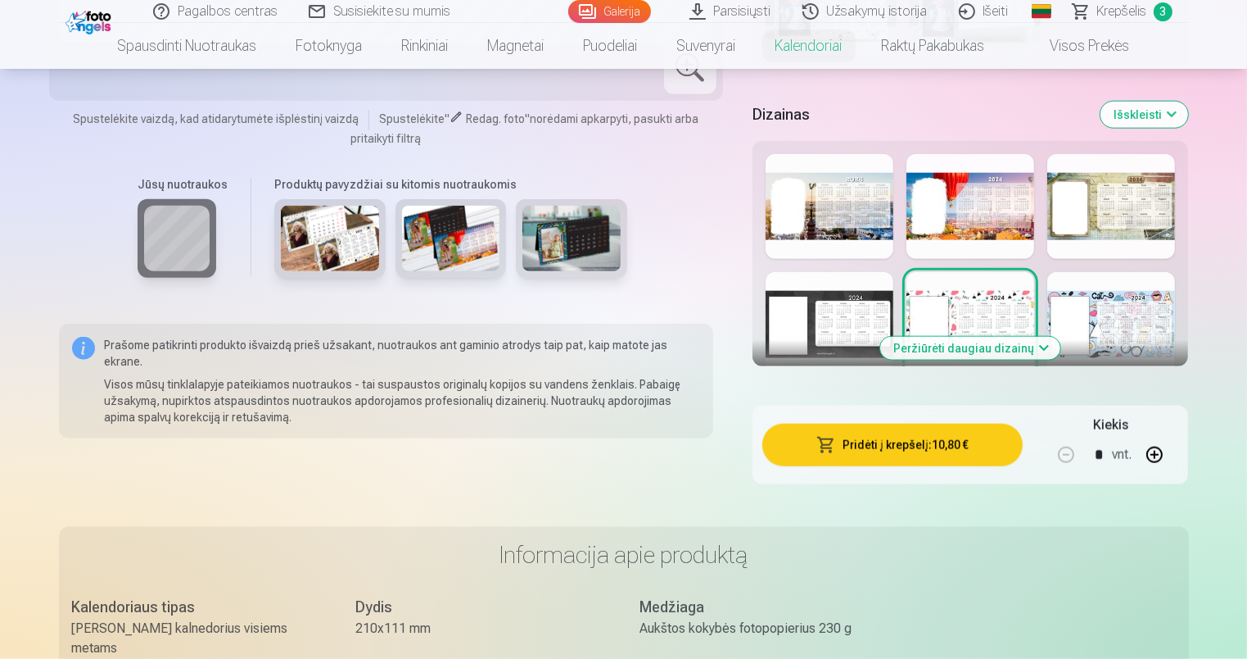
scroll to position [1884, 0]
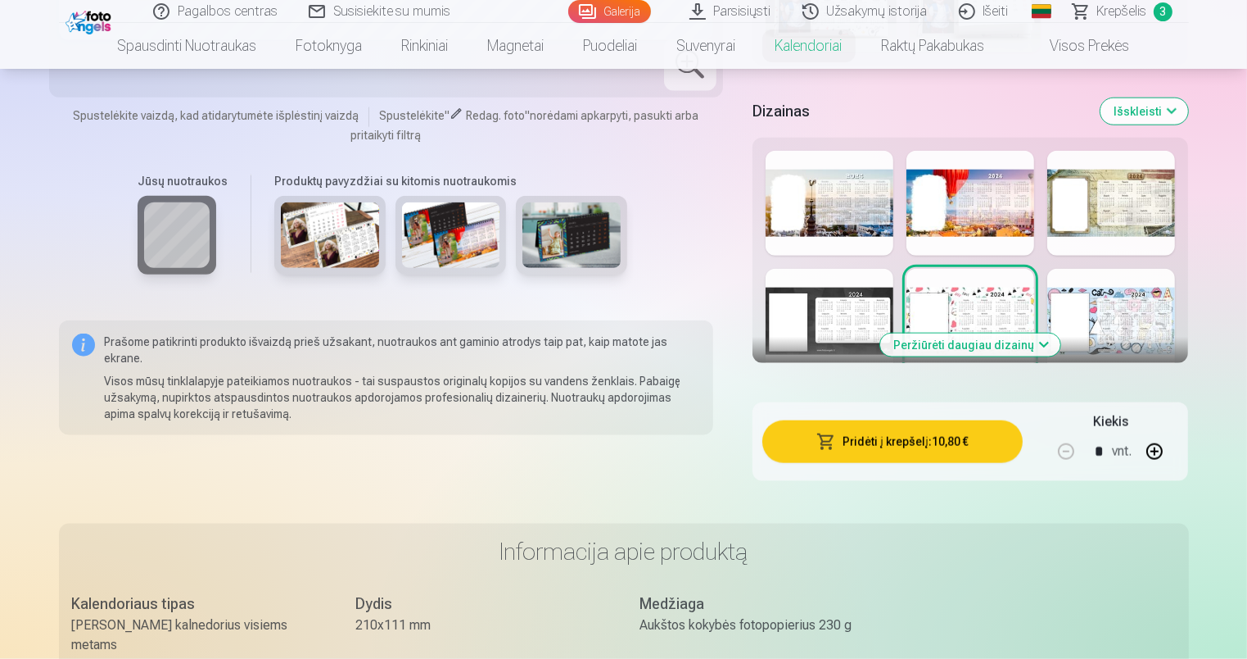
click at [922, 446] on button "Pridėti į krepšelį : 10,80 €" at bounding box center [893, 441] width 261 height 43
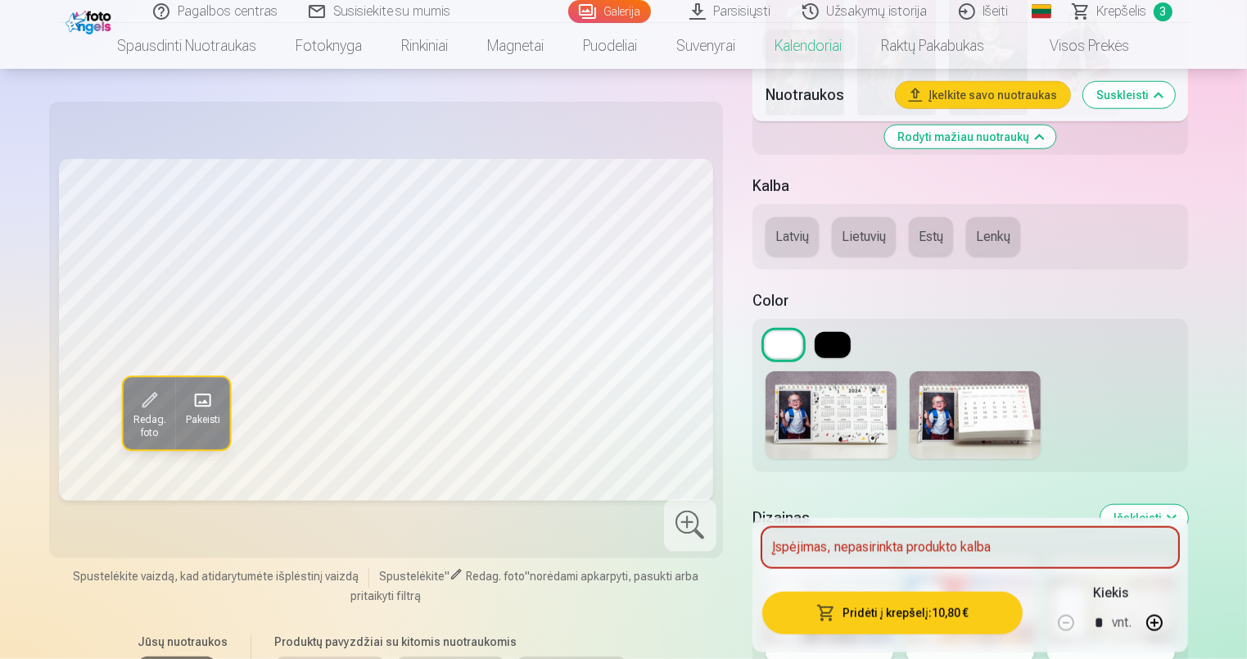
scroll to position [1474, 0]
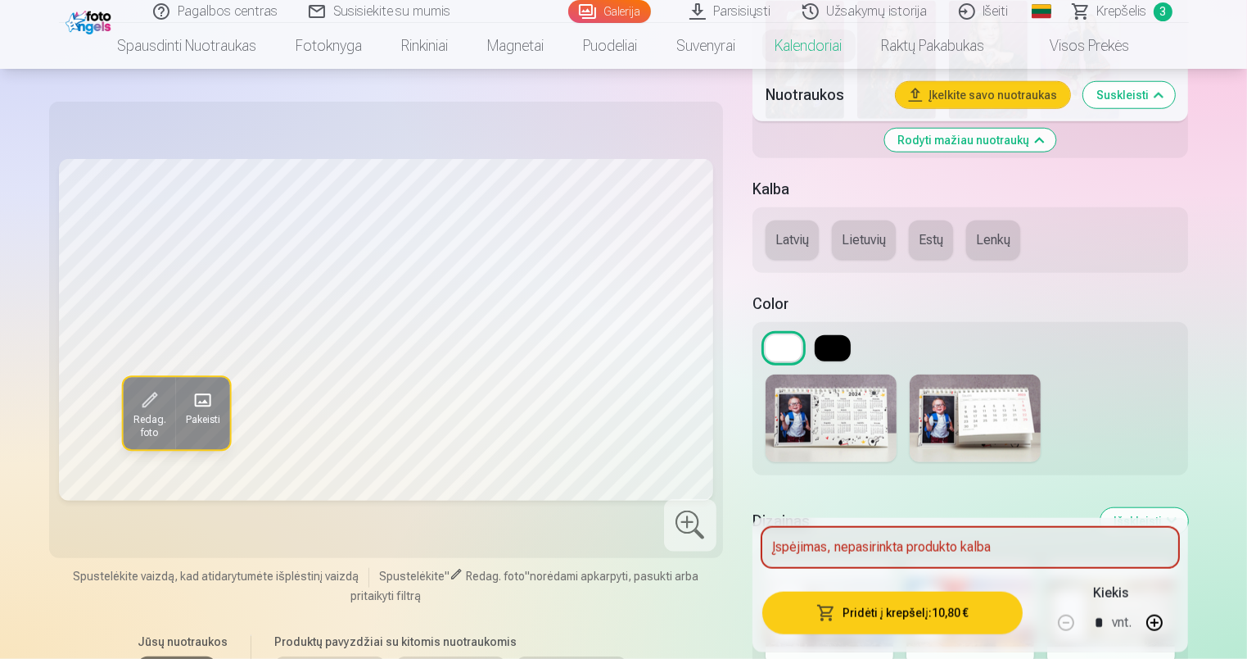
click at [862, 238] on button "Lietuvių" at bounding box center [864, 239] width 64 height 39
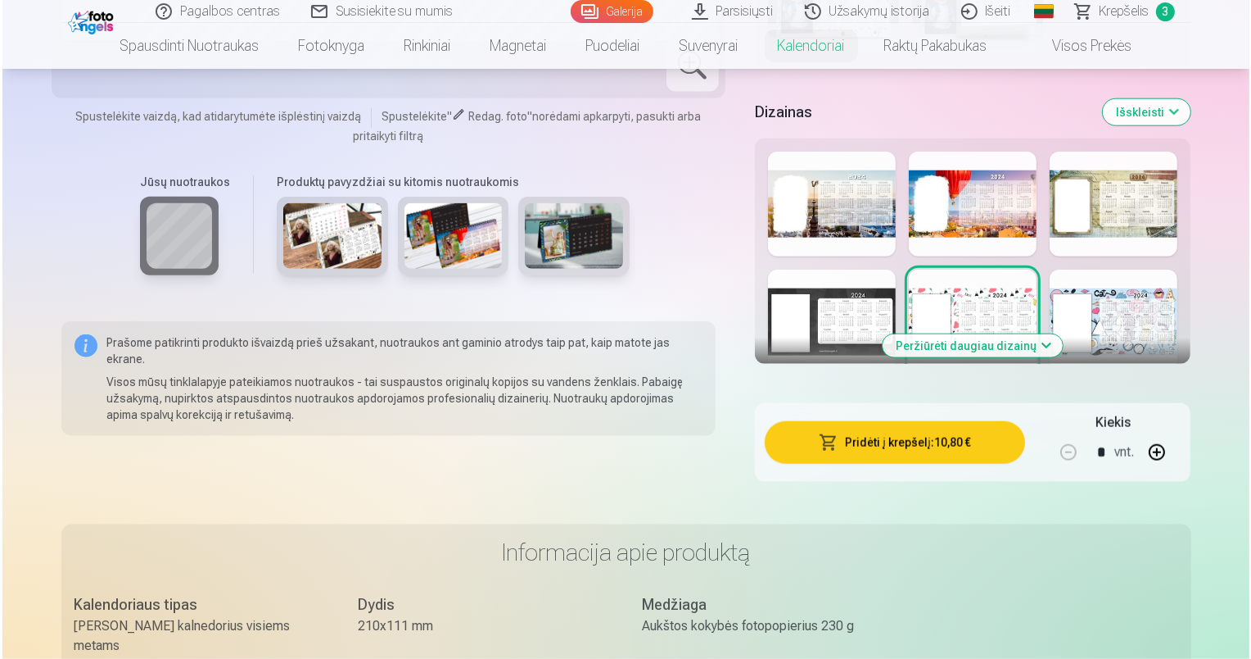
scroll to position [1884, 0]
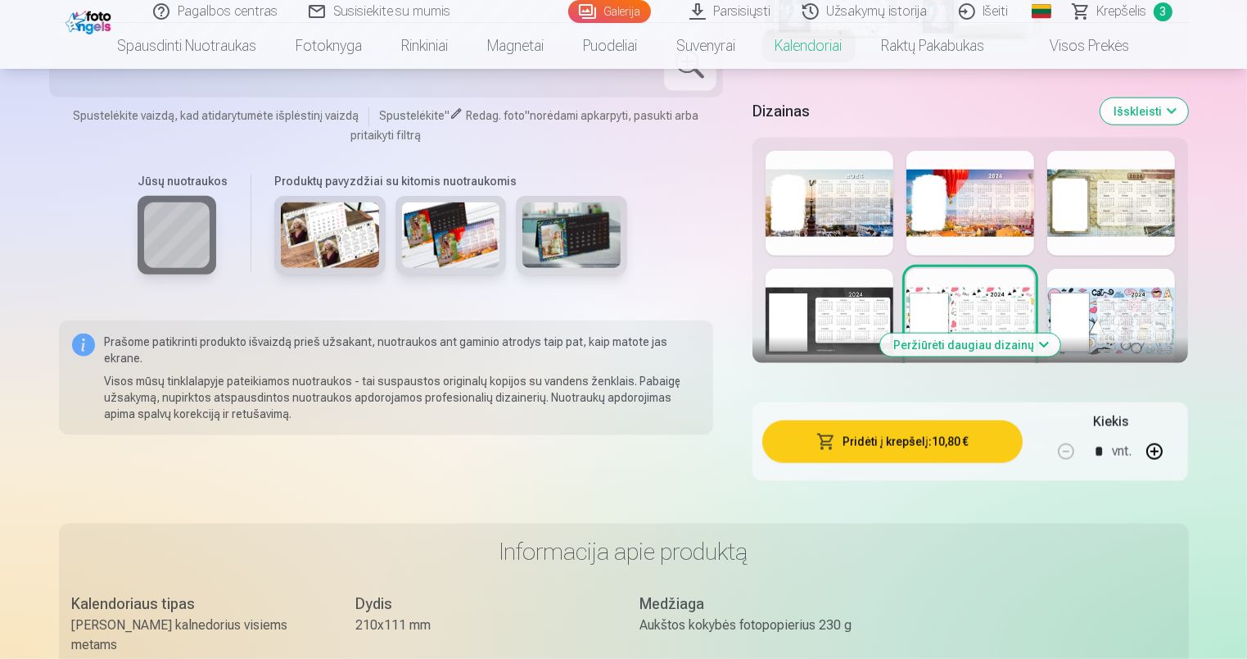
click at [884, 439] on button "Pridėti į krepšelį : 10,80 €" at bounding box center [893, 441] width 261 height 43
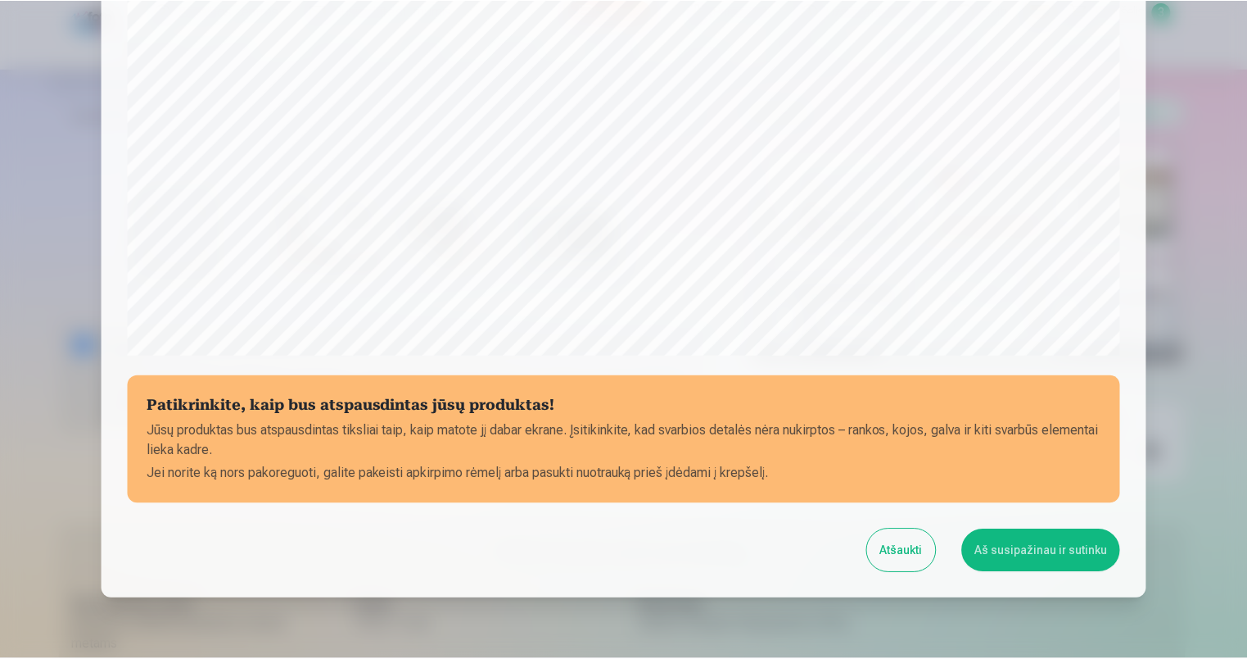
scroll to position [521, 0]
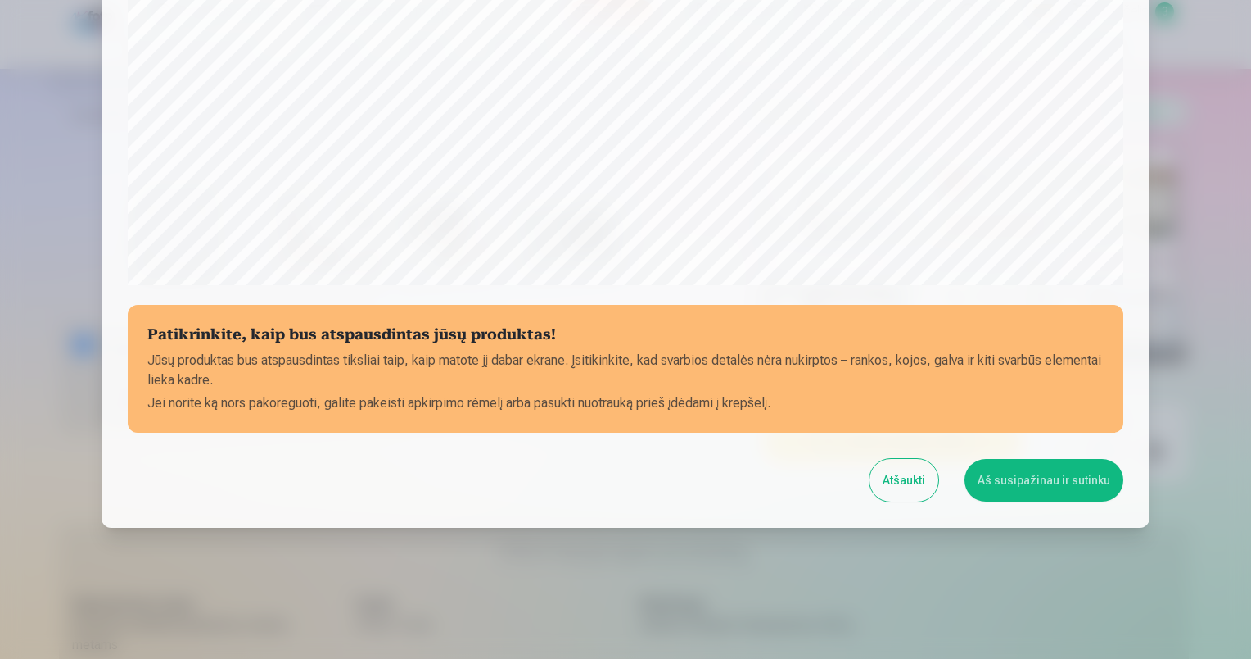
drag, startPoint x: 1054, startPoint y: 469, endPoint x: 1151, endPoint y: 507, distance: 103.7
click at [1054, 470] on button "Aš susipažinau ir sutinku" at bounding box center [1044, 480] width 159 height 43
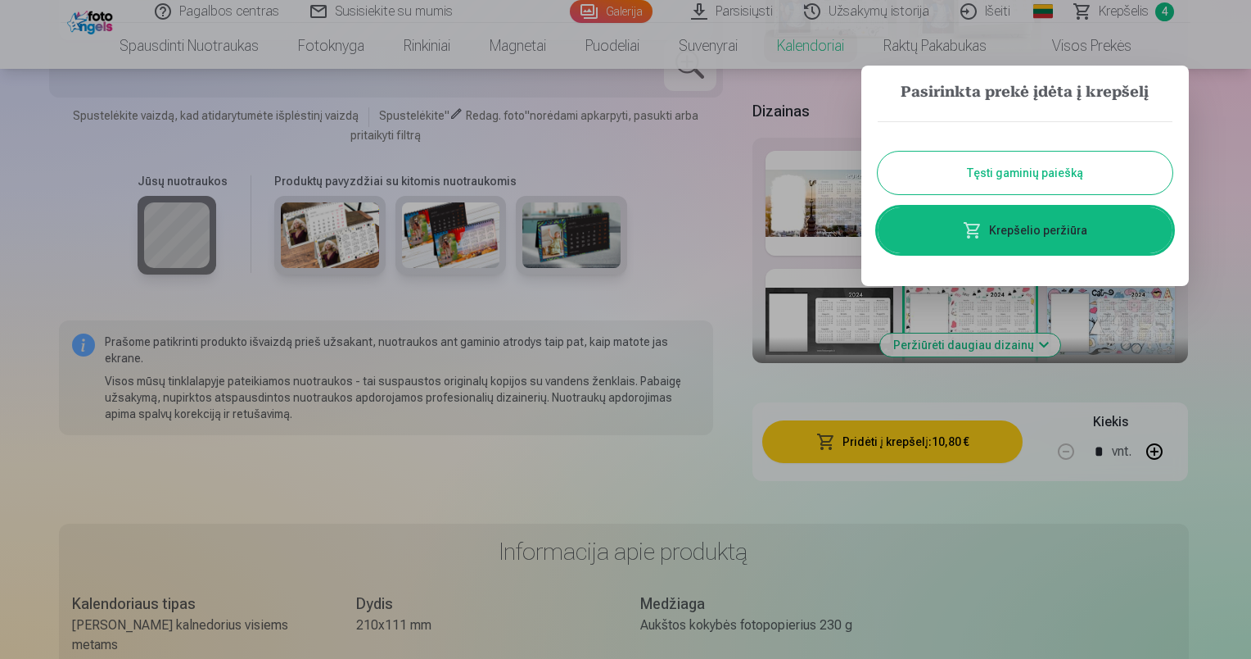
click at [1030, 177] on button "Tęsti gaminių paiešką" at bounding box center [1025, 173] width 295 height 43
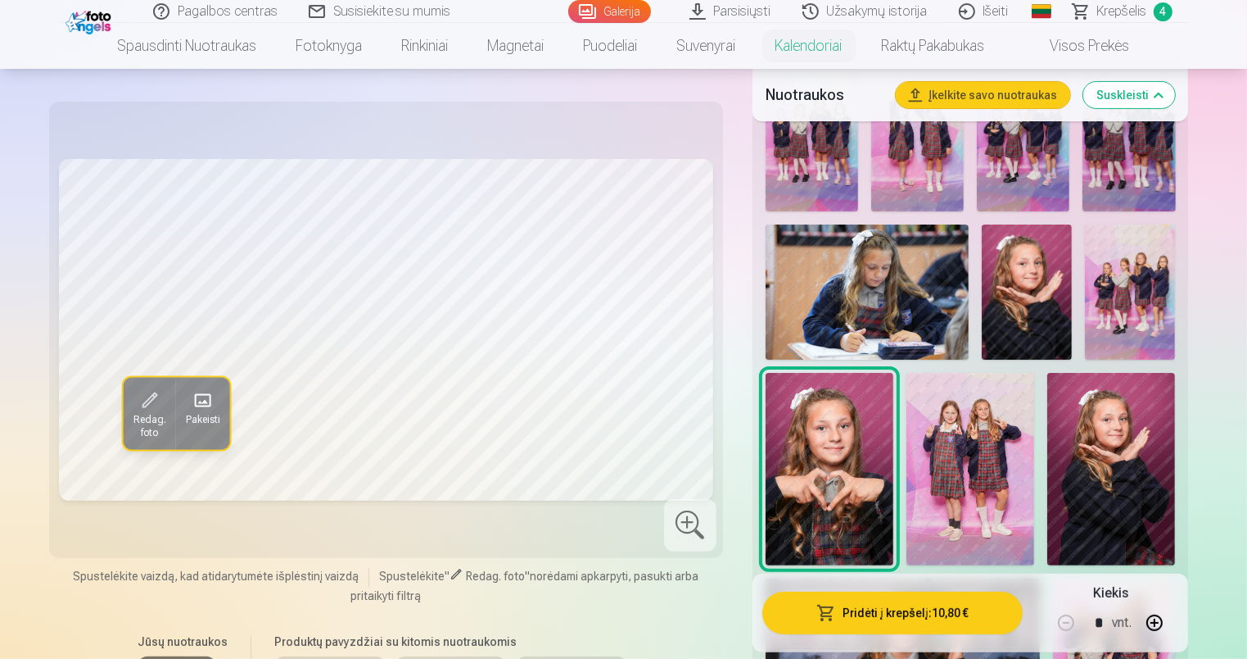
scroll to position [164, 0]
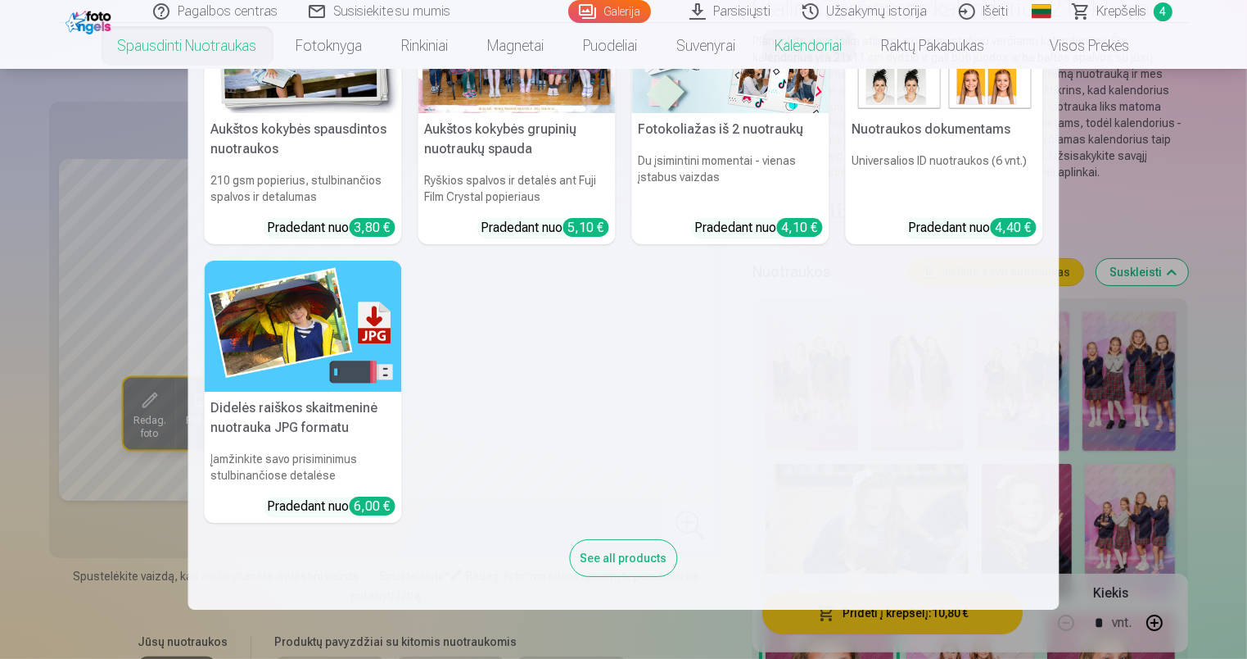
click at [302, 429] on h5 "Didelės raiškos skaitmeninė nuotrauka JPG formatu" at bounding box center [303, 418] width 197 height 52
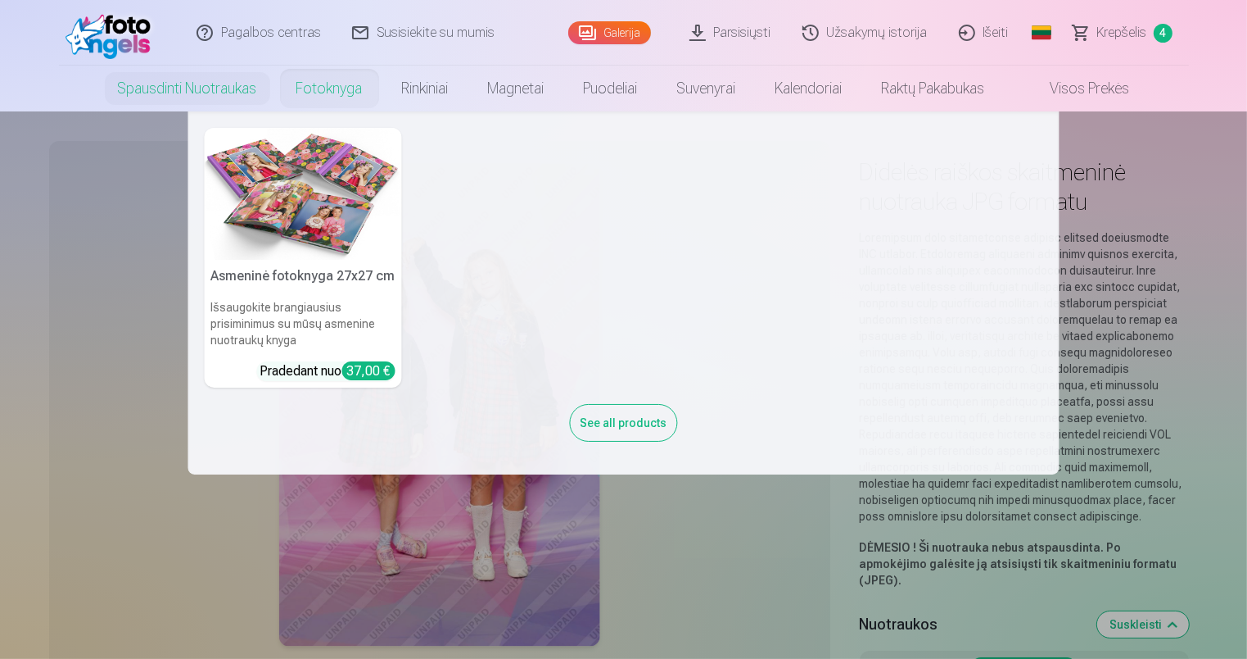
click at [293, 88] on link "Fotoknyga" at bounding box center [330, 89] width 106 height 46
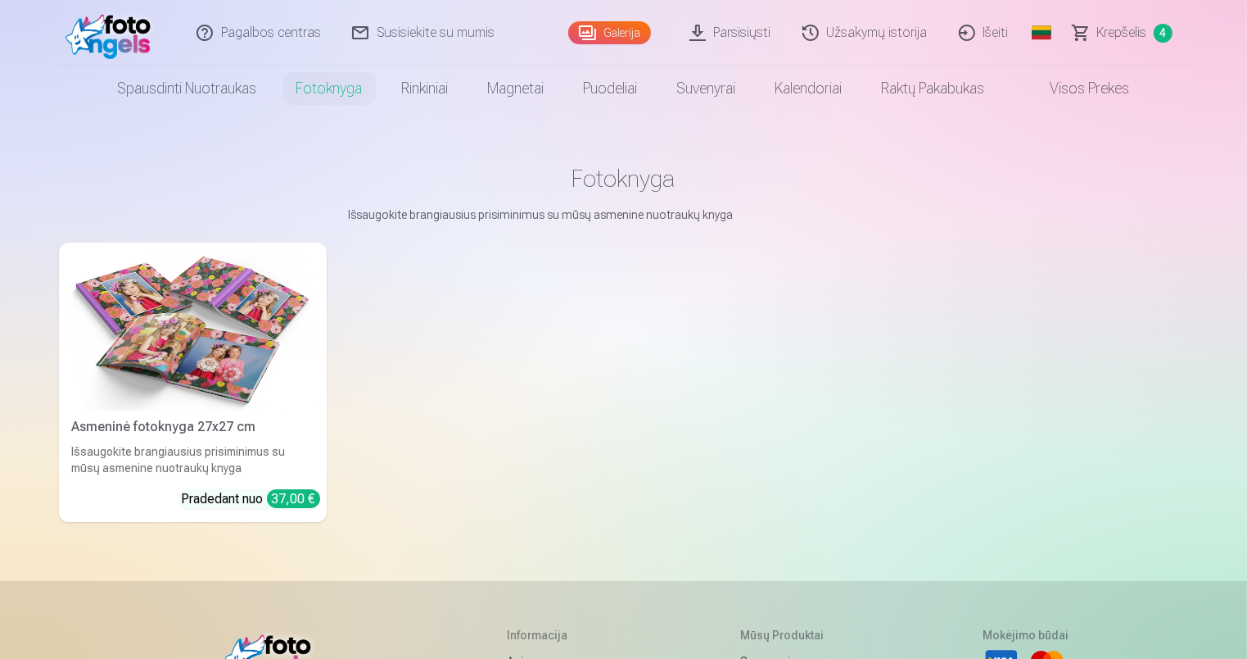
drag, startPoint x: 609, startPoint y: 16, endPoint x: 612, endPoint y: 33, distance: 17.4
click at [609, 20] on div "Galerija" at bounding box center [613, 33] width 90 height 66
click at [613, 34] on link "Galerija" at bounding box center [609, 32] width 83 height 23
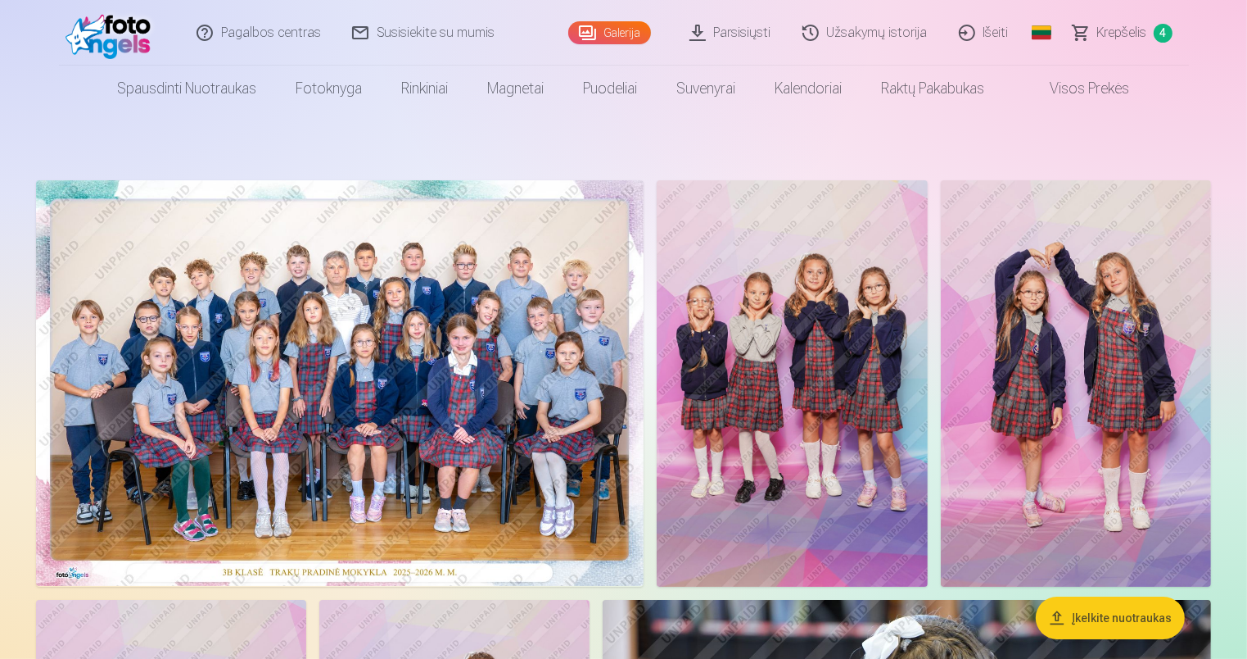
click at [436, 360] on img at bounding box center [340, 382] width 608 height 405
